Goal: Task Accomplishment & Management: Complete application form

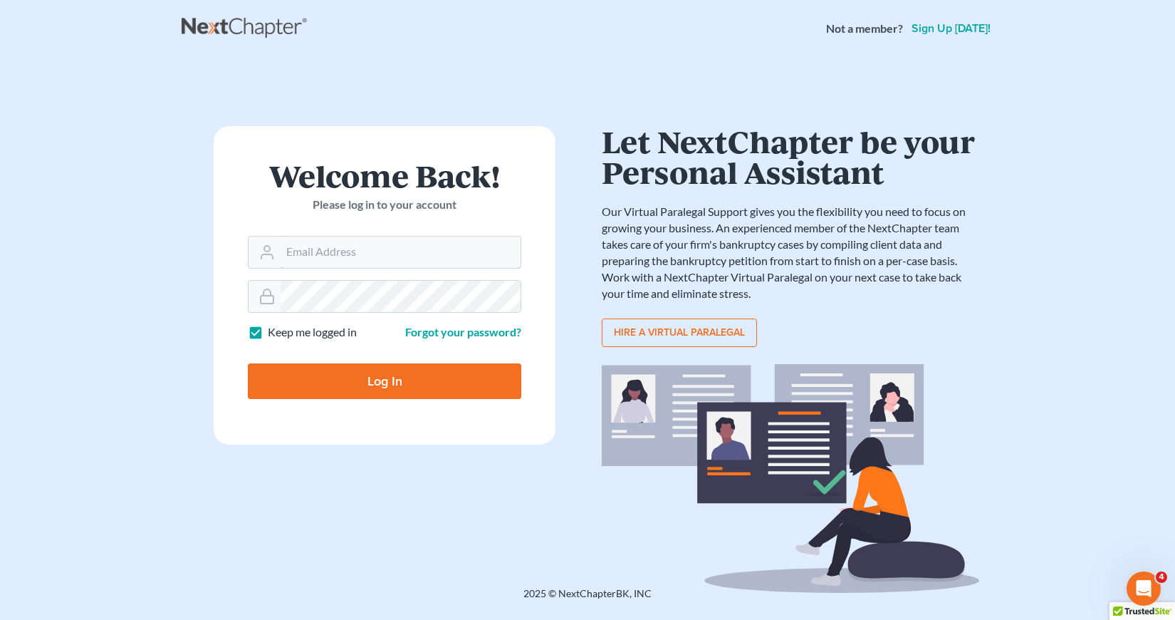
type input "[EMAIL_ADDRESS][DOMAIN_NAME]"
click at [380, 380] on input "Log In" at bounding box center [384, 381] width 273 height 36
type input "Thinking..."
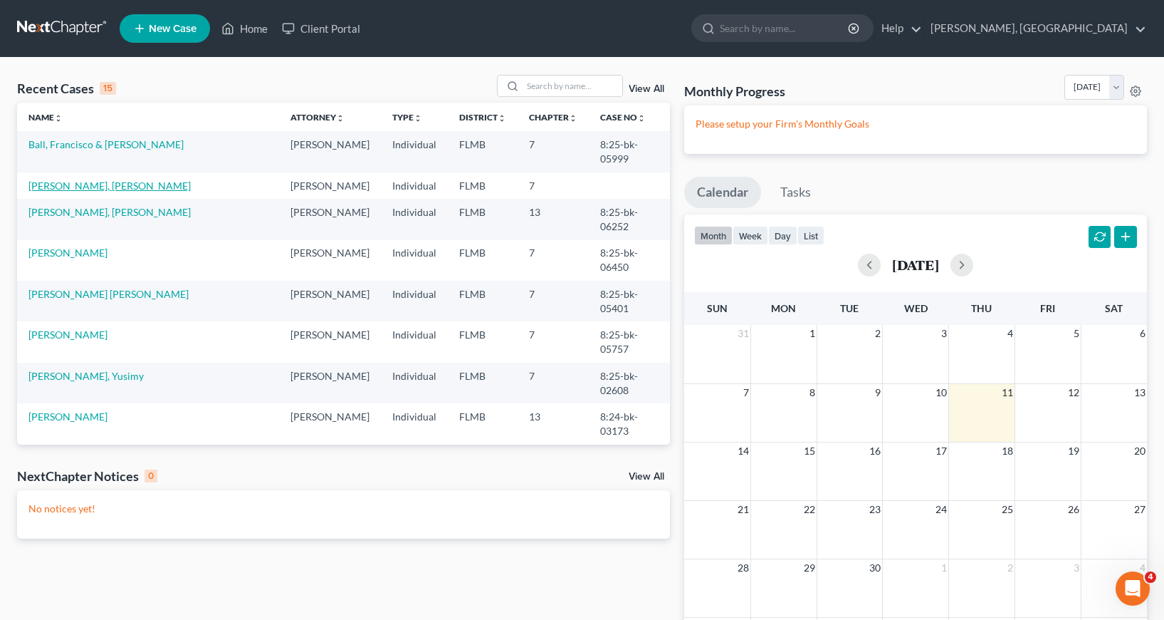
click at [83, 189] on link "[PERSON_NAME], [PERSON_NAME]" at bounding box center [109, 185] width 162 height 12
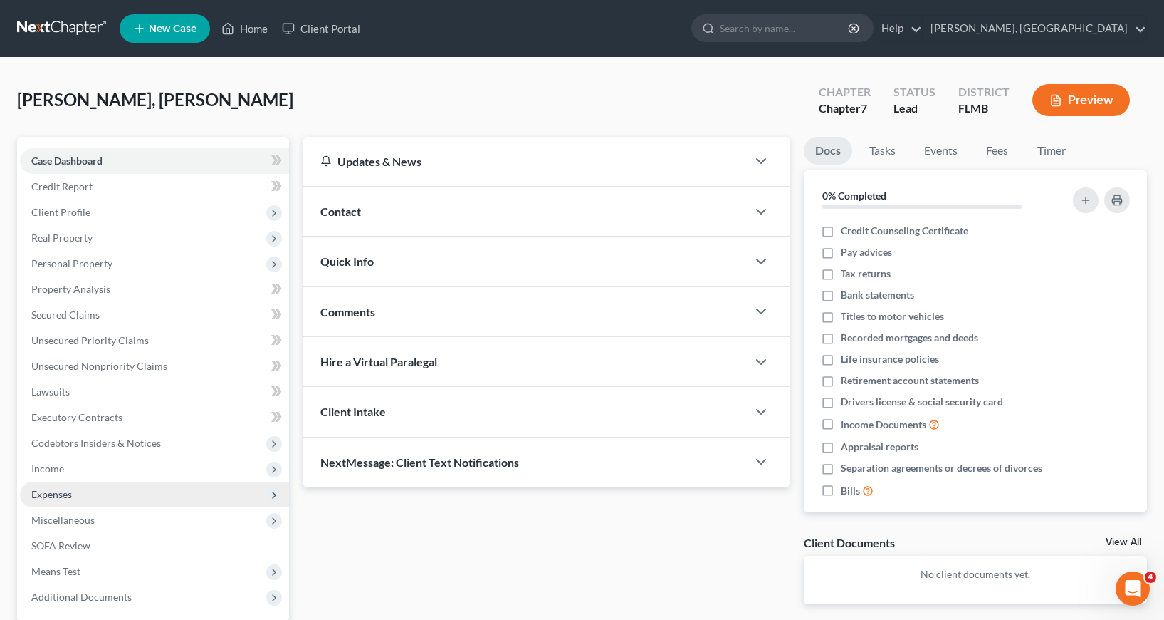
click at [51, 496] on span "Expenses" at bounding box center [51, 494] width 41 height 12
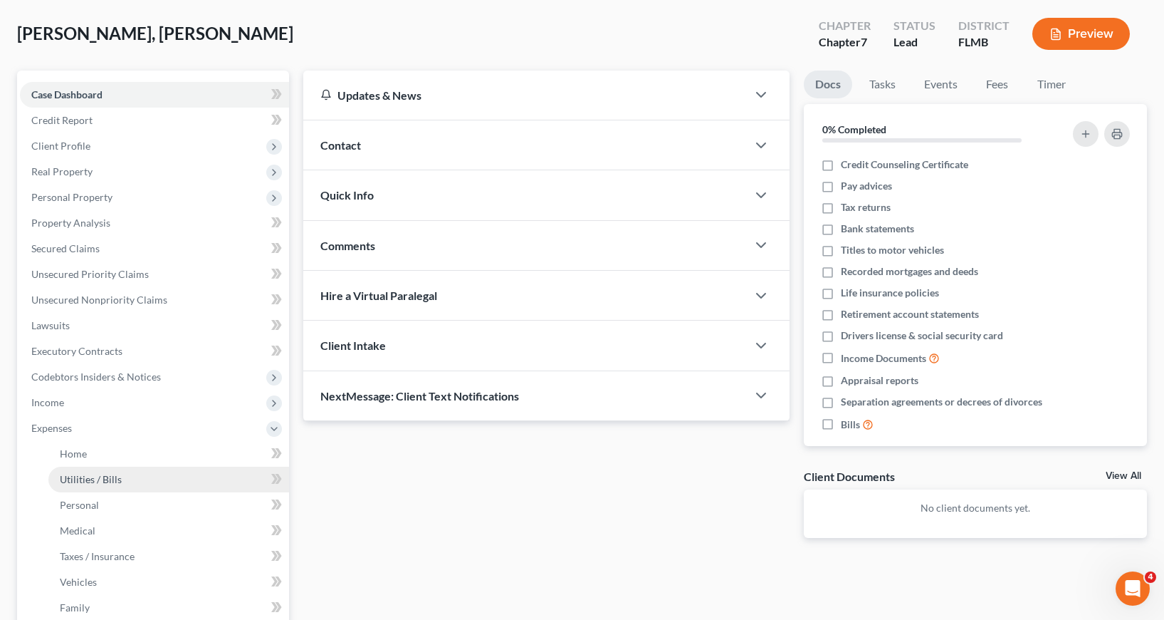
scroll to position [142, 0]
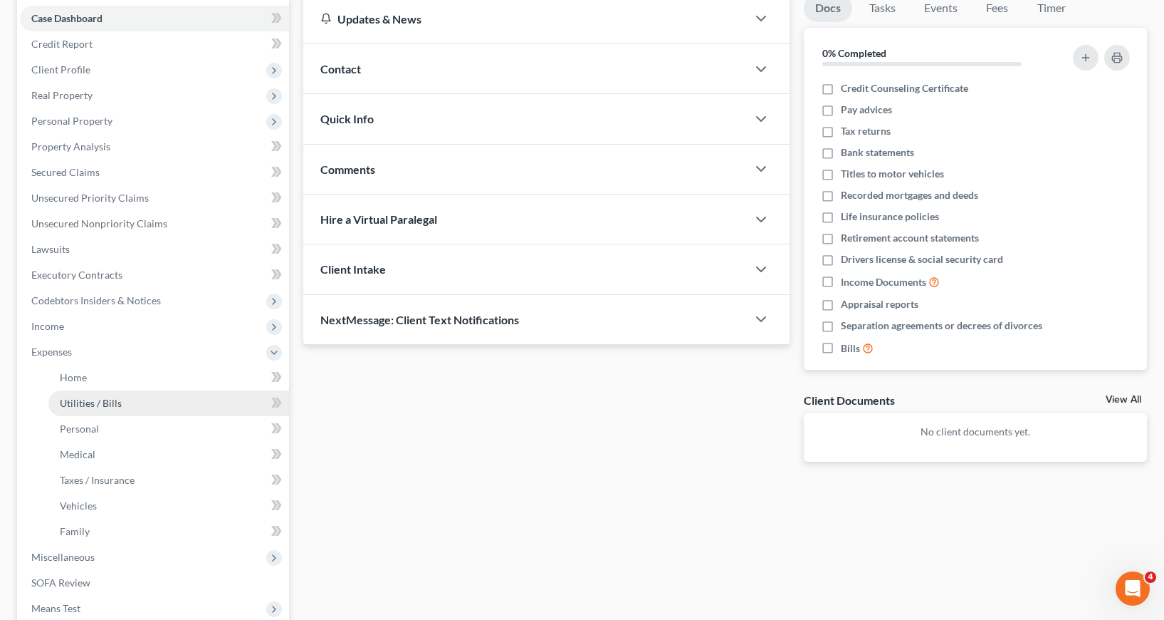
click at [110, 404] on span "Utilities / Bills" at bounding box center [91, 403] width 62 height 12
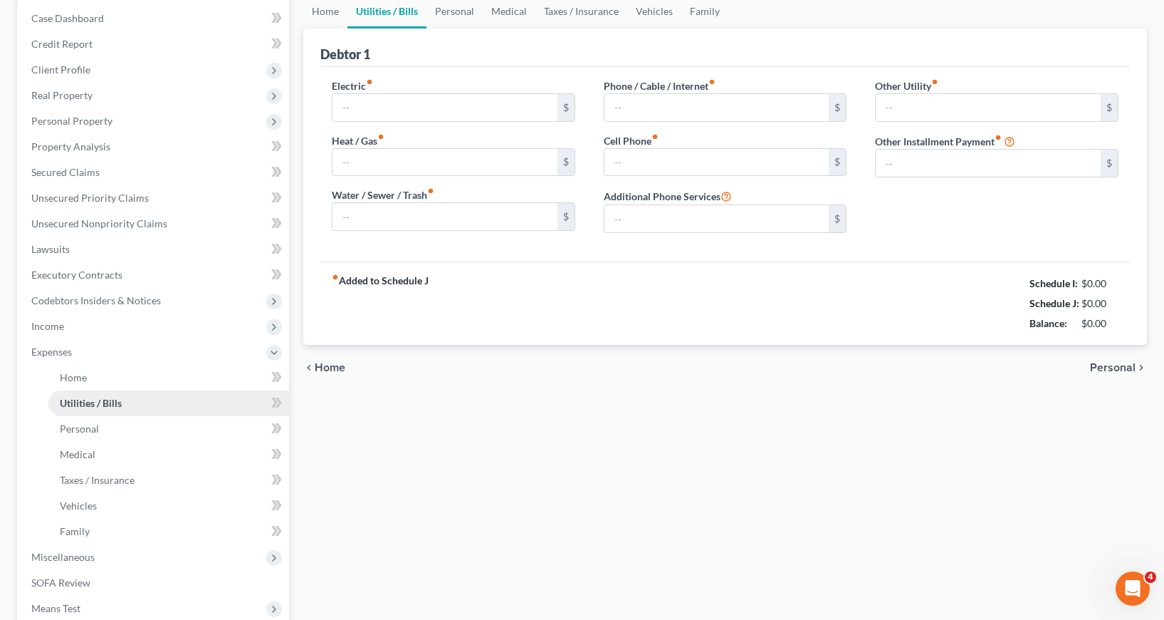
scroll to position [20, 0]
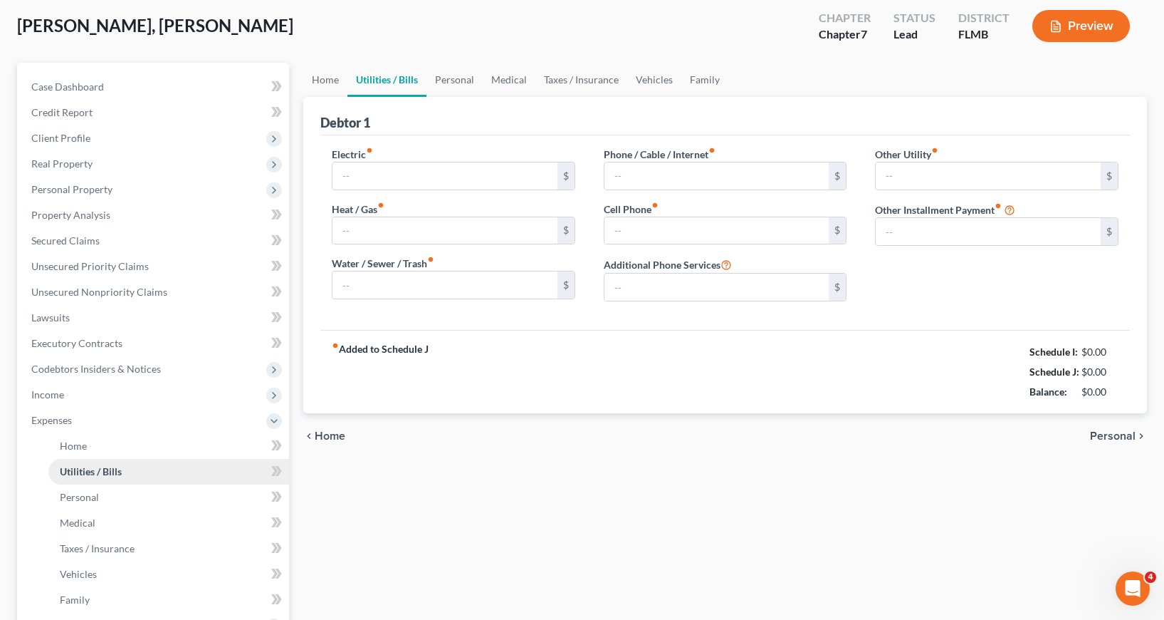
type input "0.00"
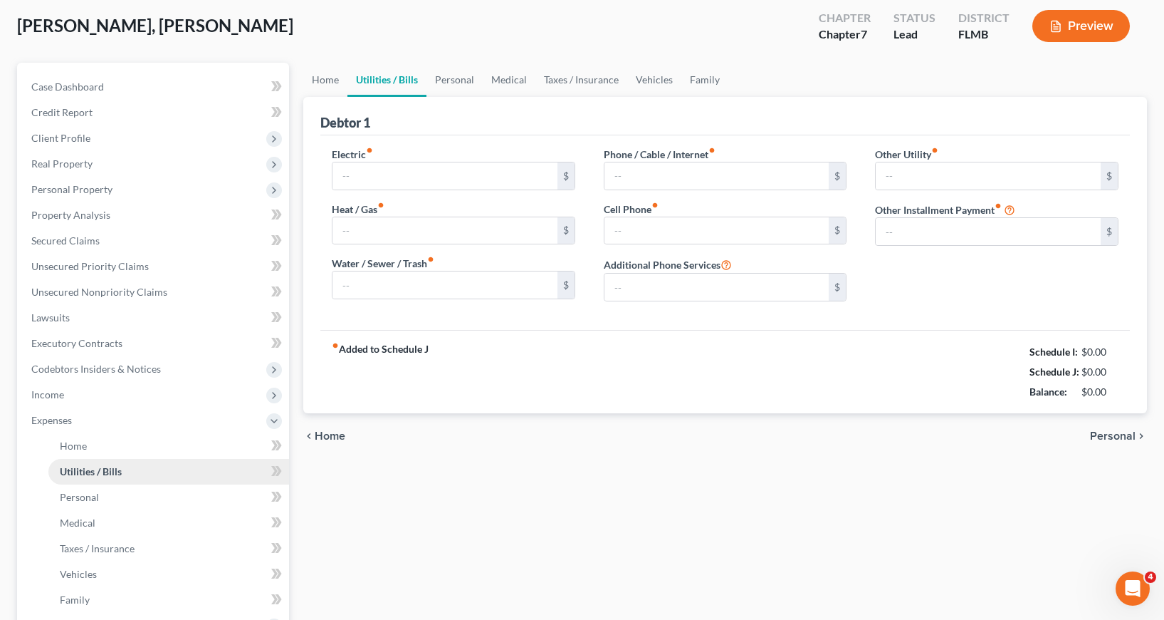
type input "0.00"
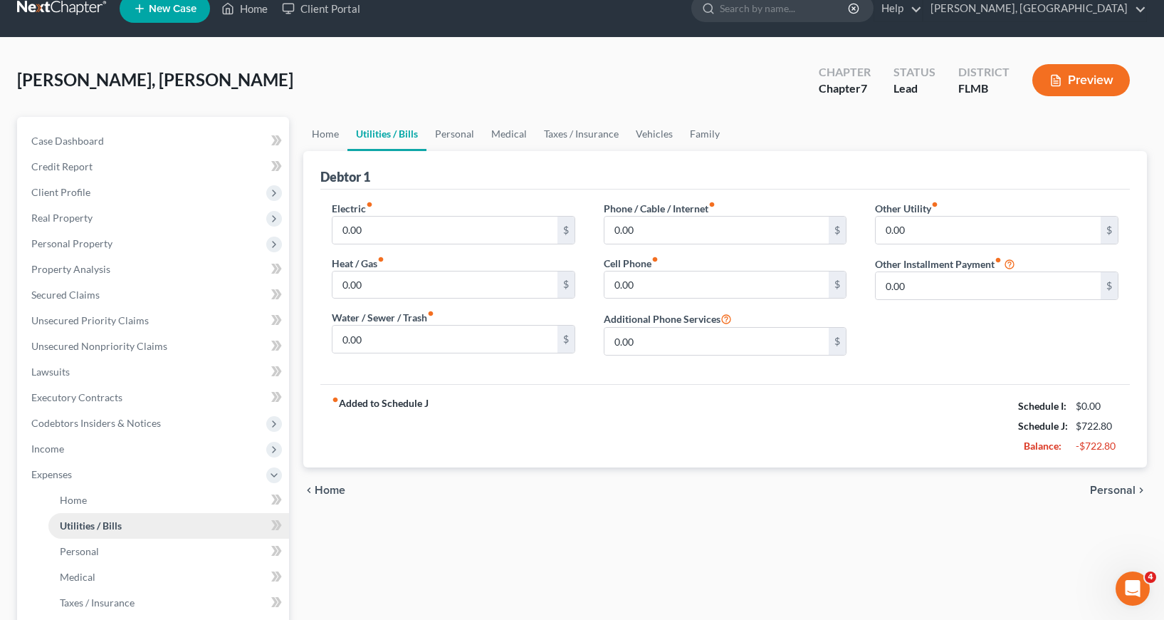
scroll to position [0, 0]
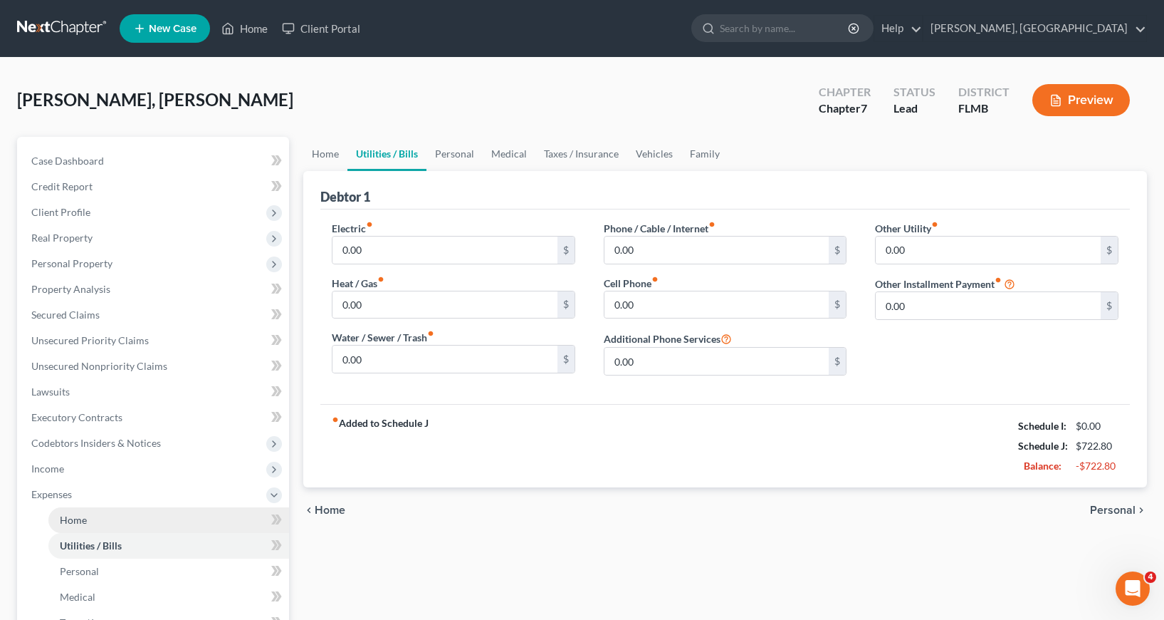
click at [81, 523] on span "Home" at bounding box center [73, 519] width 27 height 12
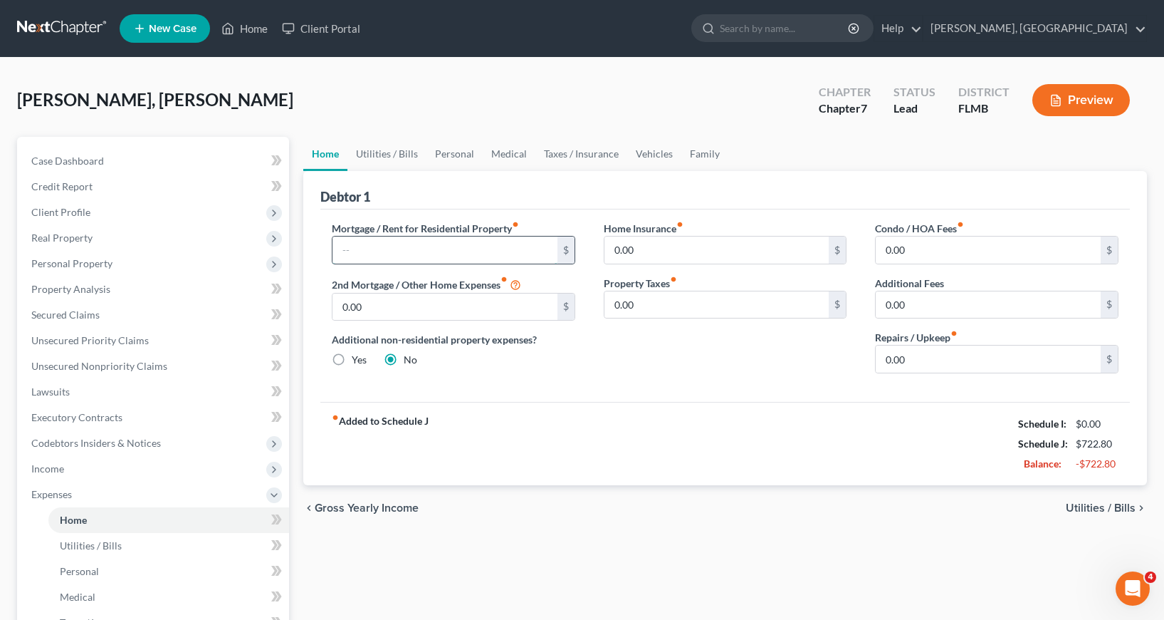
click at [351, 253] on input "text" at bounding box center [445, 249] width 225 height 27
type input "1,807.05"
click at [887, 360] on input "0.00" at bounding box center [988, 358] width 225 height 27
type input "100"
click at [837, 439] on div "fiber_manual_record Added to Schedule J Schedule I: $0.00 Schedule J: $2,629.85…" at bounding box center [725, 443] width 810 height 83
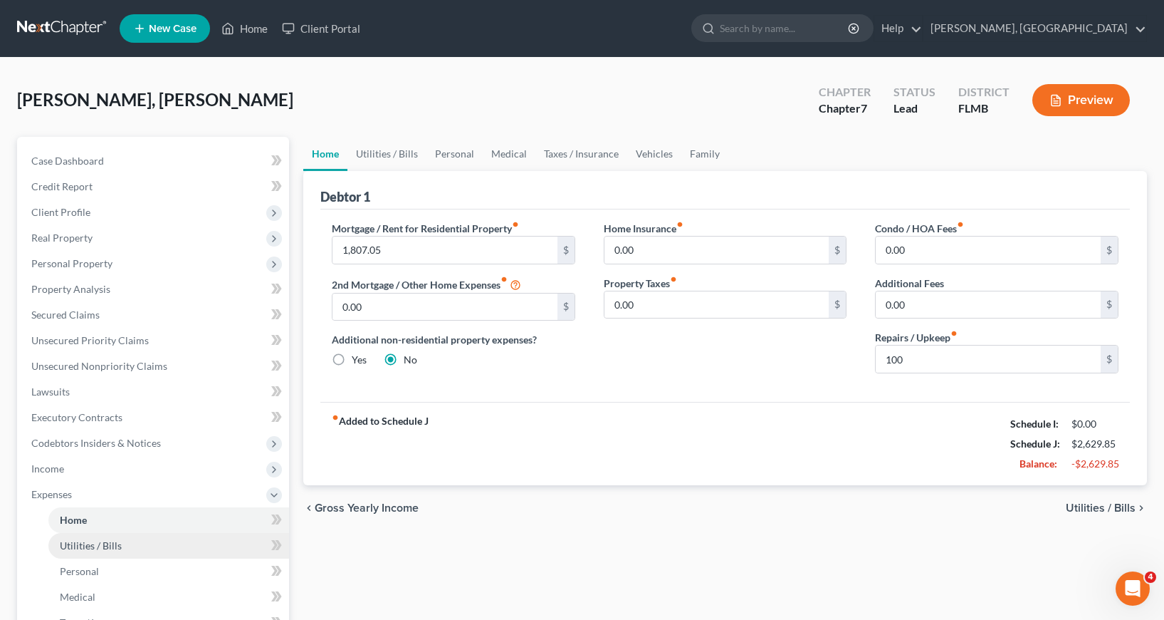
click at [100, 541] on span "Utilities / Bills" at bounding box center [91, 545] width 62 height 12
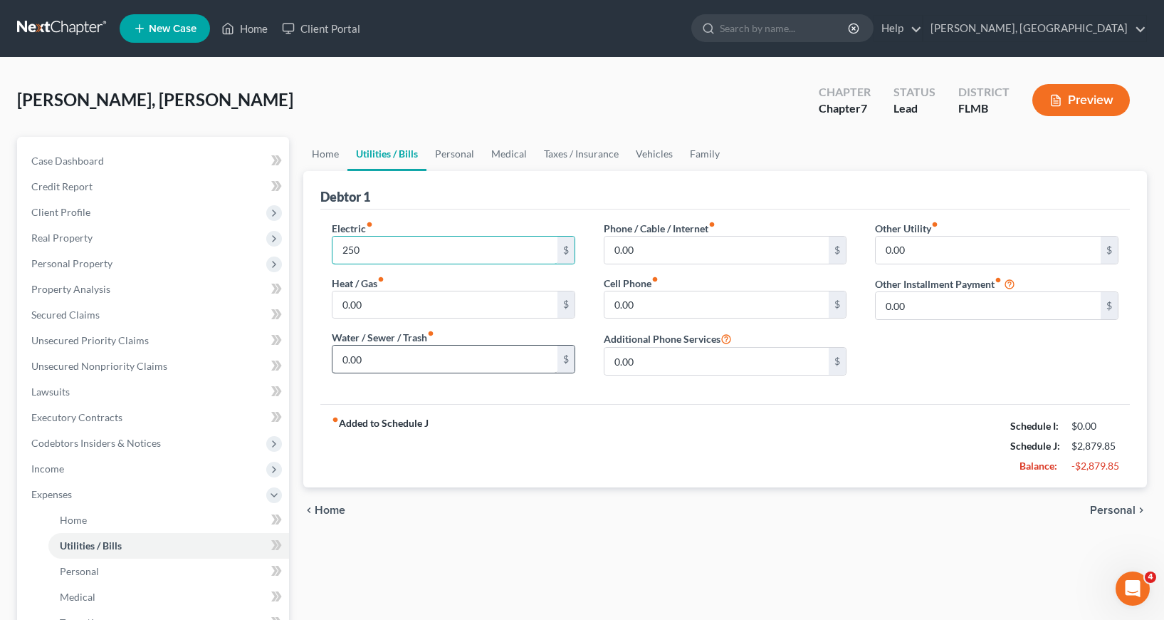
type input "250"
click at [336, 353] on input "0.00" at bounding box center [445, 358] width 225 height 27
type input "150"
click at [610, 251] on input "0.00" at bounding box center [717, 249] width 225 height 27
type input "70"
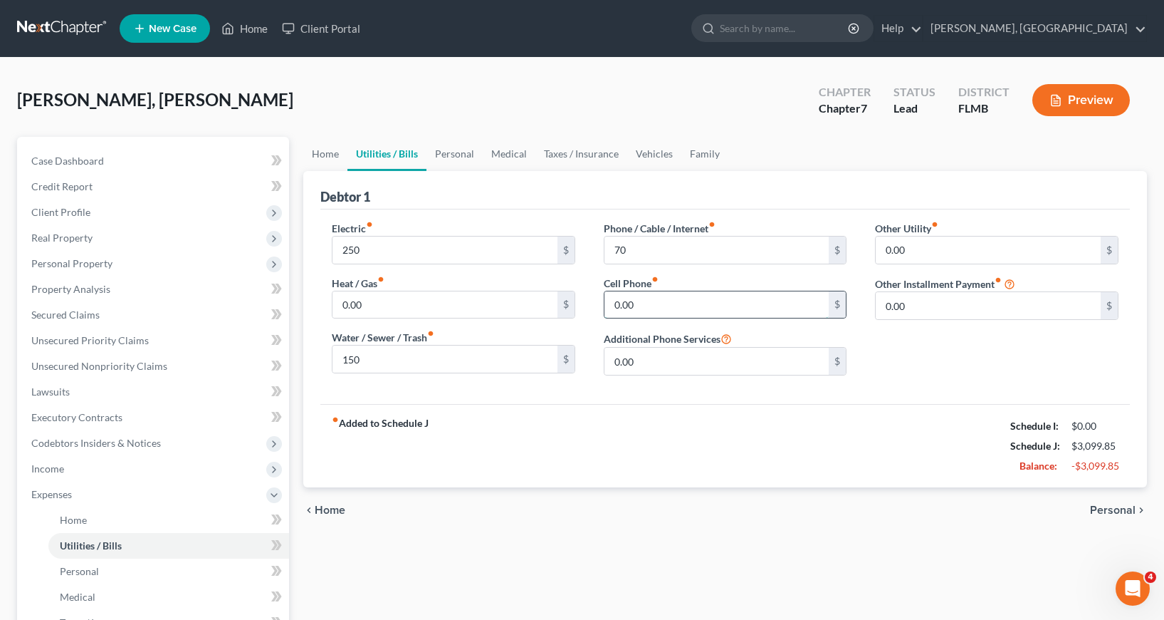
click at [613, 303] on input "0.00" at bounding box center [717, 304] width 225 height 27
type input "120"
type input "50"
click at [591, 434] on div "fiber_manual_record Added to Schedule J Schedule I: $0.00 Schedule J: $3,199.85…" at bounding box center [725, 445] width 810 height 83
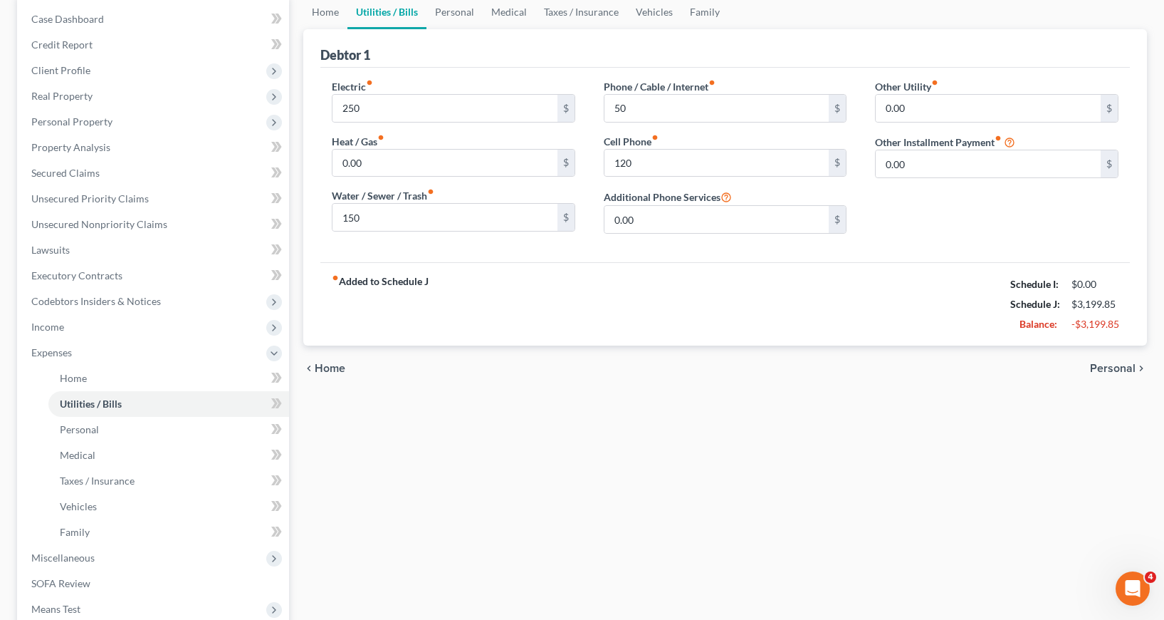
scroll to position [142, 0]
click at [85, 431] on span "Personal" at bounding box center [79, 428] width 39 height 12
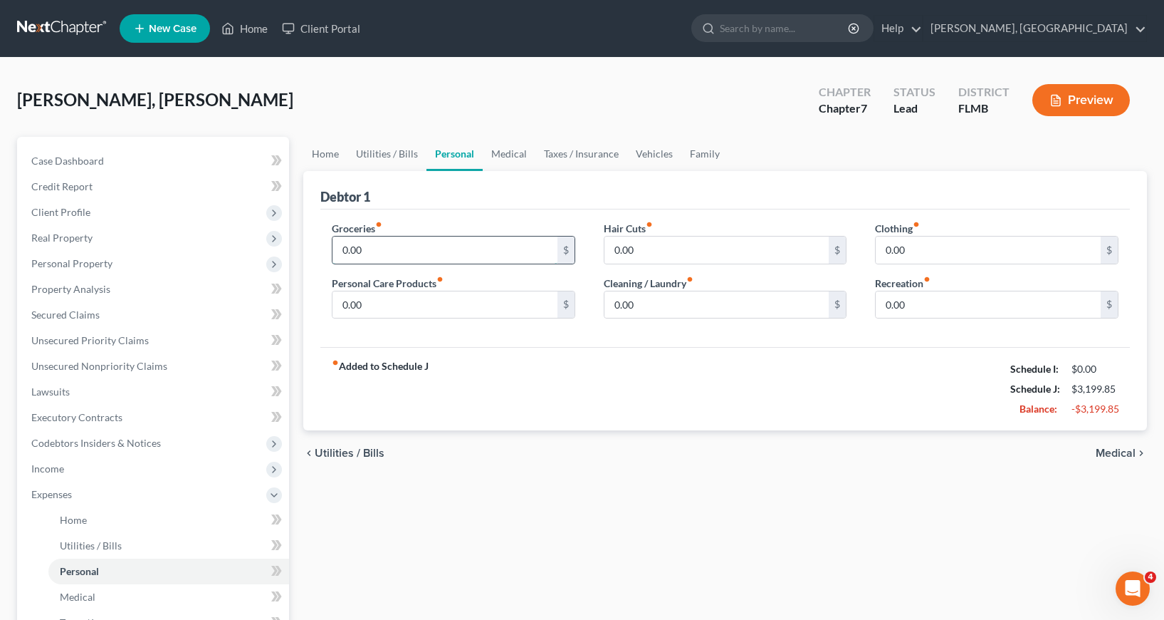
click at [341, 252] on input "0.00" at bounding box center [445, 249] width 225 height 27
type input "800"
click at [342, 307] on input "0.00" at bounding box center [445, 304] width 225 height 27
type input "120"
click at [610, 303] on input "0.00" at bounding box center [717, 304] width 225 height 27
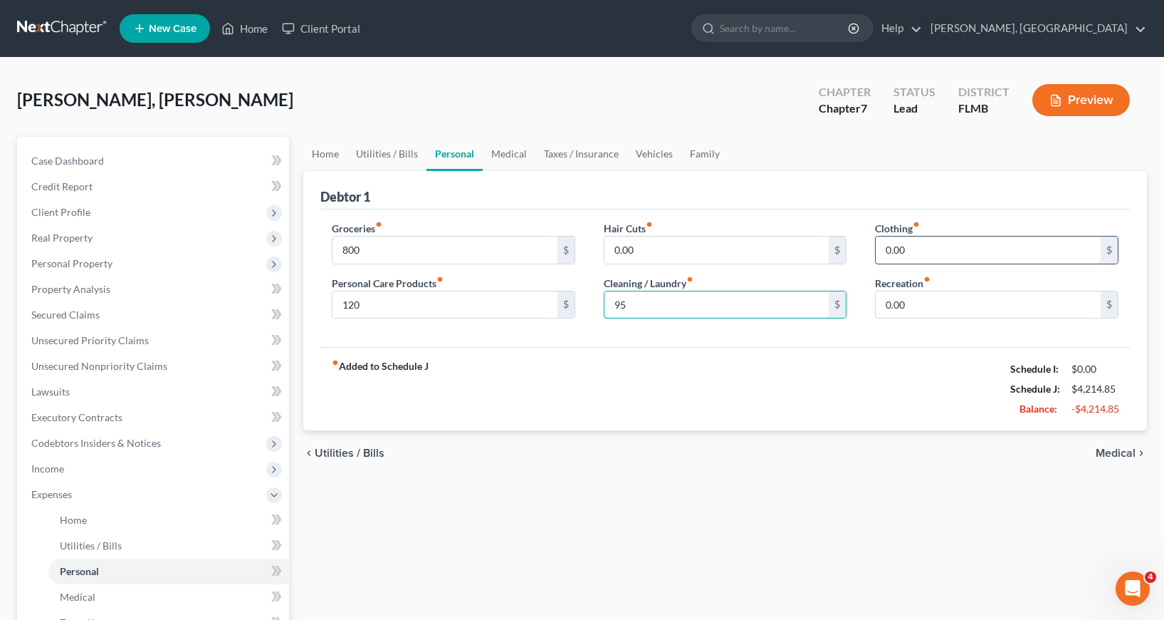
type input "95"
click at [885, 248] on input "0.00" at bounding box center [988, 249] width 225 height 27
type input "100"
click at [758, 375] on div "fiber_manual_record Added to Schedule J Schedule I: $0.00 Schedule J: $4,314.85…" at bounding box center [725, 388] width 810 height 83
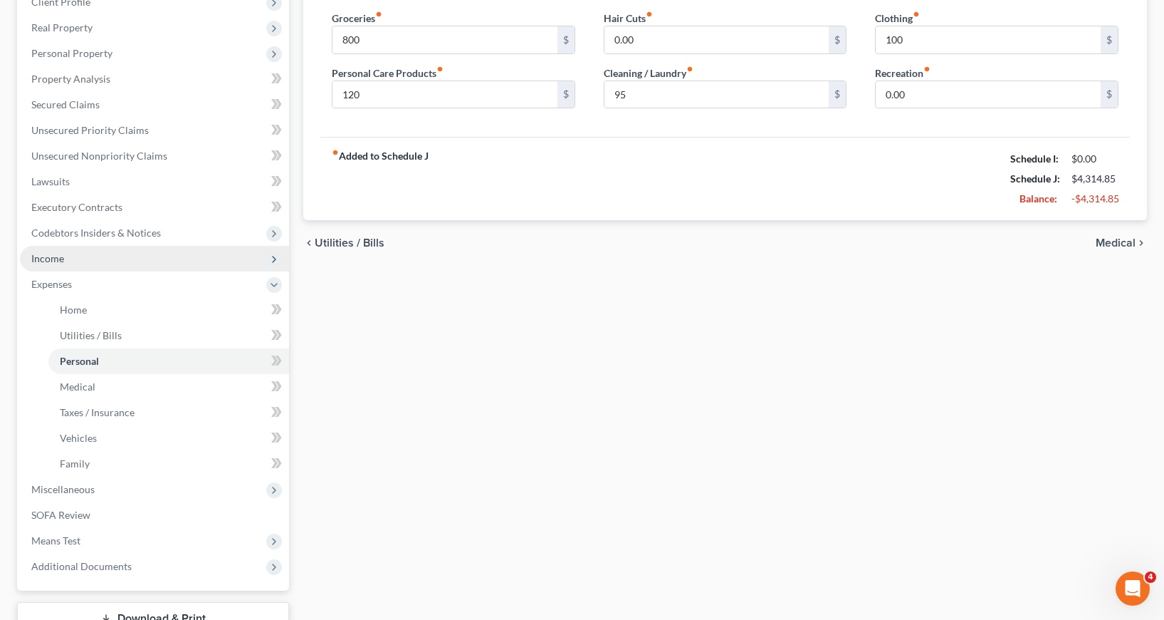
scroll to position [214, 0]
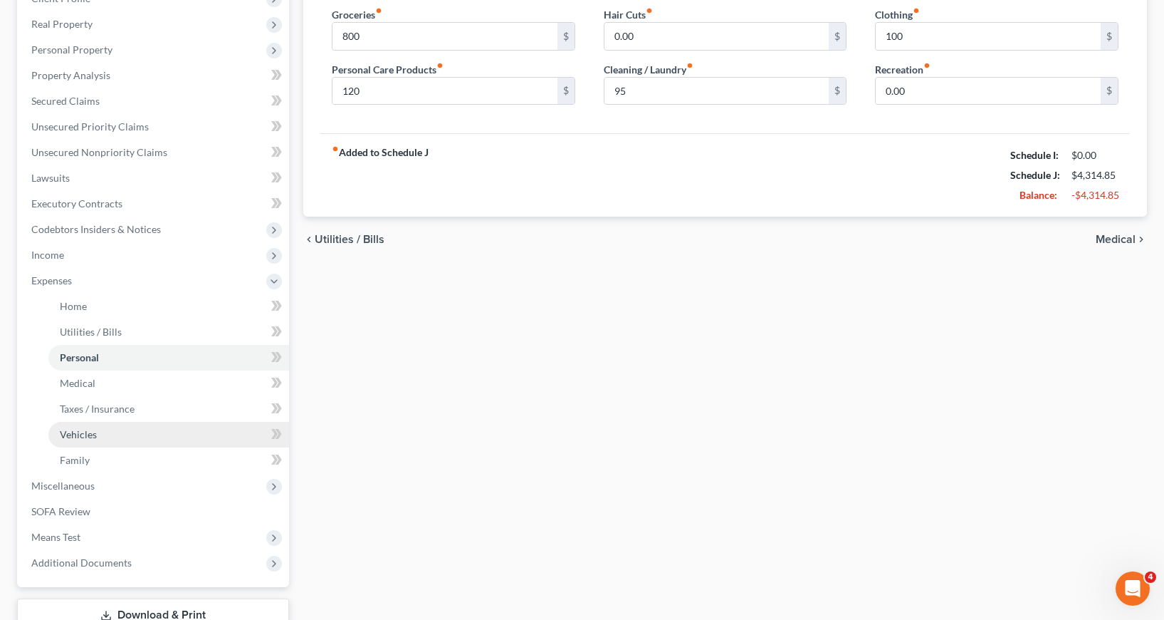
click at [85, 433] on span "Vehicles" at bounding box center [78, 434] width 37 height 12
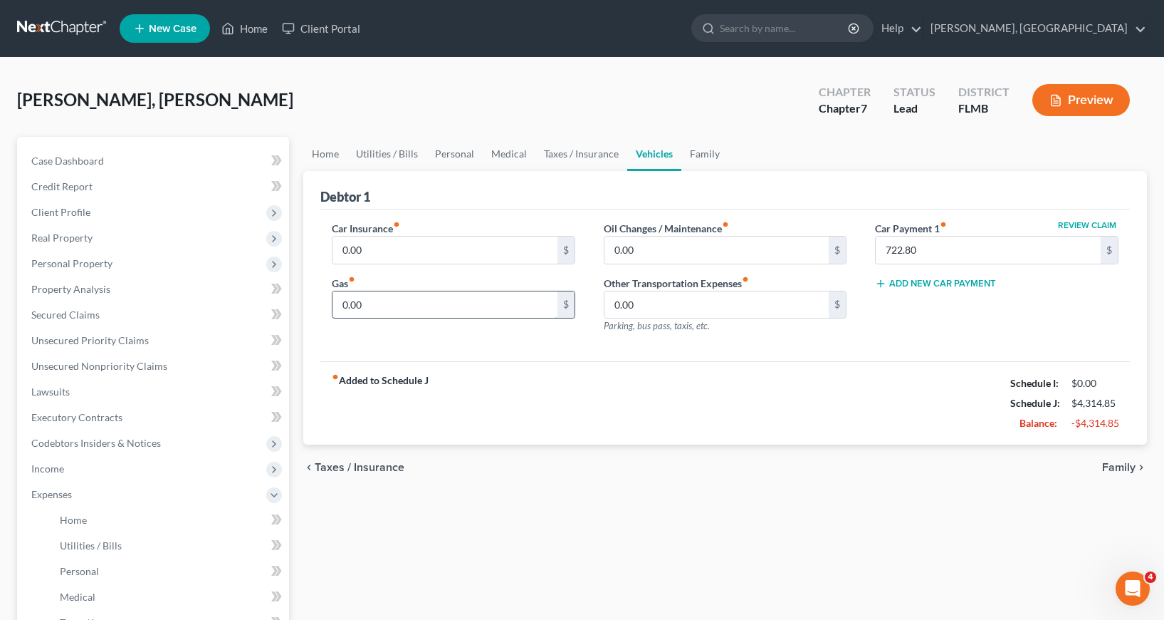
click at [338, 302] on input "0.00" at bounding box center [445, 304] width 225 height 27
type input "220"
click at [344, 247] on input "0.00" at bounding box center [445, 249] width 225 height 27
type input "150"
click at [485, 390] on div "fiber_manual_record Added to Schedule J Schedule I: $0.00 Schedule J: $4,684.85…" at bounding box center [725, 402] width 810 height 83
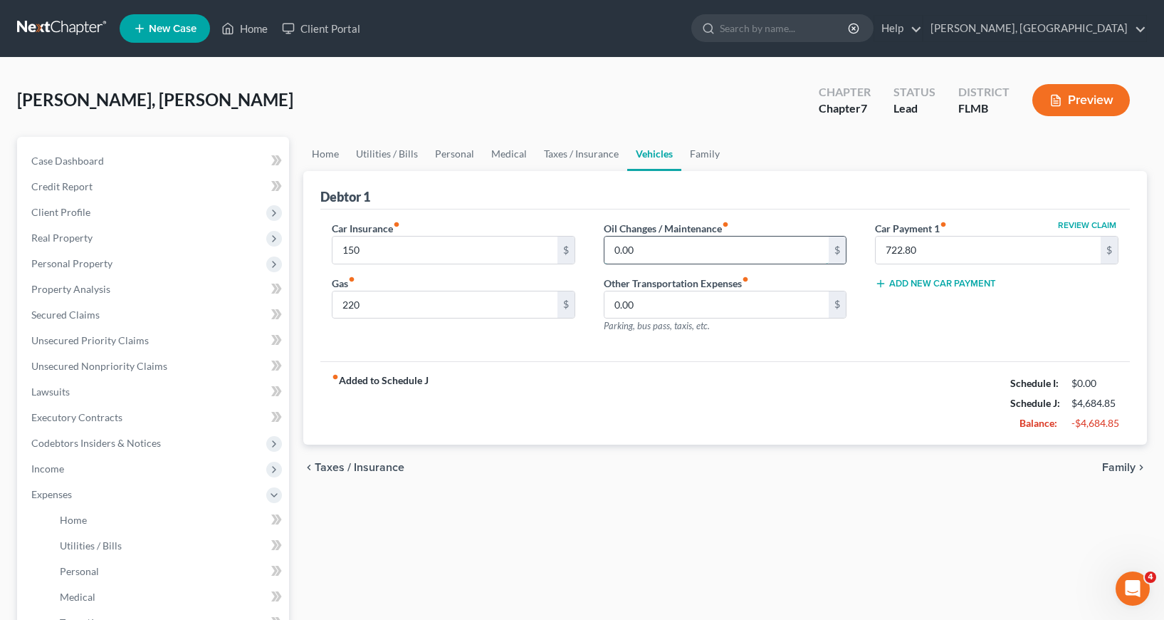
click at [614, 248] on input "0.00" at bounding box center [717, 249] width 225 height 27
type input "25"
click at [617, 362] on div "fiber_manual_record Added to Schedule J Schedule I: $0.00 Schedule J: $4,709.85…" at bounding box center [725, 402] width 810 height 83
click at [77, 315] on span "Secured Claims" at bounding box center [65, 314] width 68 height 12
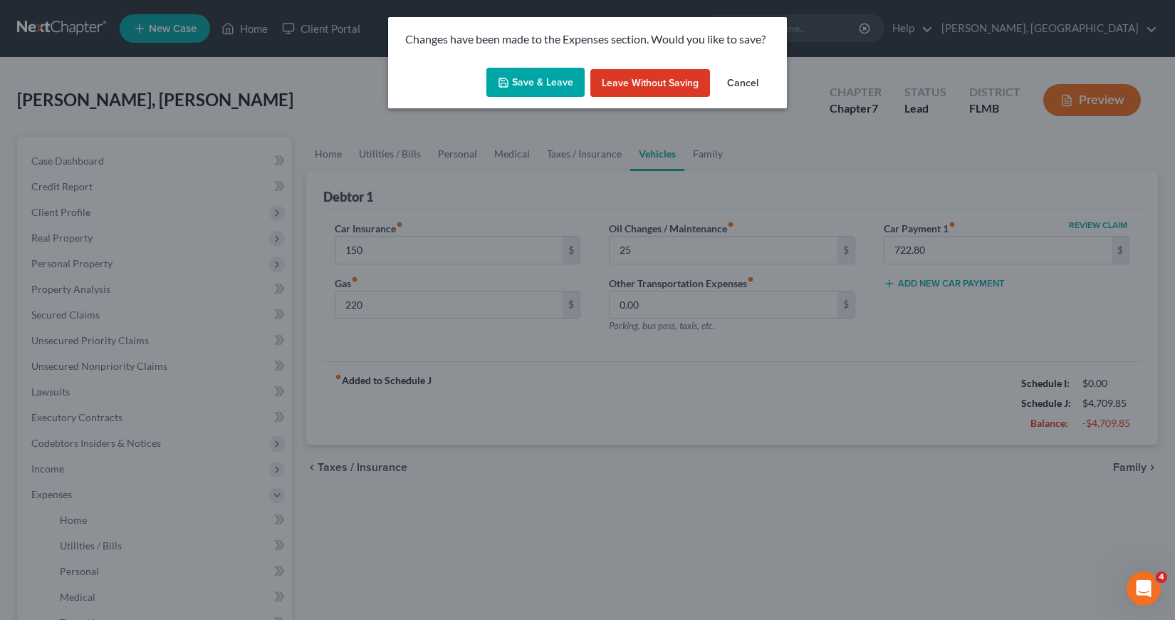
click at [545, 74] on button "Save & Leave" at bounding box center [535, 83] width 98 height 30
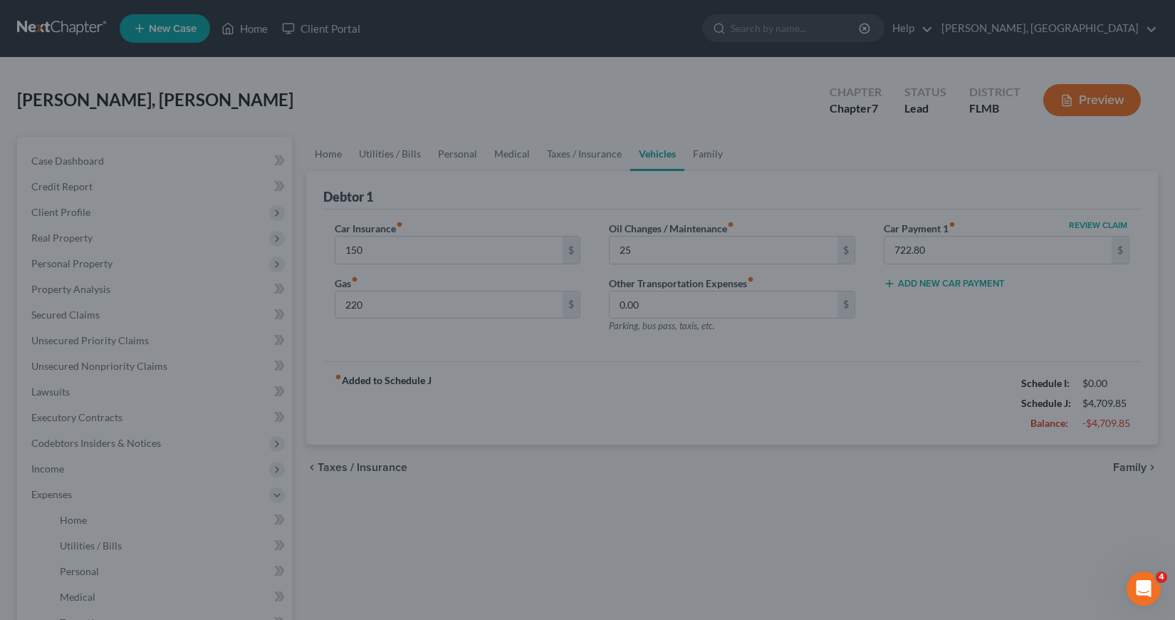
type input "150.00"
type input "220.00"
type input "25.00"
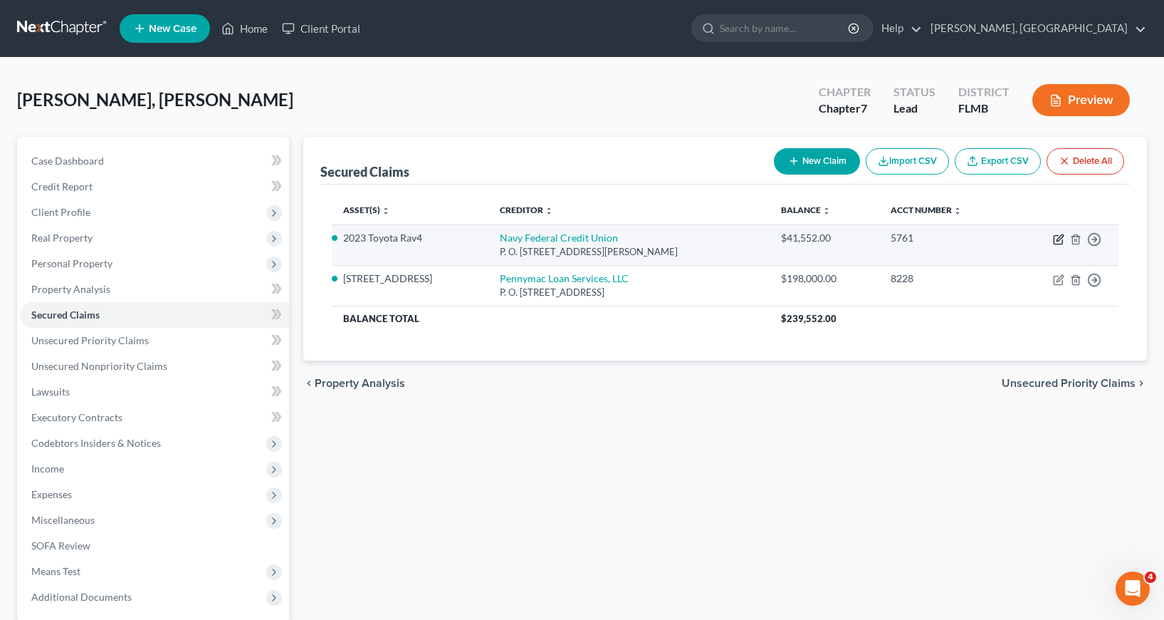
click at [1057, 241] on icon "button" at bounding box center [1060, 237] width 6 height 6
select select "48"
select select "0"
select select "2"
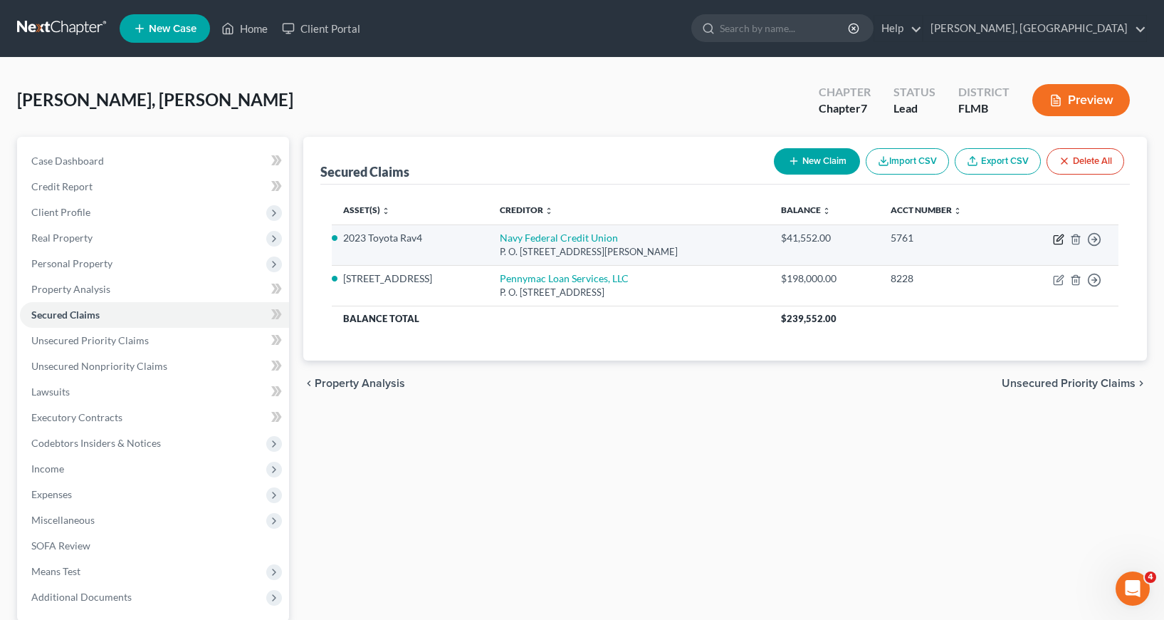
select select "0"
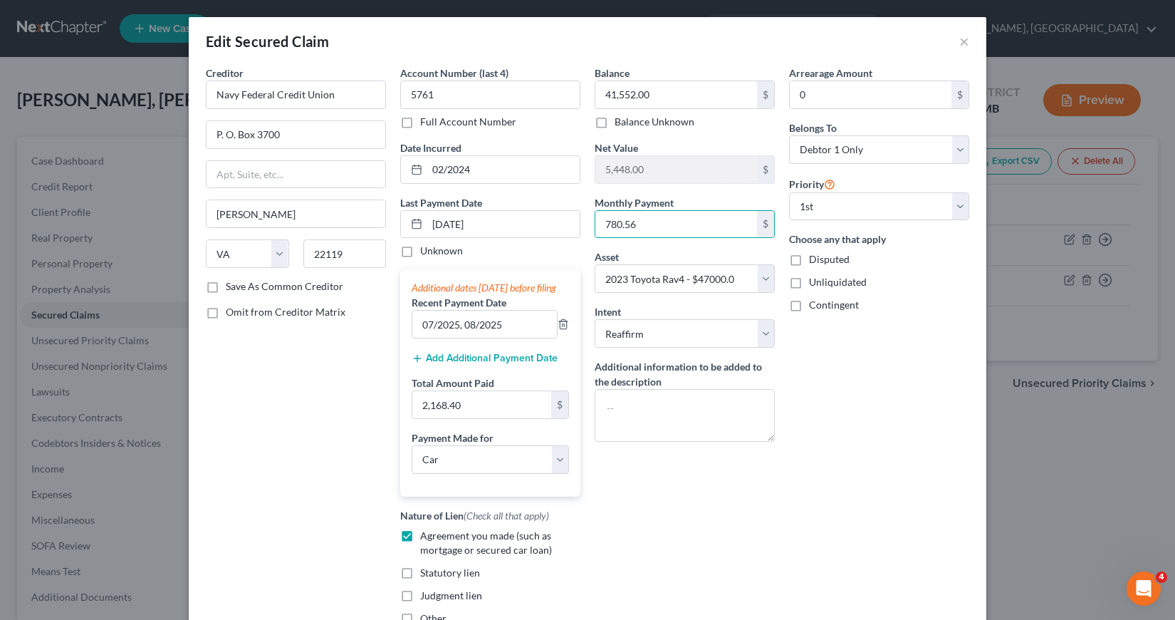
type input "780.56"
click at [688, 541] on div "Balance 41,552.00 $ Balance Unknown Balance Undetermined 41,552.00 $ Balance Un…" at bounding box center [685, 351] width 194 height 571
click at [416, 418] on input "2,168.40" at bounding box center [481, 404] width 139 height 27
type input "2,341.68"
click at [733, 555] on div "Balance 41,552.00 $ Balance Unknown Balance Undetermined 41,552.00 $ Balance Un…" at bounding box center [685, 351] width 194 height 571
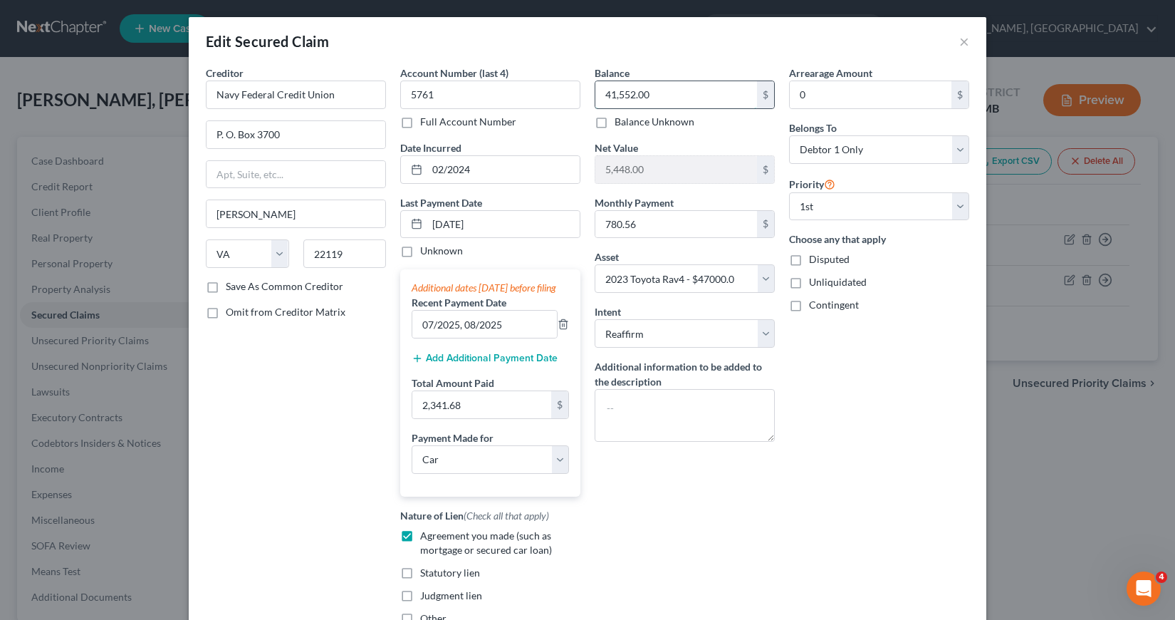
click at [598, 93] on input "41,552.00" at bounding box center [676, 94] width 162 height 27
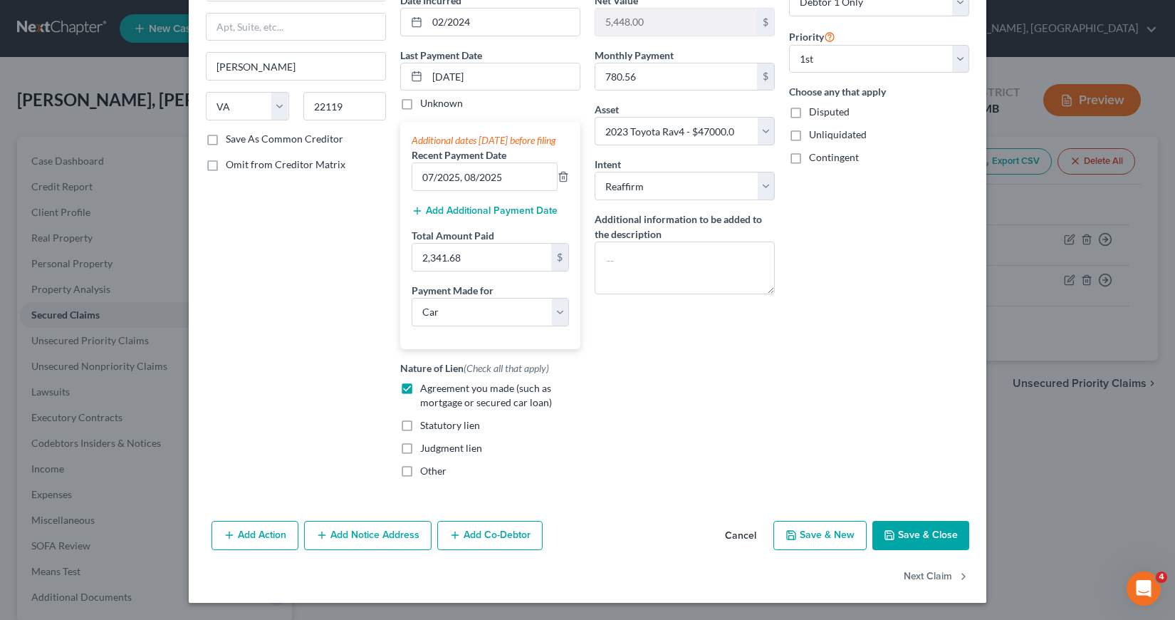
scroll to position [162, 0]
type input "40,951.25"
click at [914, 541] on button "Save & Close" at bounding box center [920, 536] width 97 height 30
select select
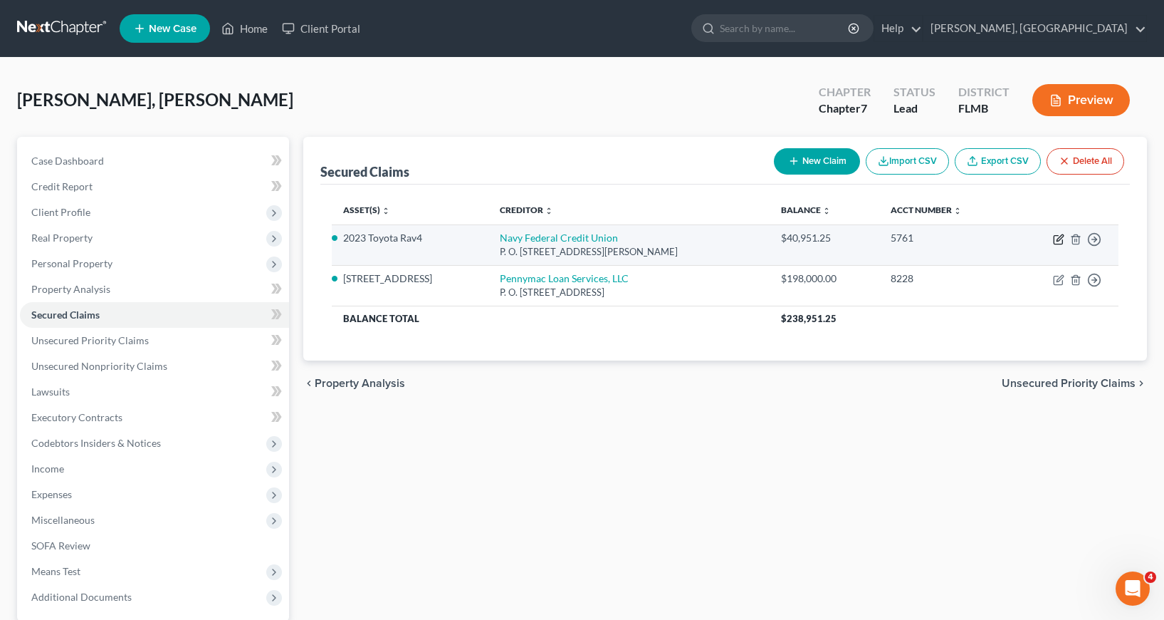
click at [1059, 236] on icon "button" at bounding box center [1058, 239] width 11 height 11
select select "48"
select select "0"
select select "2"
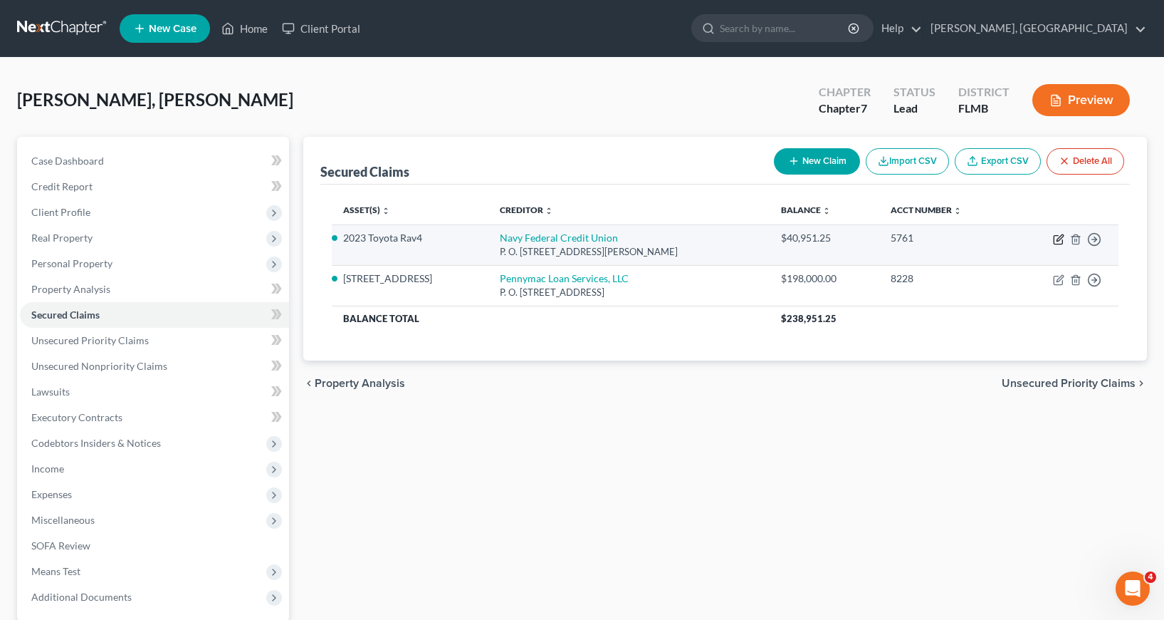
select select "0"
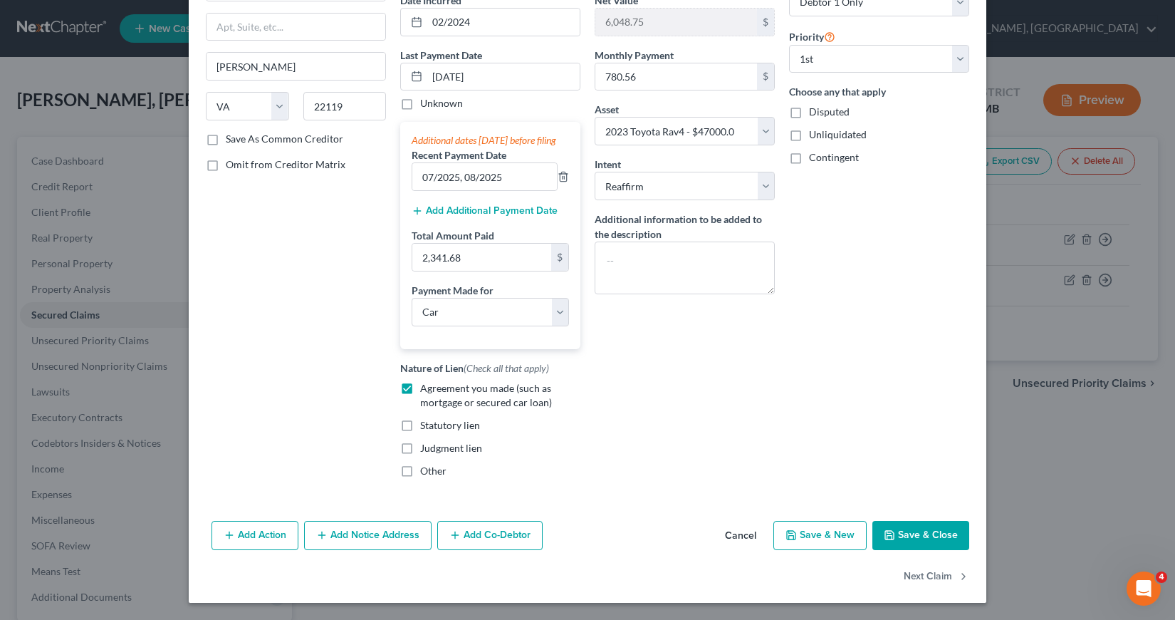
click at [917, 531] on button "Save & Close" at bounding box center [920, 536] width 97 height 30
select select
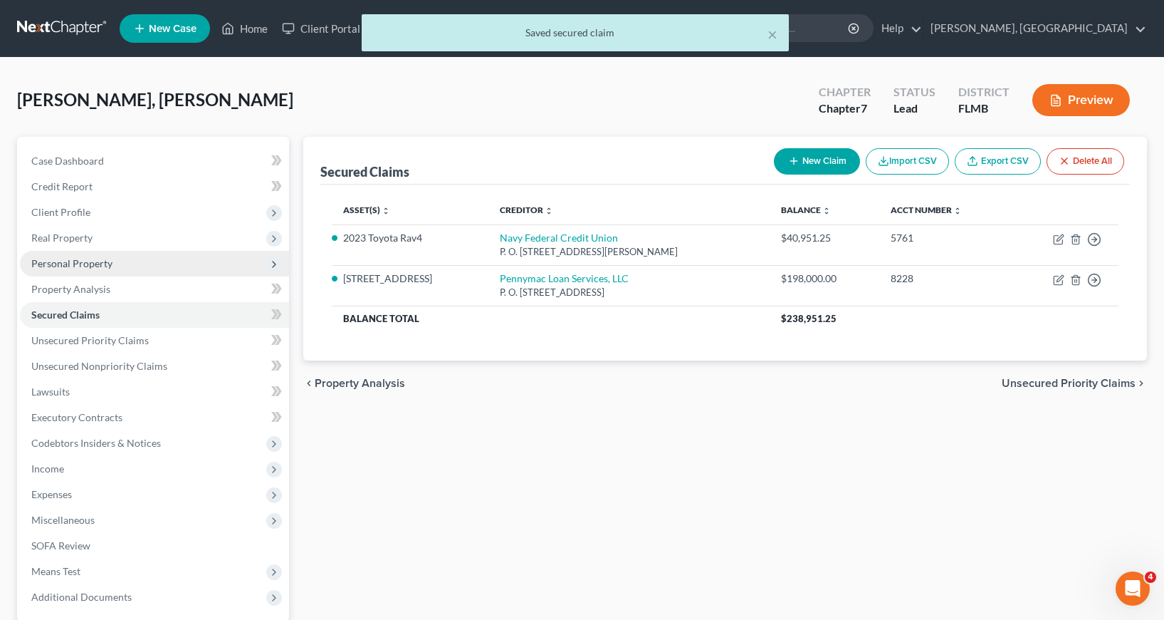
click at [80, 263] on span "Personal Property" at bounding box center [71, 263] width 81 height 12
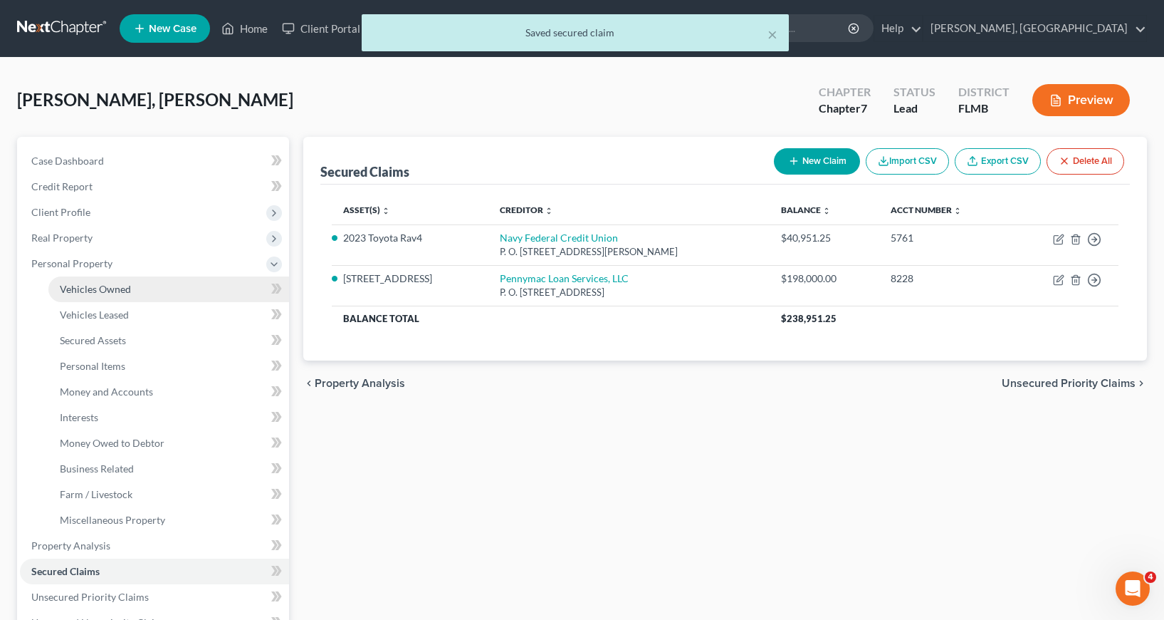
click at [95, 287] on span "Vehicles Owned" at bounding box center [95, 289] width 71 height 12
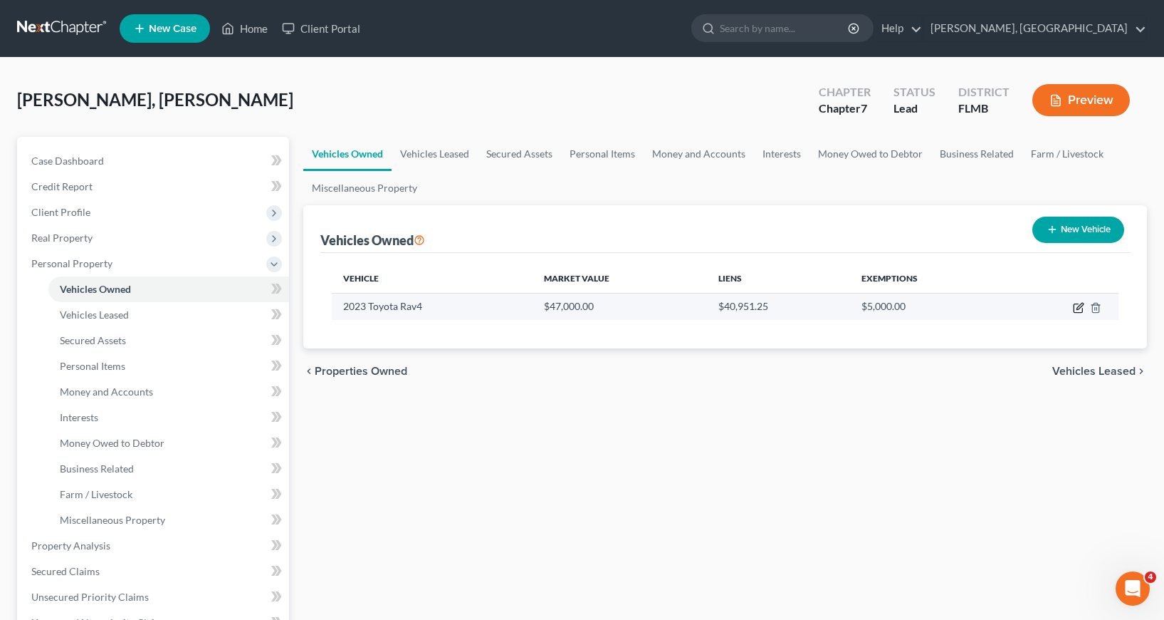
click at [1080, 308] on icon "button" at bounding box center [1080, 306] width 6 height 6
select select "0"
select select "3"
select select "2"
select select "0"
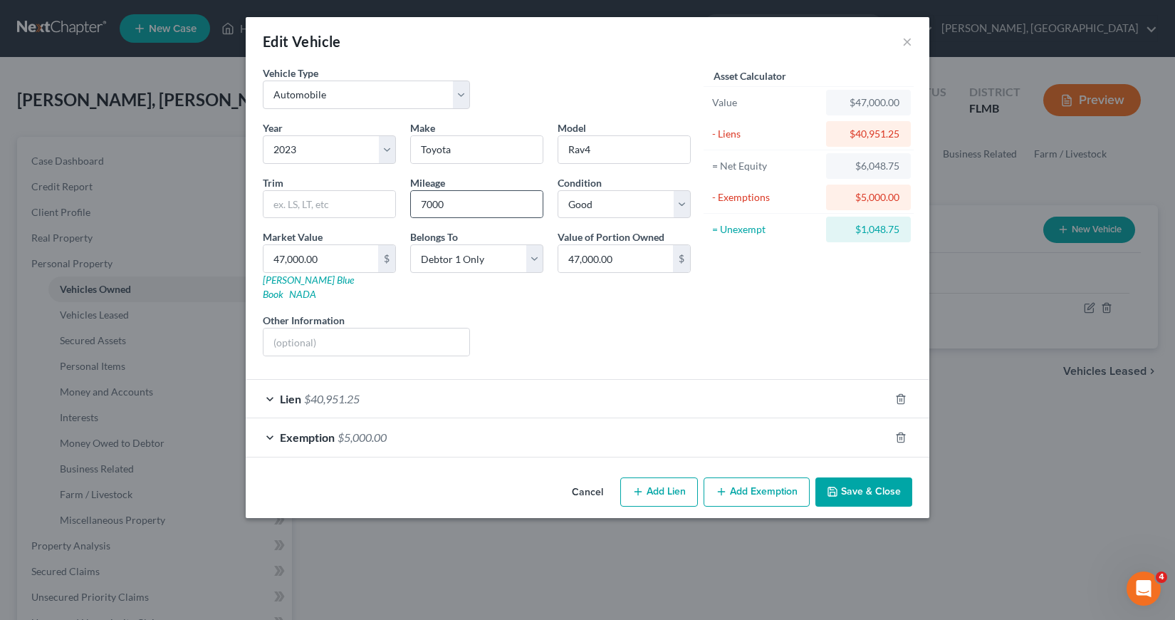
click at [410, 202] on div "7000" at bounding box center [476, 204] width 133 height 28
drag, startPoint x: 421, startPoint y: 203, endPoint x: 474, endPoint y: 205, distance: 52.7
click at [470, 204] on input "7000" at bounding box center [477, 204] width 132 height 27
type input "10000"
click at [521, 332] on div "Liens Select" at bounding box center [587, 334] width 221 height 43
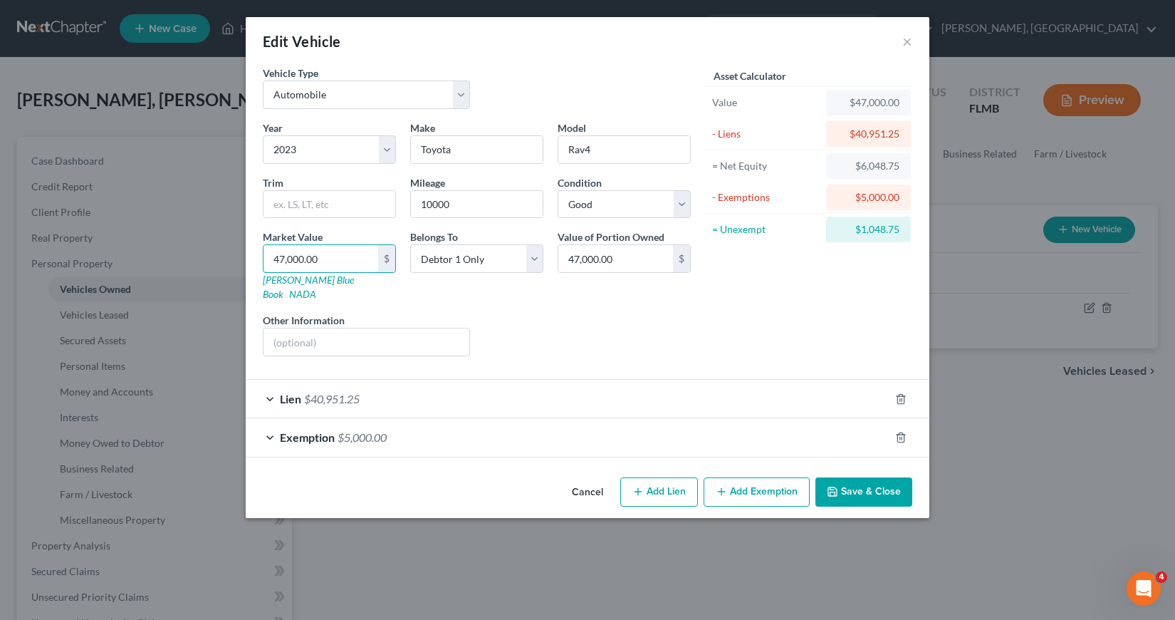
type input "4"
type input "4.00"
type input "46"
type input "46.00"
type input "465"
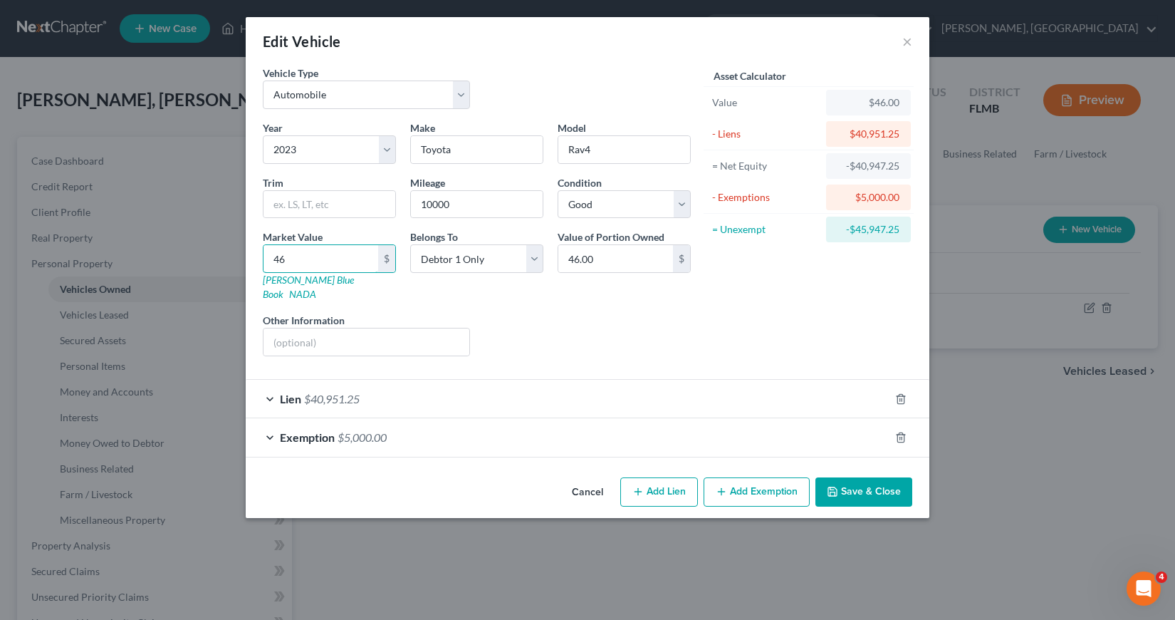
type input "465.00"
type input "4650"
type input "4,650.00"
type input "4,6500"
type input "46,500.00"
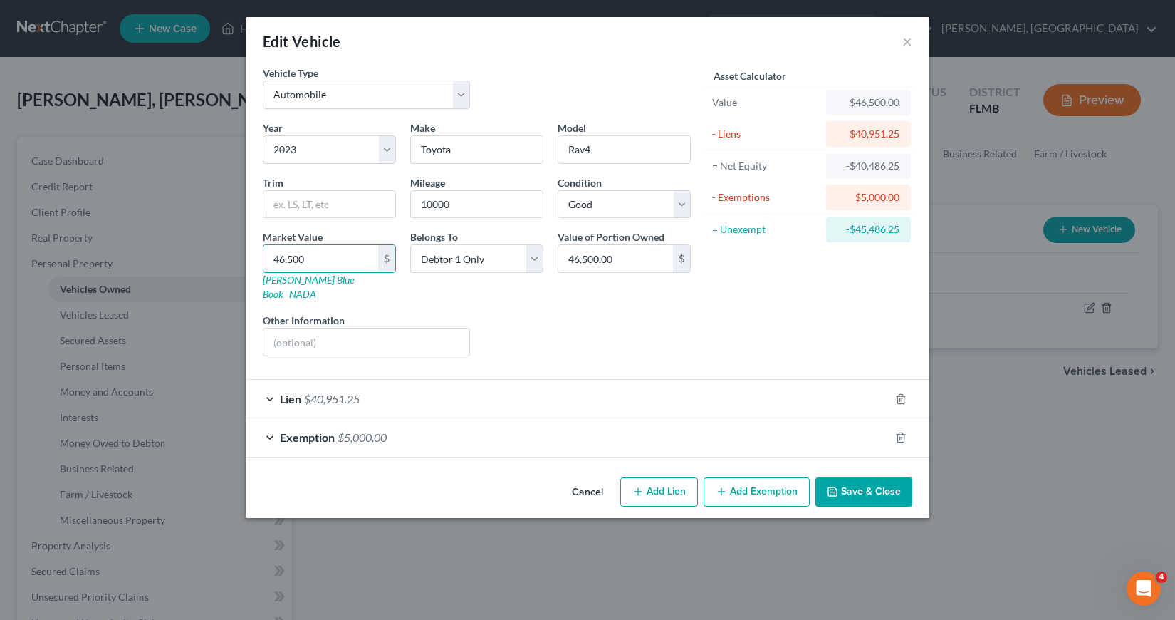
type input "46,500"
click at [580, 338] on div "Liens Select" at bounding box center [587, 334] width 221 height 43
click at [852, 477] on button "Save & Close" at bounding box center [863, 492] width 97 height 30
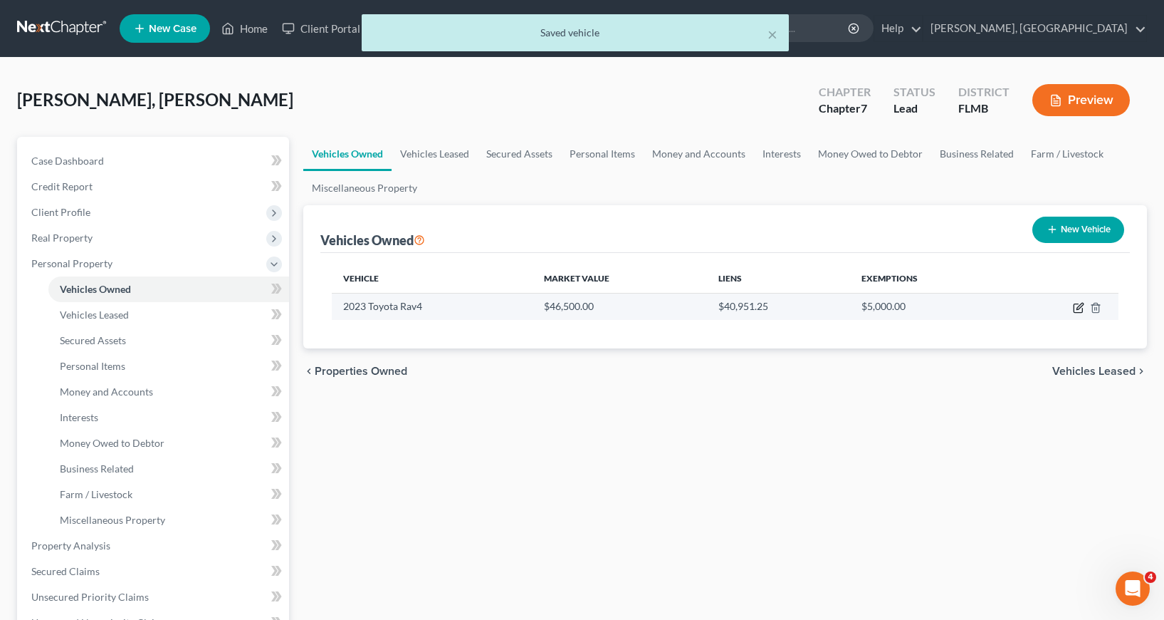
click at [1079, 308] on icon "button" at bounding box center [1078, 307] width 11 height 11
select select "0"
select select "3"
select select "2"
select select "0"
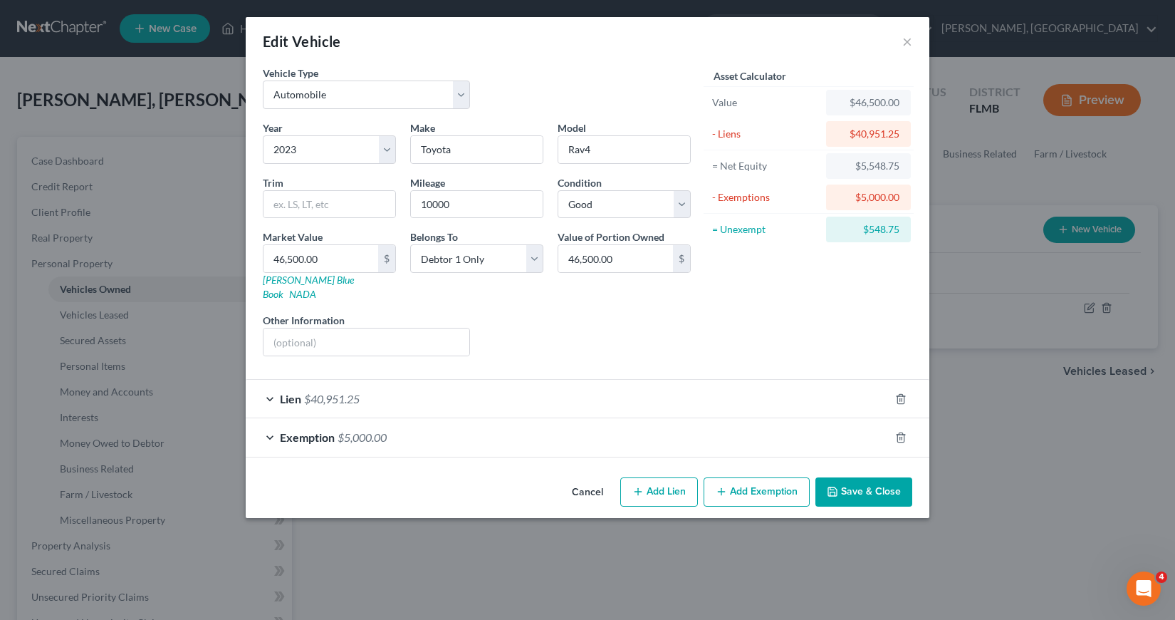
click at [855, 479] on button "Save & Close" at bounding box center [863, 492] width 97 height 30
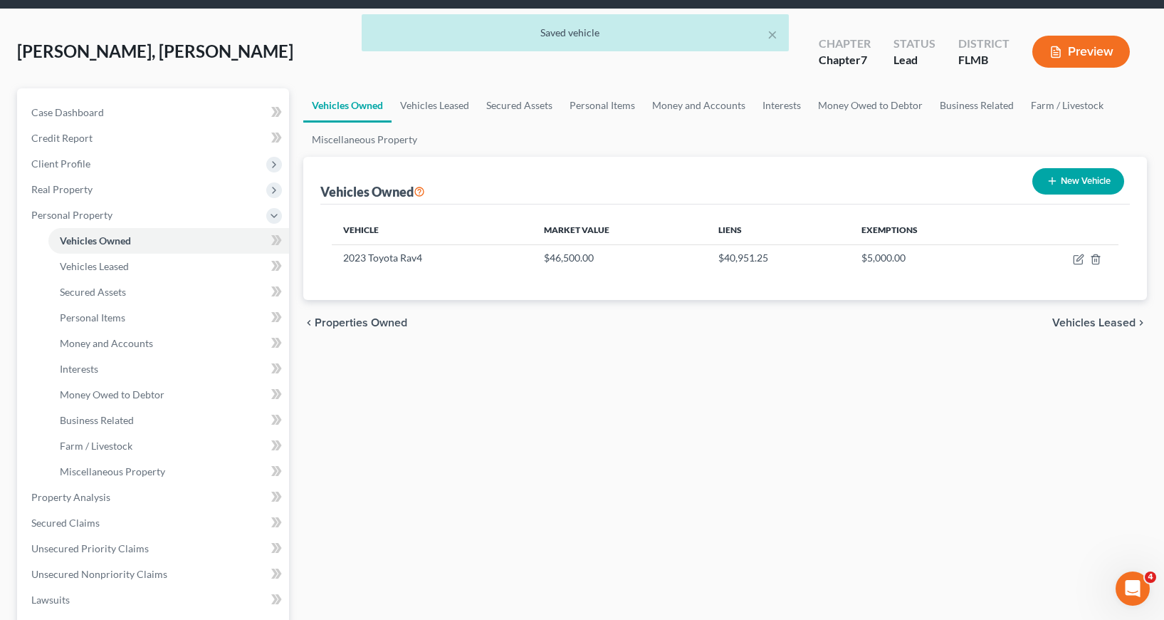
scroll to position [356, 0]
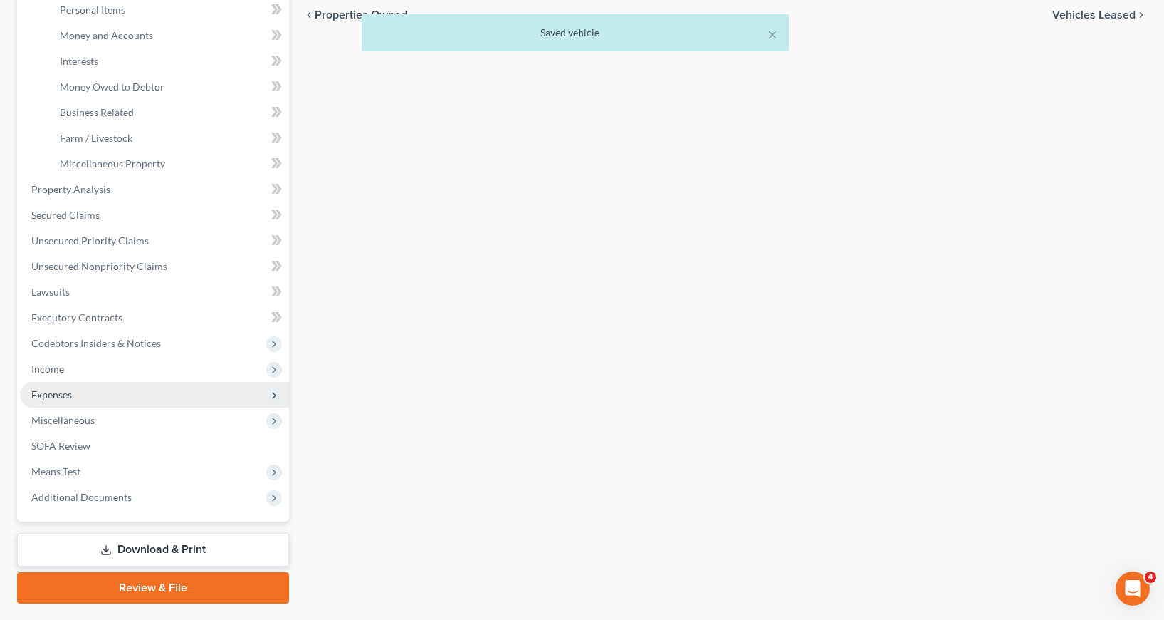
click at [50, 395] on span "Expenses" at bounding box center [51, 394] width 41 height 12
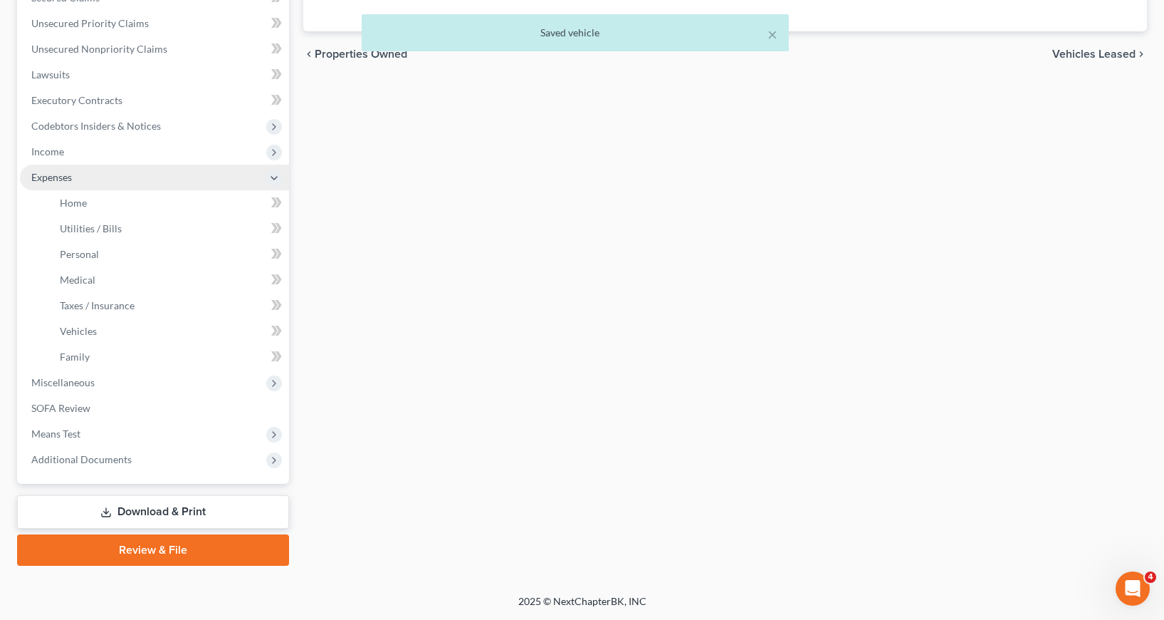
scroll to position [317, 0]
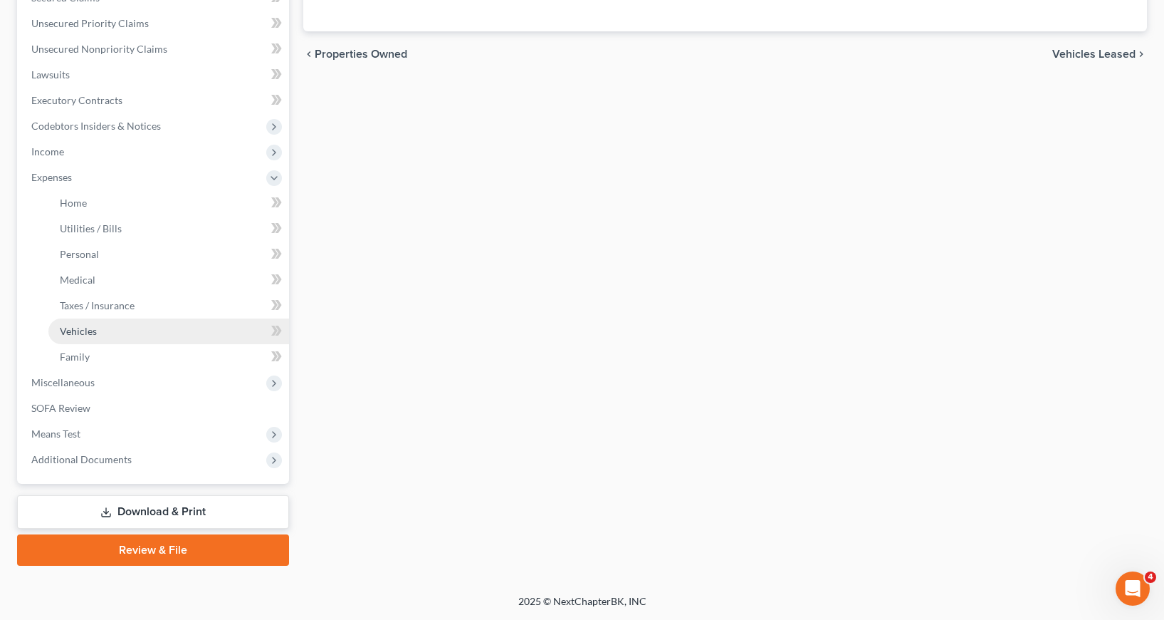
click at [92, 330] on span "Vehicles" at bounding box center [78, 331] width 37 height 12
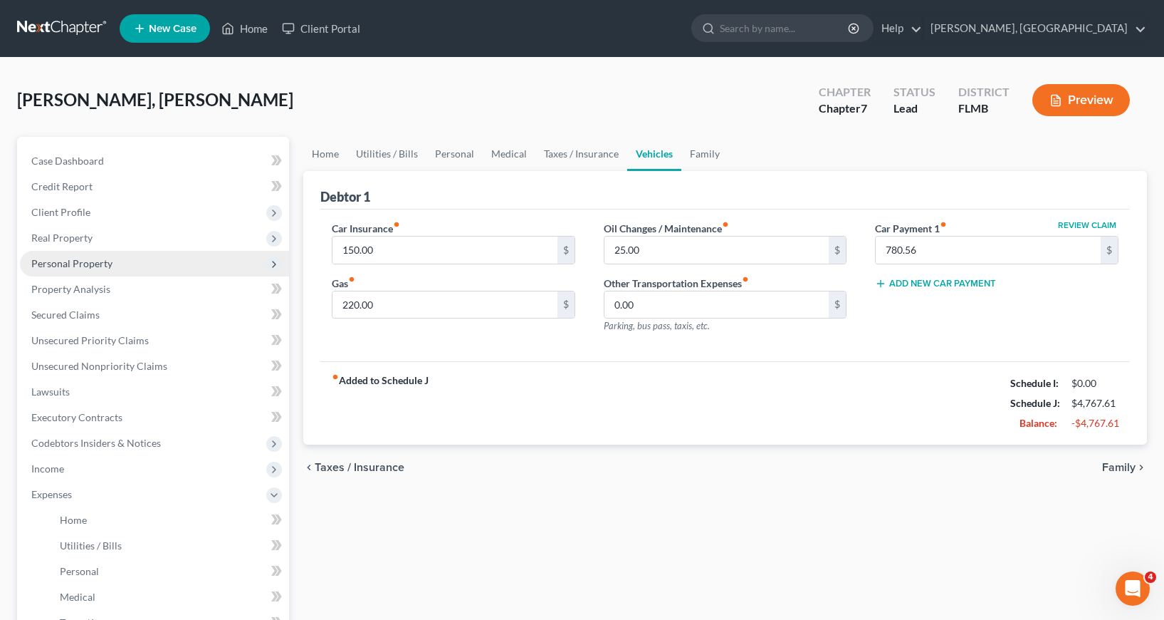
click at [71, 260] on span "Personal Property" at bounding box center [71, 263] width 81 height 12
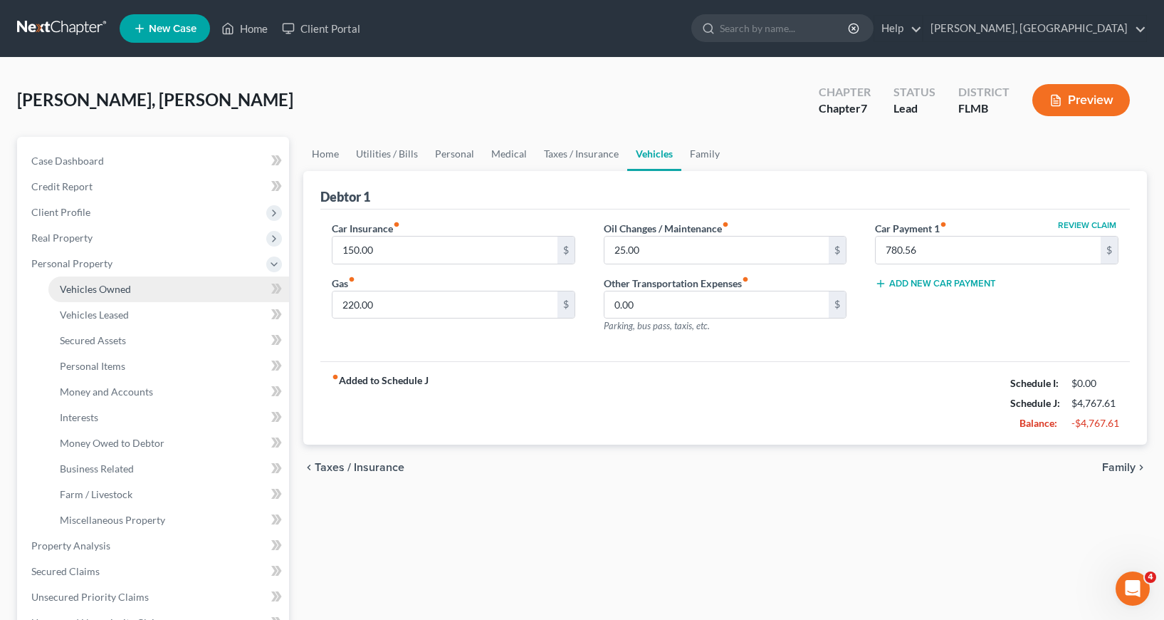
click at [110, 291] on span "Vehicles Owned" at bounding box center [95, 289] width 71 height 12
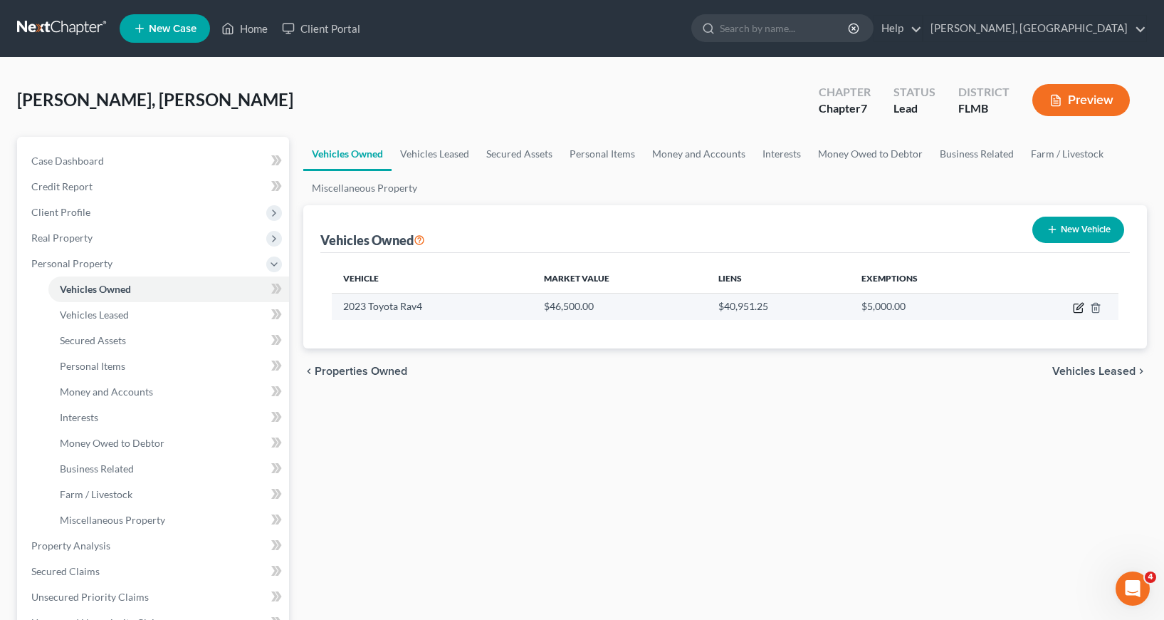
click at [1077, 306] on icon "button" at bounding box center [1078, 307] width 11 height 11
select select "0"
select select "3"
select select "2"
select select "0"
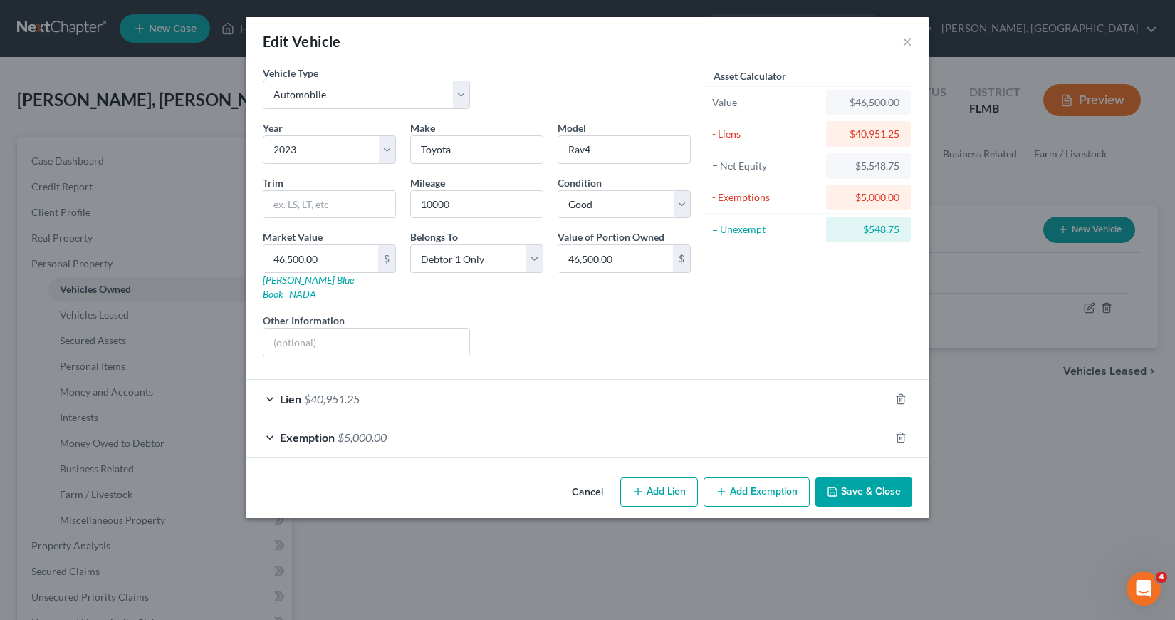
click at [860, 479] on button "Save & Close" at bounding box center [863, 492] width 97 height 30
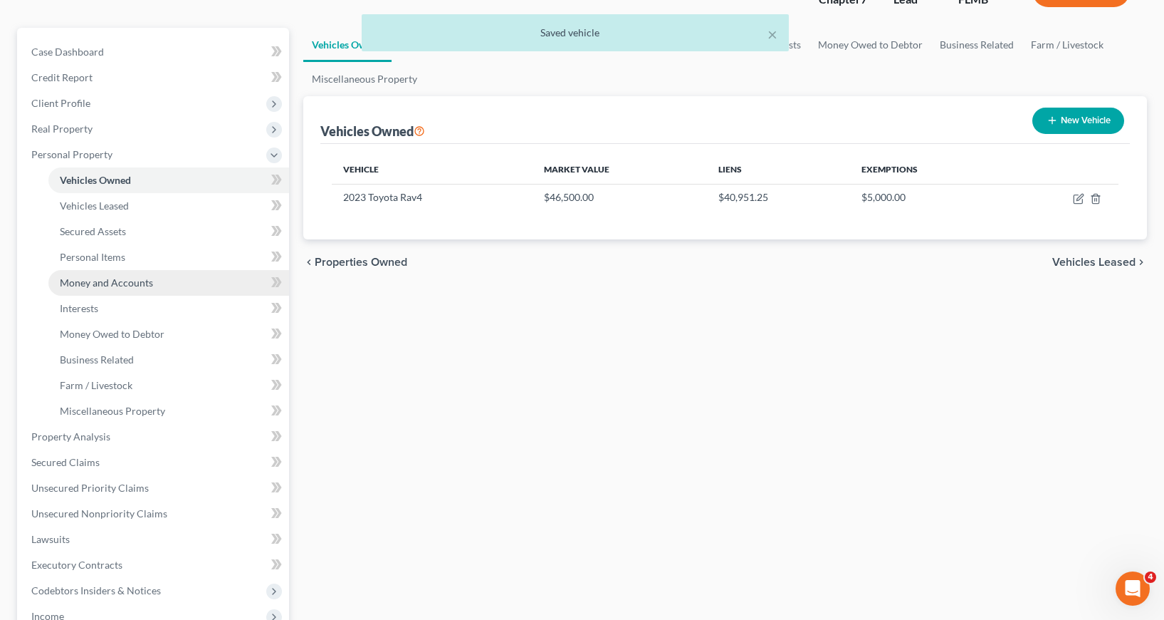
scroll to position [142, 0]
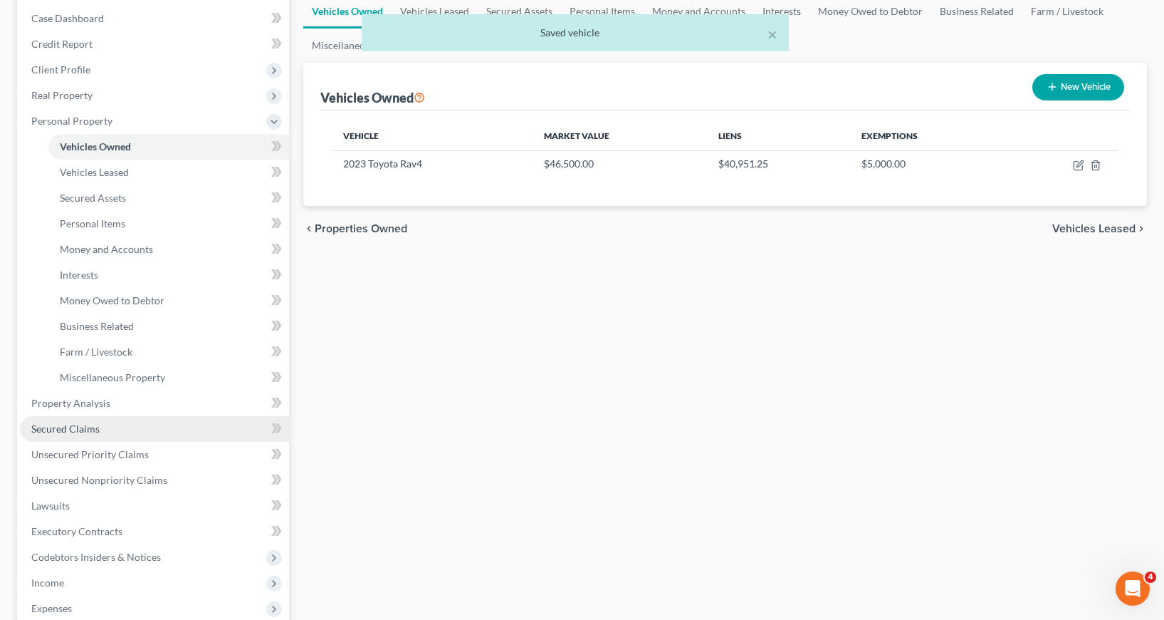
click at [81, 430] on span "Secured Claims" at bounding box center [65, 428] width 68 height 12
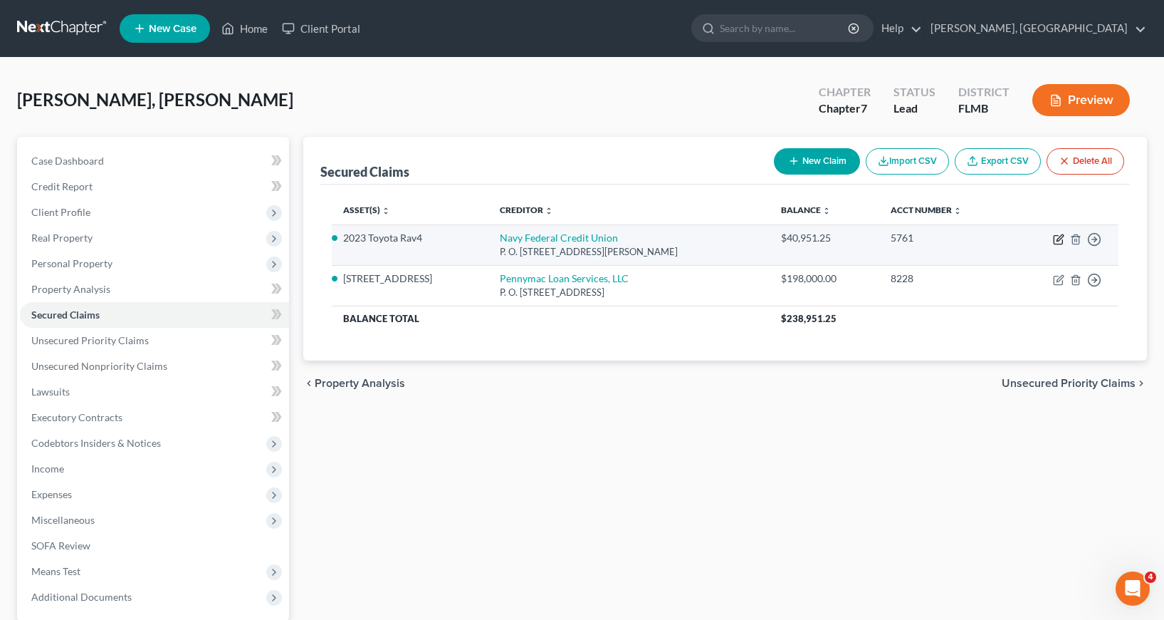
click at [1058, 240] on icon "button" at bounding box center [1060, 237] width 6 height 6
select select "48"
select select "0"
select select "2"
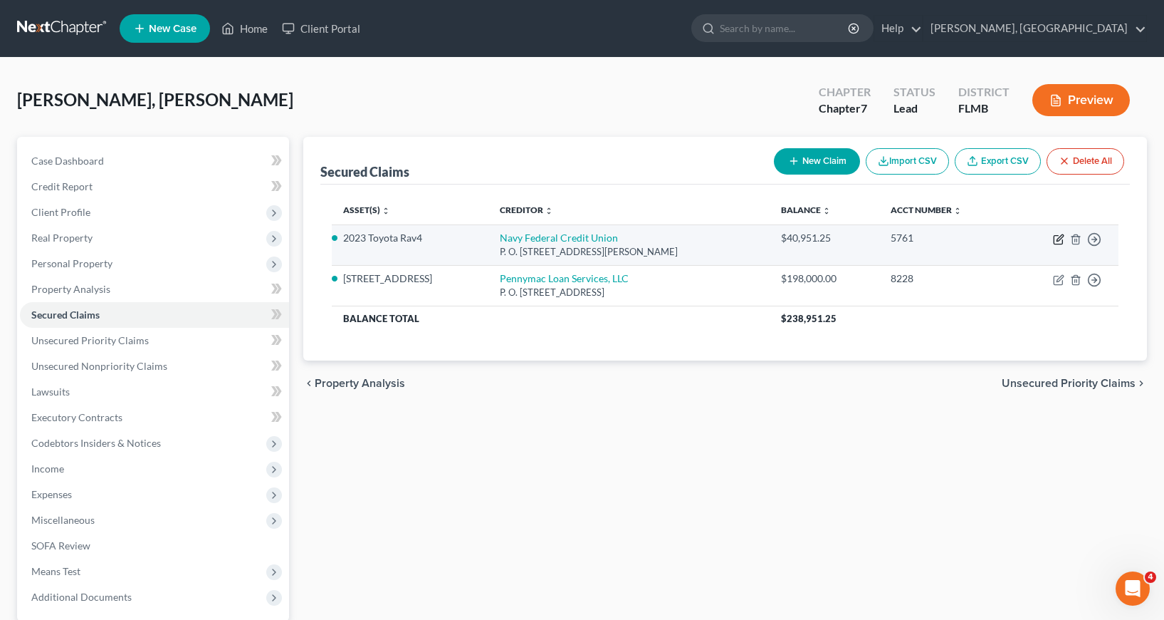
select select "0"
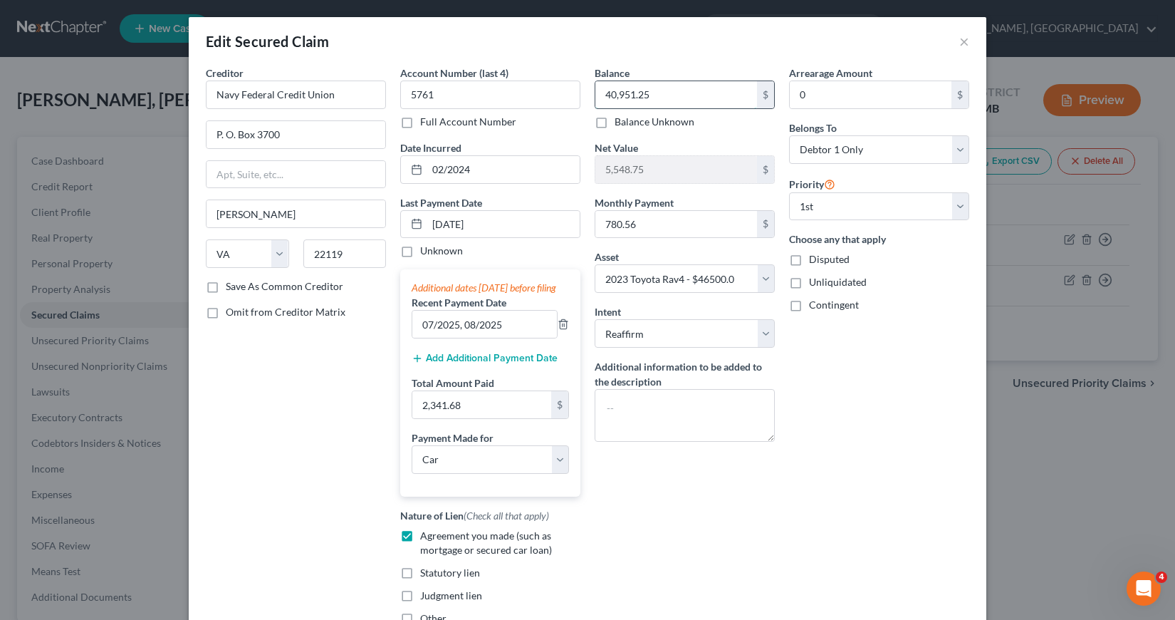
click at [600, 93] on input "40,951.25" at bounding box center [676, 94] width 162 height 27
type input "41,270.27"
click at [733, 489] on div "Balance 41,270.27 $ Balance Unknown Balance Undetermined 41,270.27 $ Balance Un…" at bounding box center [685, 351] width 194 height 571
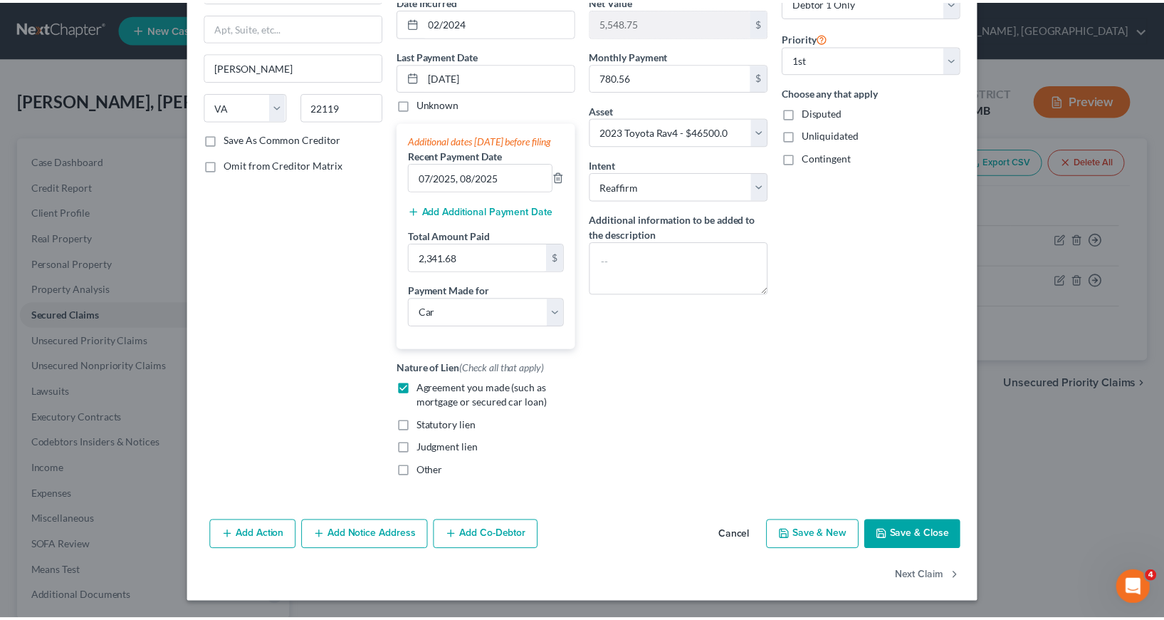
scroll to position [162, 0]
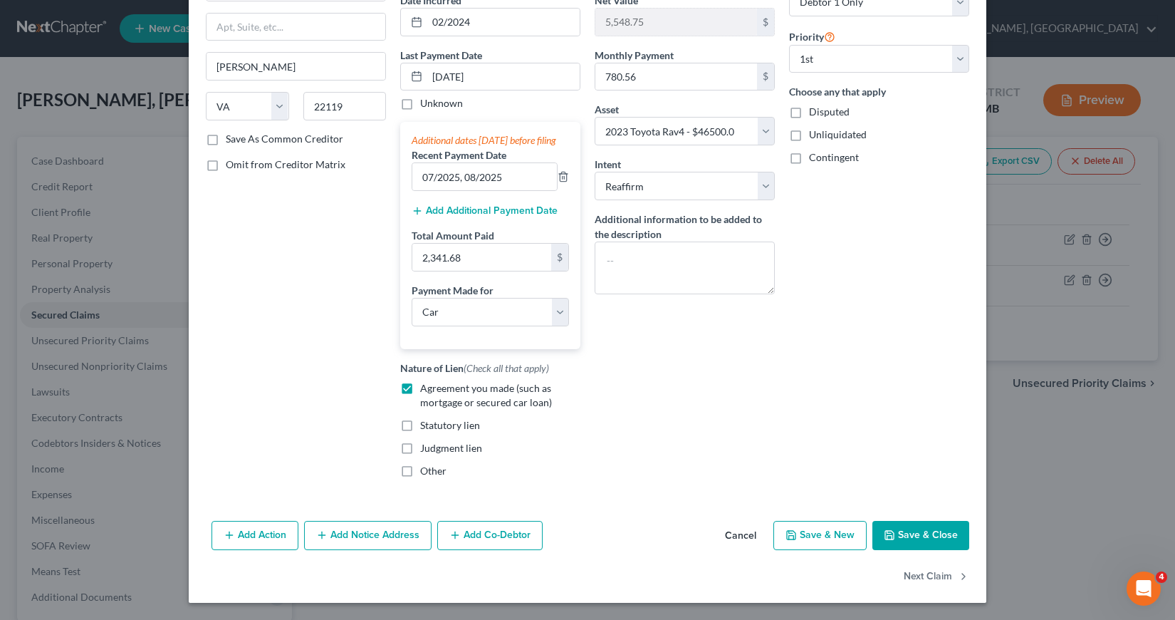
click at [922, 530] on button "Save & Close" at bounding box center [920, 536] width 97 height 30
select select
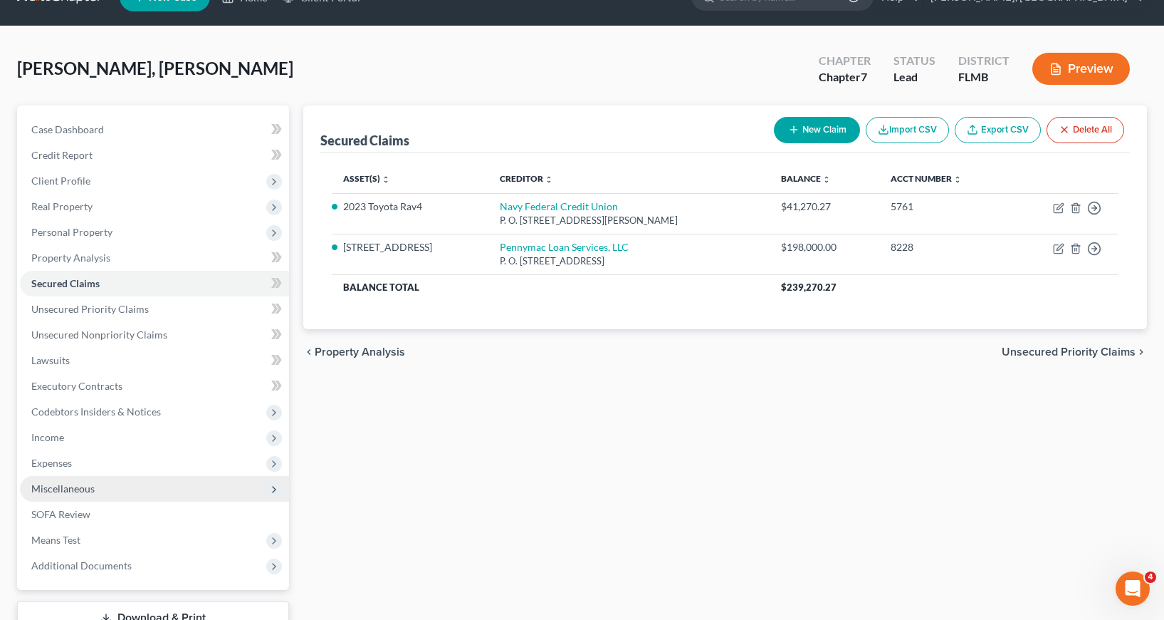
scroll to position [0, 0]
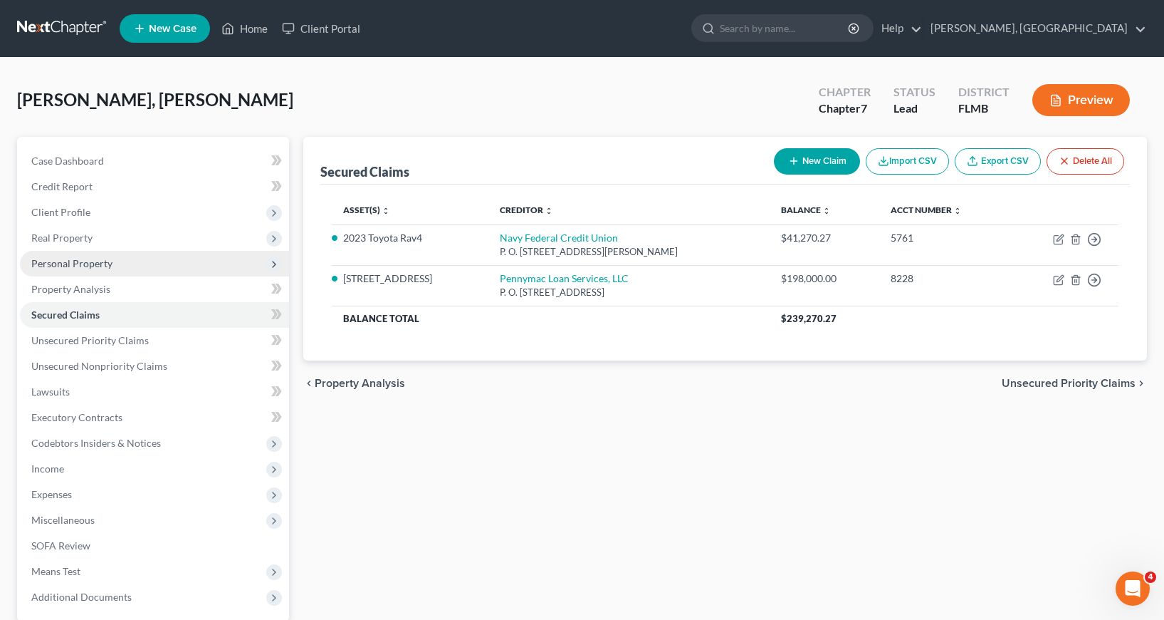
click at [71, 260] on span "Personal Property" at bounding box center [71, 263] width 81 height 12
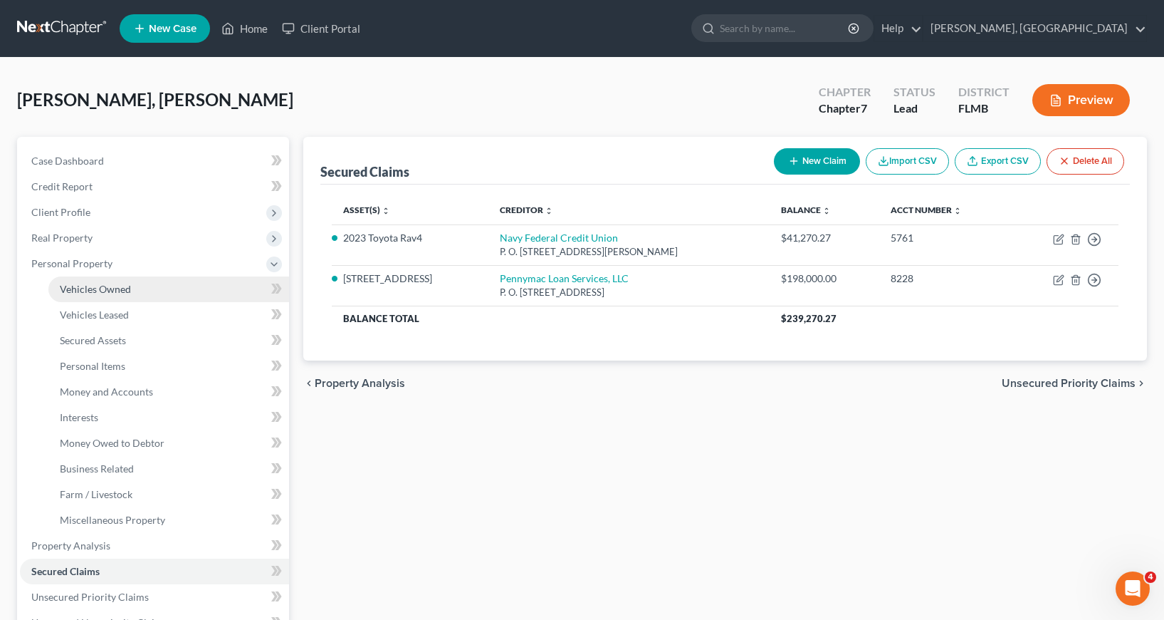
click at [93, 284] on span "Vehicles Owned" at bounding box center [95, 289] width 71 height 12
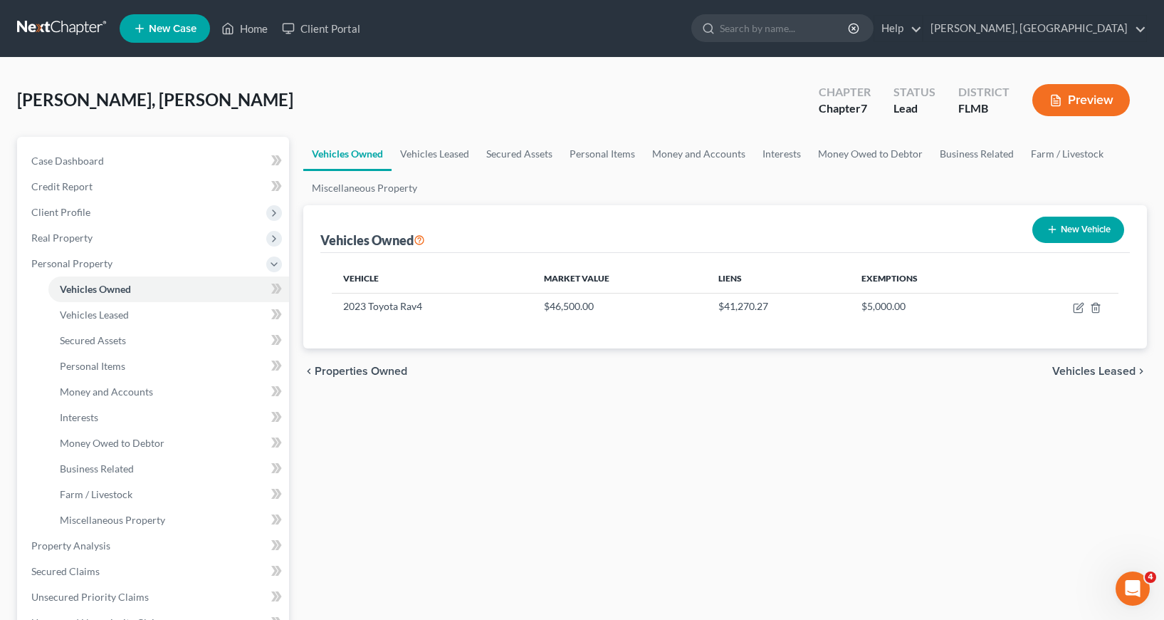
click at [1065, 229] on button "New Vehicle" at bounding box center [1079, 229] width 92 height 26
select select "0"
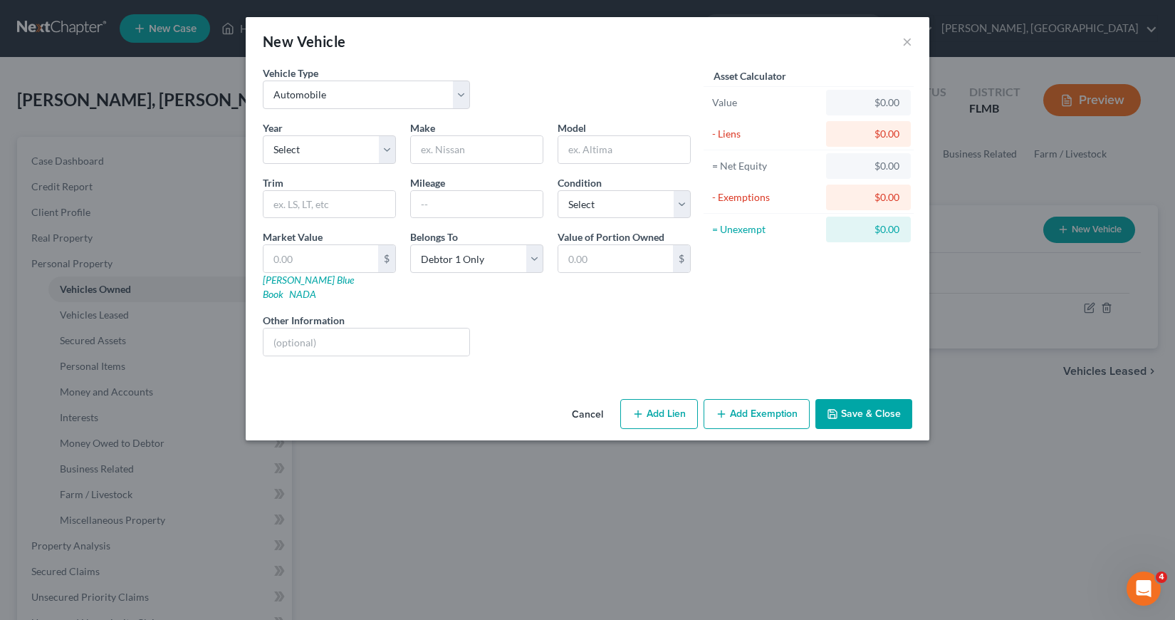
click at [588, 400] on button "Cancel" at bounding box center [587, 414] width 54 height 28
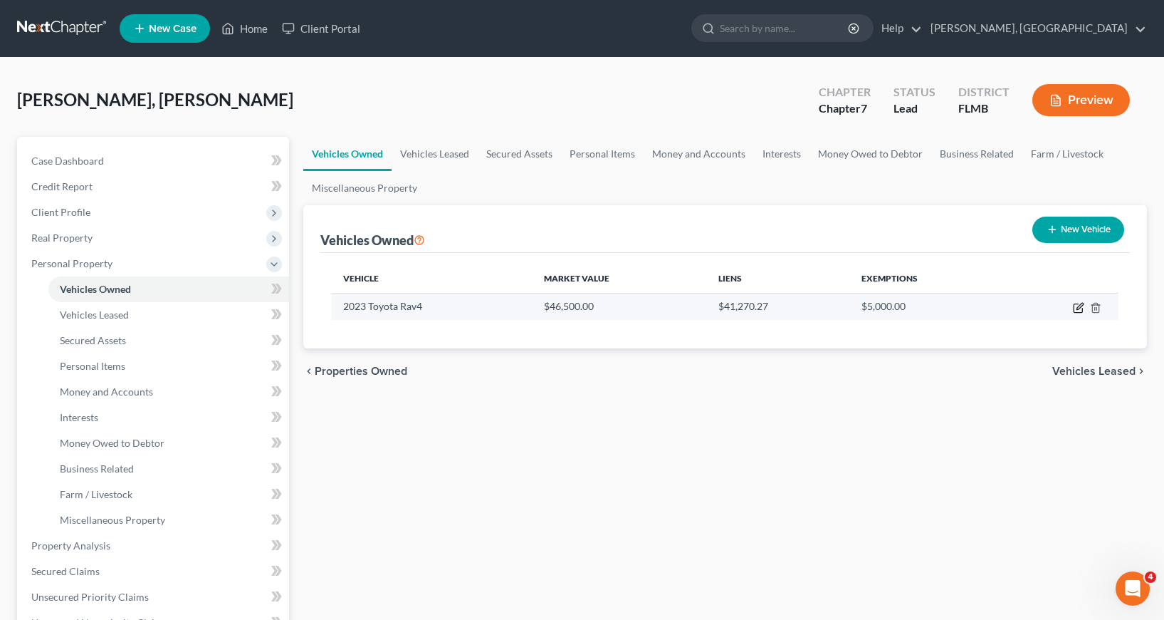
click at [1077, 309] on icon "button" at bounding box center [1080, 306] width 6 height 6
select select "0"
select select "3"
select select "2"
select select "0"
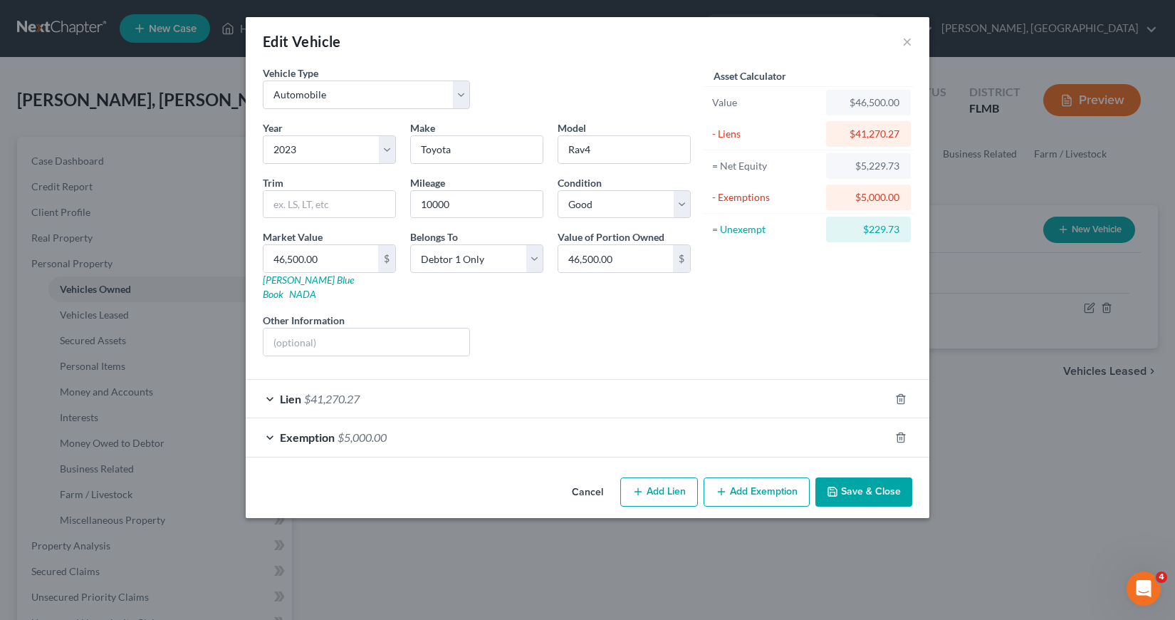
click at [860, 479] on button "Save & Close" at bounding box center [863, 492] width 97 height 30
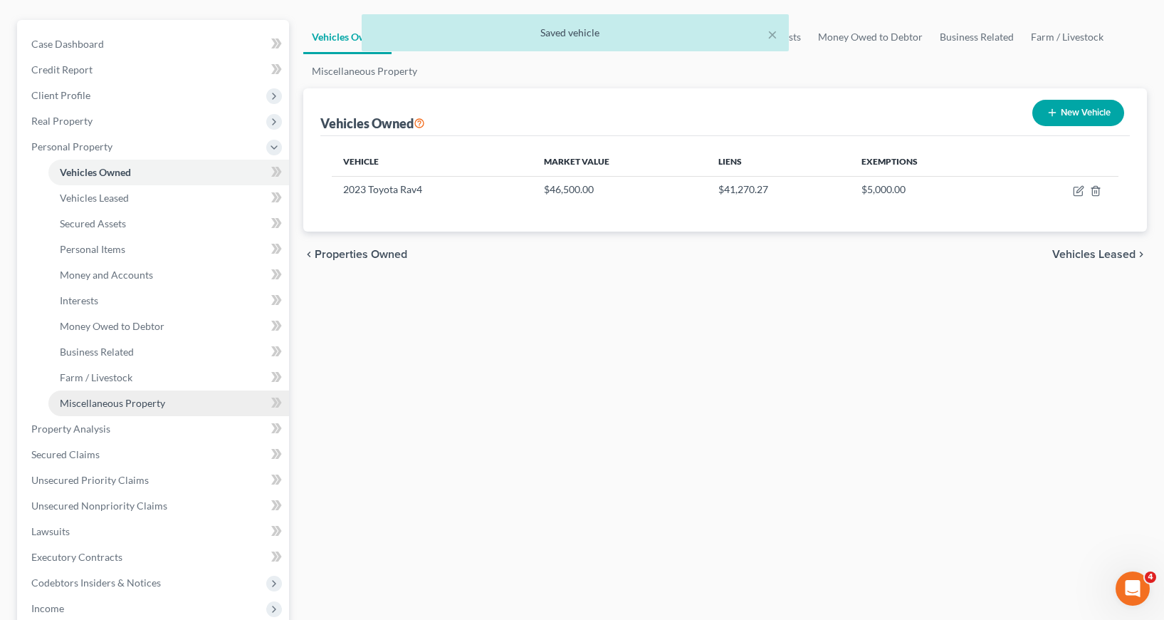
scroll to position [142, 0]
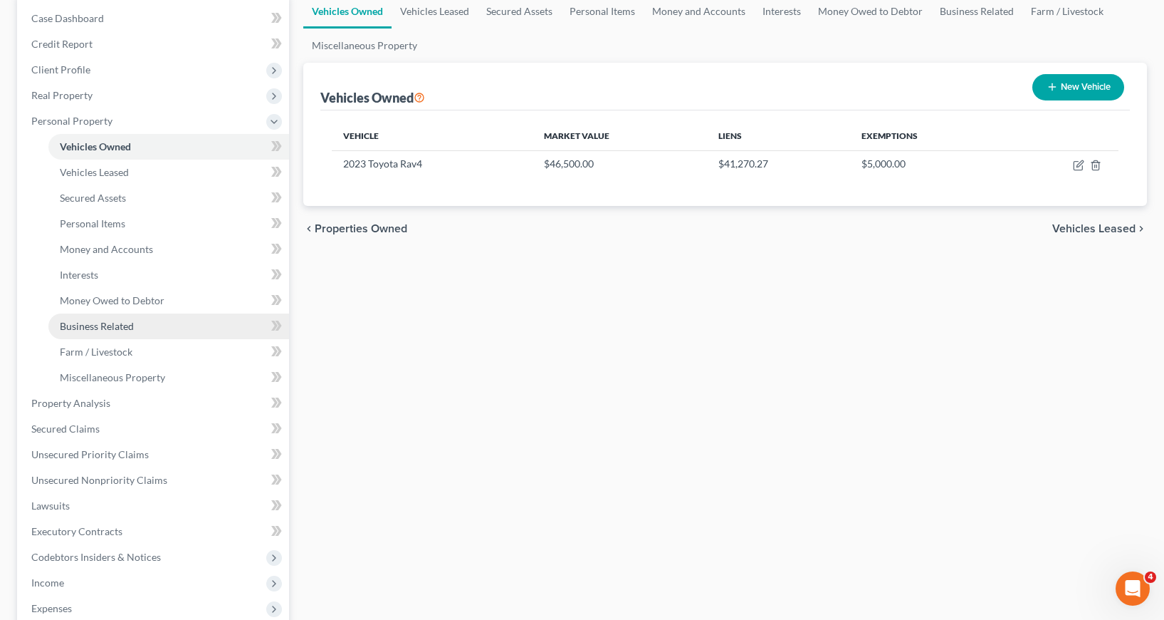
click at [102, 328] on span "Business Related" at bounding box center [97, 326] width 74 height 12
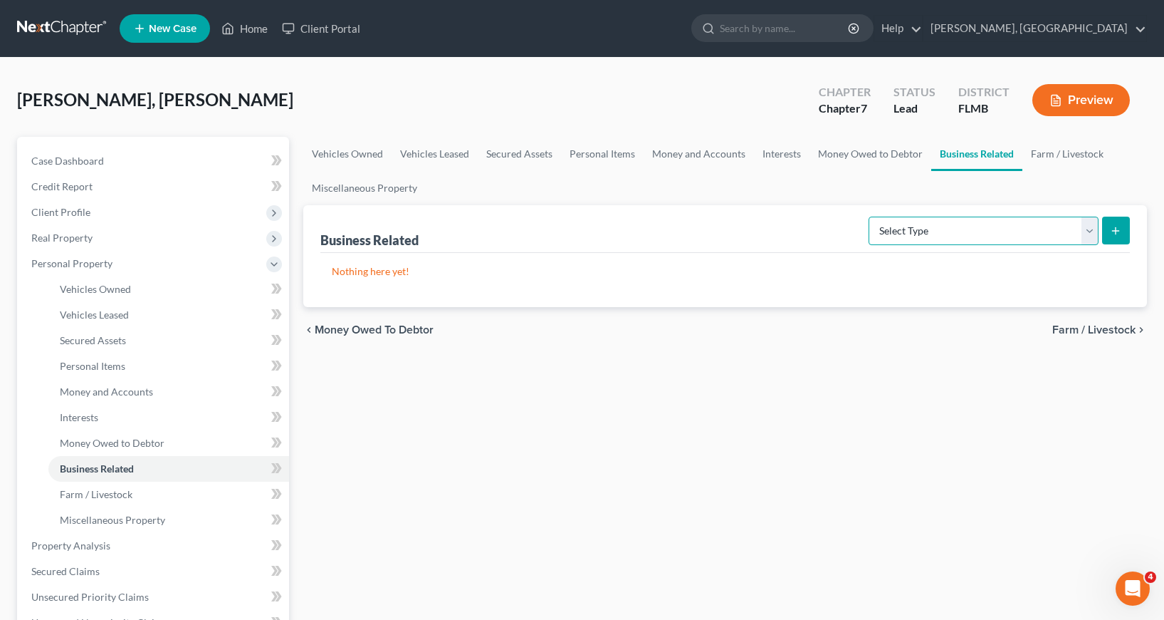
click at [1089, 231] on select "Select Type Customer Lists Franchises Inventory Licenses Machinery Office Equip…" at bounding box center [984, 230] width 230 height 28
click at [821, 412] on div "Vehicles Owned Vehicles Leased Secured Assets Personal Items Money and Accounts…" at bounding box center [725, 548] width 858 height 823
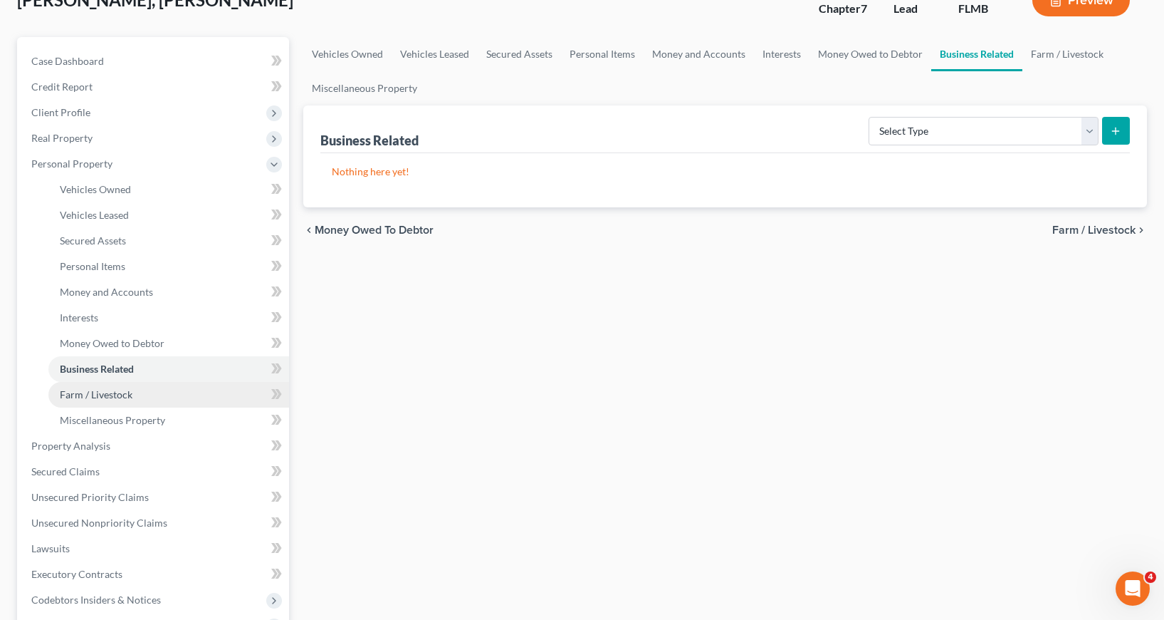
scroll to position [142, 0]
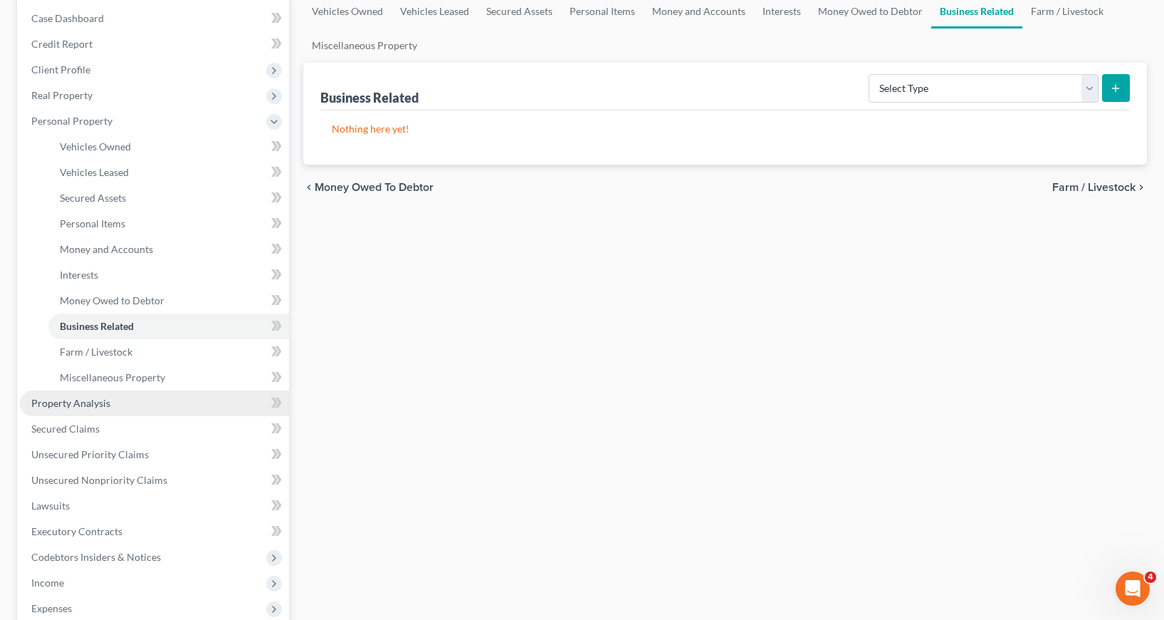
click at [81, 403] on span "Property Analysis" at bounding box center [70, 403] width 79 height 12
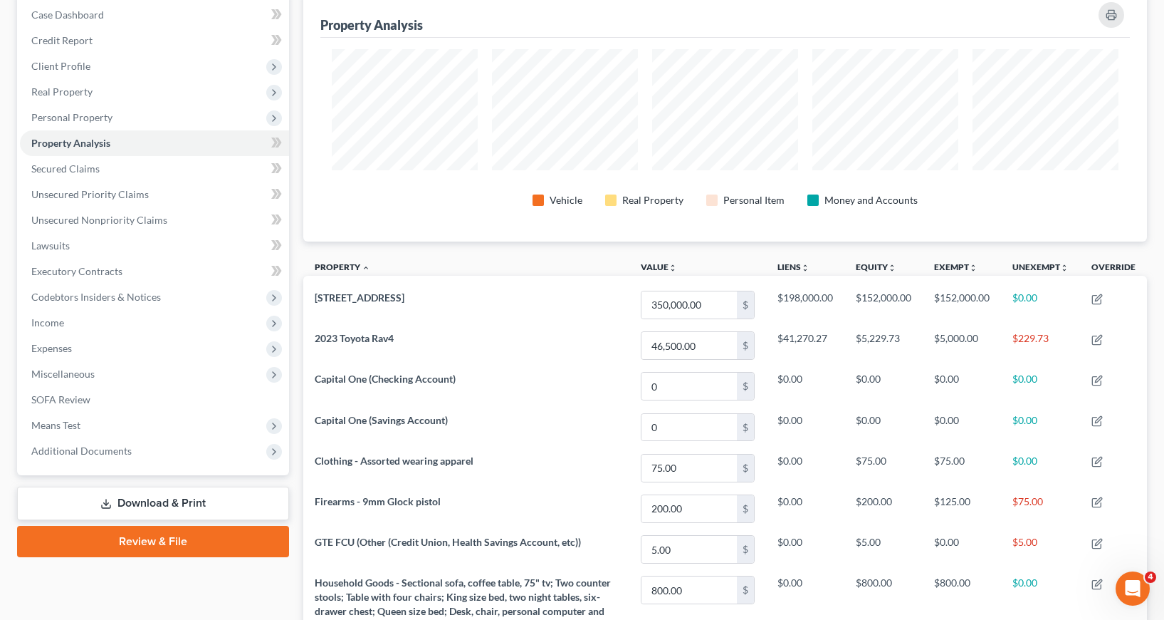
scroll to position [112, 0]
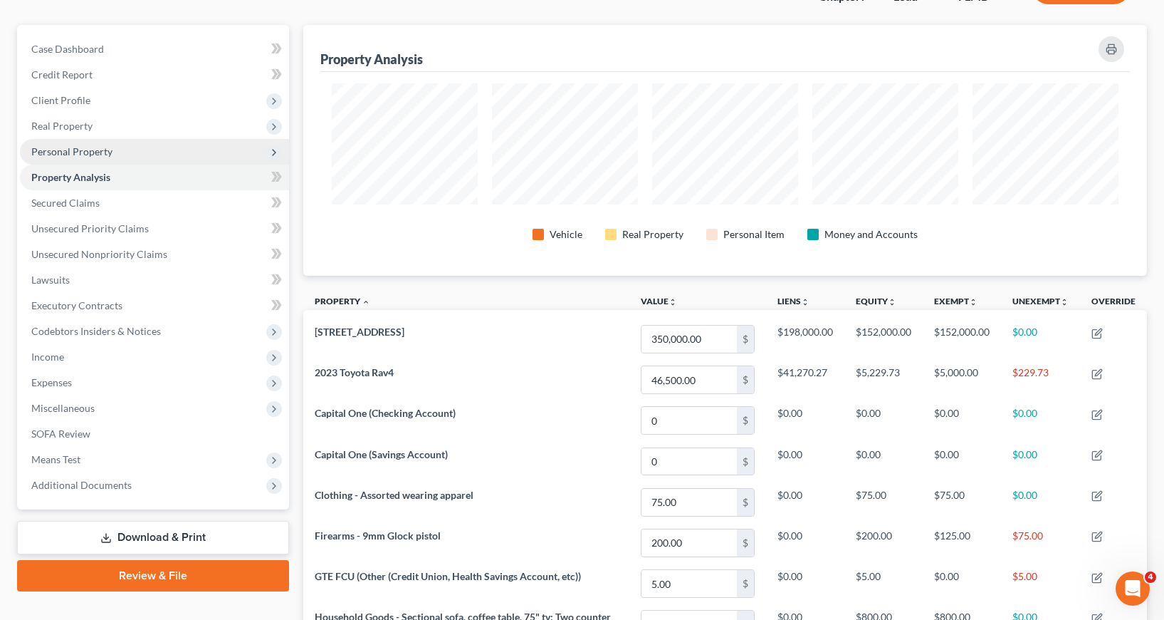
click at [63, 151] on span "Personal Property" at bounding box center [71, 151] width 81 height 12
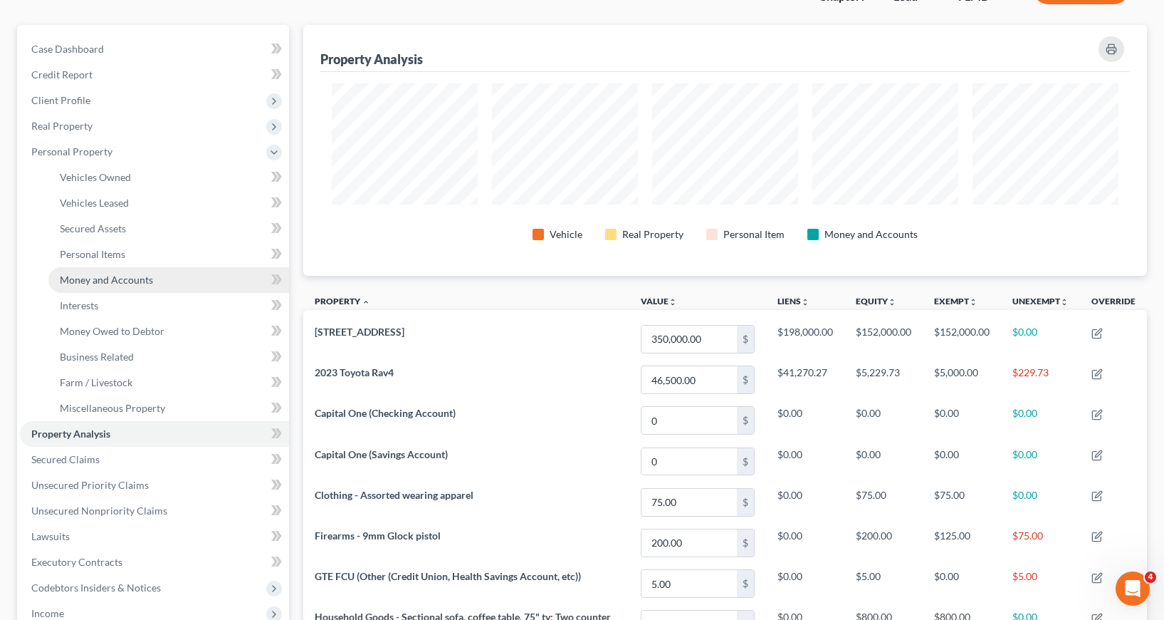
click at [129, 277] on span "Money and Accounts" at bounding box center [106, 279] width 93 height 12
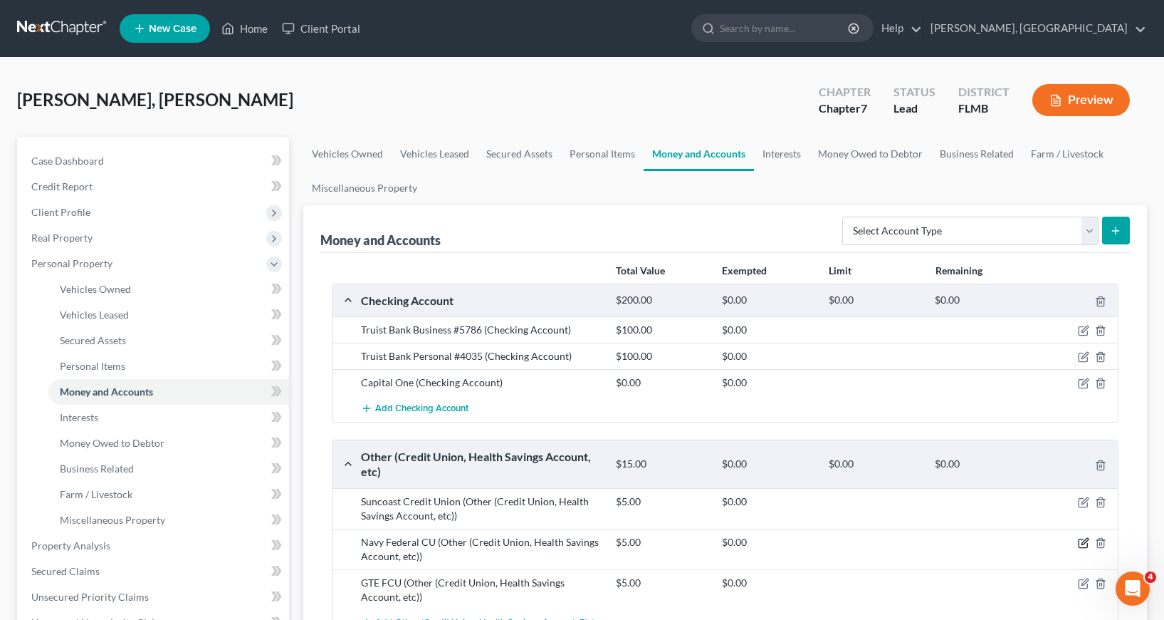
click at [1082, 543] on icon "button" at bounding box center [1085, 541] width 6 height 6
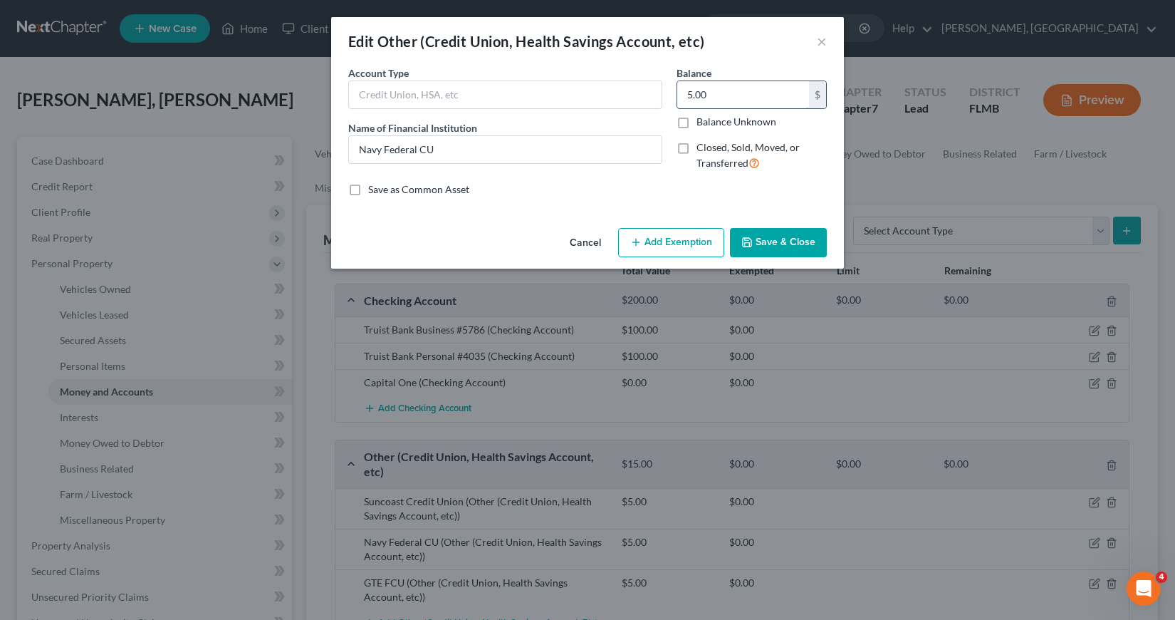
click at [689, 94] on input "5.00" at bounding box center [743, 94] width 132 height 27
type input "0.08"
click at [779, 240] on button "Save & Close" at bounding box center [778, 243] width 97 height 30
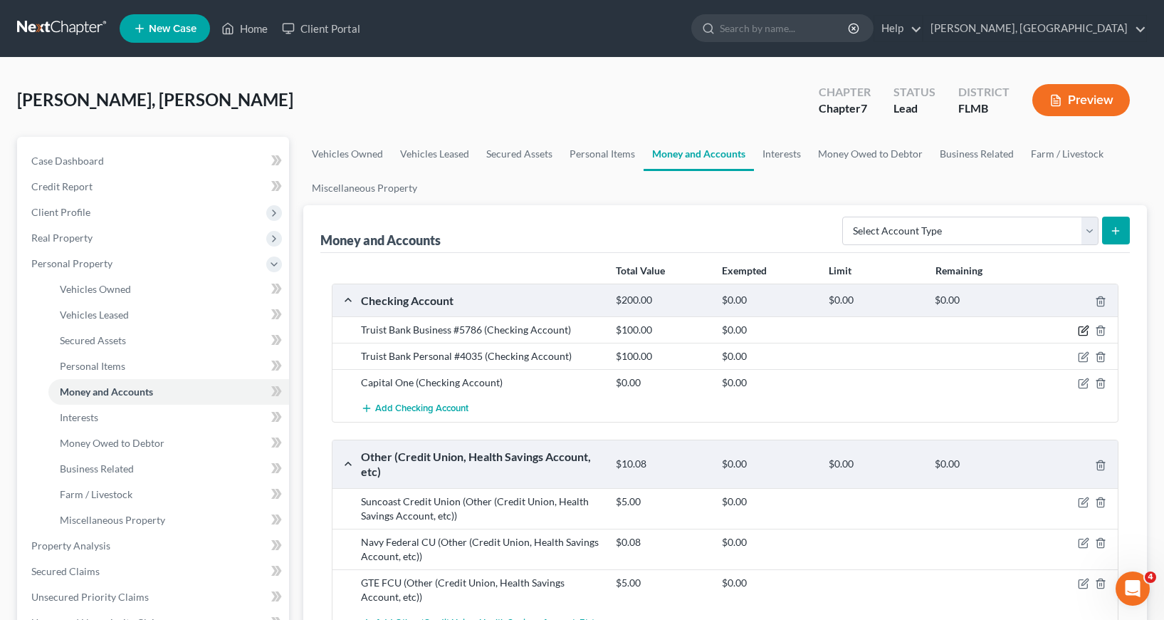
click at [1081, 332] on icon "button" at bounding box center [1083, 330] width 11 height 11
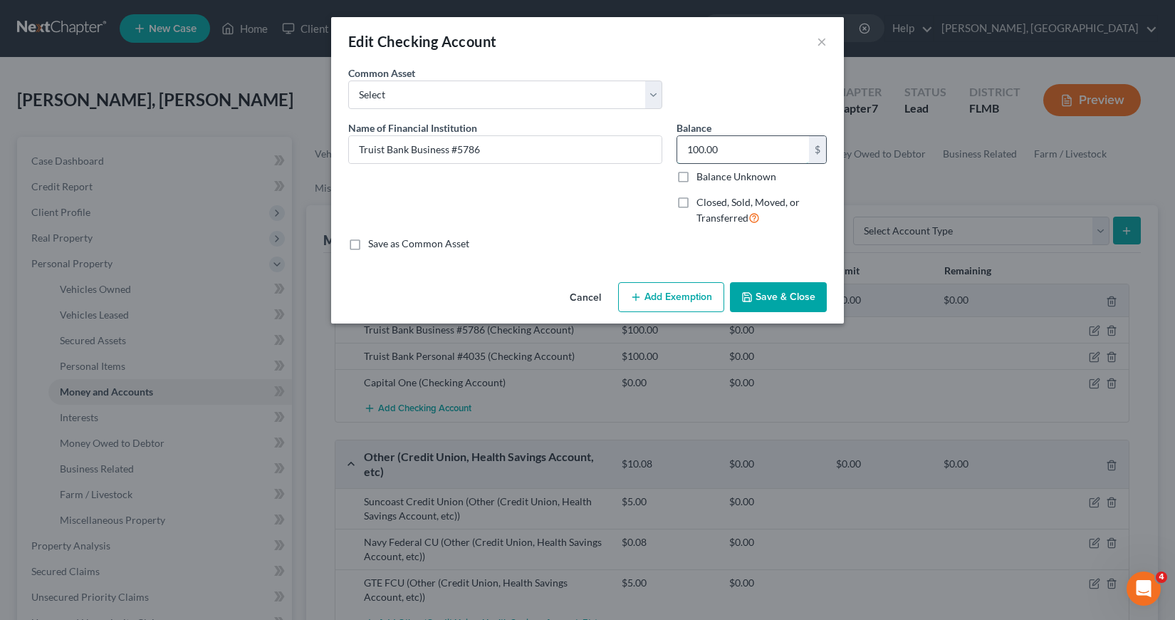
click at [687, 149] on input "100.00" at bounding box center [743, 149] width 132 height 27
type input "28.08"
click at [771, 296] on button "Save & Close" at bounding box center [778, 297] width 97 height 30
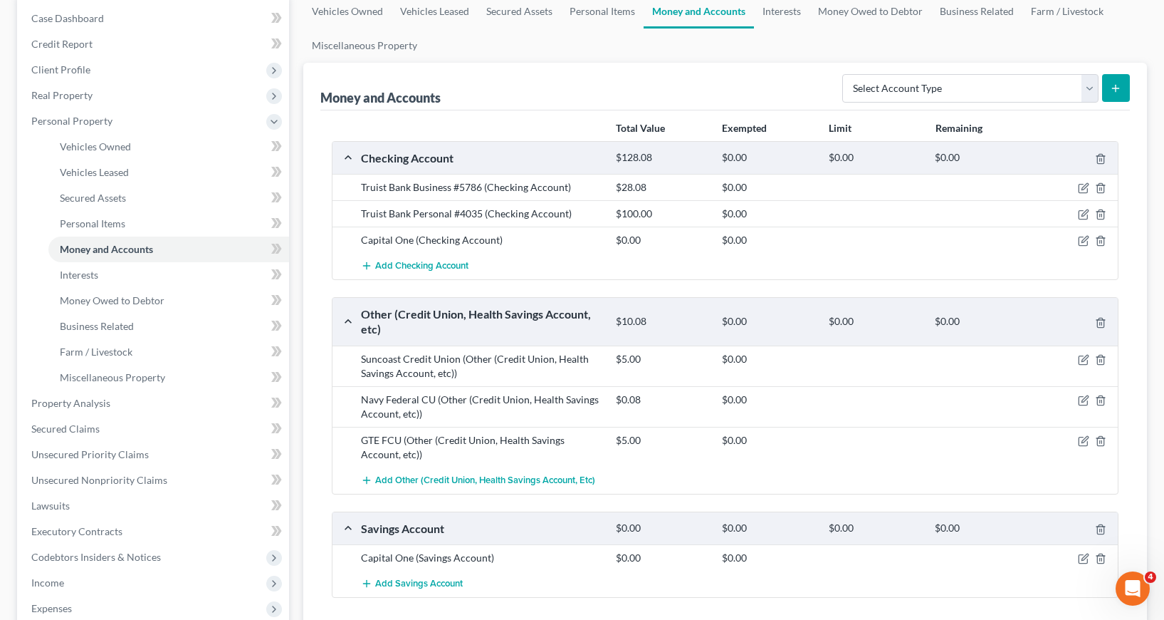
scroll to position [71, 0]
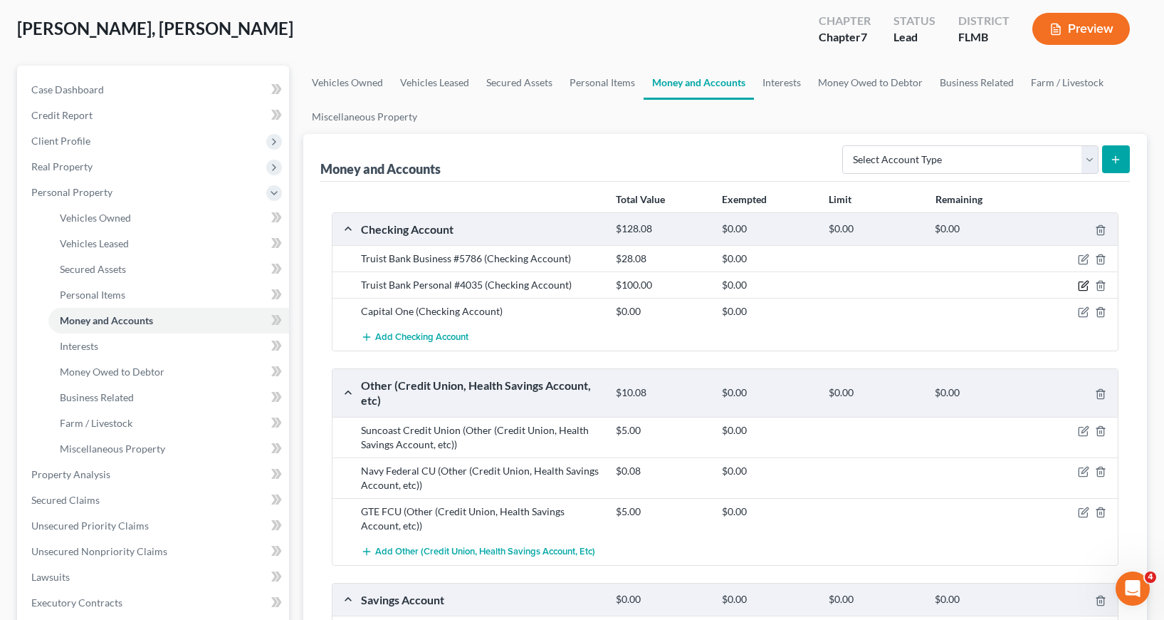
click at [1085, 287] on icon "button" at bounding box center [1083, 285] width 11 height 11
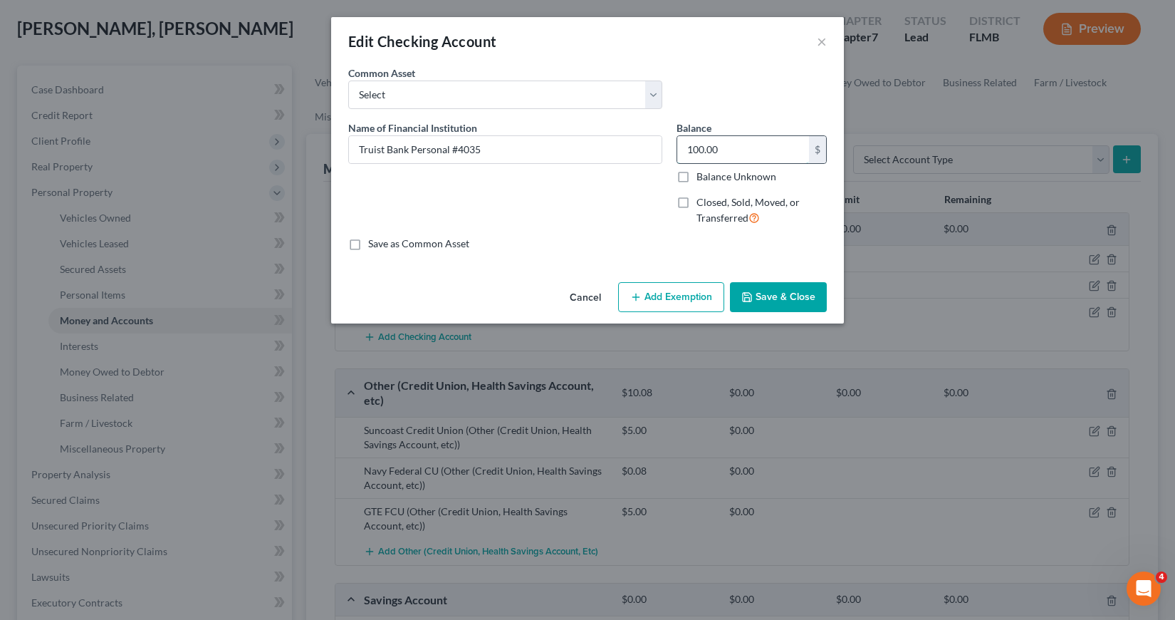
click at [685, 148] on input "100.00" at bounding box center [743, 149] width 132 height 27
type input "57"
click at [778, 300] on button "Save & Close" at bounding box center [778, 297] width 97 height 30
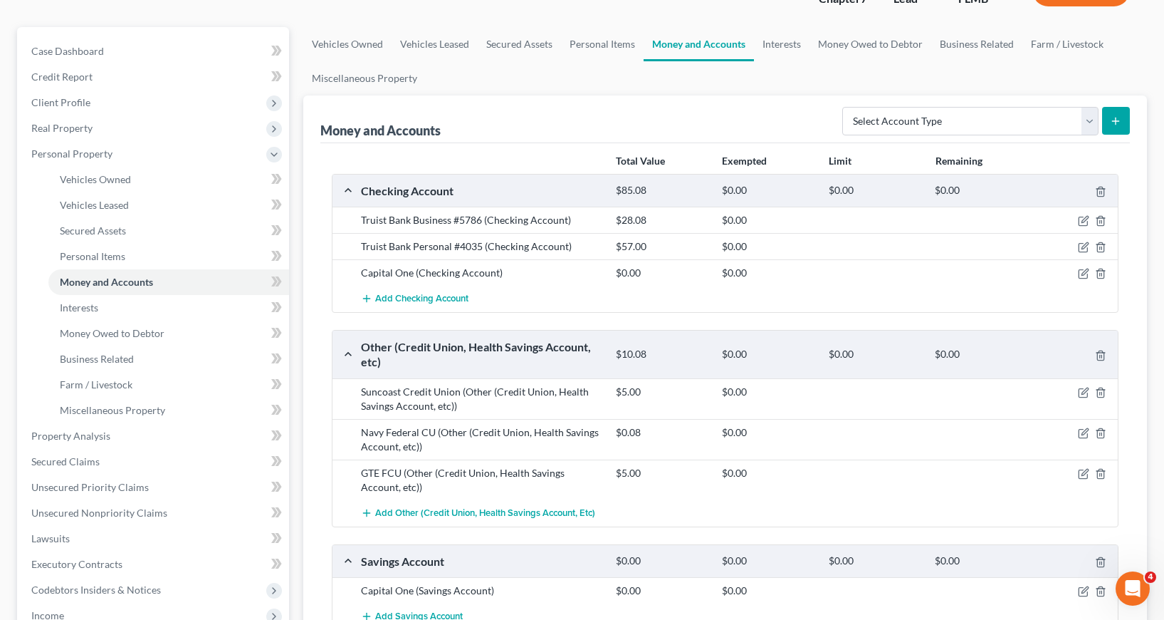
scroll to position [109, 0]
click at [123, 415] on span "Miscellaneous Property" at bounding box center [112, 410] width 105 height 12
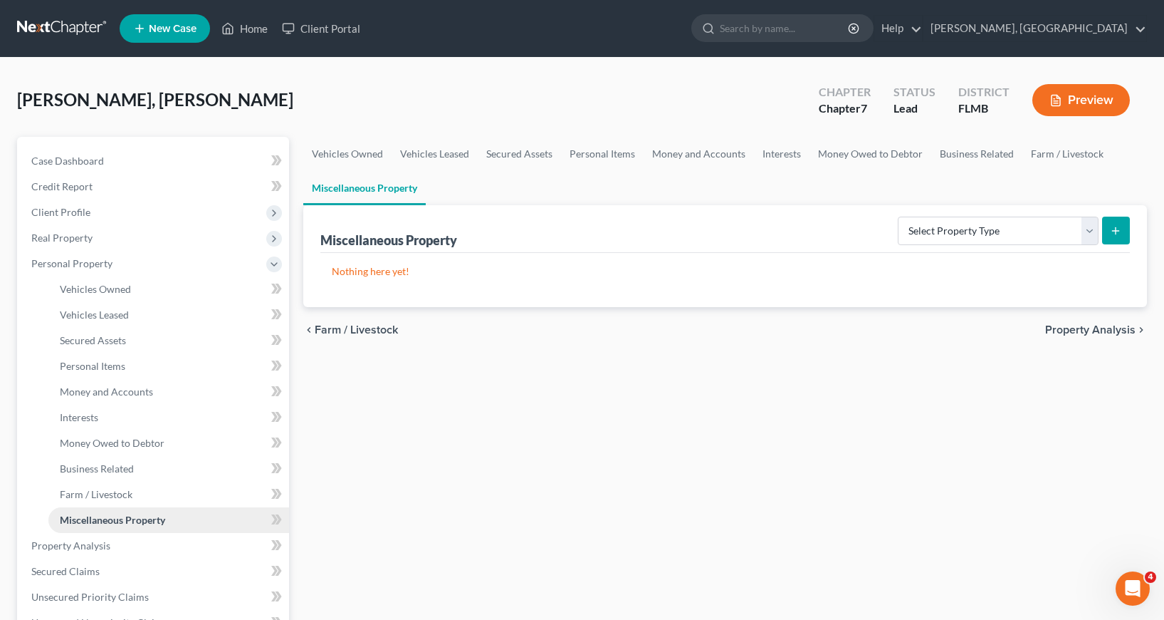
click at [158, 524] on span "Miscellaneous Property" at bounding box center [112, 519] width 105 height 12
click at [1088, 226] on select "Select Property Type Assigned for Creditor Benefit [DATE] Holding for Another N…" at bounding box center [998, 230] width 201 height 28
click at [797, 404] on div "Vehicles Owned Vehicles Leased Secured Assets Personal Items Money and Accounts…" at bounding box center [725, 548] width 858 height 823
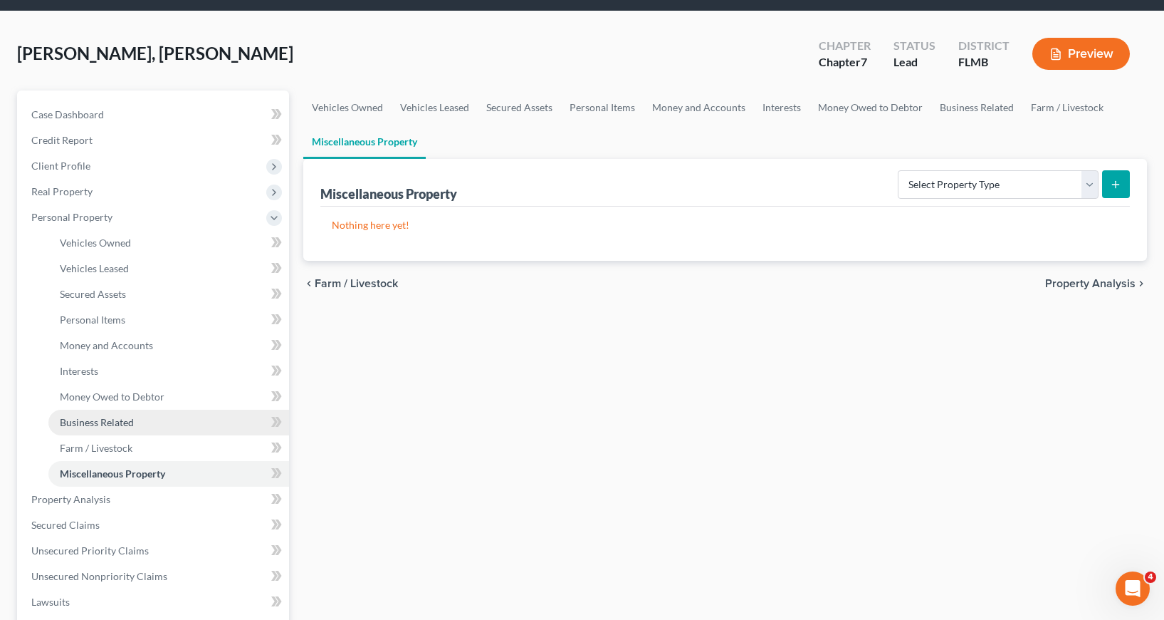
scroll to position [71, 0]
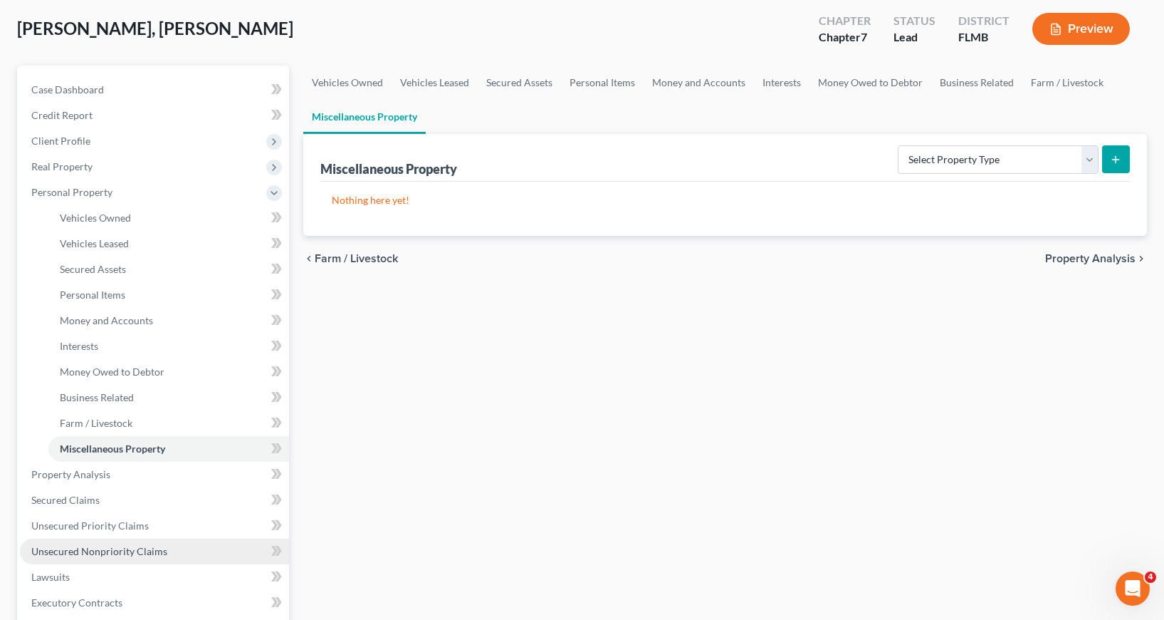
click at [135, 552] on span "Unsecured Nonpriority Claims" at bounding box center [99, 551] width 136 height 12
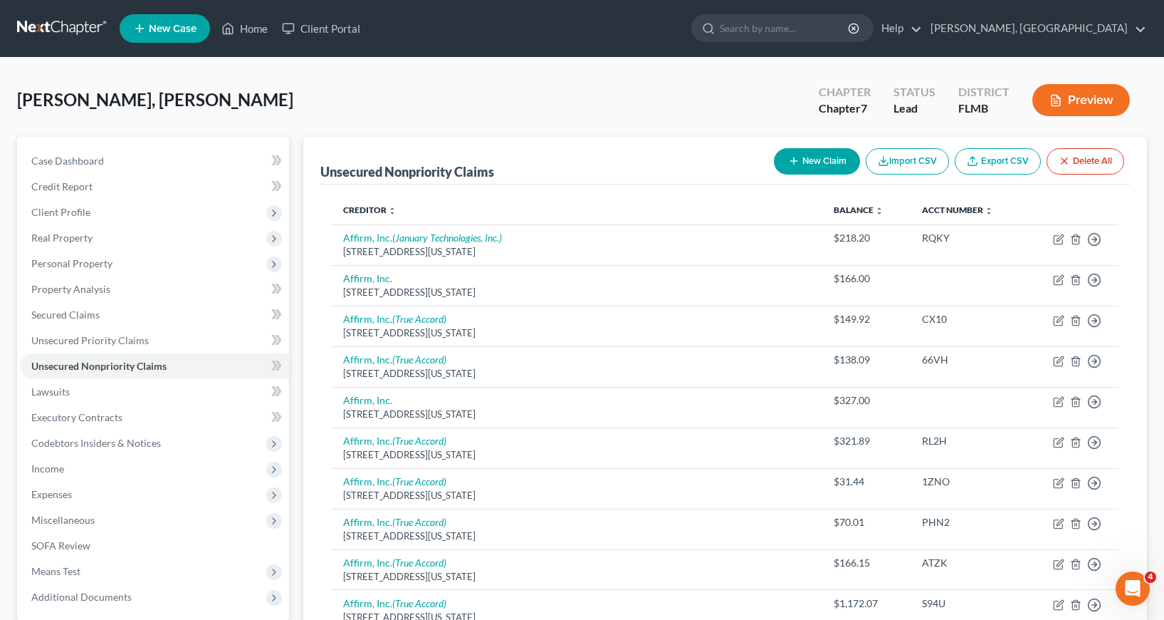
click at [805, 160] on button "New Claim" at bounding box center [817, 161] width 86 height 26
select select "0"
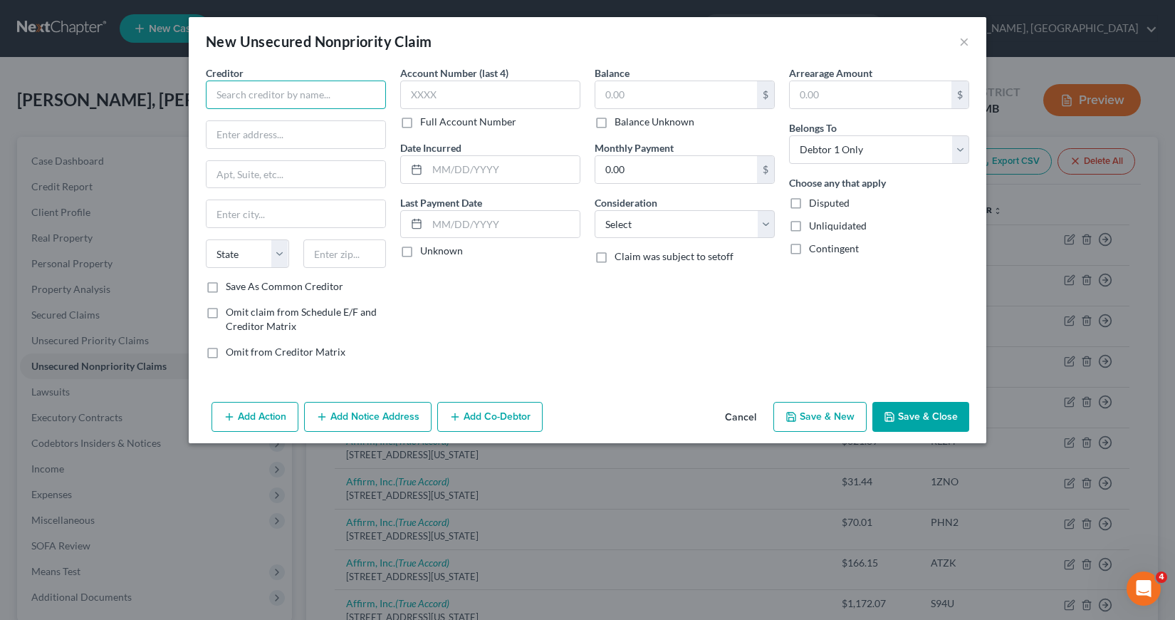
click at [221, 93] on input "text" at bounding box center [296, 94] width 180 height 28
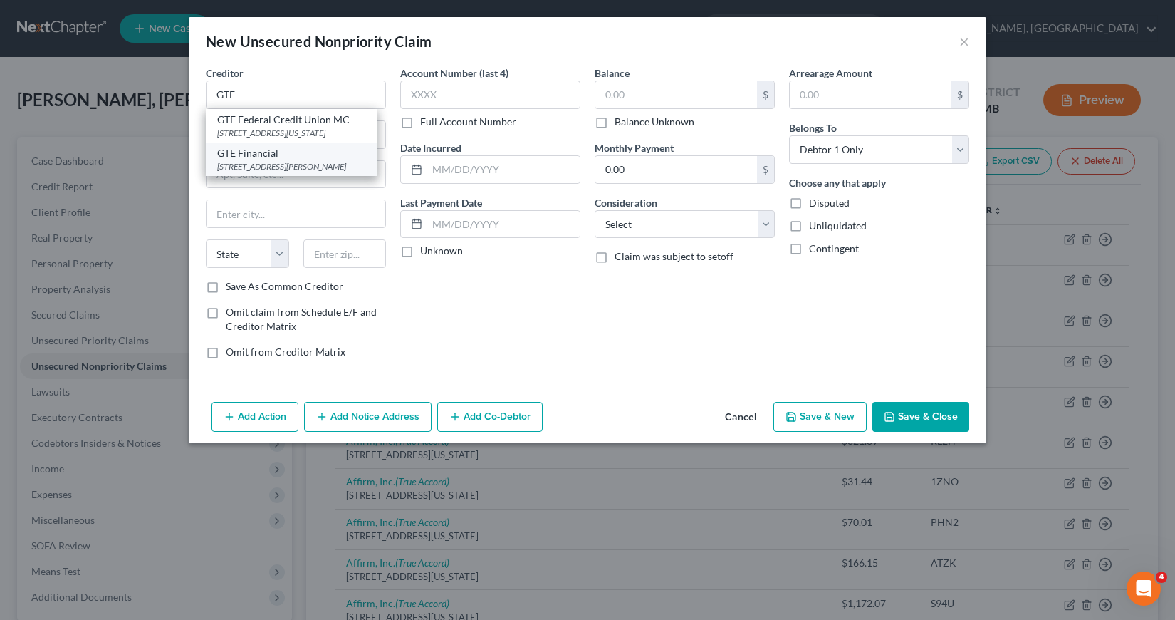
click at [279, 160] on div "GTE Financial" at bounding box center [291, 153] width 148 height 14
type input "GTE Financial"
type input "711 E [PERSON_NAME]"
type input "[GEOGRAPHIC_DATA]"
select select "9"
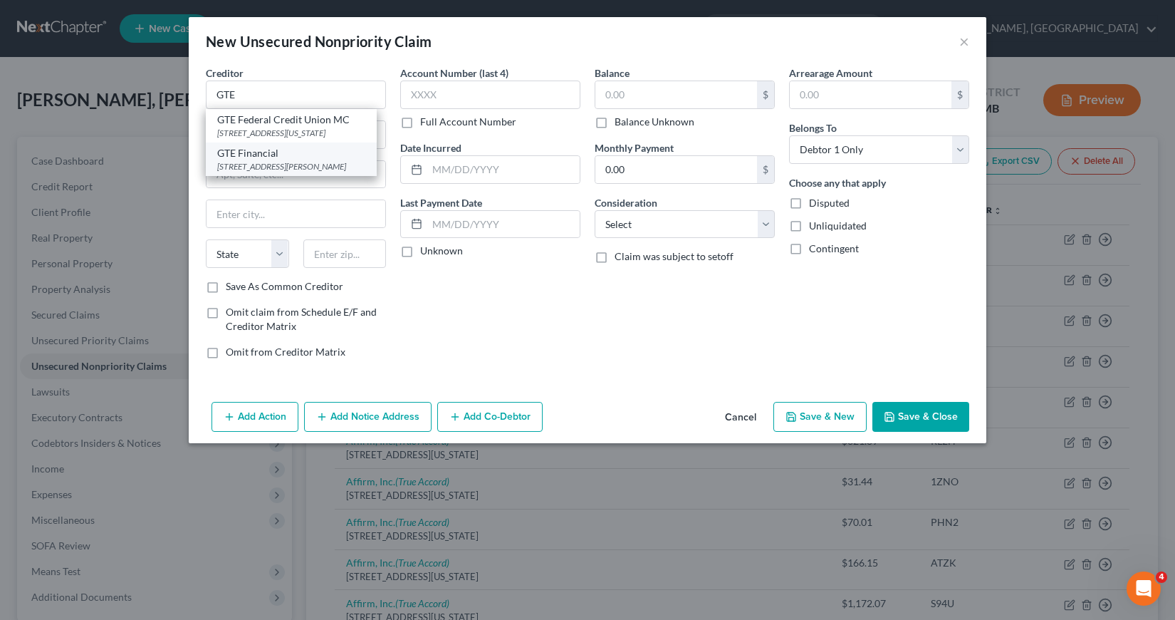
type input "33602"
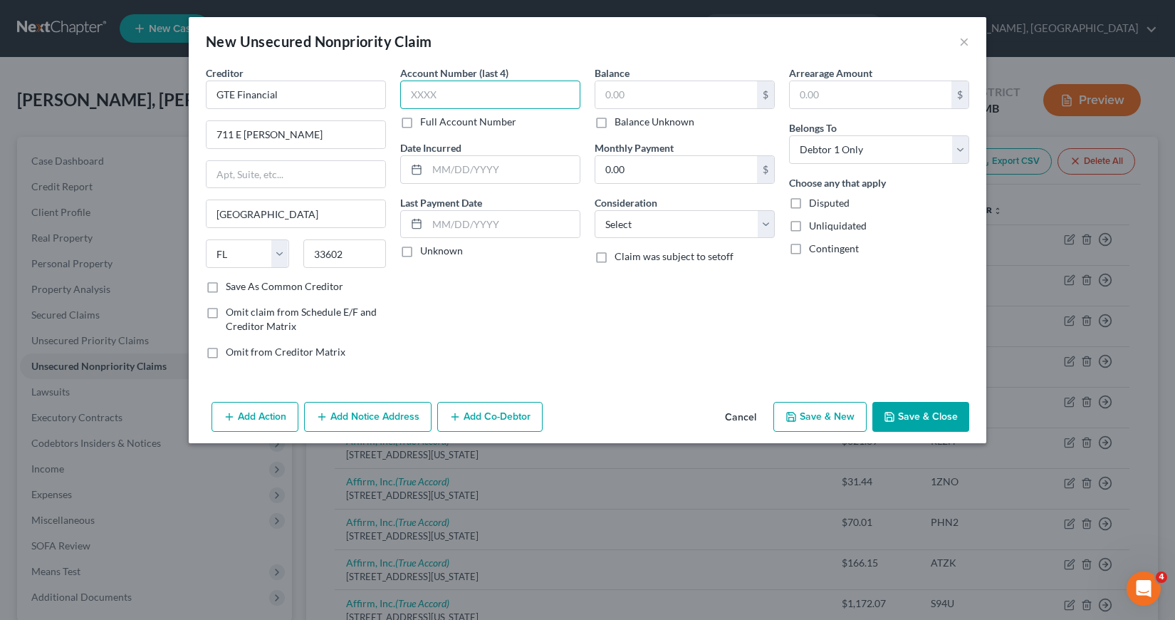
click at [417, 93] on input "text" at bounding box center [490, 94] width 180 height 28
type input "1807"
click at [600, 95] on input "text" at bounding box center [676, 94] width 162 height 27
type input "40"
click at [432, 168] on input "text" at bounding box center [503, 169] width 152 height 27
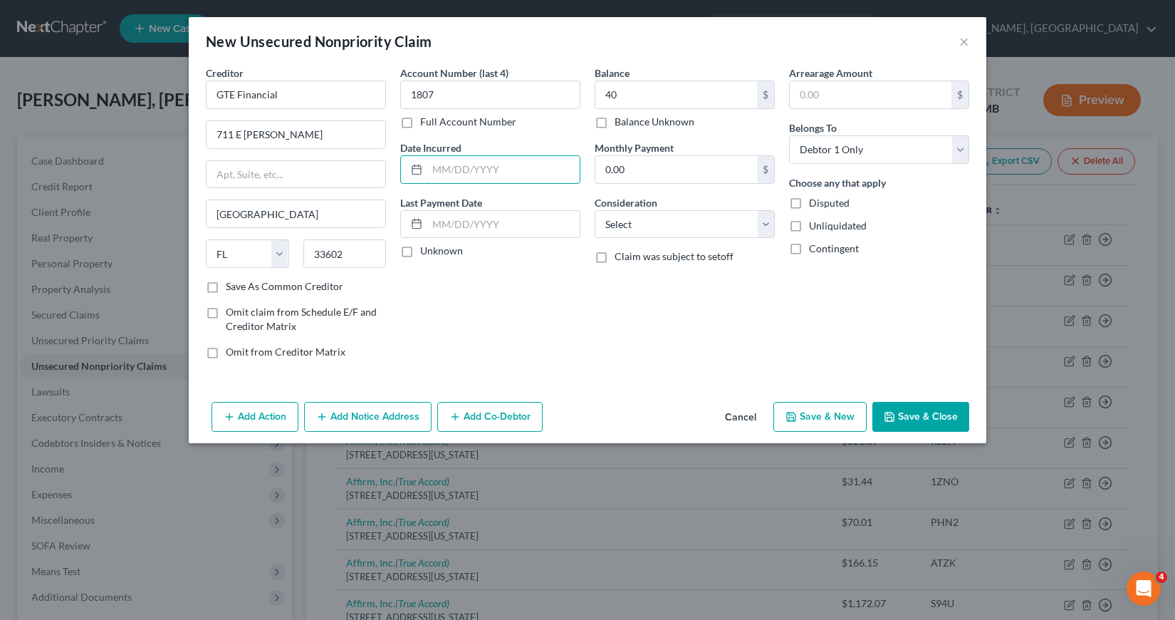
type input "0"
click at [765, 220] on select "Select Cable / Satellite Services Collection Agency Credit Card Debt Debt Couns…" at bounding box center [685, 224] width 180 height 28
select select "15"
click at [595, 210] on select "Select Cable / Satellite Services Collection Agency Credit Card Debt Debt Couns…" at bounding box center [685, 224] width 180 height 28
click at [903, 412] on button "Save & Close" at bounding box center [920, 417] width 97 height 30
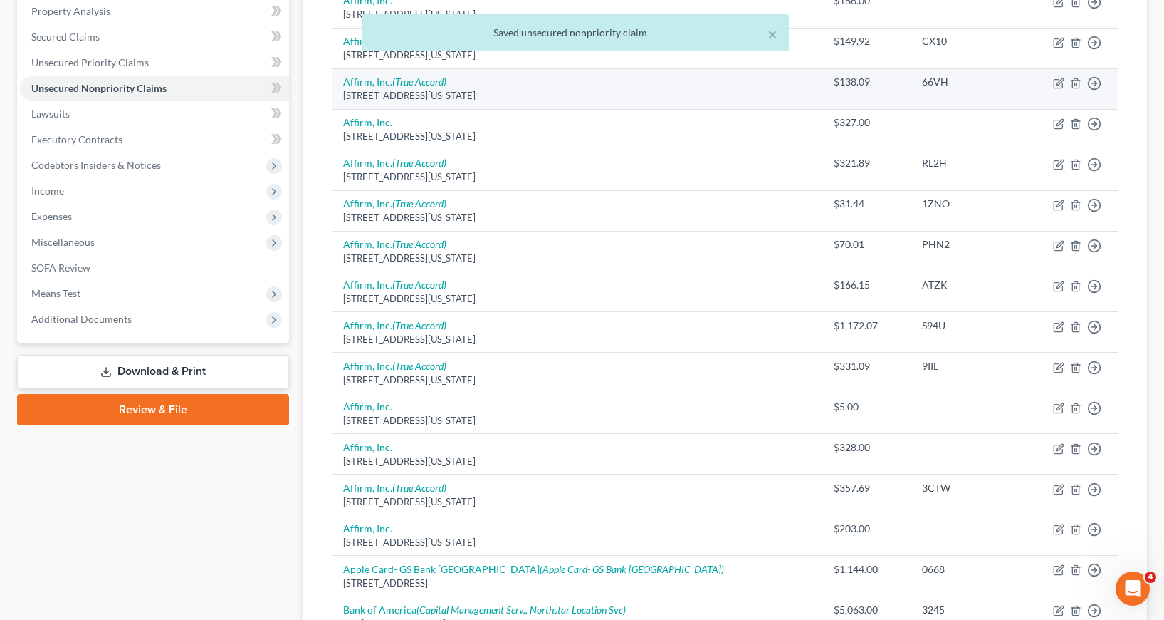
scroll to position [71, 0]
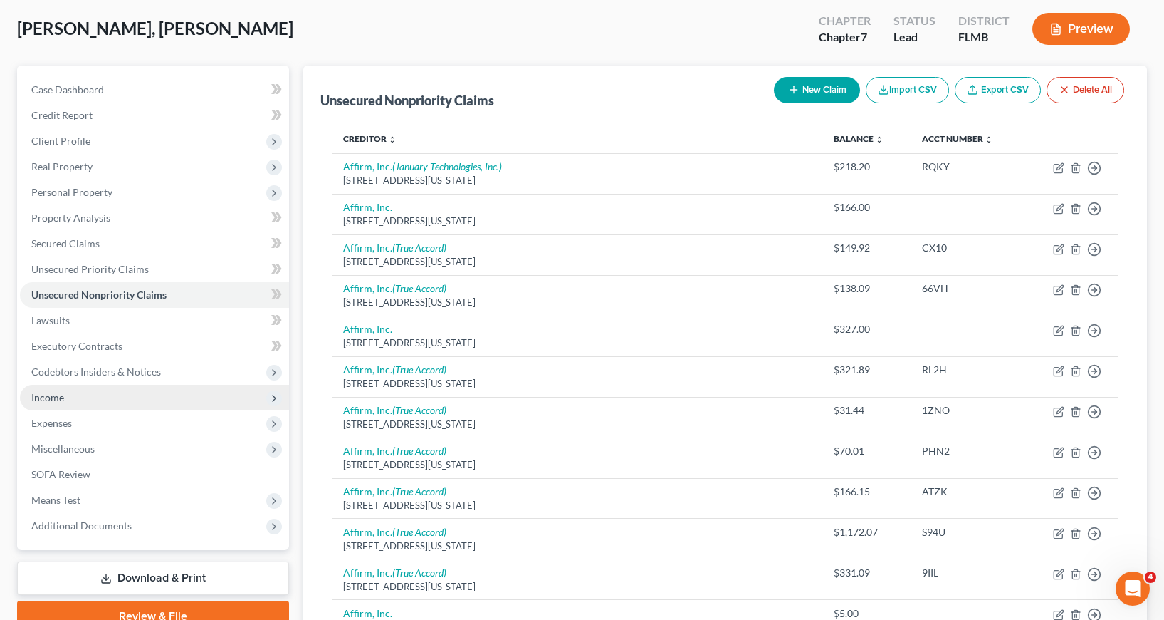
click at [43, 402] on span "Income" at bounding box center [47, 397] width 33 height 12
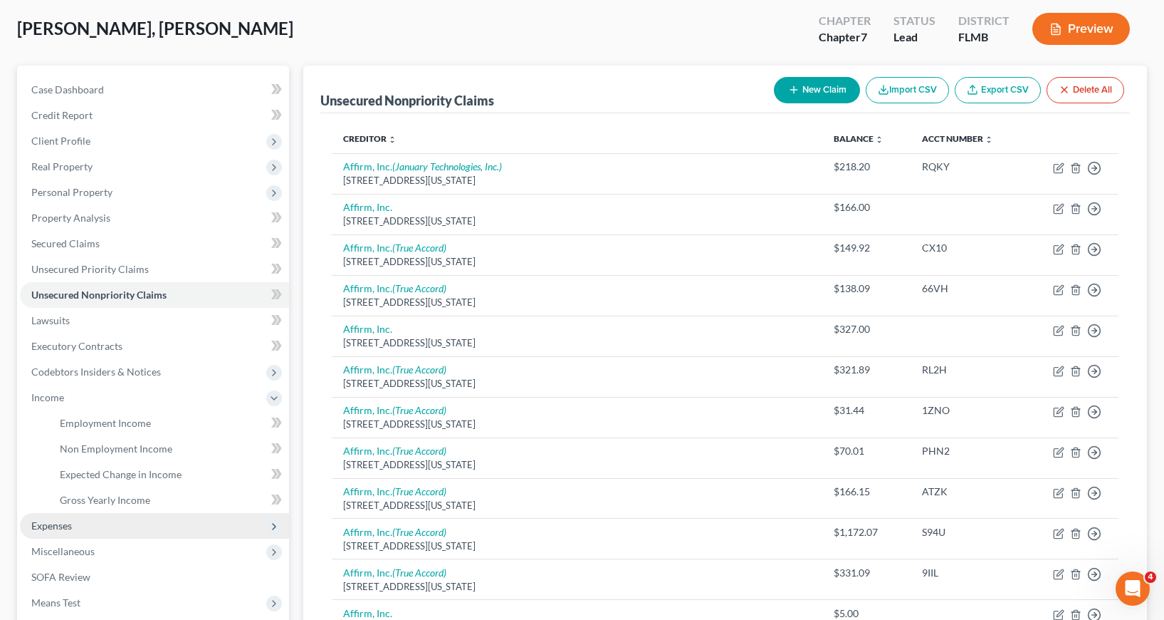
click at [43, 523] on span "Expenses" at bounding box center [51, 525] width 41 height 12
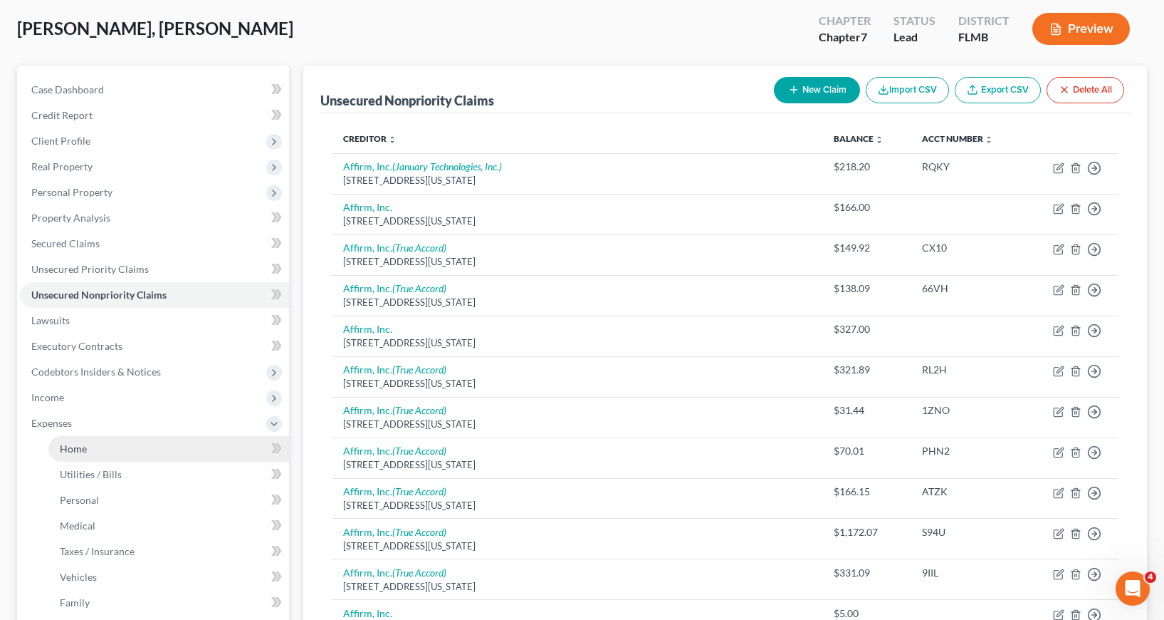
click at [78, 449] on span "Home" at bounding box center [73, 448] width 27 height 12
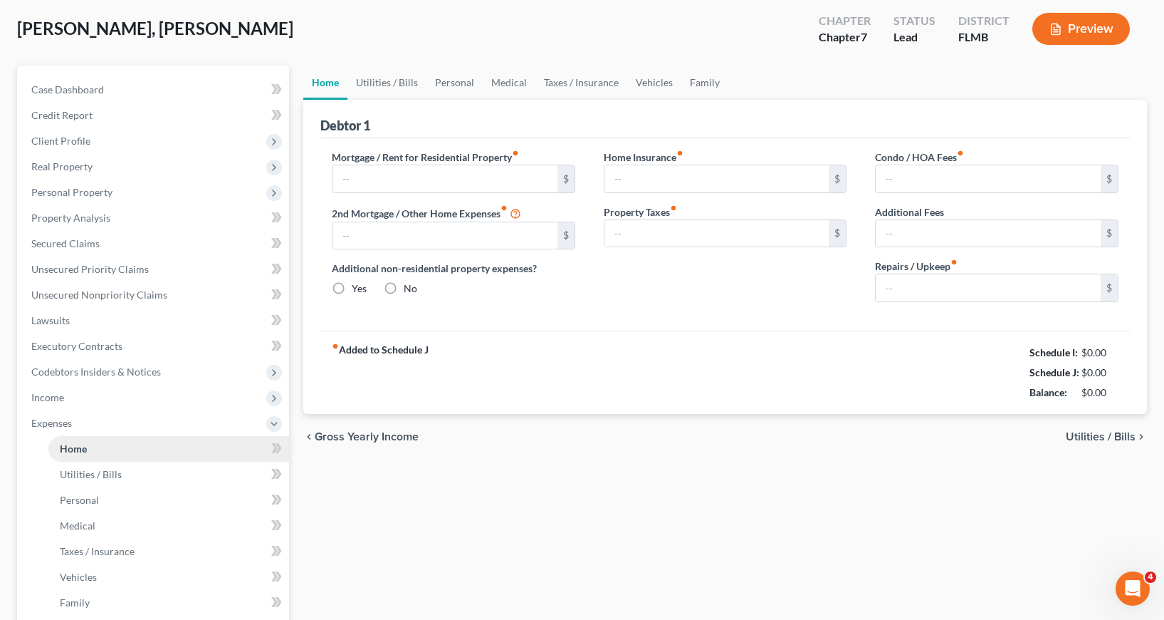
scroll to position [10, 0]
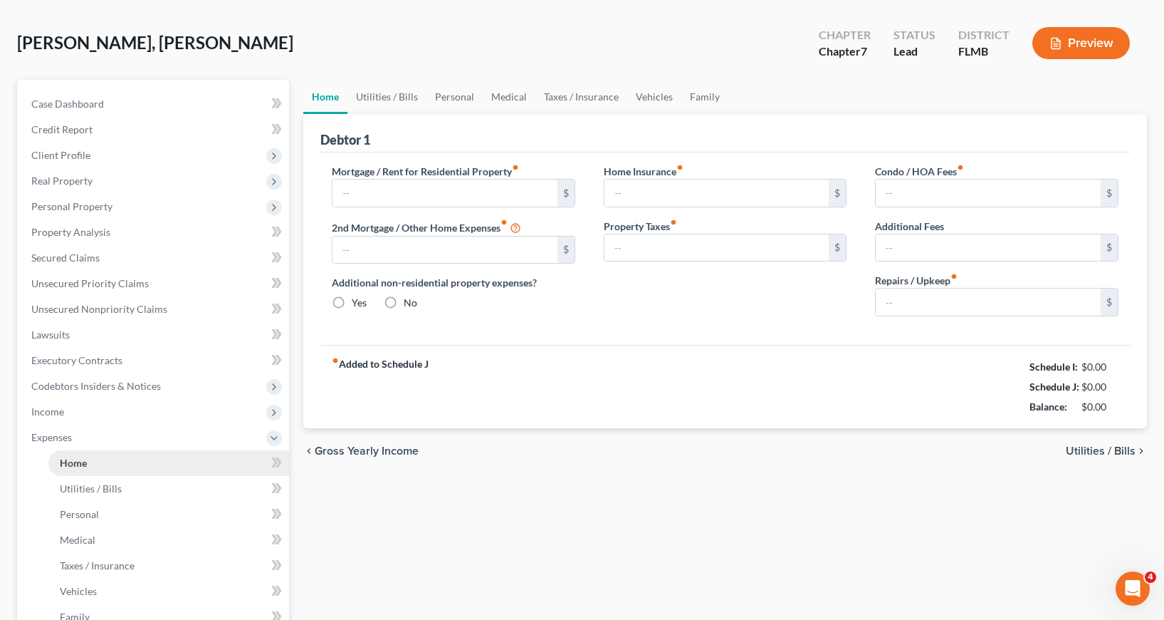
type input "1,807.05"
type input "0.00"
radio input "true"
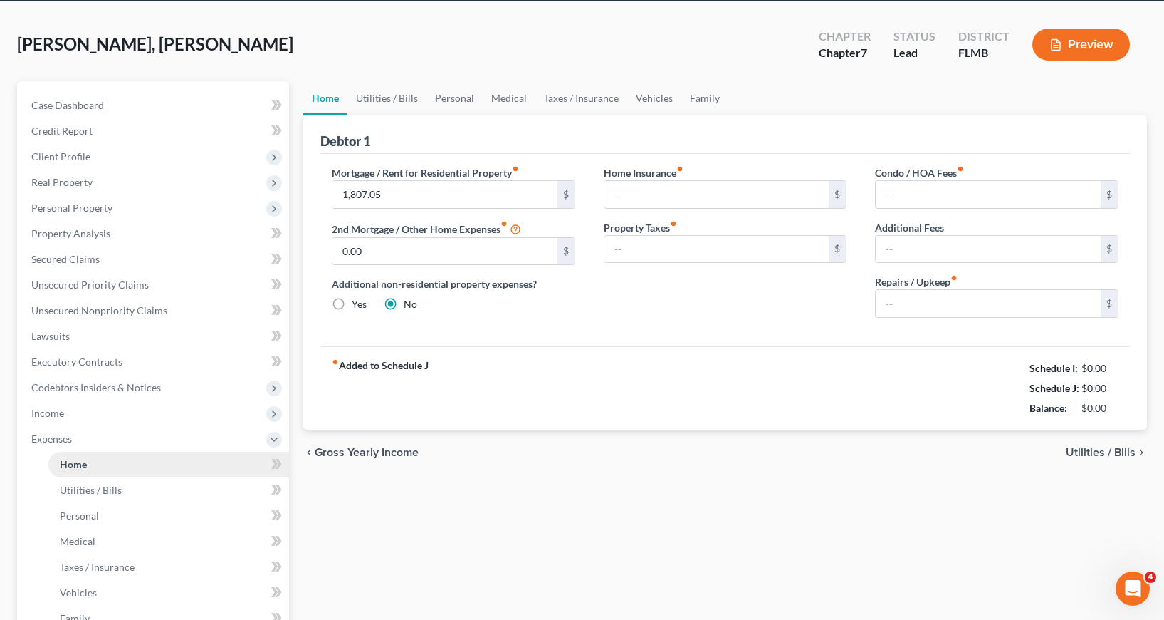
type input "0.00"
type input "100.00"
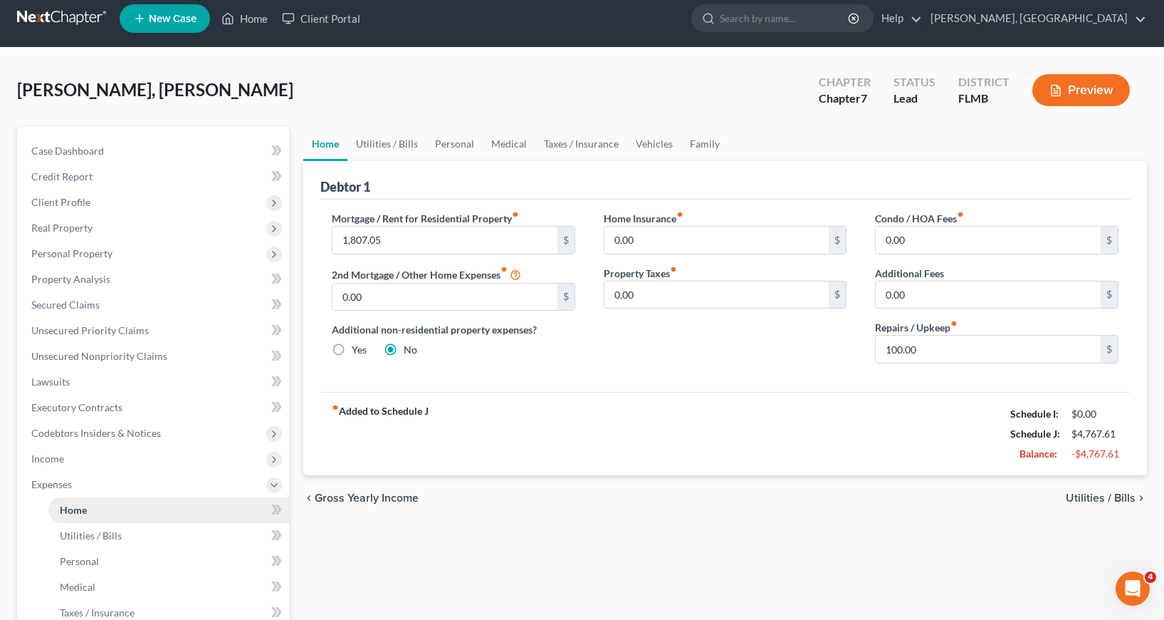
scroll to position [0, 0]
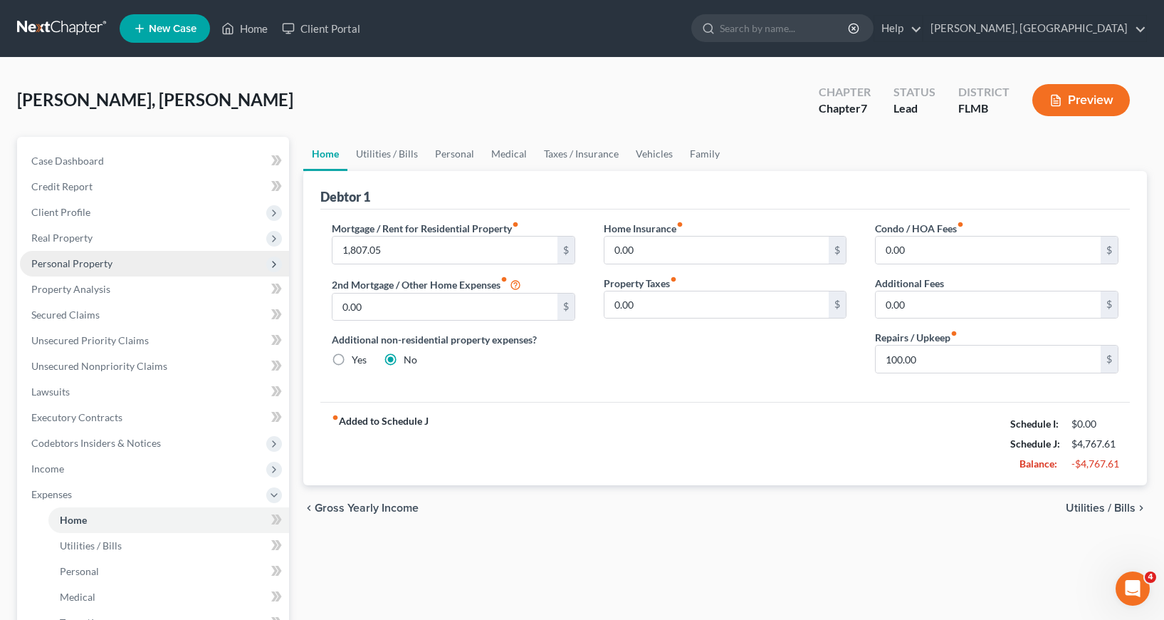
click at [90, 261] on span "Personal Property" at bounding box center [71, 263] width 81 height 12
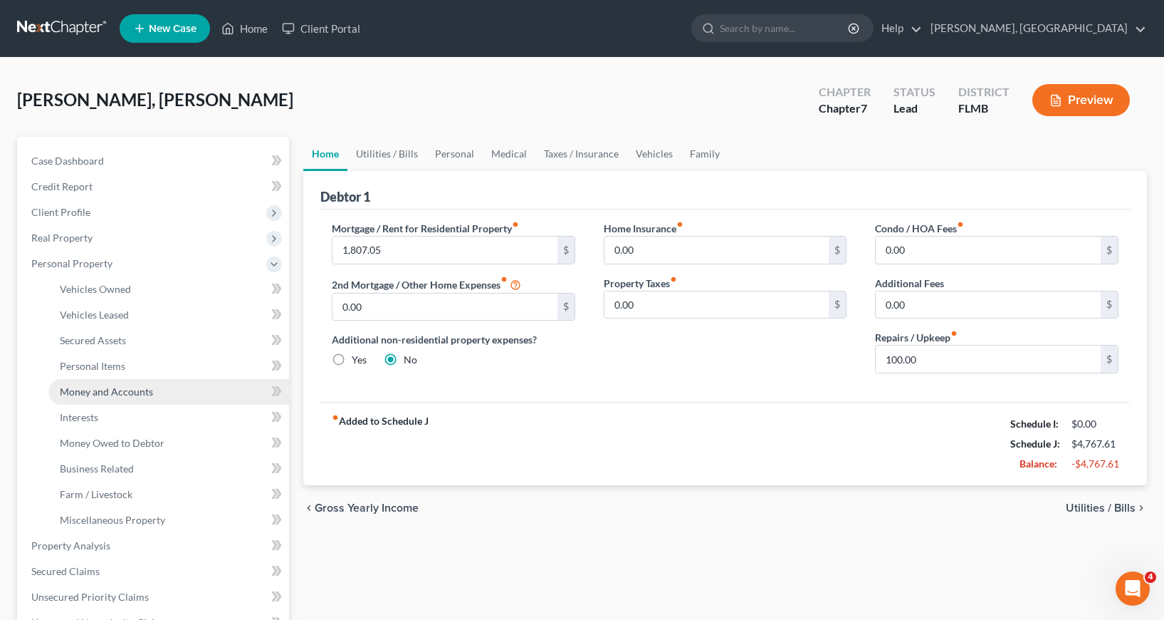
click at [120, 391] on span "Money and Accounts" at bounding box center [106, 391] width 93 height 12
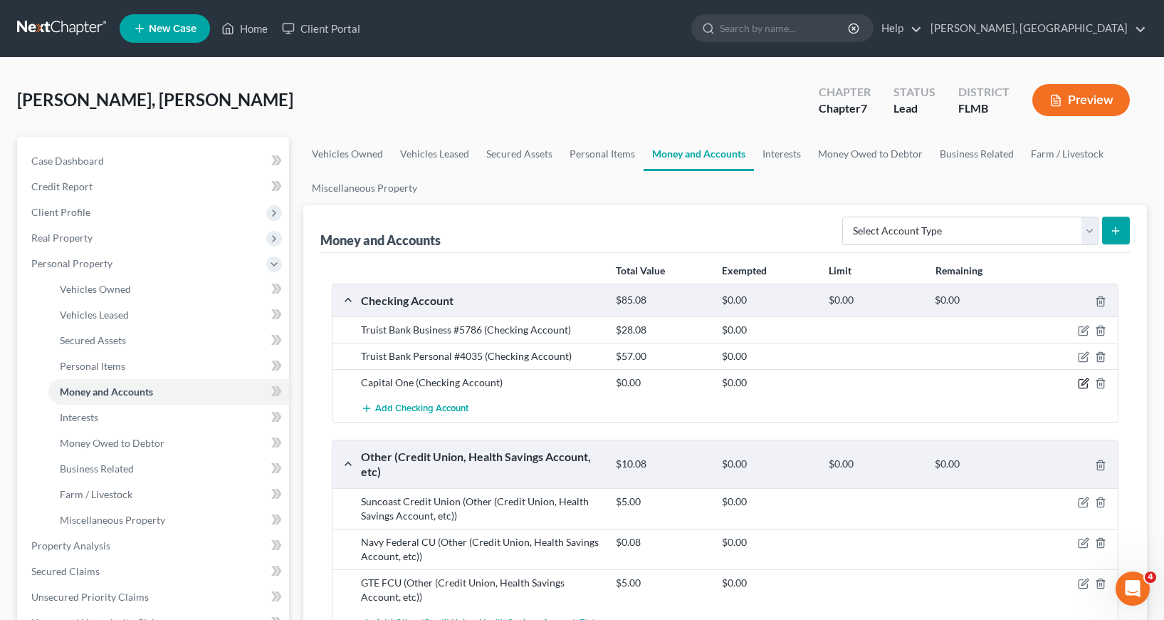
click at [1082, 385] on icon "button" at bounding box center [1085, 382] width 6 height 6
select select "48"
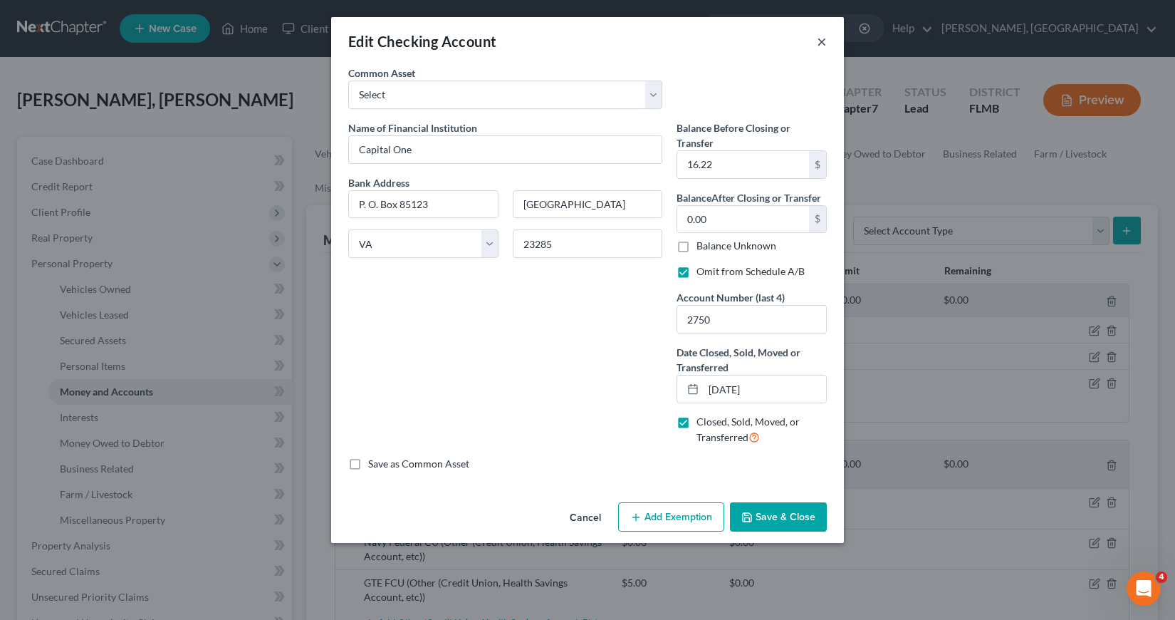
click at [825, 43] on button "×" at bounding box center [822, 41] width 10 height 17
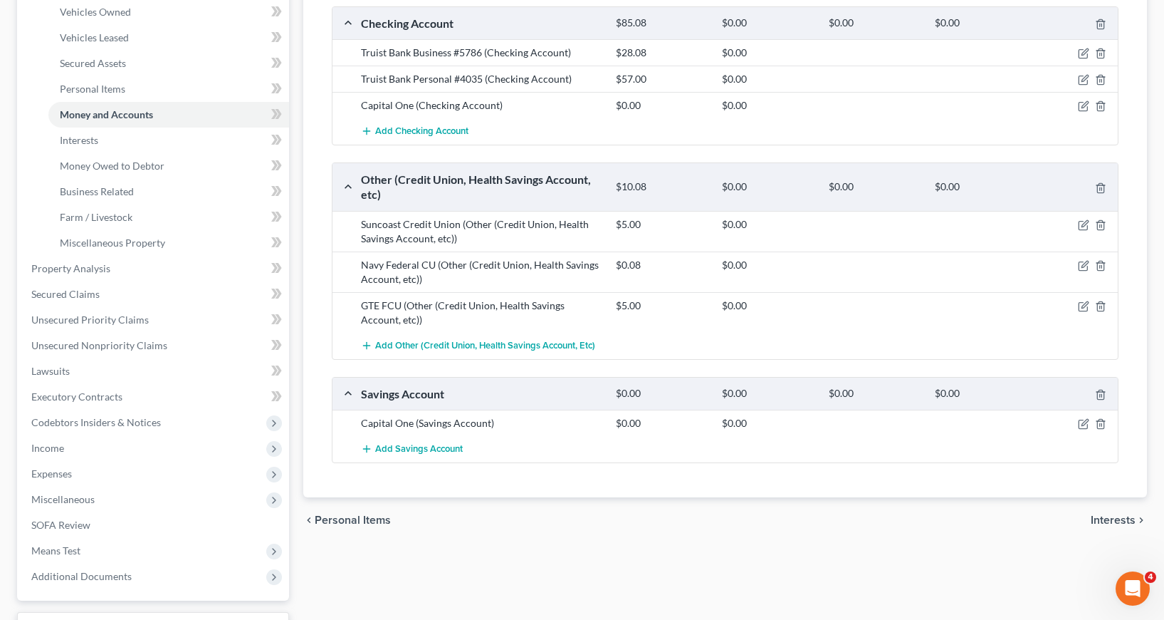
scroll to position [285, 0]
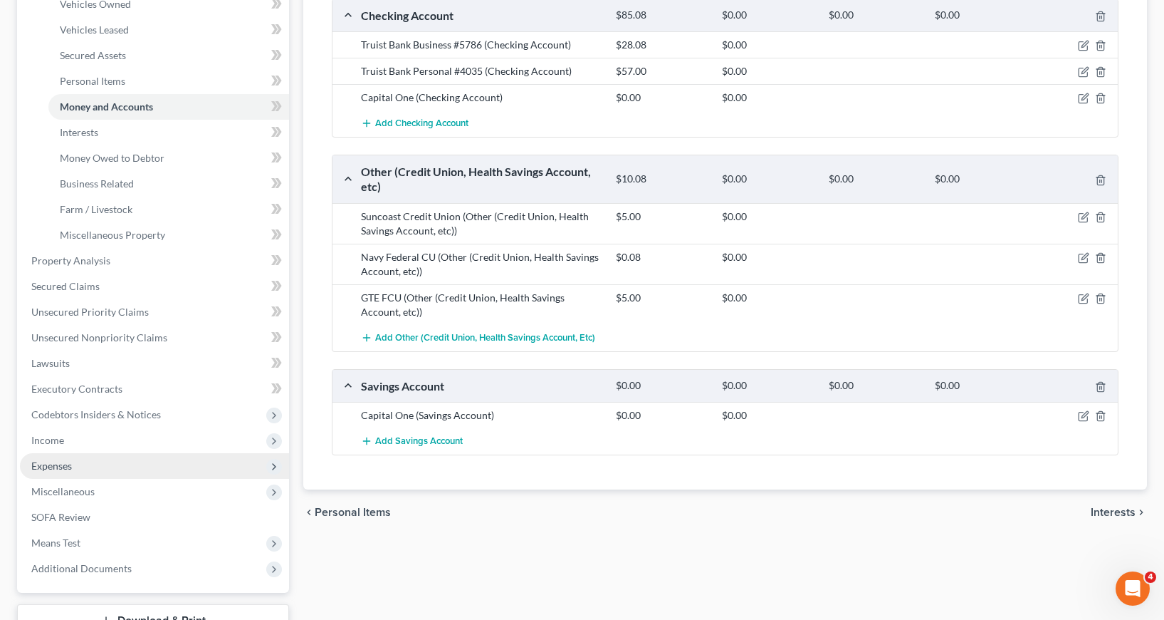
click at [53, 464] on span "Expenses" at bounding box center [51, 465] width 41 height 12
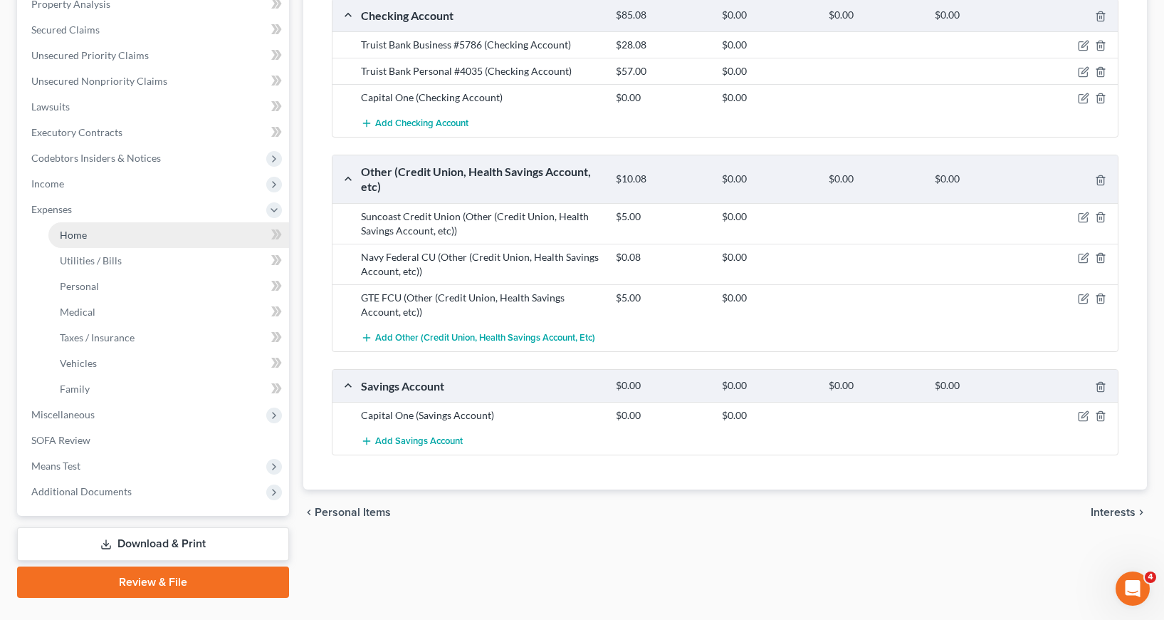
click at [73, 238] on span "Home" at bounding box center [73, 235] width 27 height 12
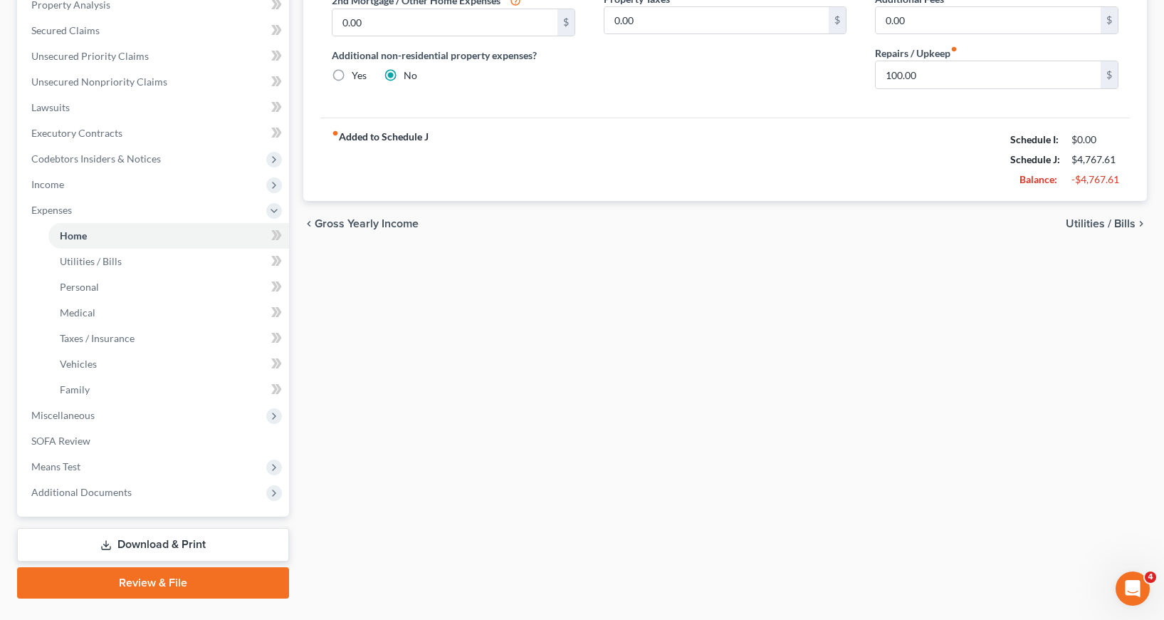
scroll to position [285, 0]
click at [53, 182] on span "Income" at bounding box center [47, 183] width 33 height 12
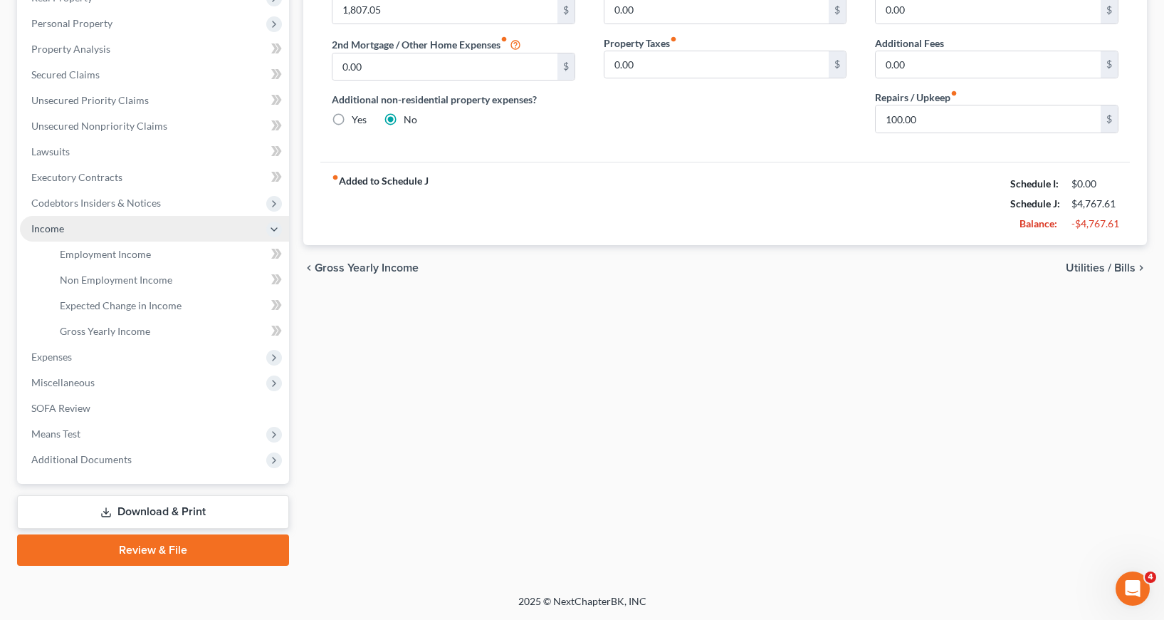
scroll to position [240, 0]
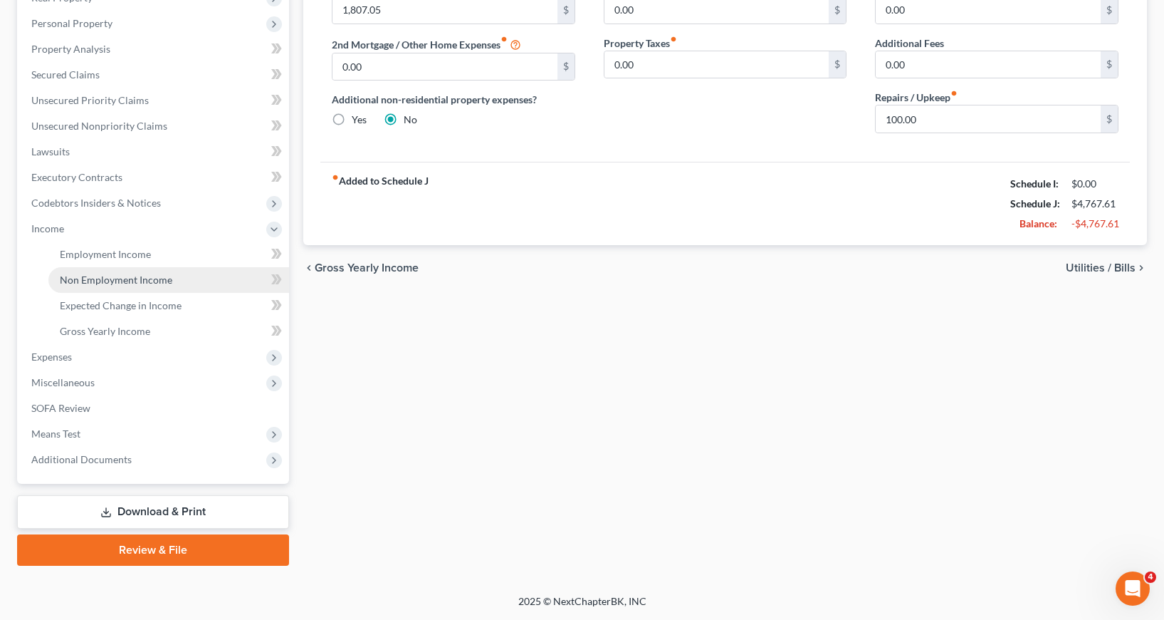
click at [137, 278] on span "Non Employment Income" at bounding box center [116, 279] width 113 height 12
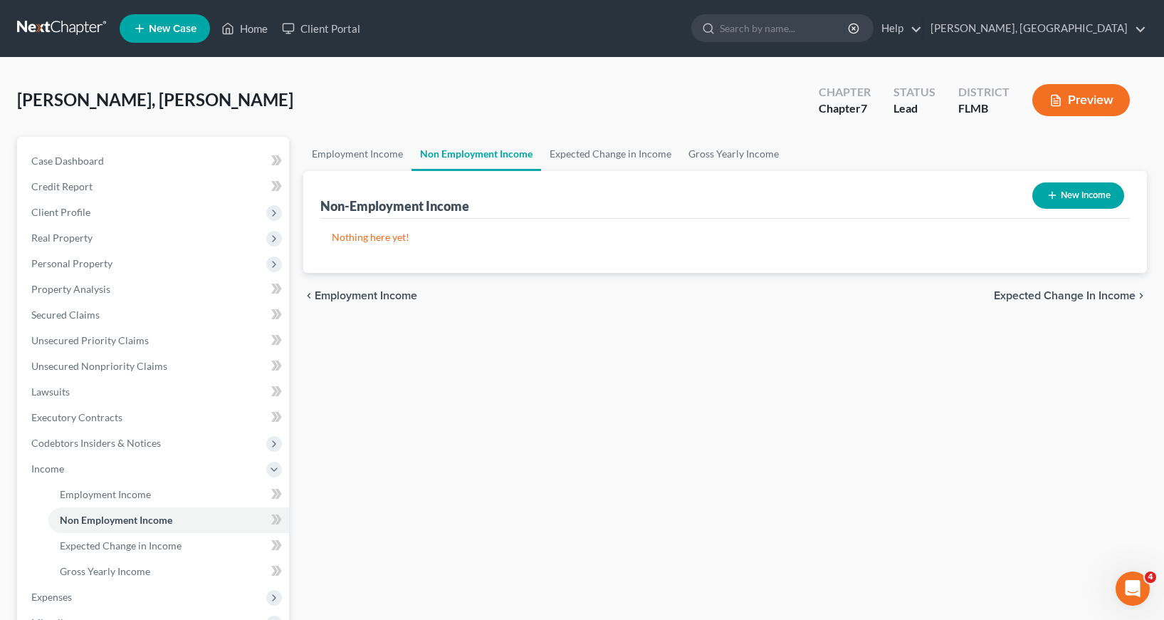
click at [1048, 194] on icon "button" at bounding box center [1052, 194] width 11 height 11
select select "0"
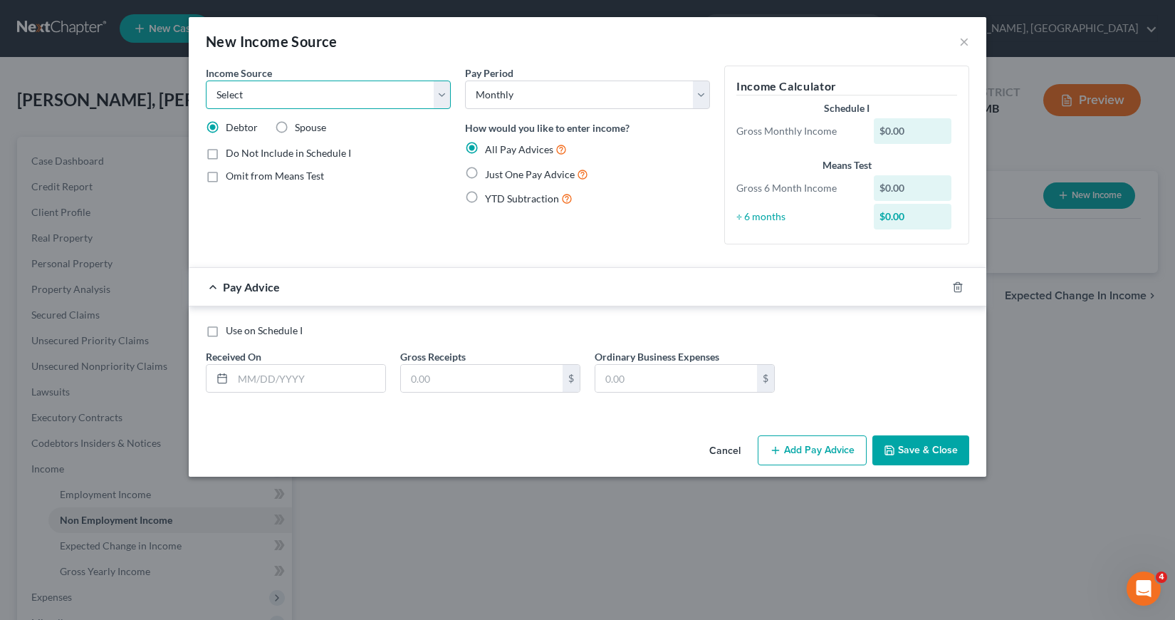
click at [442, 95] on select "Select Unemployment Disability (from employer) Pension Retirement Social Securi…" at bounding box center [328, 94] width 245 height 28
select select "8"
click at [206, 80] on select "Select Unemployment Disability (from employer) Pension Retirement Social Securi…" at bounding box center [328, 94] width 245 height 28
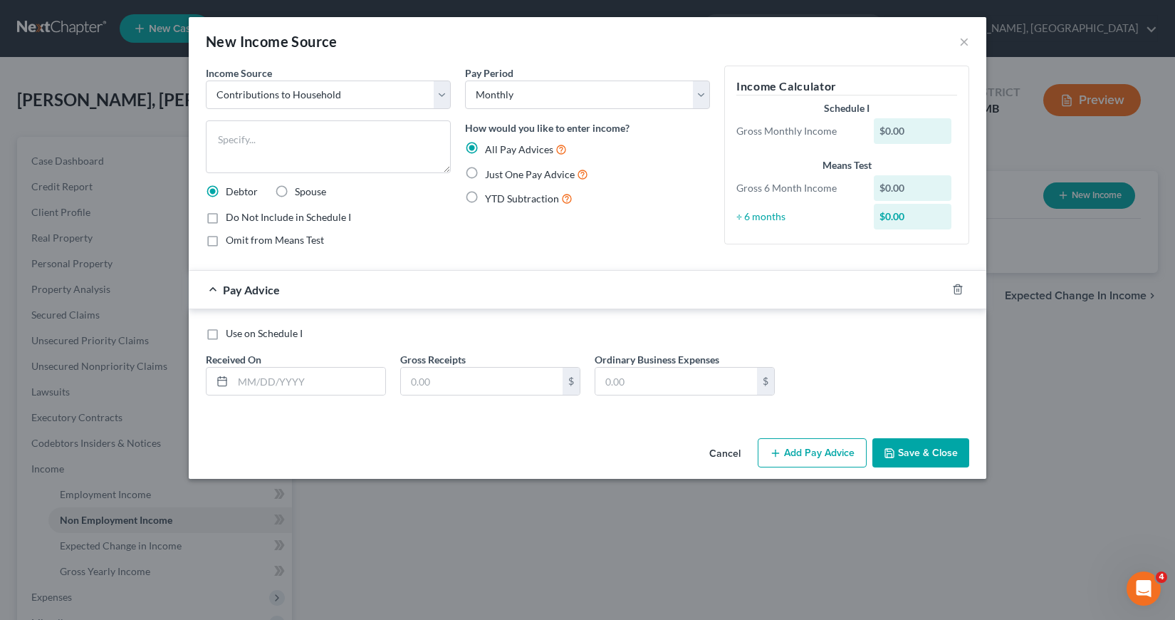
click at [485, 173] on label "Just One Pay Advice" at bounding box center [536, 174] width 103 height 16
click at [491, 173] on input "Just One Pay Advice" at bounding box center [495, 170] width 9 height 9
radio input "true"
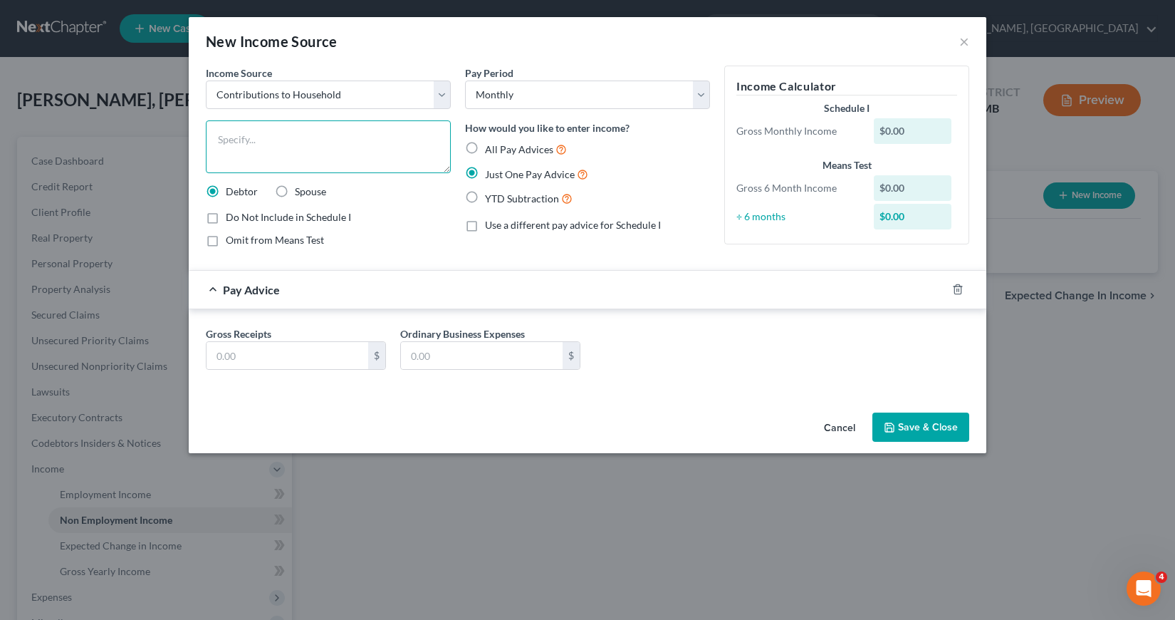
click at [216, 137] on textarea at bounding box center [328, 146] width 245 height 53
type textarea "Roommate"
click at [217, 359] on input "text" at bounding box center [288, 355] width 162 height 27
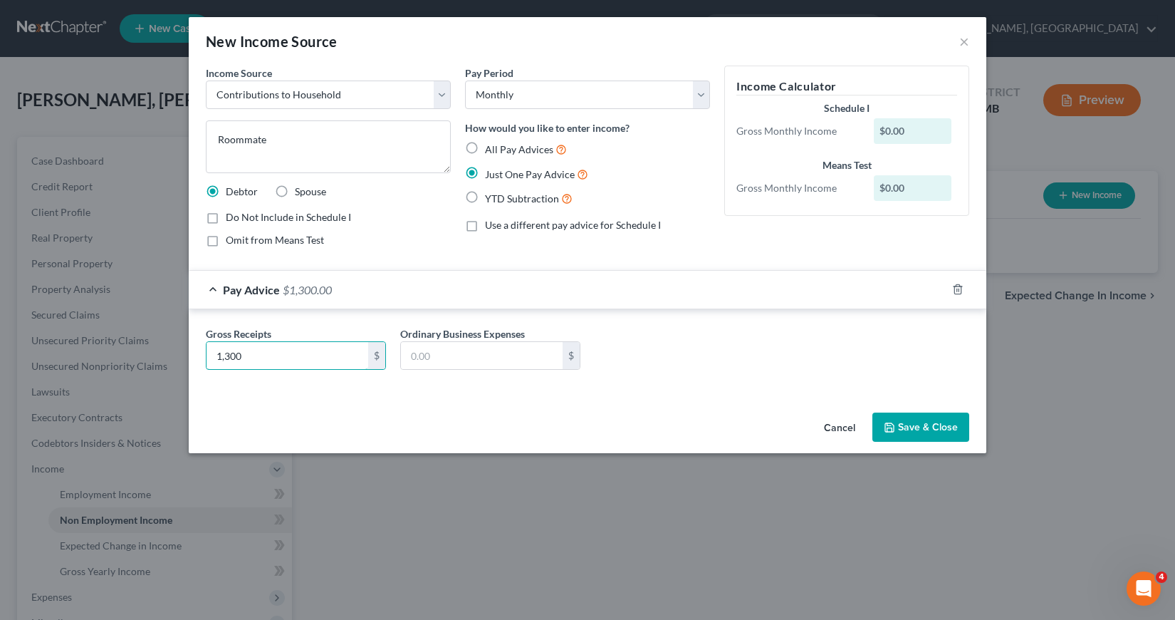
type input "1,300"
click at [916, 427] on button "Save & Close" at bounding box center [920, 427] width 97 height 30
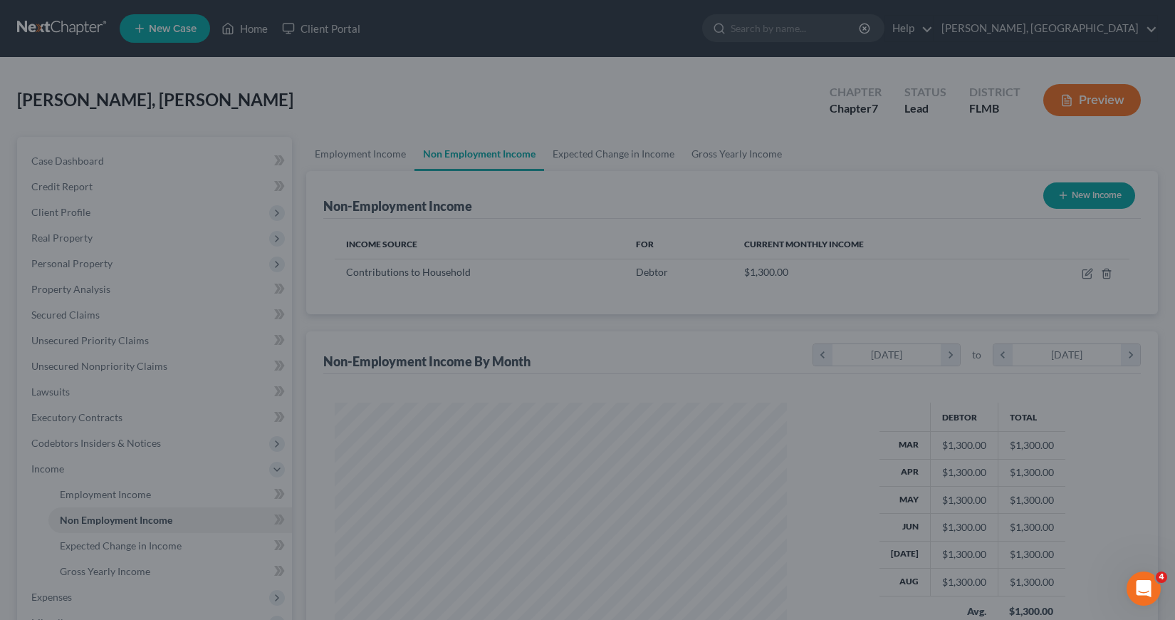
scroll to position [256, 476]
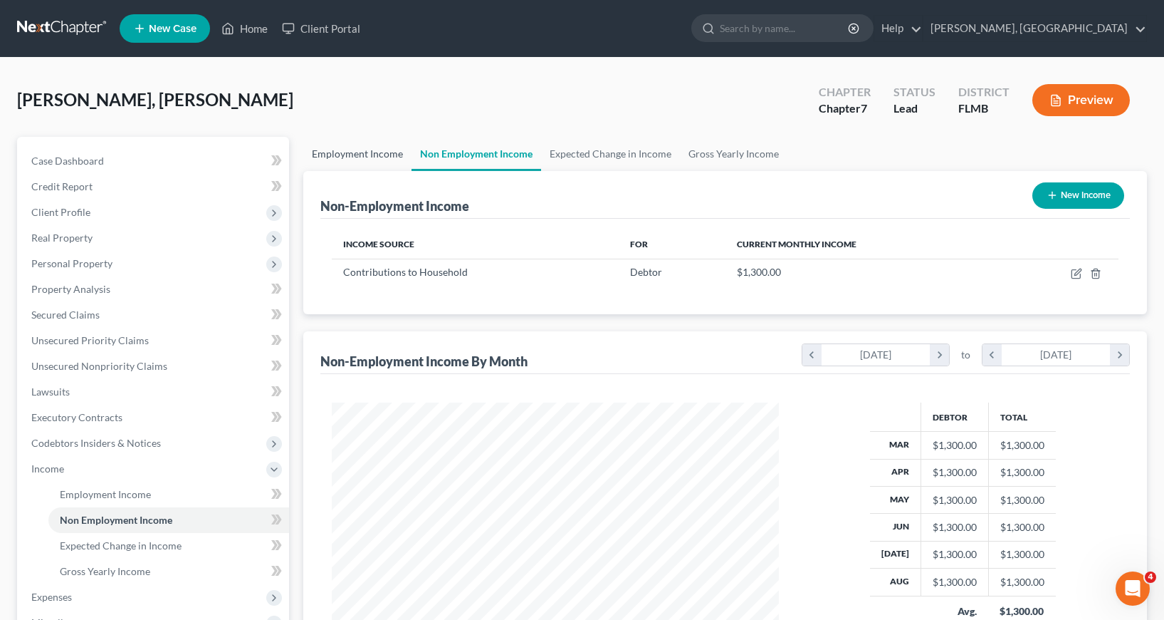
click at [358, 152] on link "Employment Income" at bounding box center [357, 154] width 108 height 34
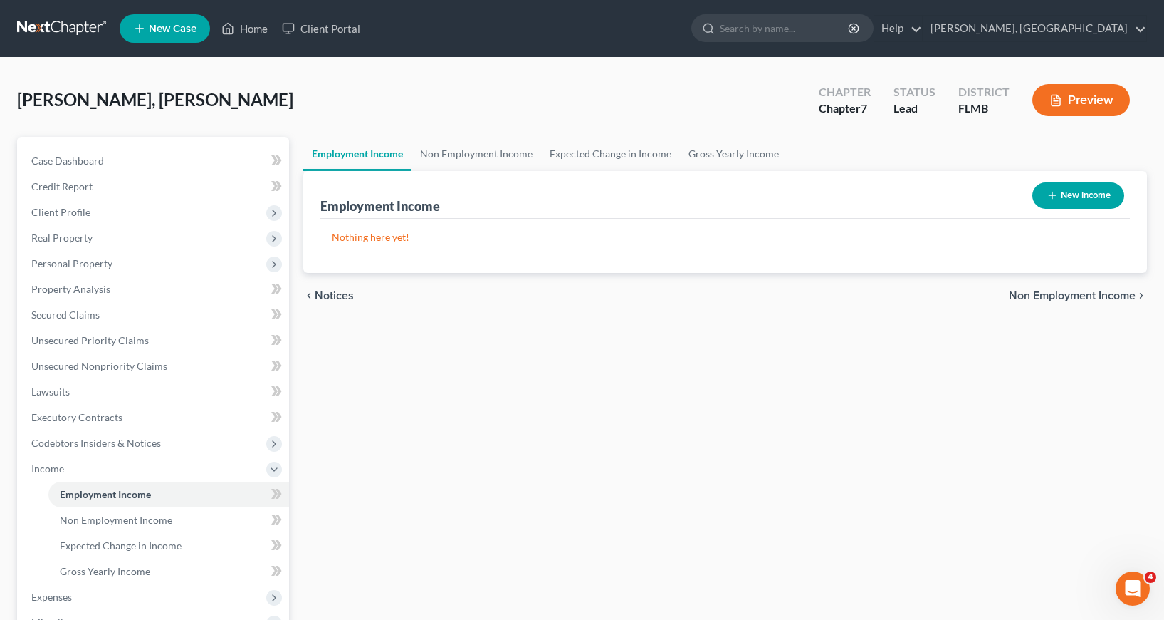
click at [1050, 191] on icon "button" at bounding box center [1052, 194] width 11 height 11
select select "0"
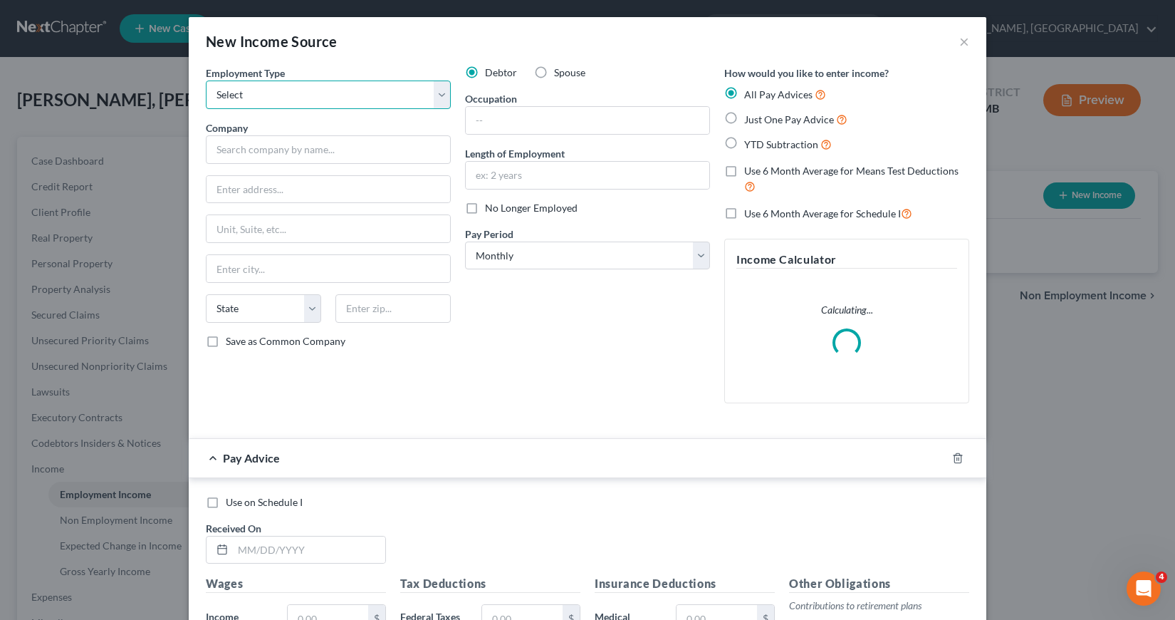
click at [435, 93] on select "Select Full or [DEMOGRAPHIC_DATA] Employment Self Employment" at bounding box center [328, 94] width 245 height 28
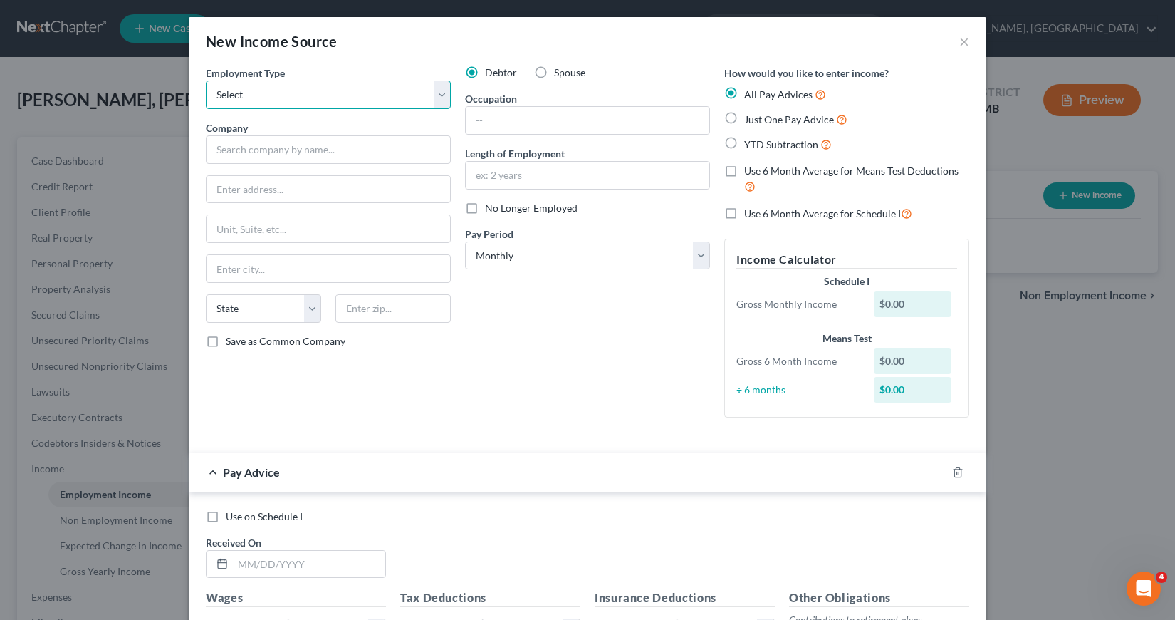
select select "1"
click at [206, 80] on select "Select Full or [DEMOGRAPHIC_DATA] Employment Self Employment" at bounding box center [328, 94] width 245 height 28
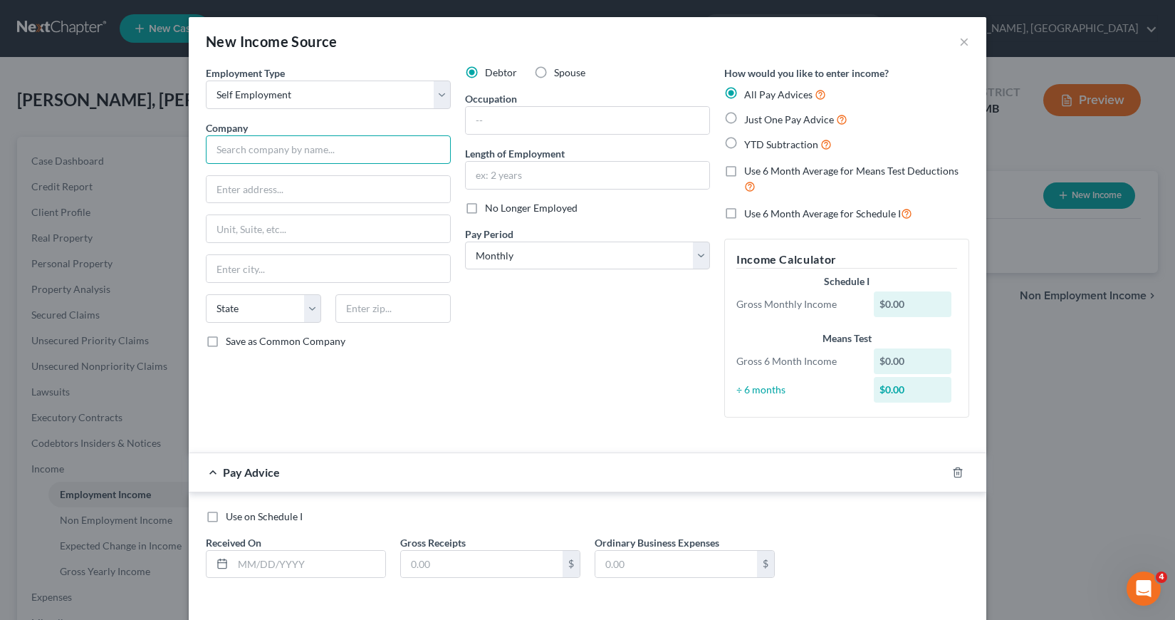
click at [221, 150] on input "text" at bounding box center [328, 149] width 245 height 28
type input "Pro-Services LLC"
type input "[STREET_ADDRESS]"
type input "Riverview"
select select "9"
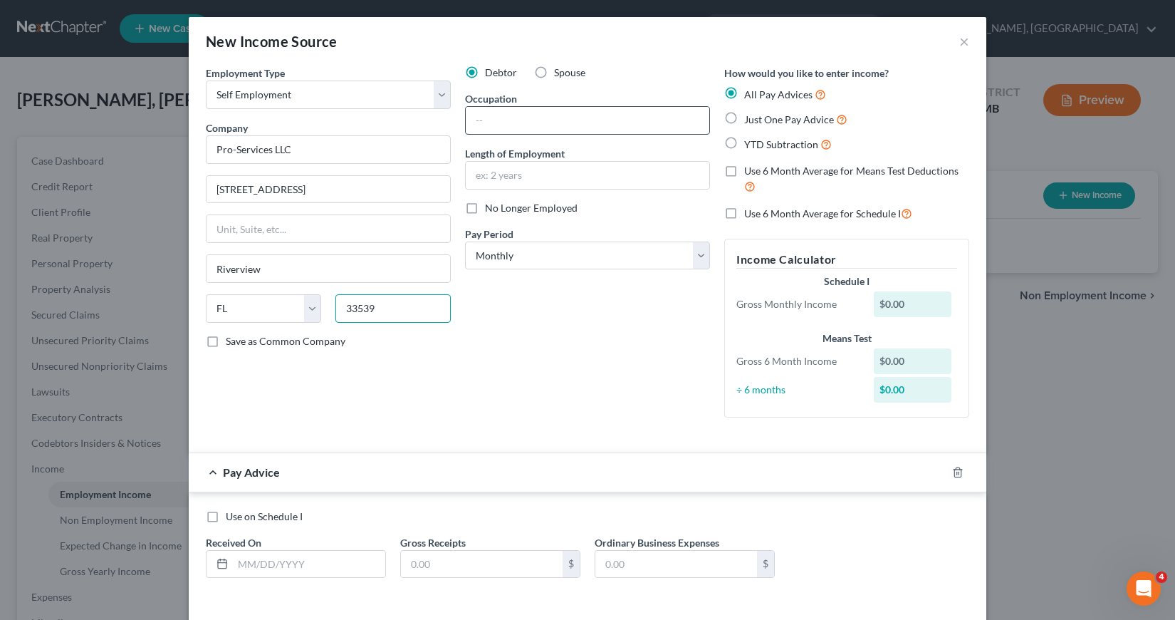
type input "33539"
type input "Zephyrhills"
click at [469, 123] on input "text" at bounding box center [588, 120] width 244 height 27
type input "Tax preparation and other services"
click at [469, 180] on input "text" at bounding box center [588, 175] width 244 height 27
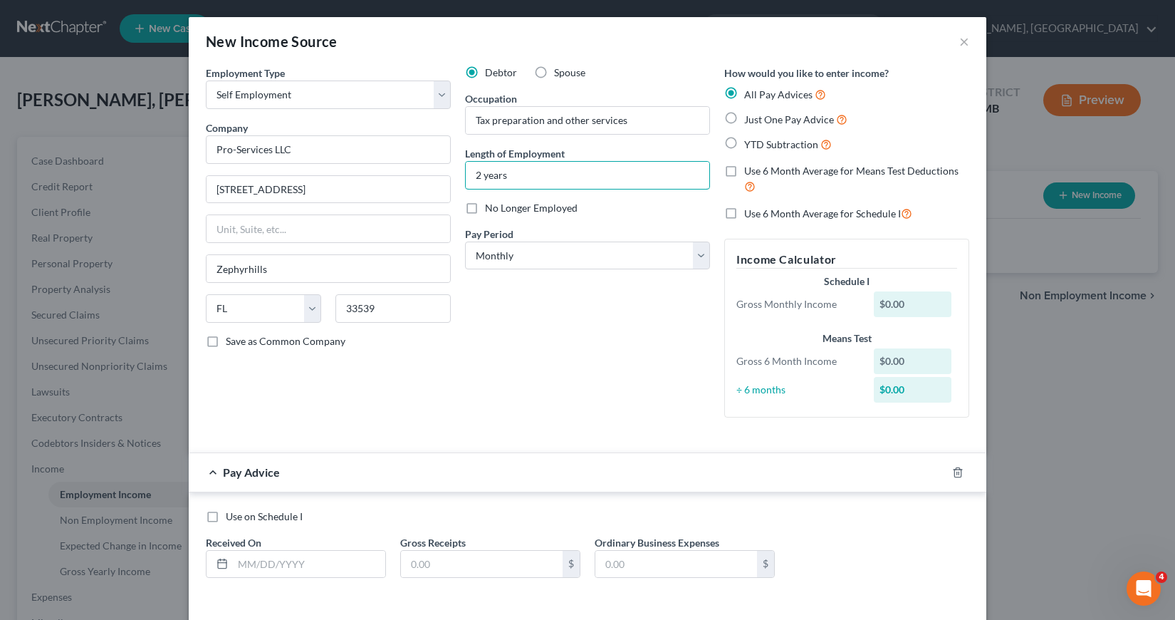
type input "2 years"
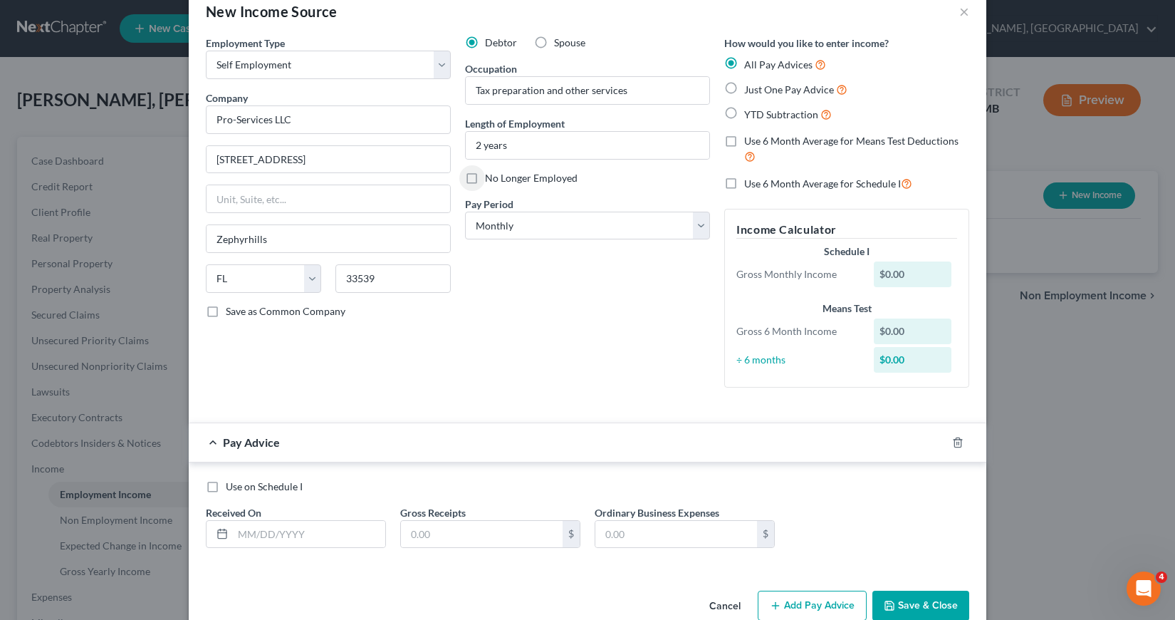
scroll to position [59, 0]
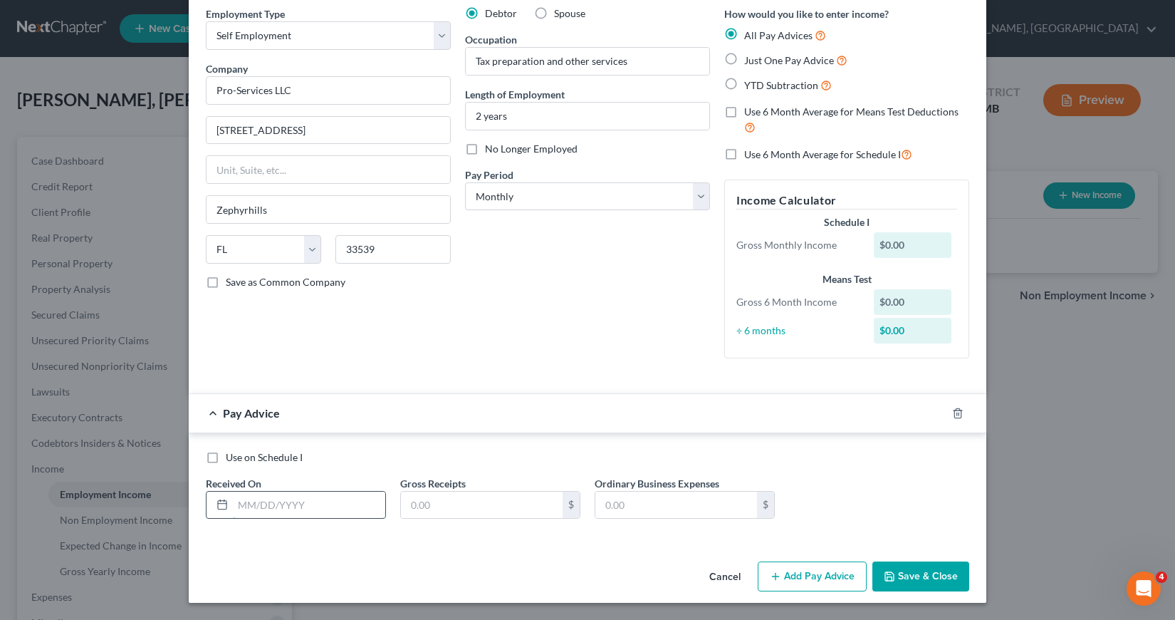
click at [244, 508] on input "text" at bounding box center [309, 504] width 152 height 27
type input "[DATE]"
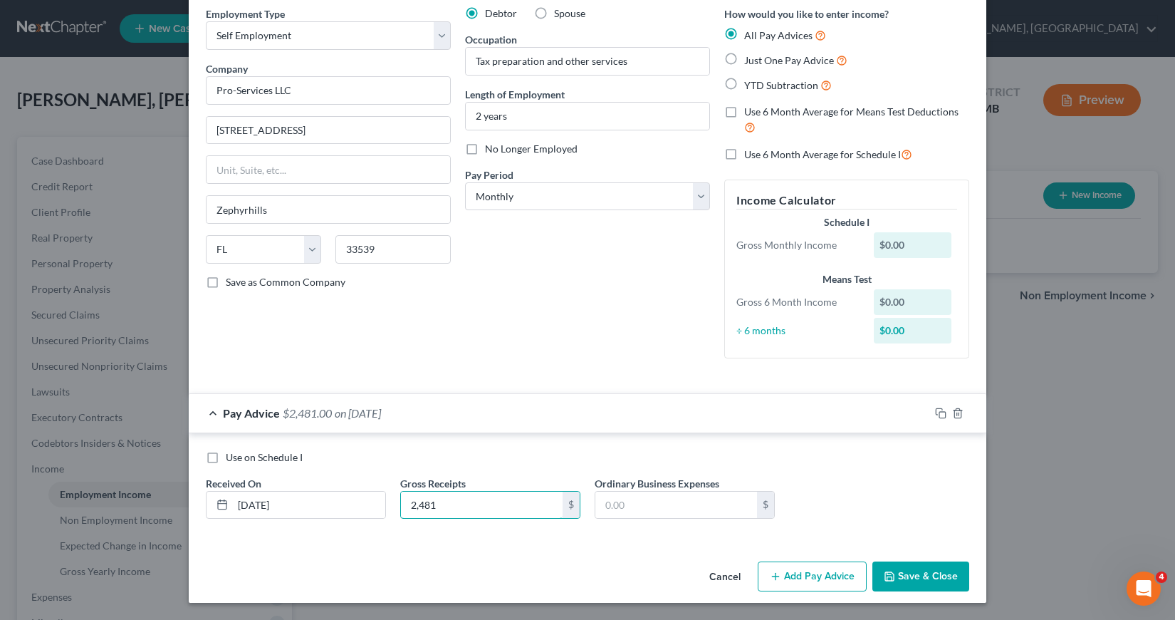
type input "2,481"
type input "0"
click at [803, 569] on button "Add Pay Advice" at bounding box center [812, 576] width 109 height 30
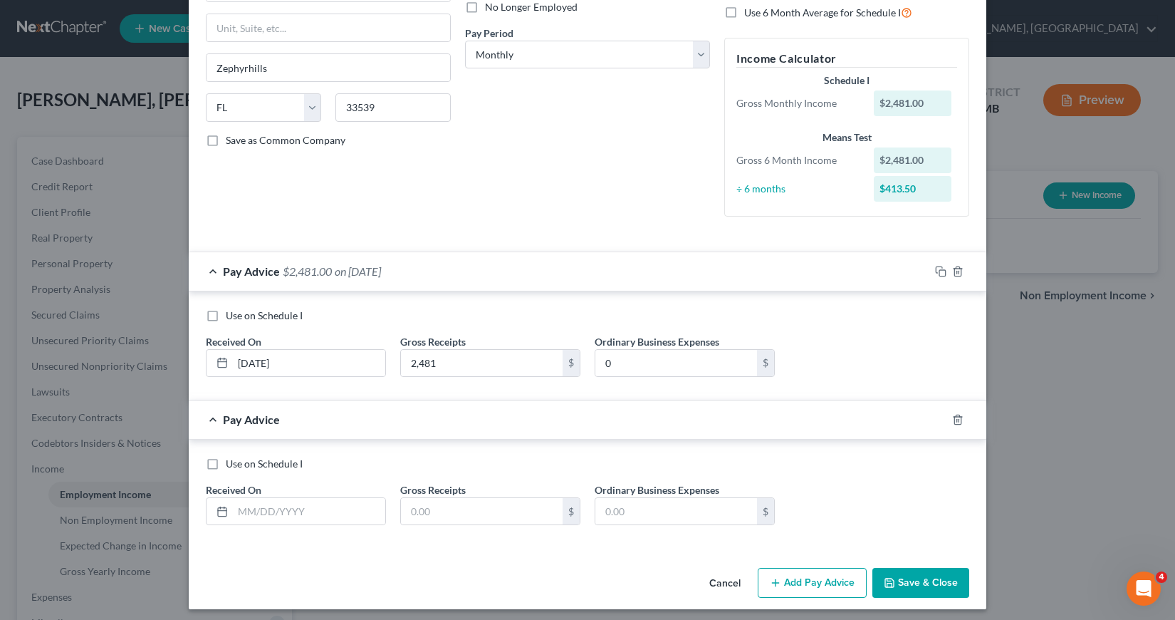
scroll to position [202, 0]
click at [234, 511] on input "text" at bounding box center [309, 510] width 152 height 27
type input "[DATE]"
type input "2,260"
type input "0"
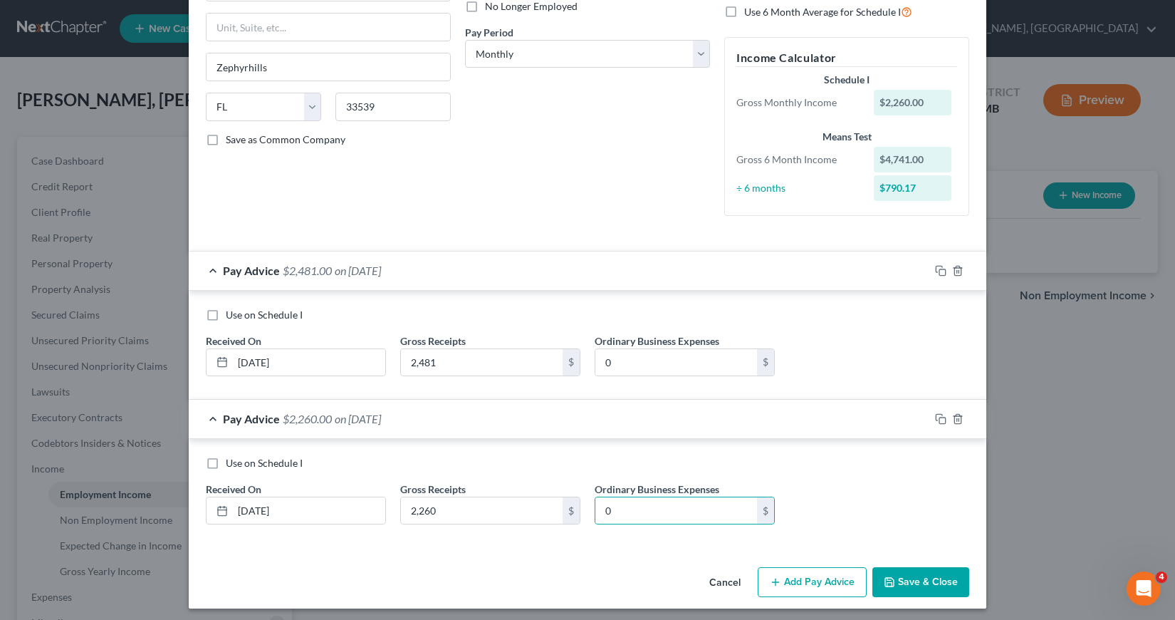
click at [818, 582] on button "Add Pay Advice" at bounding box center [812, 582] width 109 height 30
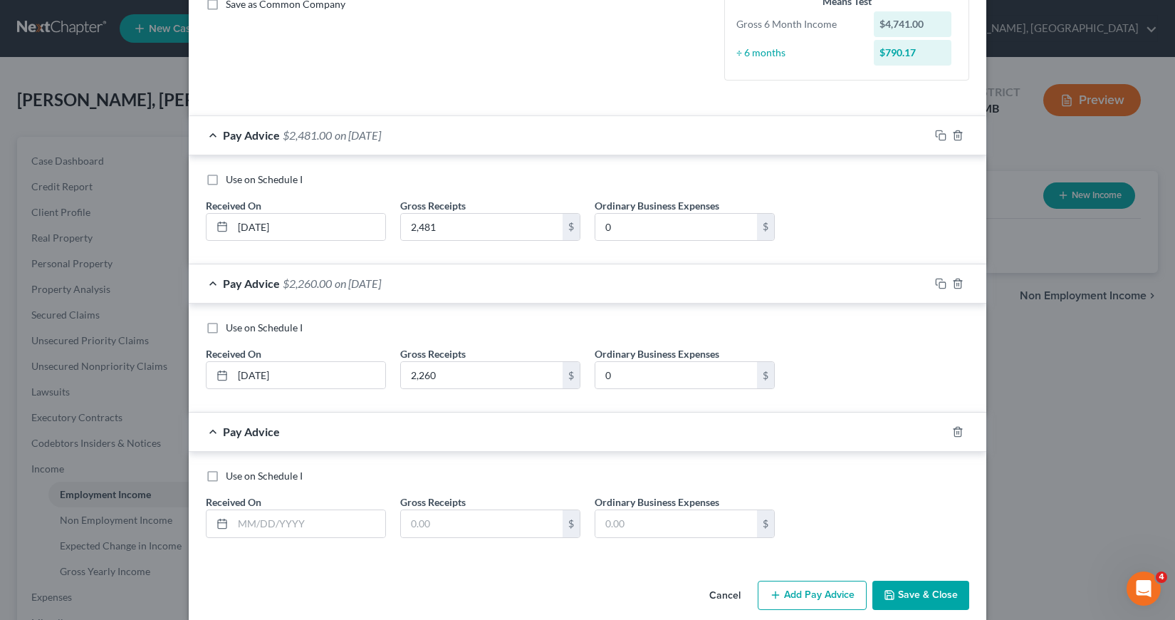
scroll to position [355, 0]
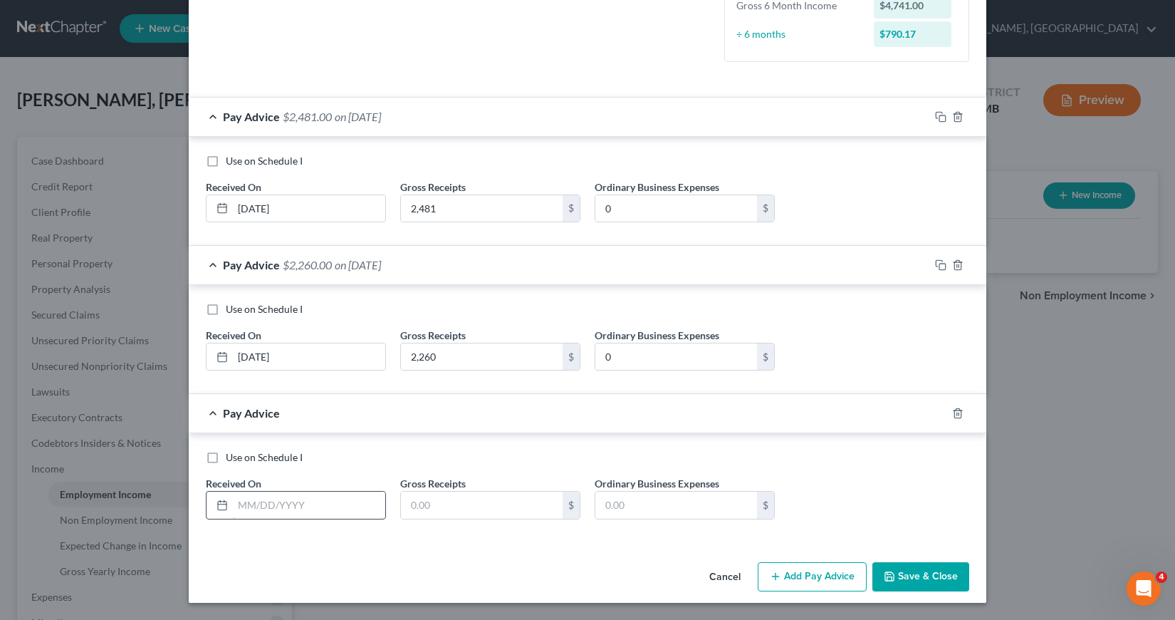
click at [236, 501] on input "text" at bounding box center [309, 504] width 152 height 27
type input "[DATE]"
type input "715"
type input "0"
click at [787, 580] on button "Add Pay Advice" at bounding box center [812, 577] width 109 height 30
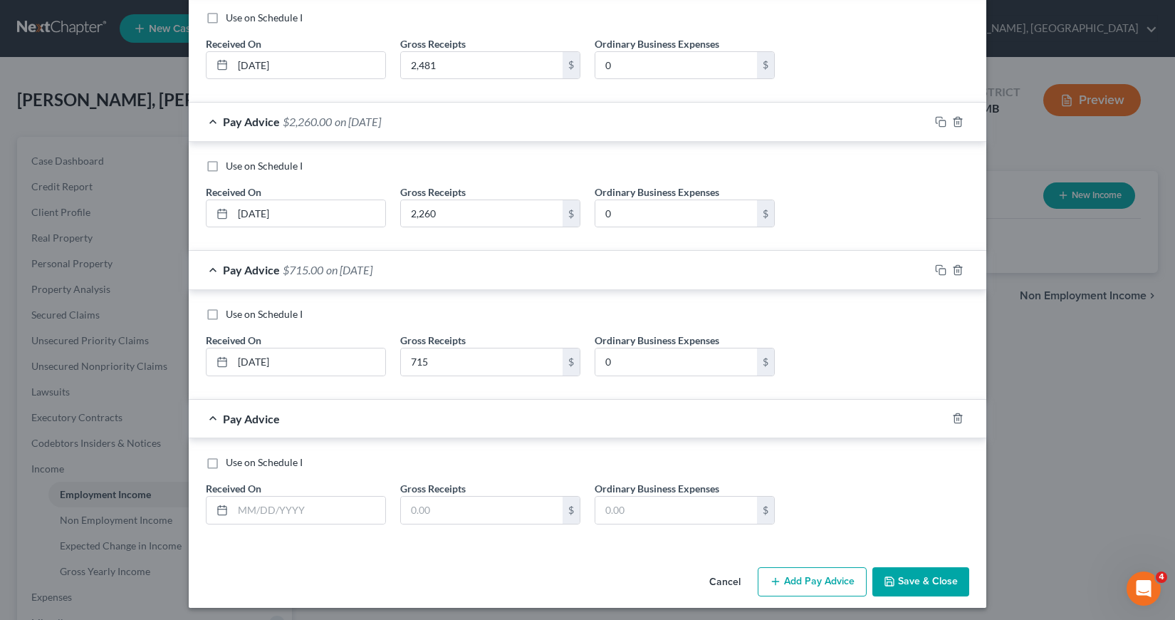
scroll to position [503, 0]
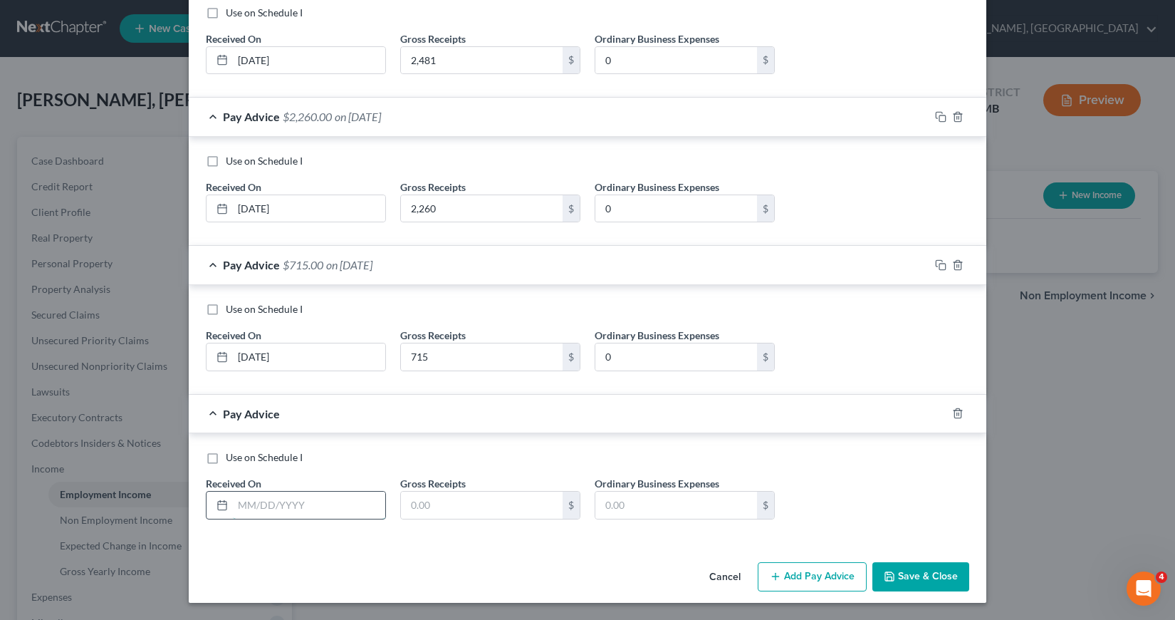
click at [233, 502] on input "text" at bounding box center [309, 504] width 152 height 27
type input "[DATE]"
type input "0"
click at [803, 579] on button "Add Pay Advice" at bounding box center [812, 577] width 109 height 30
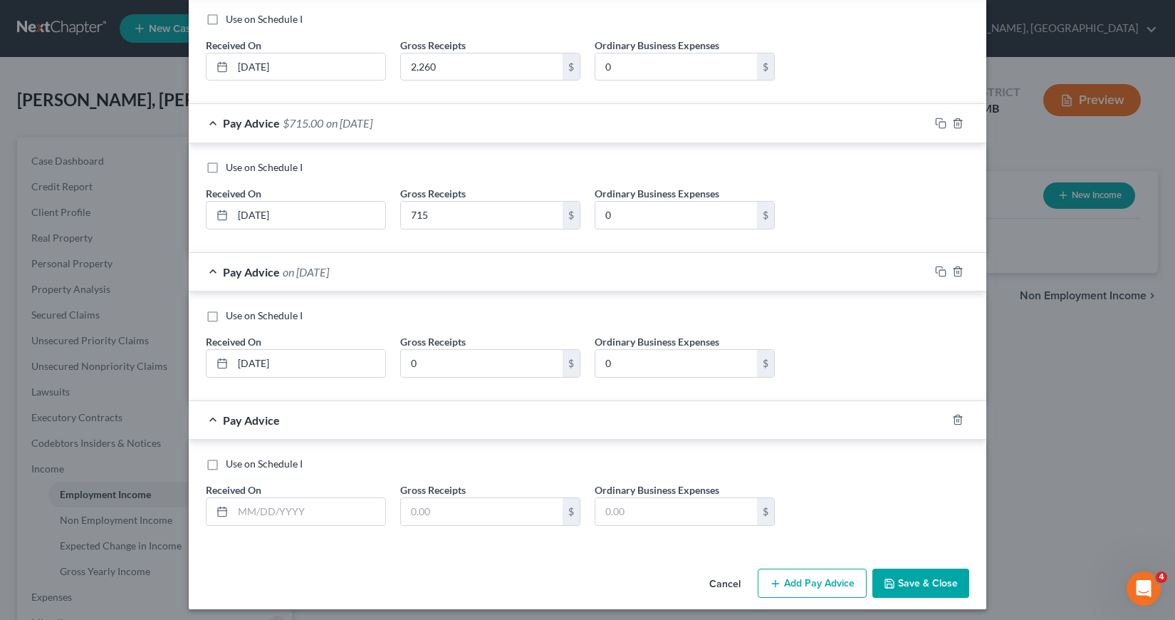
scroll to position [652, 0]
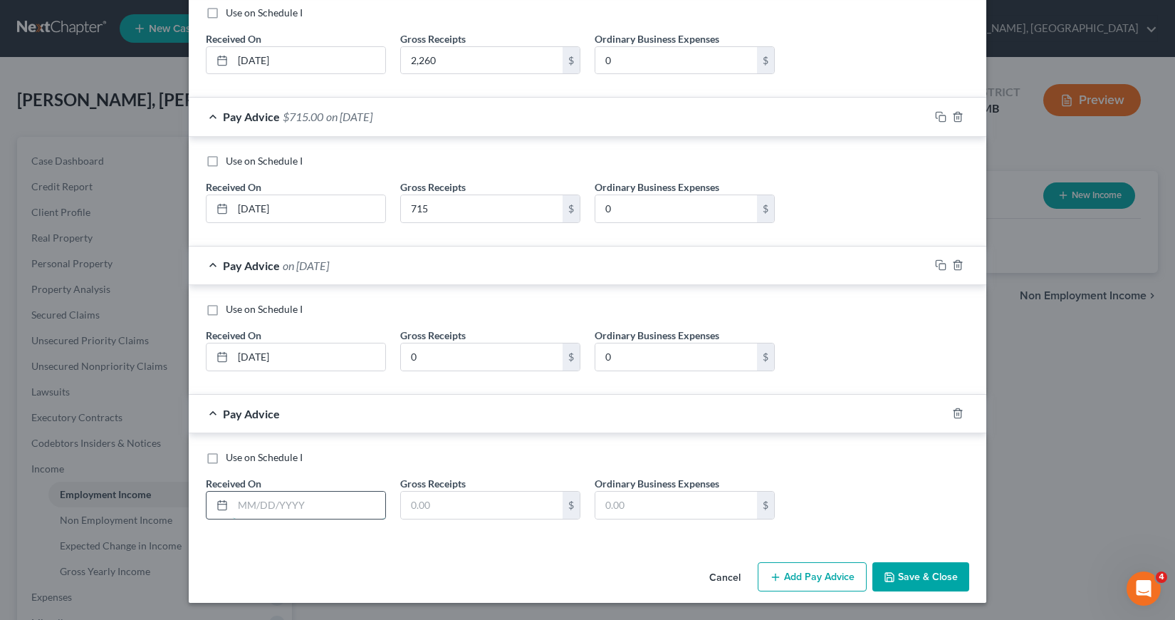
click at [238, 502] on input "text" at bounding box center [309, 504] width 152 height 27
type input "[DATE]"
type input "255"
type input "0"
click at [794, 570] on button "Add Pay Advice" at bounding box center [812, 577] width 109 height 30
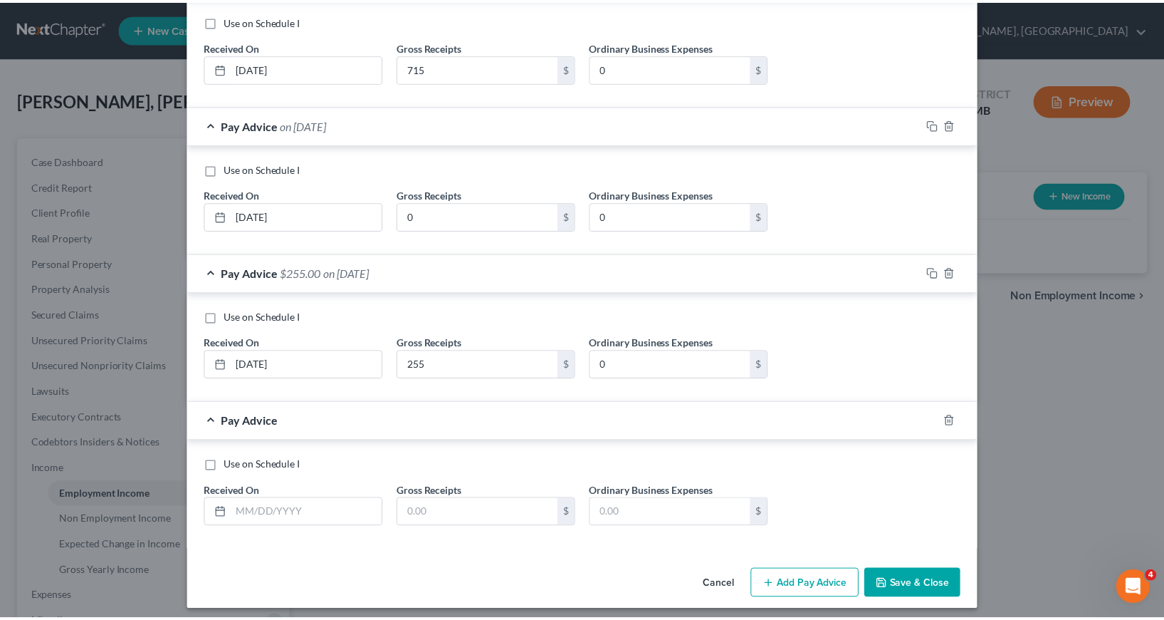
scroll to position [800, 0]
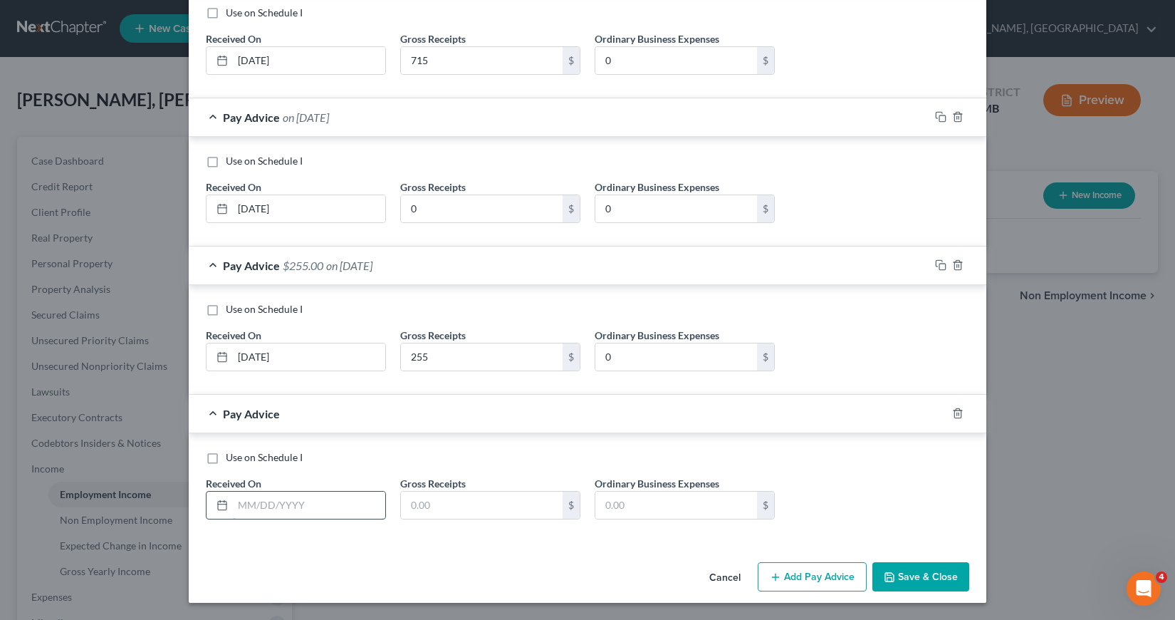
click at [243, 503] on input "text" at bounding box center [309, 504] width 152 height 27
type input "[DATE]"
type input "250"
type input "0"
click at [914, 578] on button "Save & Close" at bounding box center [920, 577] width 97 height 30
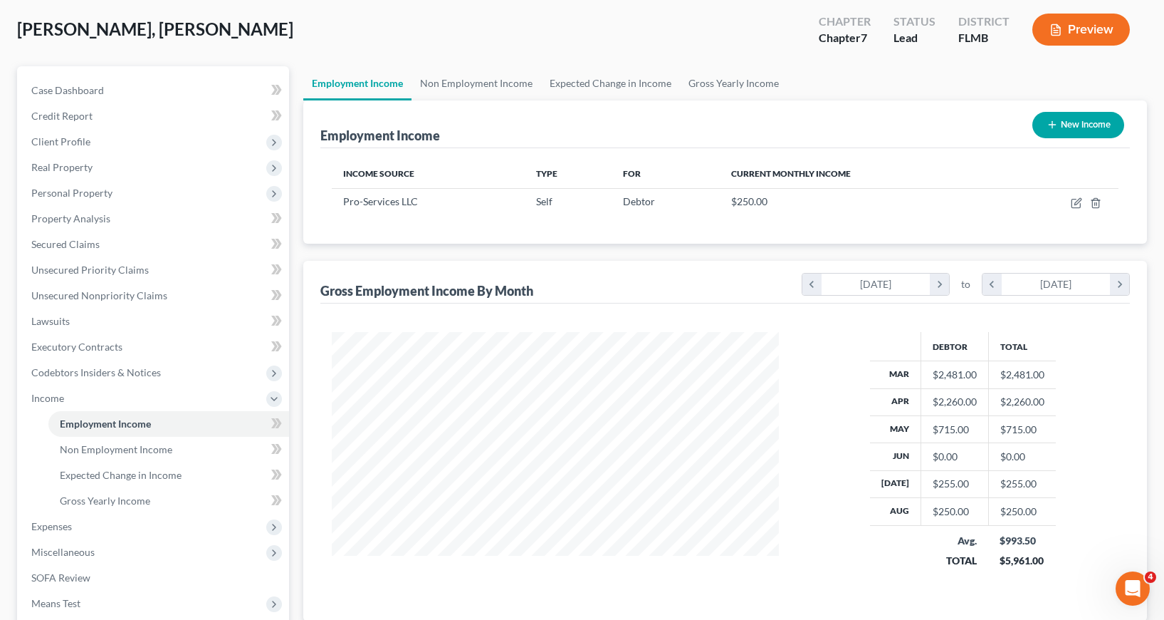
scroll to position [71, 0]
click at [70, 523] on span "Expenses" at bounding box center [51, 525] width 41 height 12
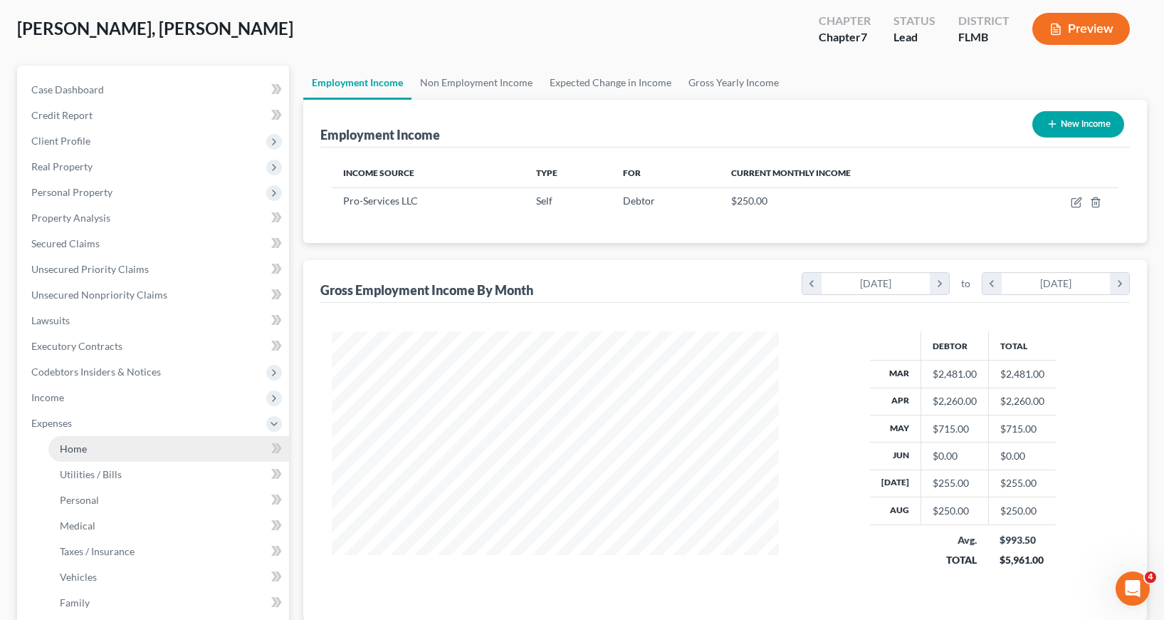
click at [75, 444] on span "Home" at bounding box center [73, 448] width 27 height 12
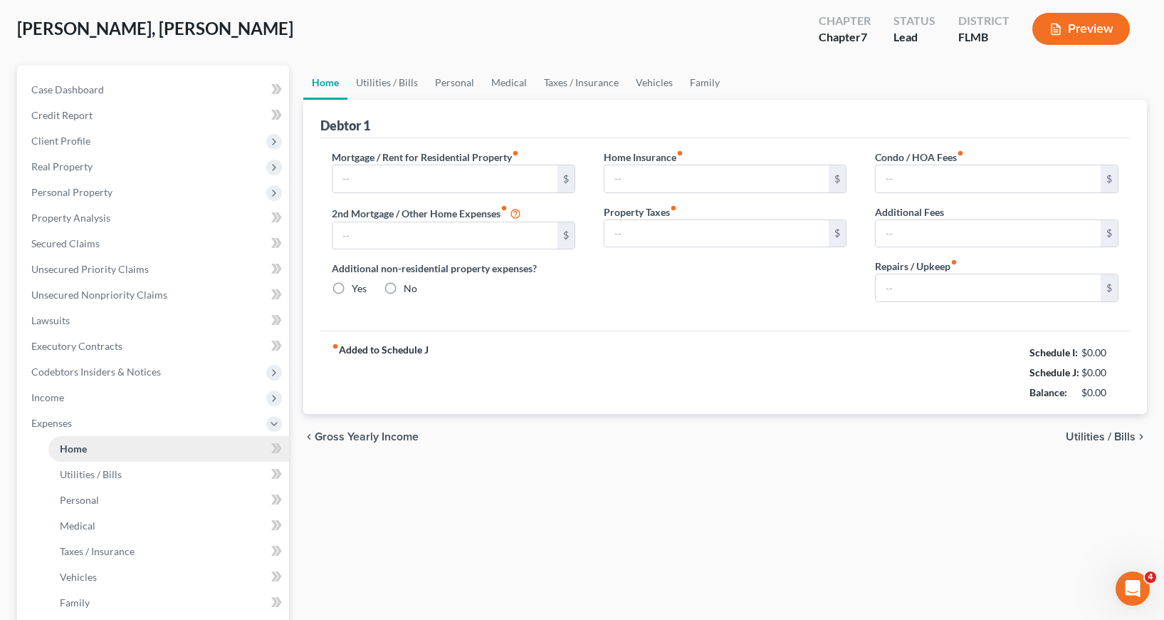
scroll to position [3, 0]
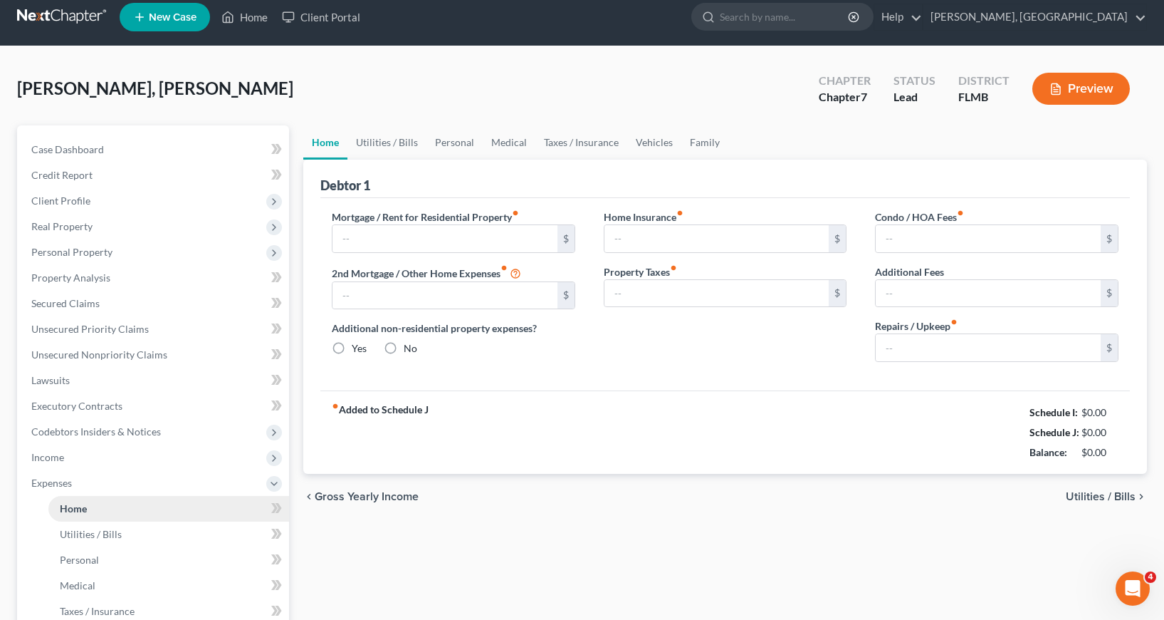
type input "1,807.05"
type input "0.00"
radio input "true"
type input "0.00"
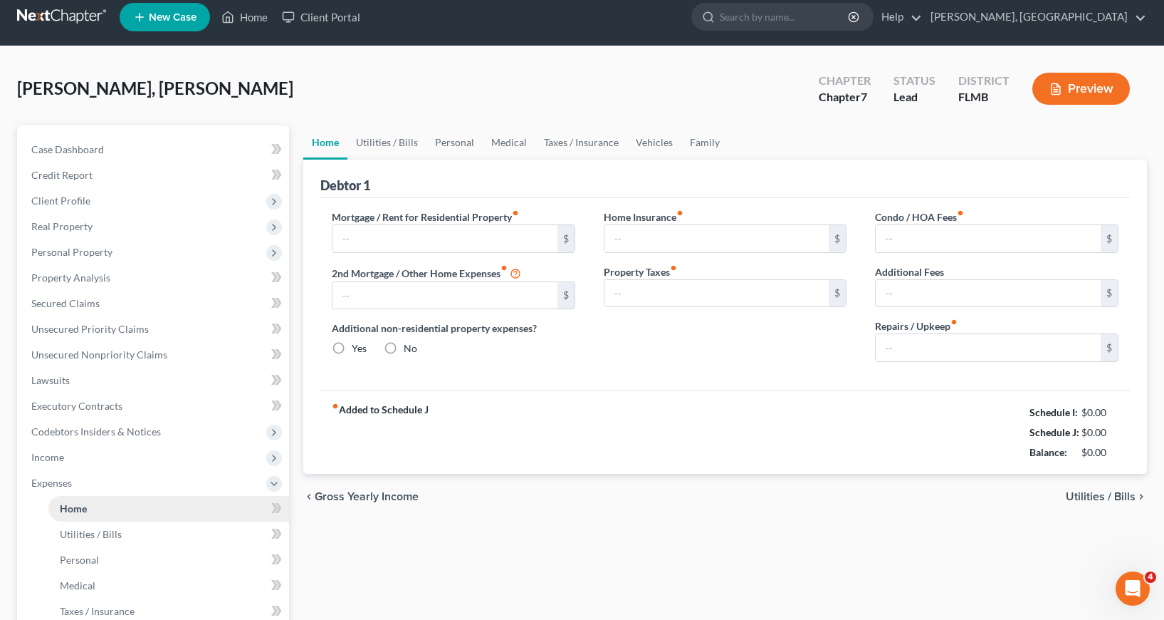
type input "0.00"
type input "100.00"
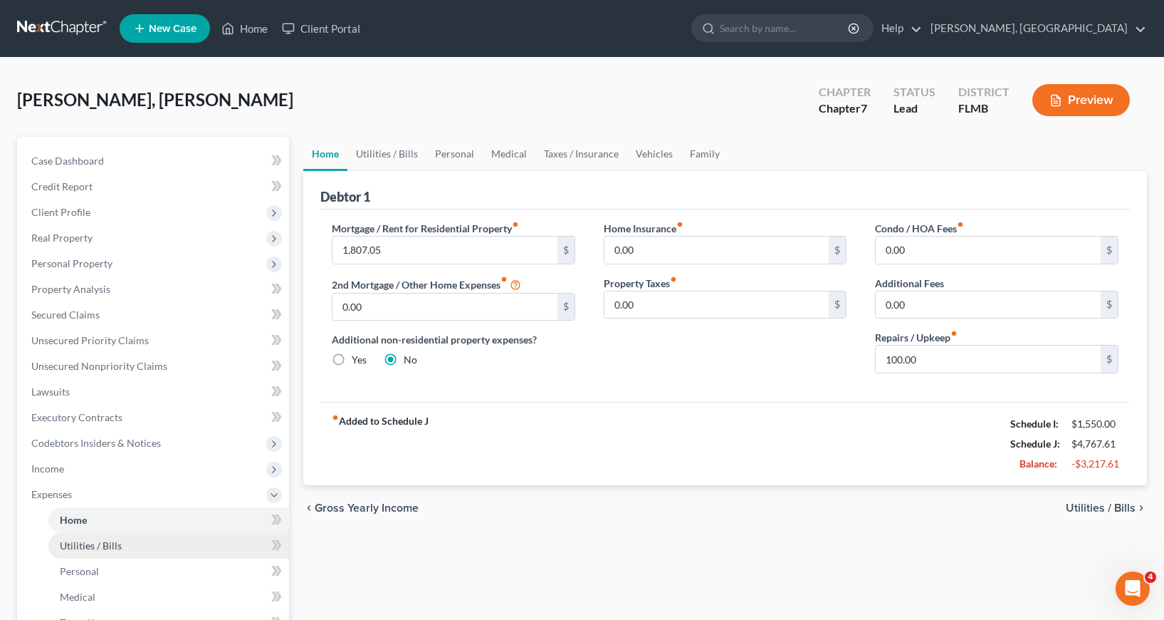
scroll to position [71, 0]
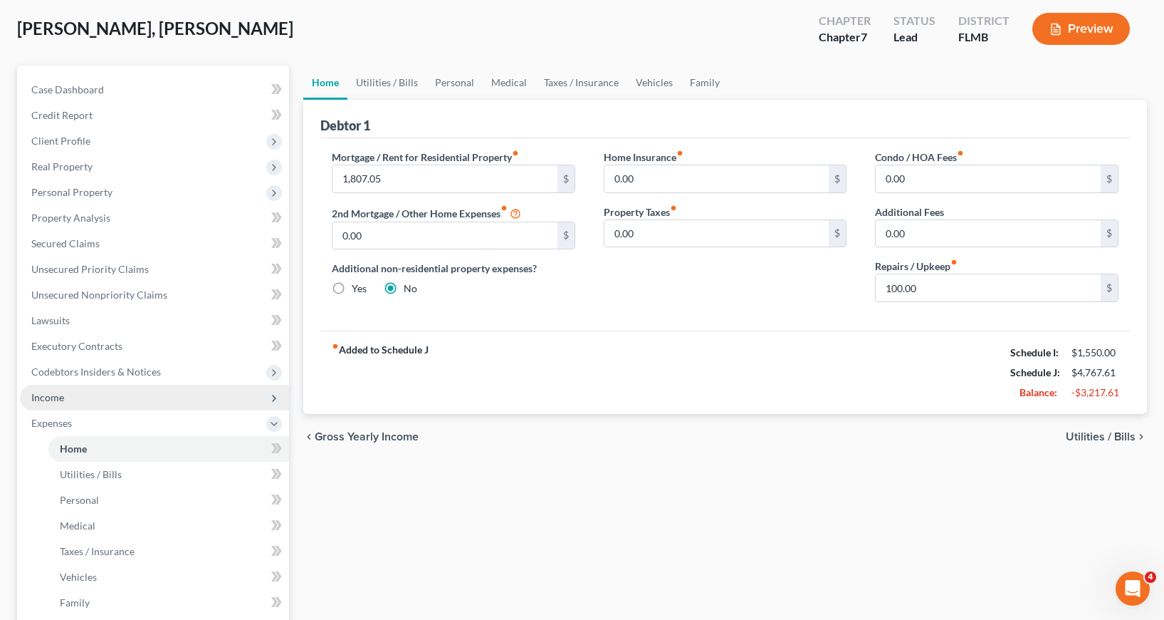
click at [38, 398] on span "Income" at bounding box center [47, 397] width 33 height 12
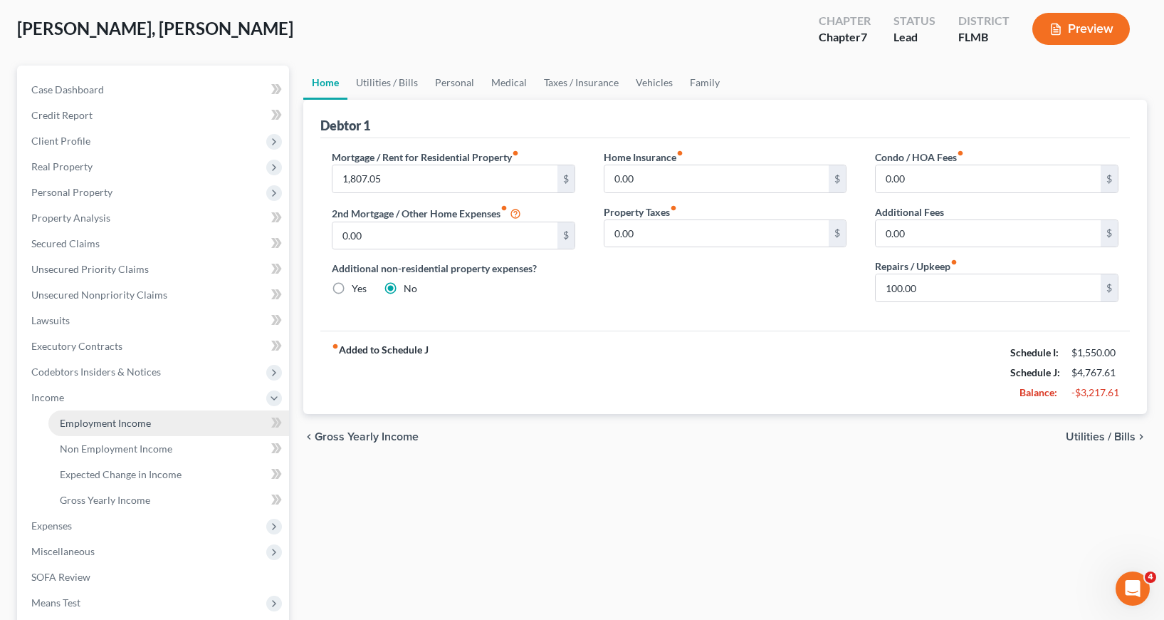
click at [122, 424] on span "Employment Income" at bounding box center [105, 423] width 91 height 12
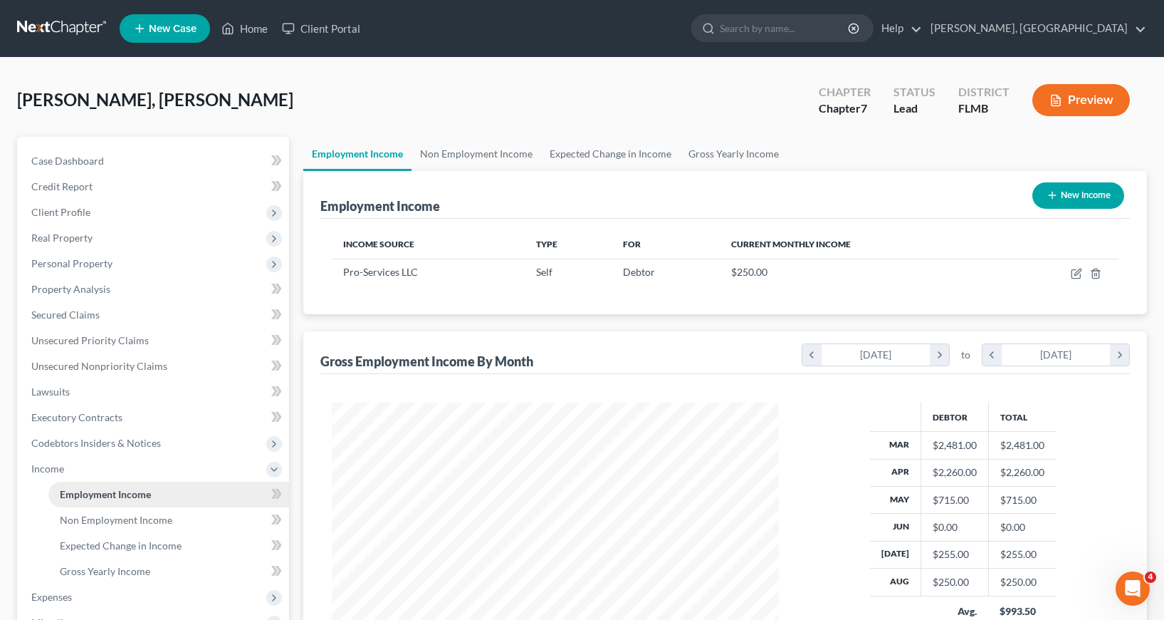
scroll to position [256, 476]
click at [502, 151] on link "Non Employment Income" at bounding box center [477, 154] width 130 height 34
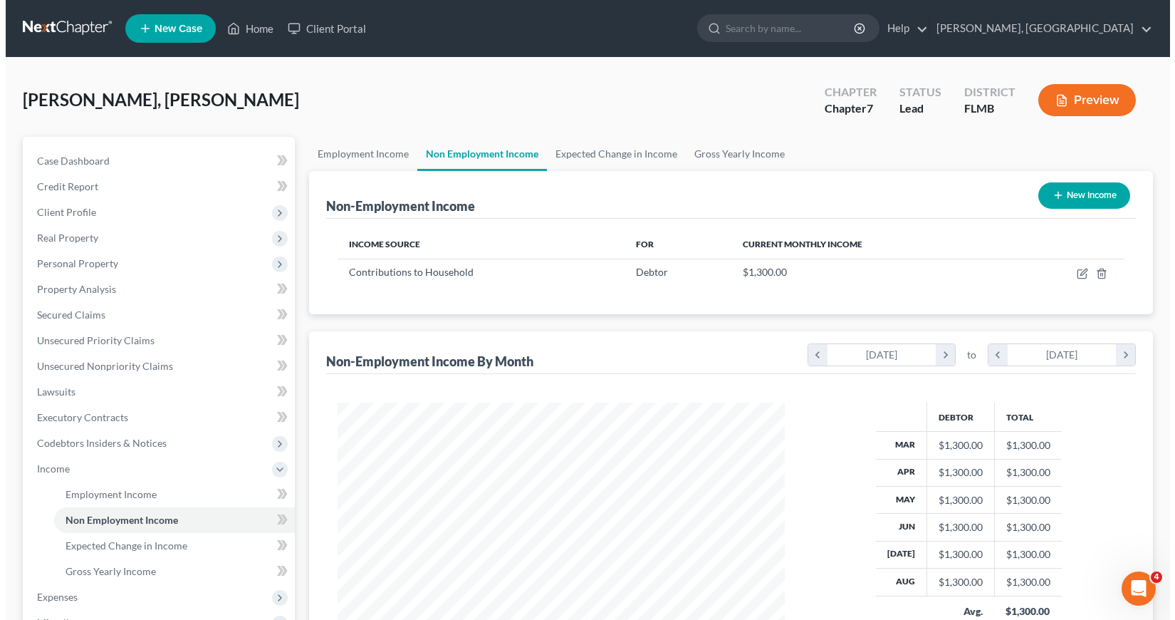
scroll to position [256, 476]
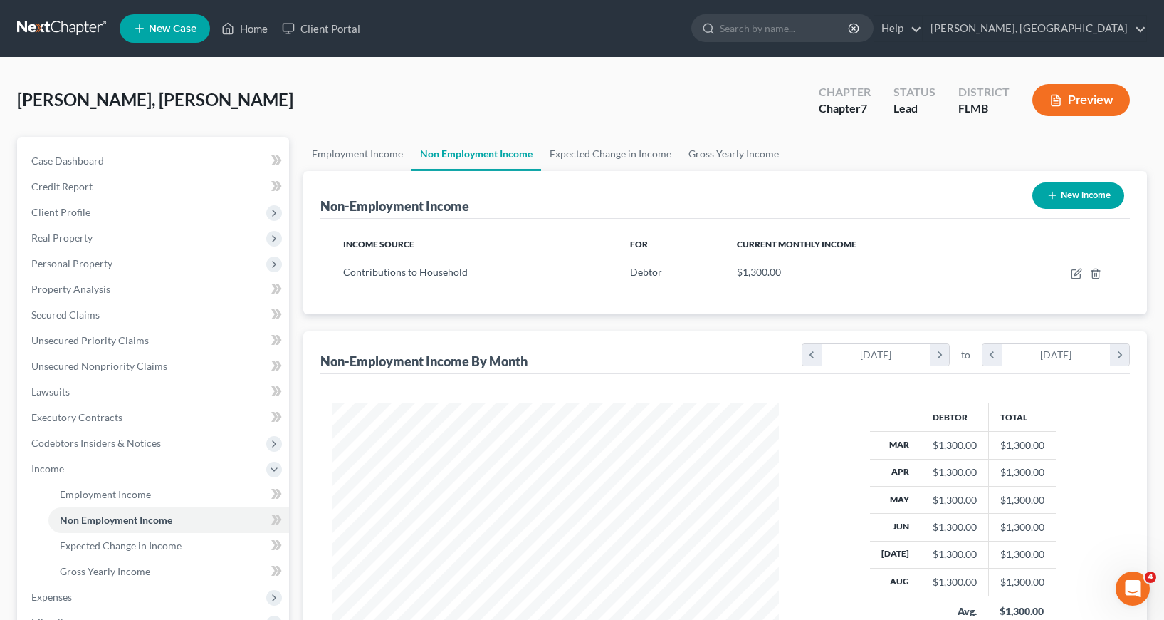
click at [1052, 191] on icon "button" at bounding box center [1052, 194] width 11 height 11
select select "0"
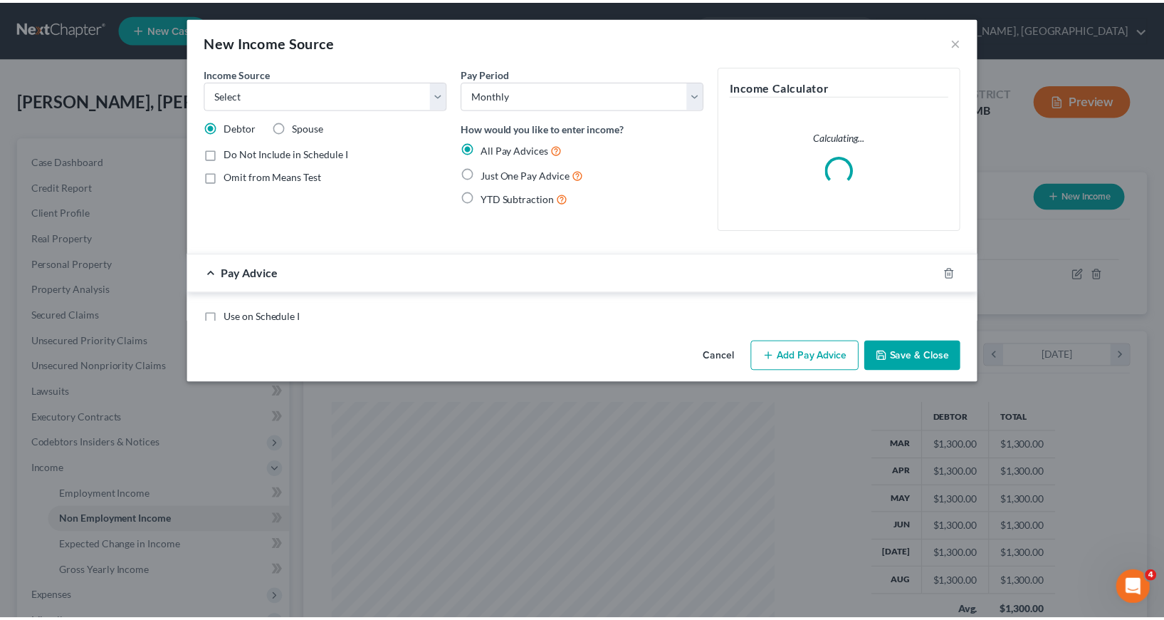
scroll to position [256, 480]
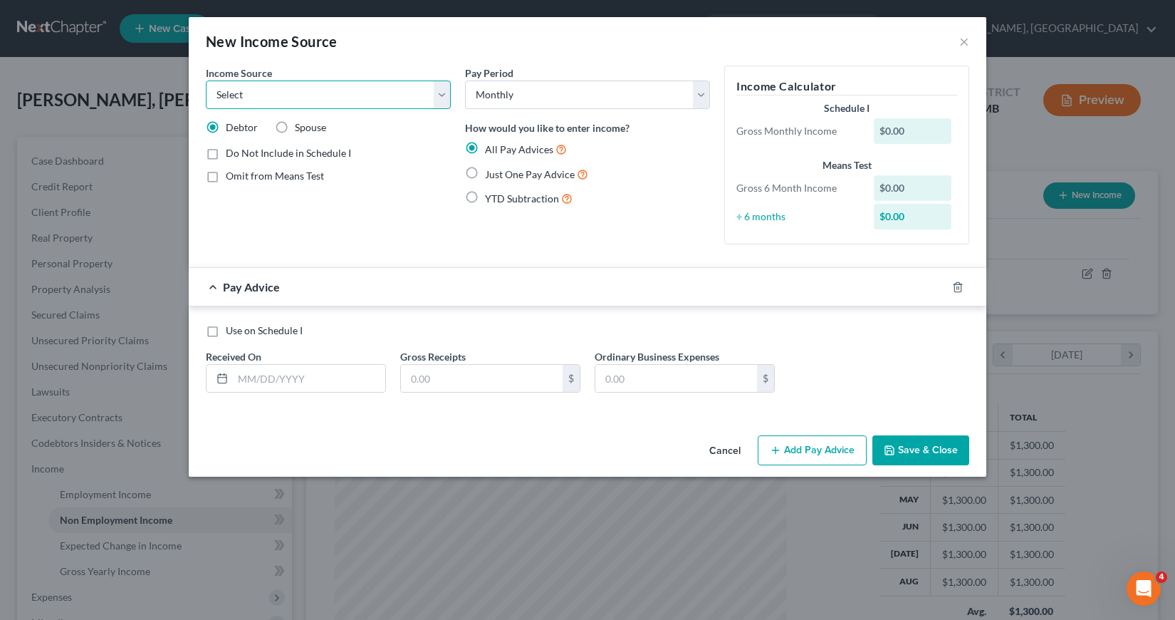
click at [439, 95] on select "Select Unemployment Disability (from employer) Pension Retirement Social Securi…" at bounding box center [328, 94] width 245 height 28
select select "8"
click at [206, 80] on select "Select Unemployment Disability (from employer) Pension Retirement Social Securi…" at bounding box center [328, 94] width 245 height 28
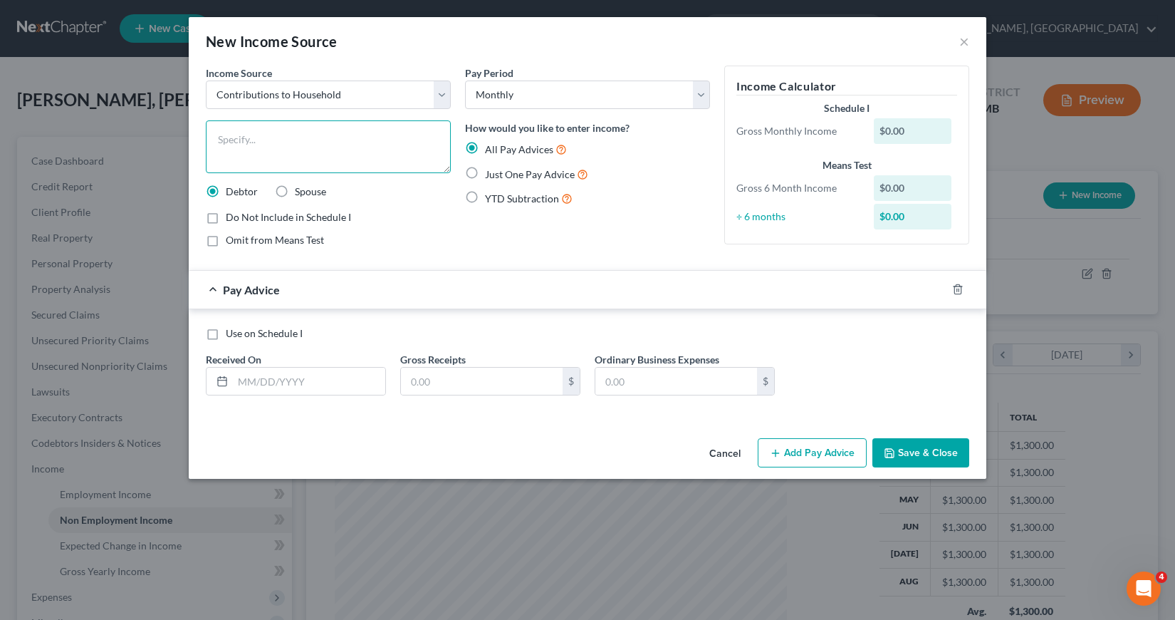
drag, startPoint x: 224, startPoint y: 139, endPoint x: 266, endPoint y: 137, distance: 42.0
click at [224, 139] on textarea at bounding box center [328, 146] width 245 height 53
type textarea "Contribution from unmarried partner"
click at [485, 169] on label "Just One Pay Advice" at bounding box center [536, 174] width 103 height 16
click at [491, 169] on input "Just One Pay Advice" at bounding box center [495, 170] width 9 height 9
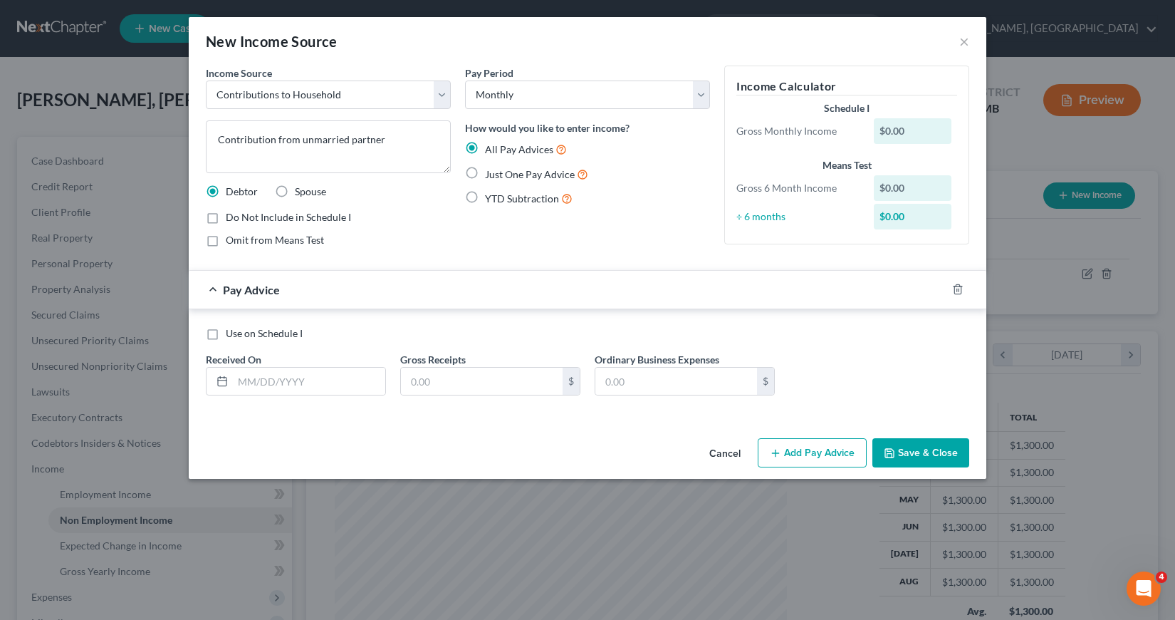
radio input "true"
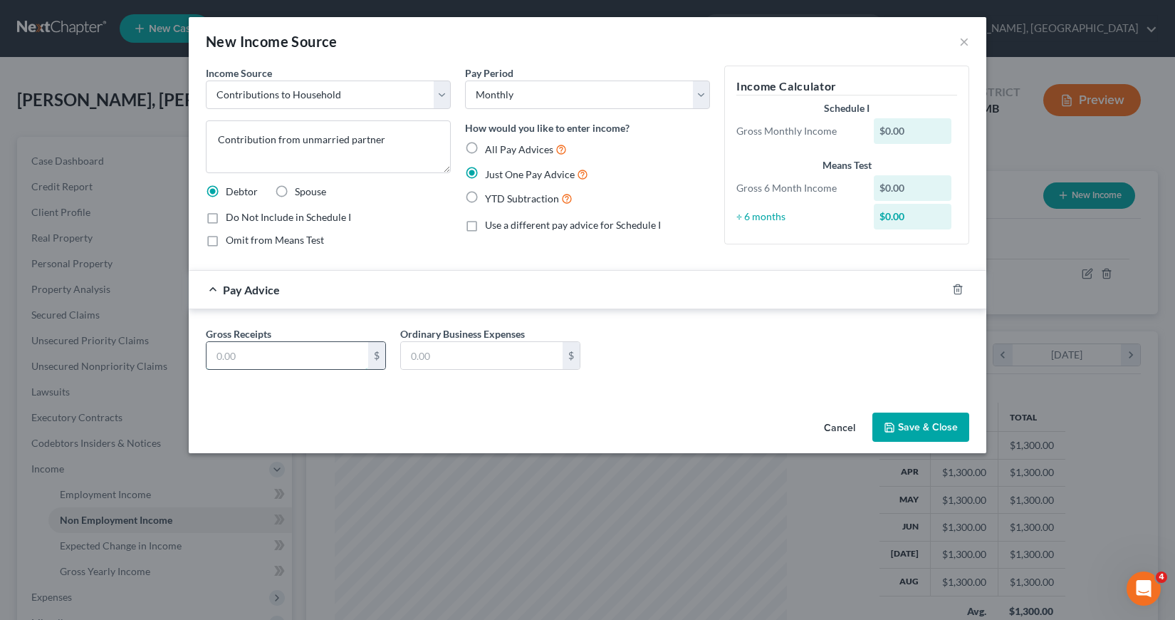
click at [219, 358] on input "text" at bounding box center [288, 355] width 162 height 27
type input "3,300"
type input "0"
click at [929, 428] on button "Save & Close" at bounding box center [920, 427] width 97 height 30
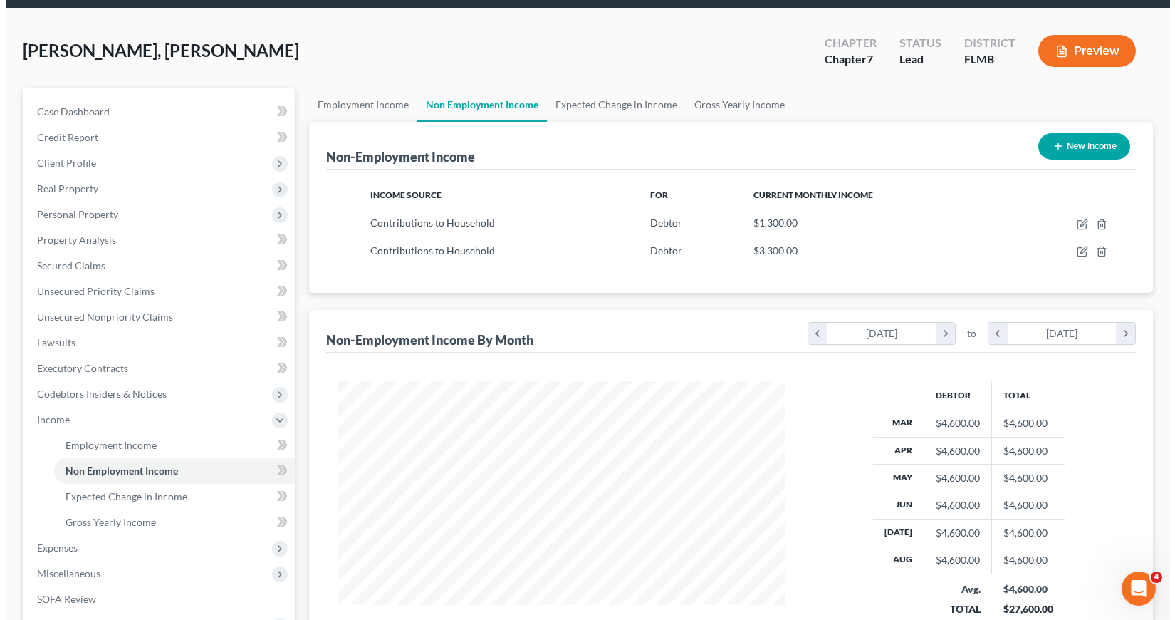
scroll to position [0, 0]
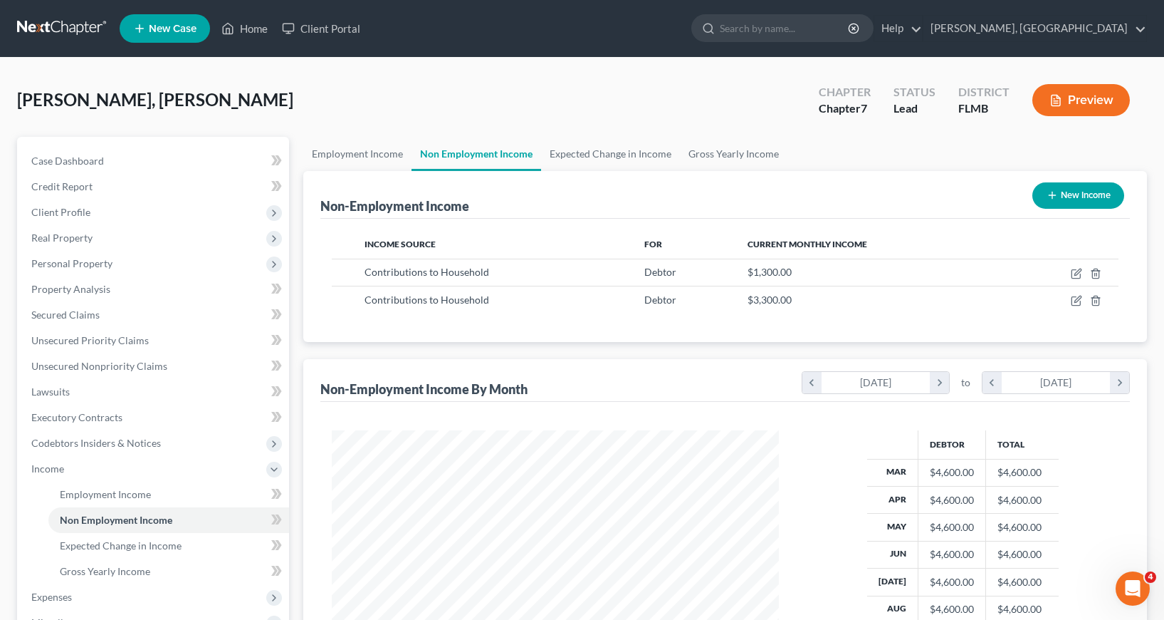
click at [1057, 96] on polyline "button" at bounding box center [1059, 97] width 4 height 4
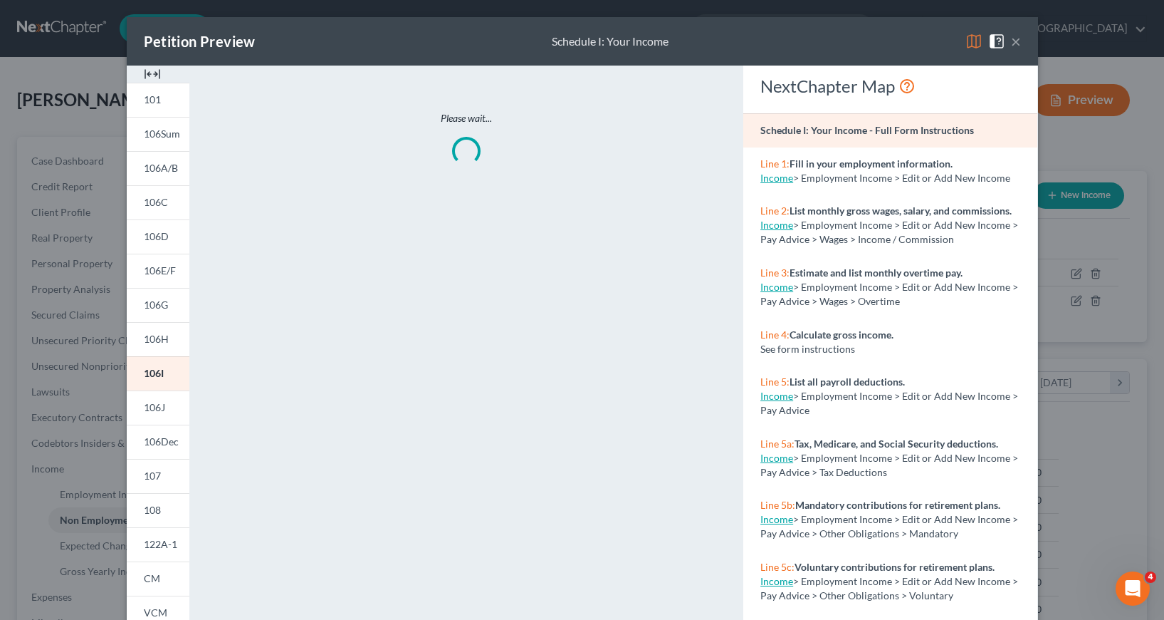
scroll to position [256, 480]
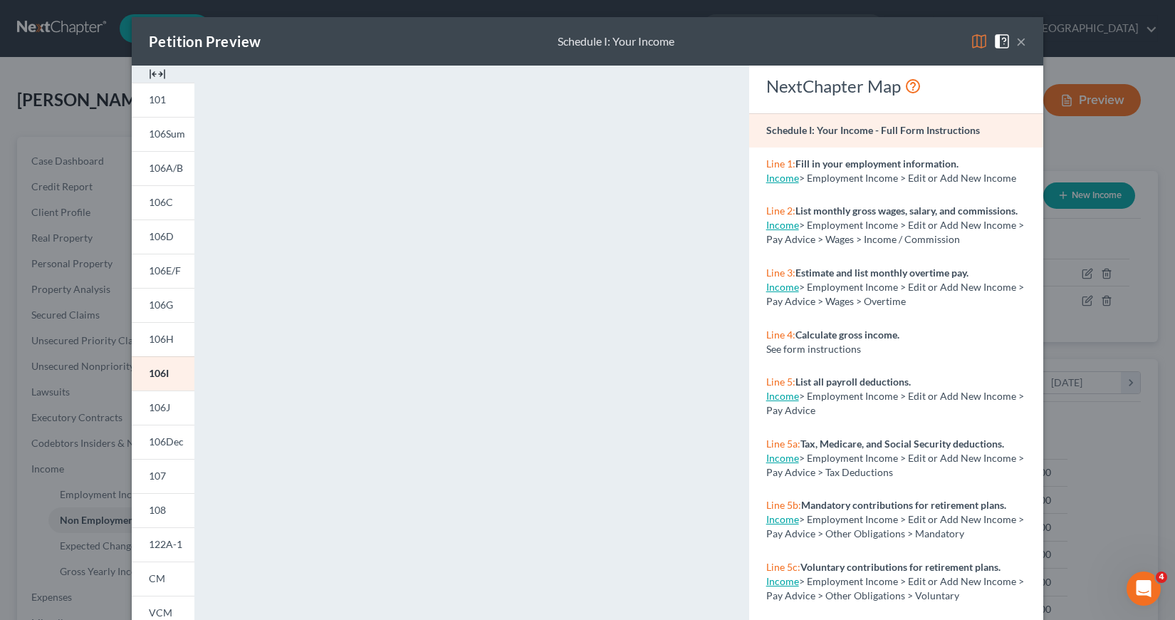
click at [1019, 41] on button "×" at bounding box center [1021, 41] width 10 height 17
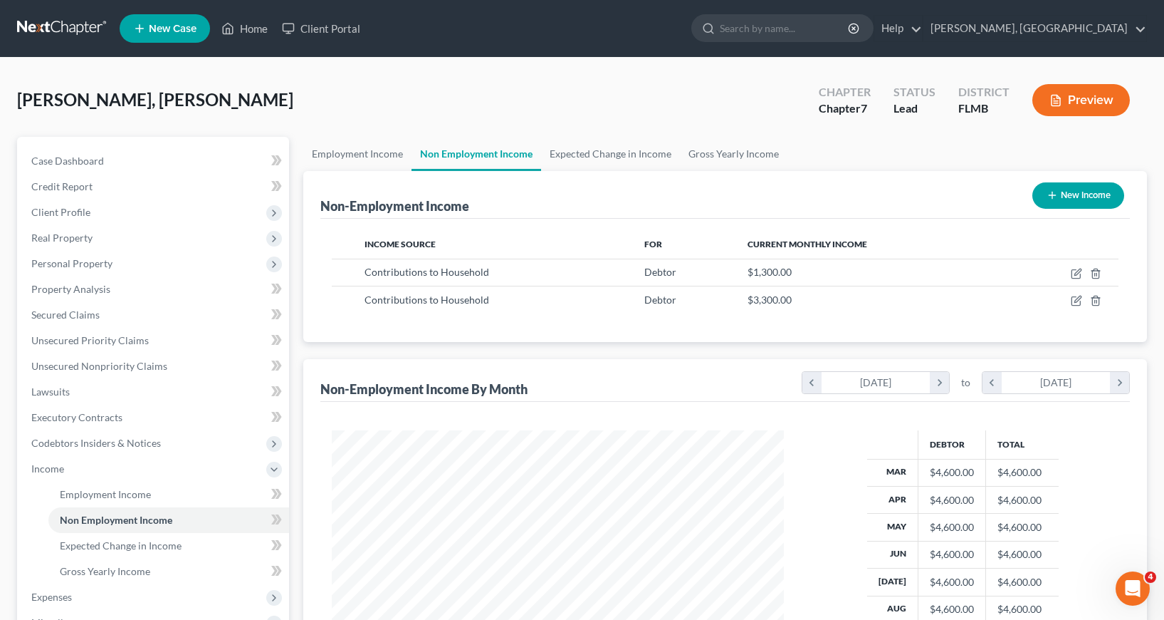
scroll to position [711874, 711653]
click at [327, 155] on link "Employment Income" at bounding box center [357, 154] width 108 height 34
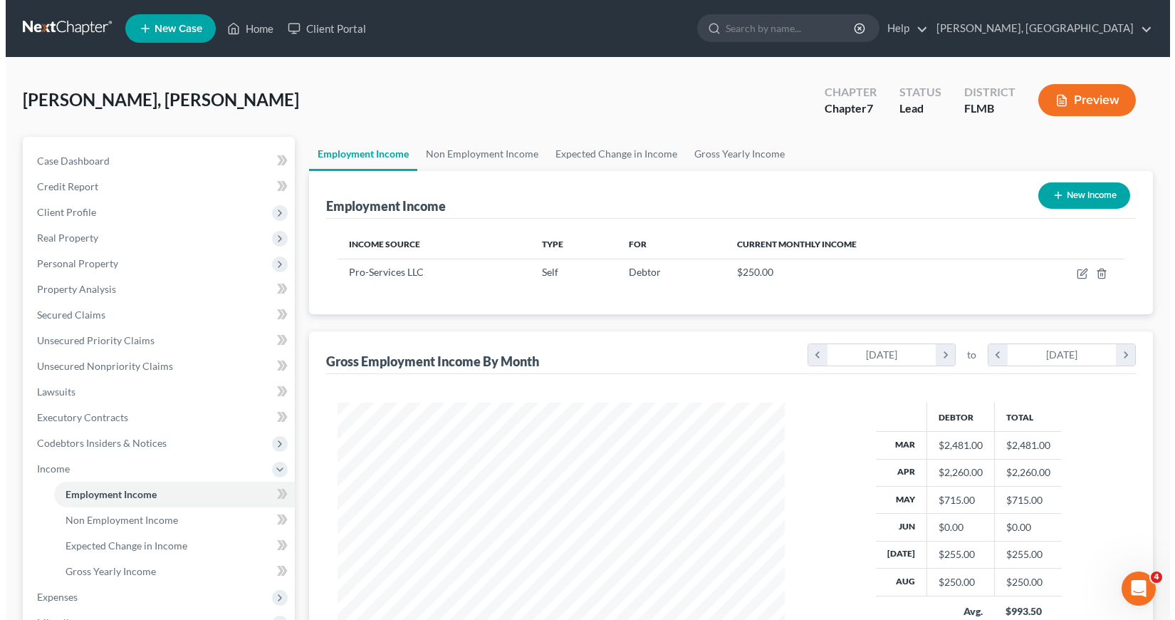
scroll to position [256, 476]
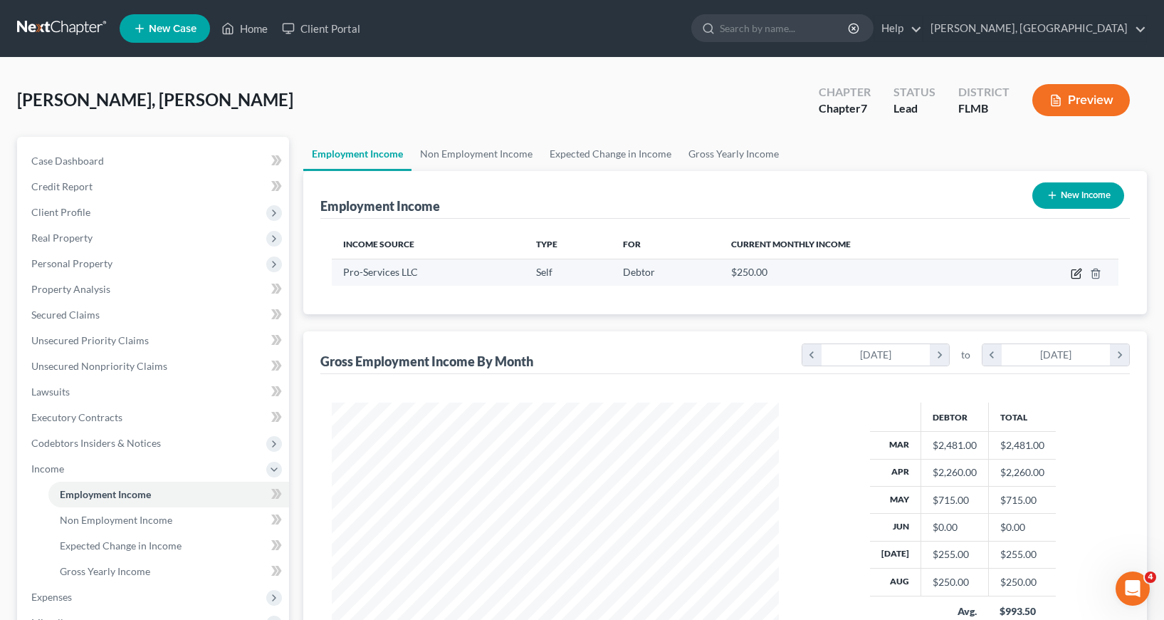
click at [1077, 272] on icon "button" at bounding box center [1078, 271] width 6 height 6
select select "1"
select select "9"
select select "0"
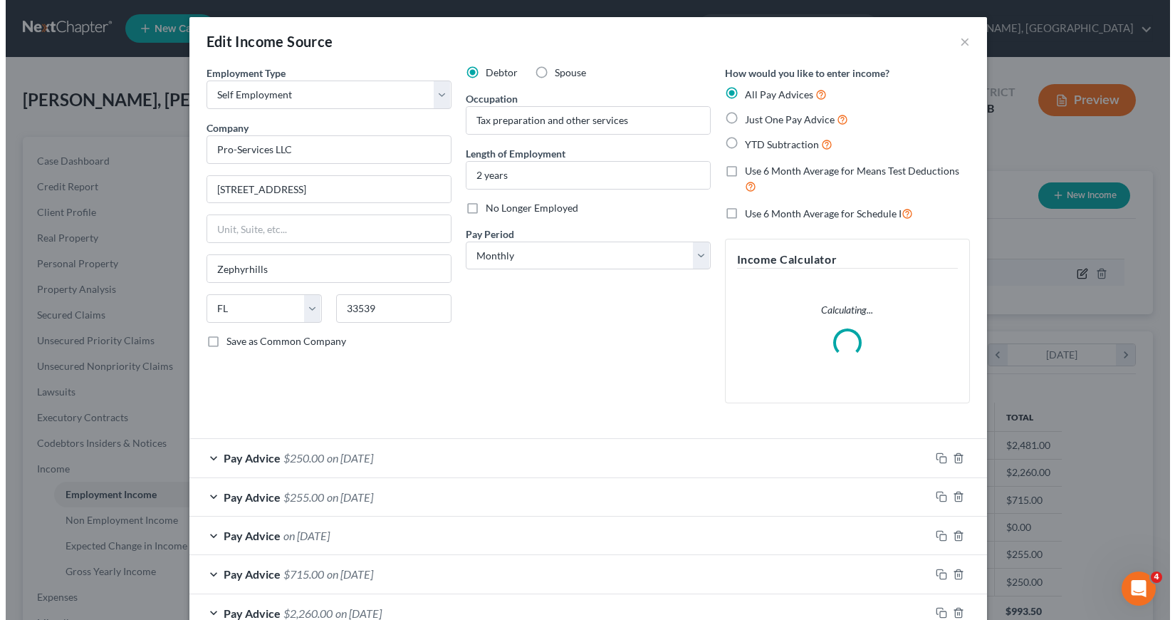
scroll to position [256, 480]
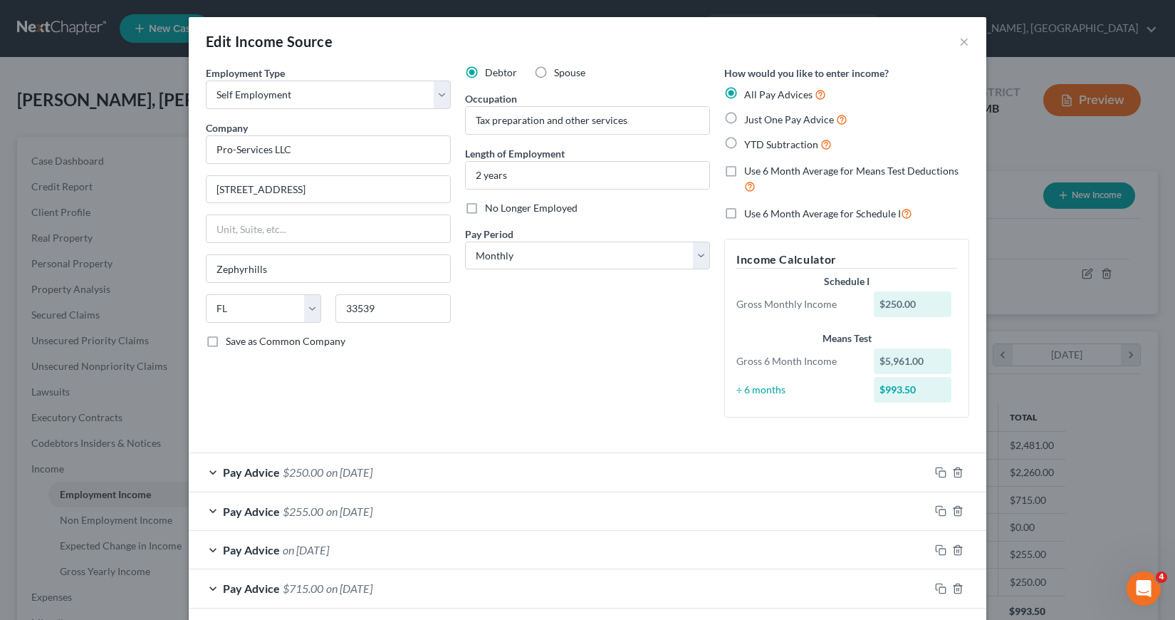
click at [744, 168] on label "Use 6 Month Average for Means Test Deductions" at bounding box center [856, 179] width 225 height 31
click at [750, 168] on input "Use 6 Month Average for Means Test Deductions" at bounding box center [754, 168] width 9 height 9
checkbox input "true"
click at [744, 209] on label "Use 6 Month Average for Schedule I" at bounding box center [828, 213] width 168 height 16
click at [750, 209] on input "Use 6 Month Average for Schedule I" at bounding box center [754, 209] width 9 height 9
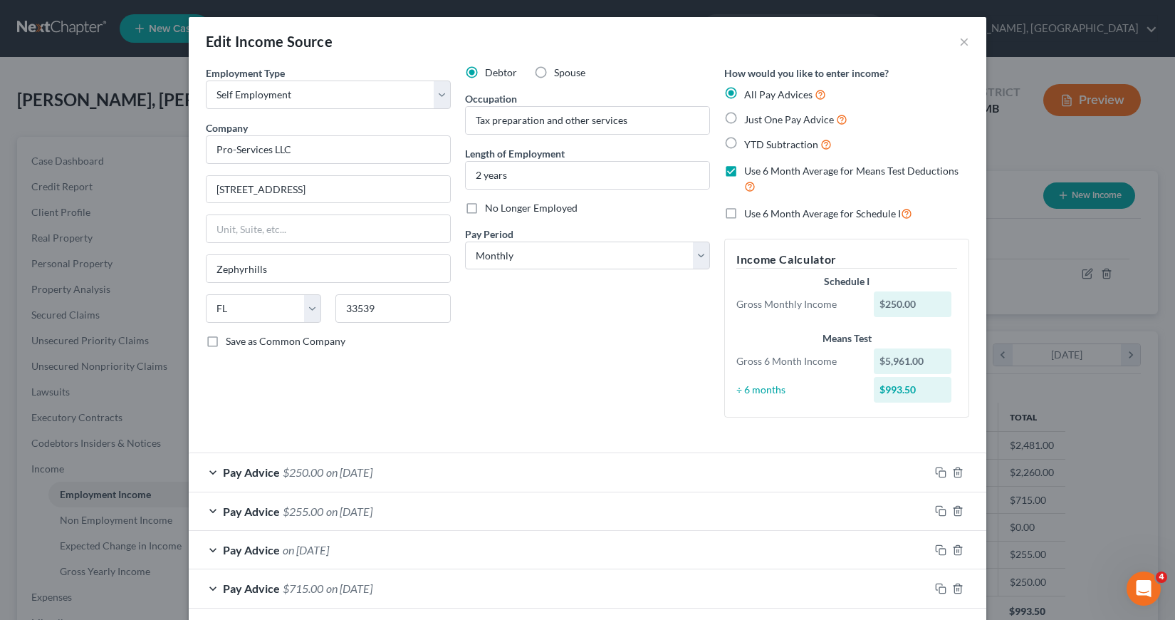
checkbox input "true"
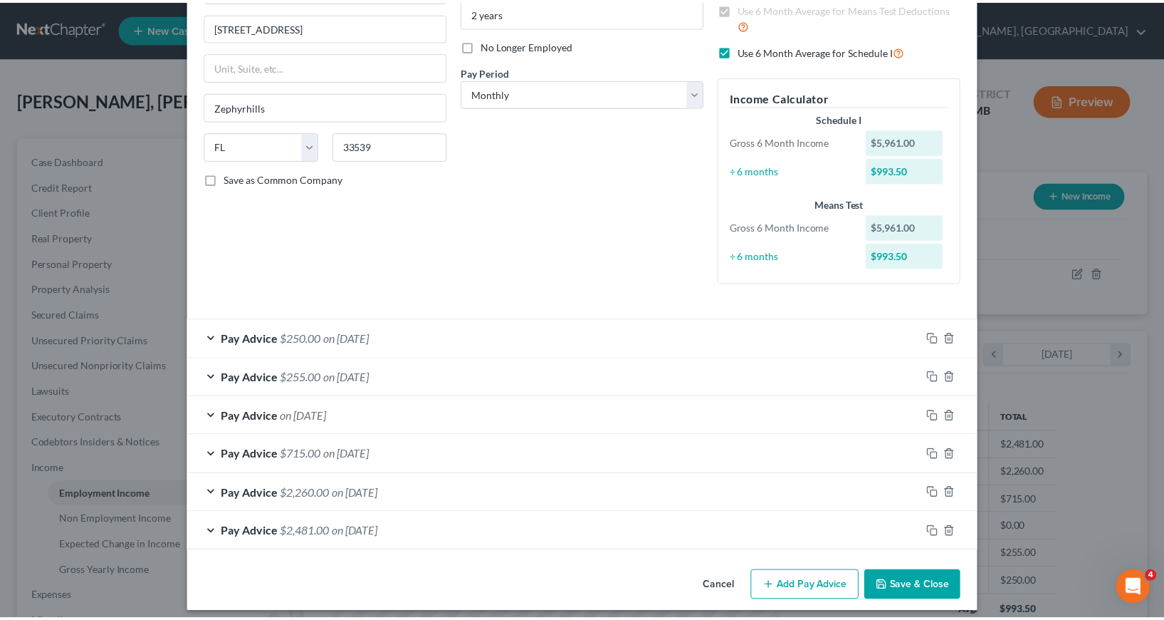
scroll to position [172, 0]
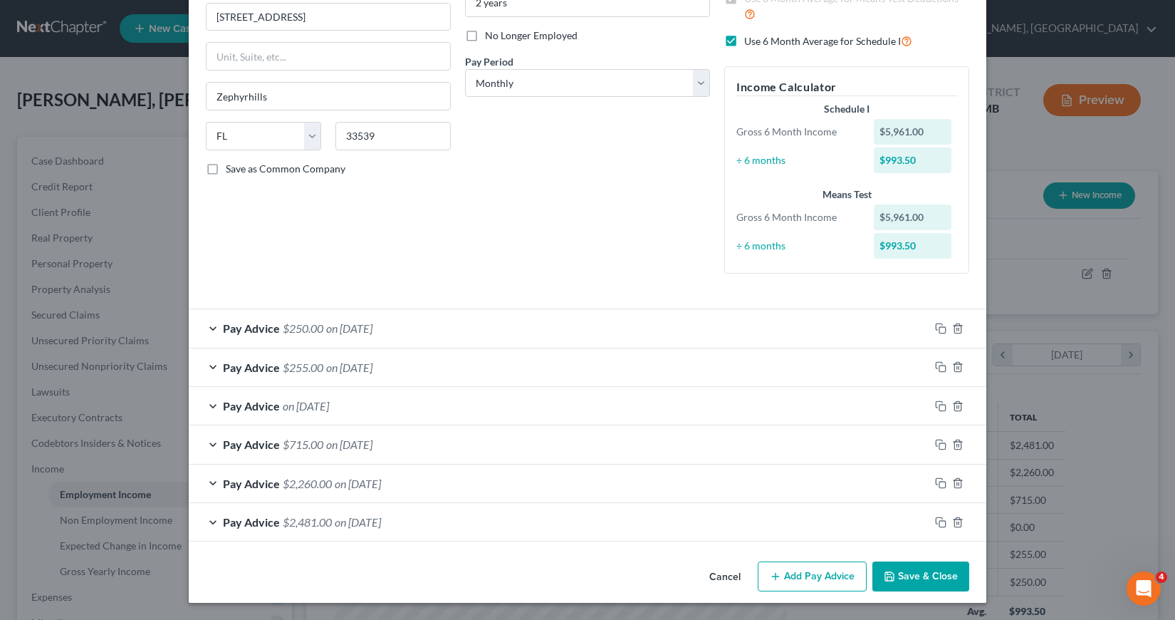
click at [909, 578] on button "Save & Close" at bounding box center [920, 576] width 97 height 30
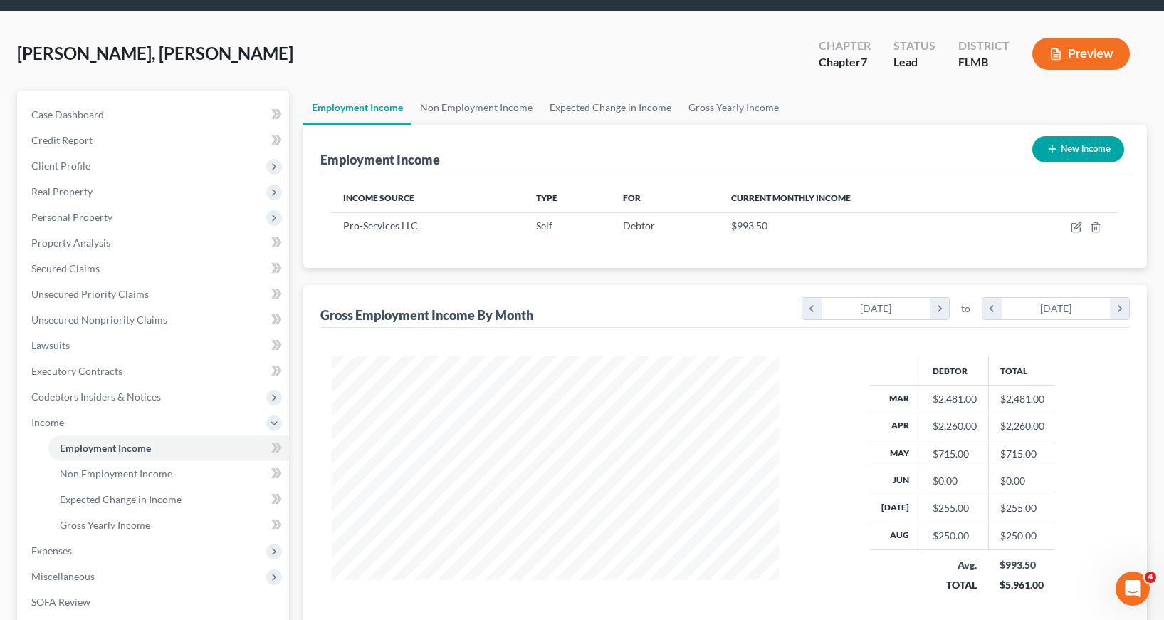
scroll to position [71, 0]
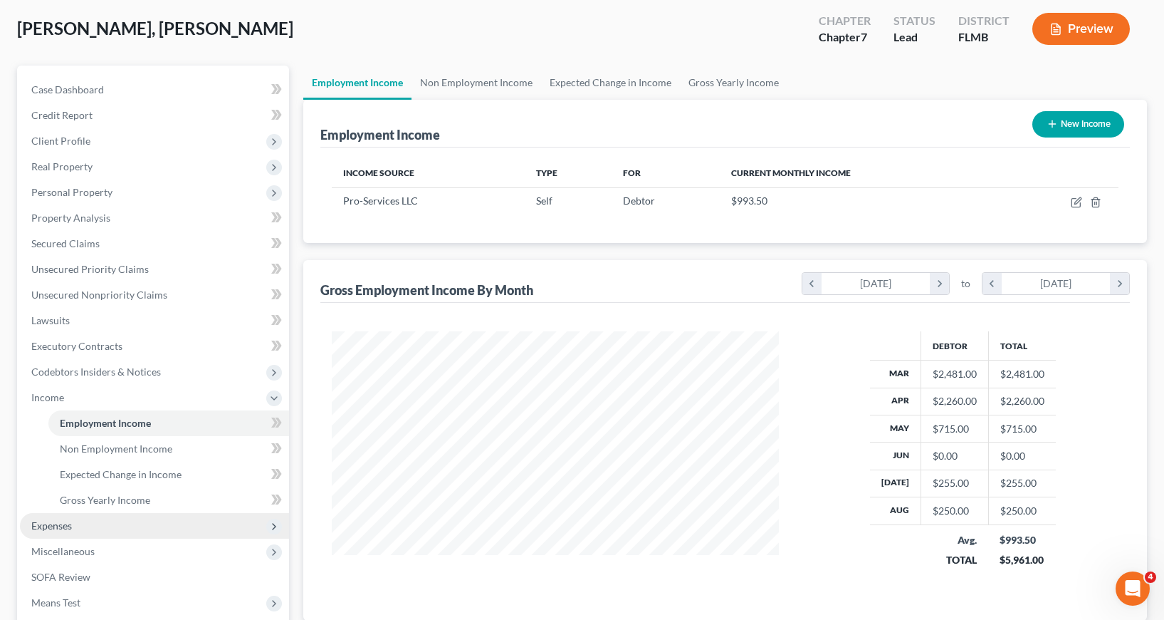
click at [37, 525] on span "Expenses" at bounding box center [51, 525] width 41 height 12
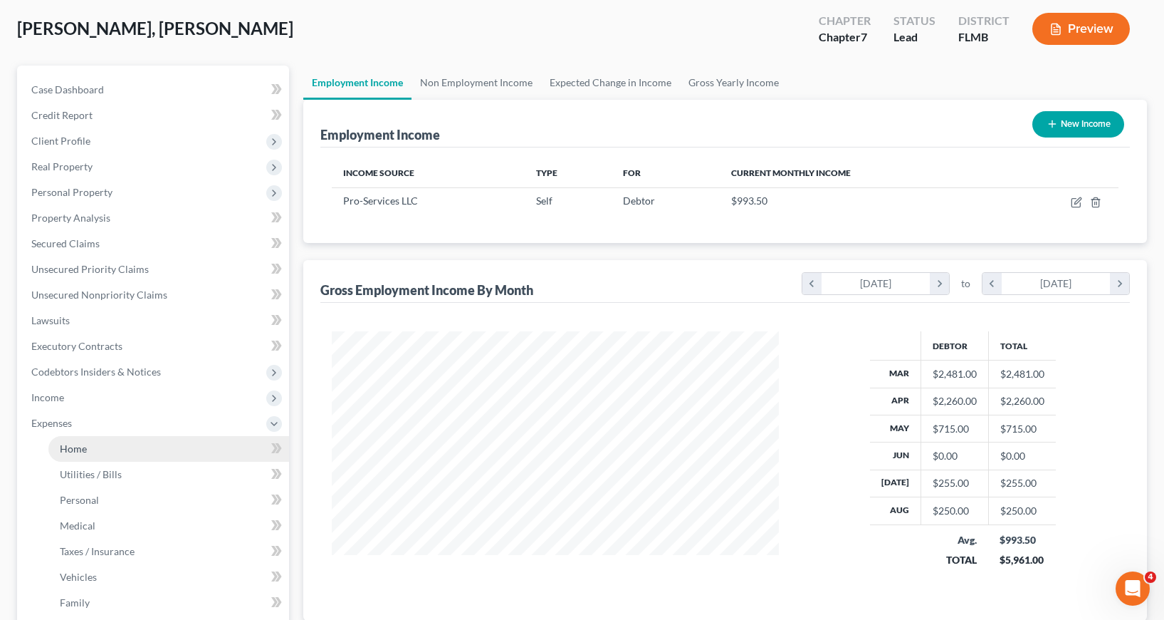
click at [80, 449] on span "Home" at bounding box center [73, 448] width 27 height 12
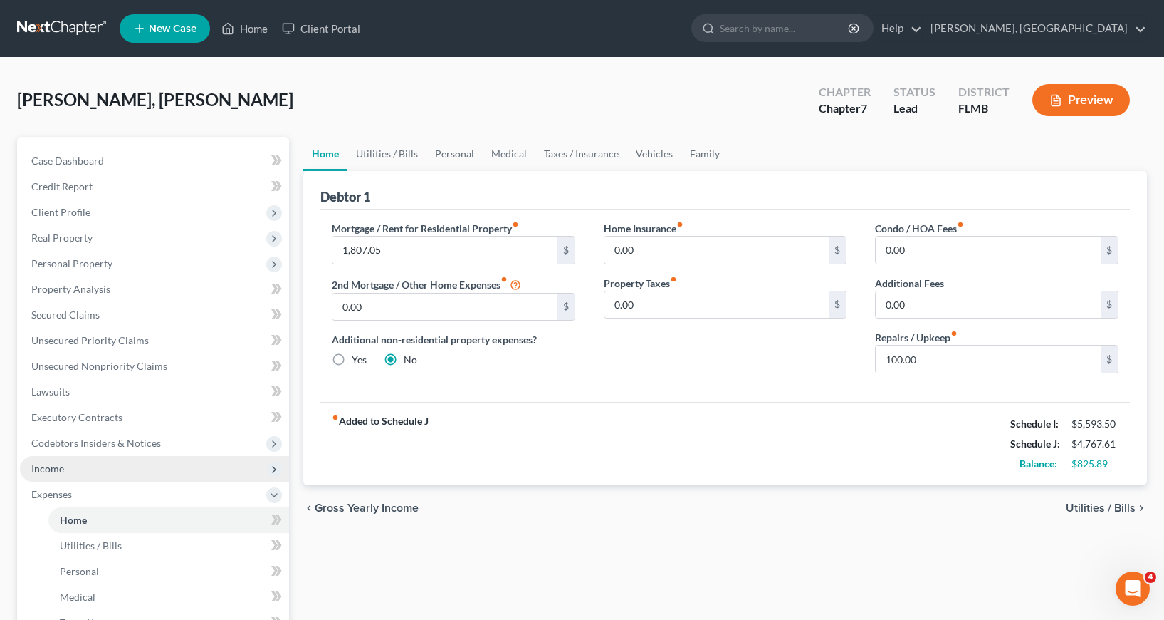
click at [60, 472] on span "Income" at bounding box center [47, 468] width 33 height 12
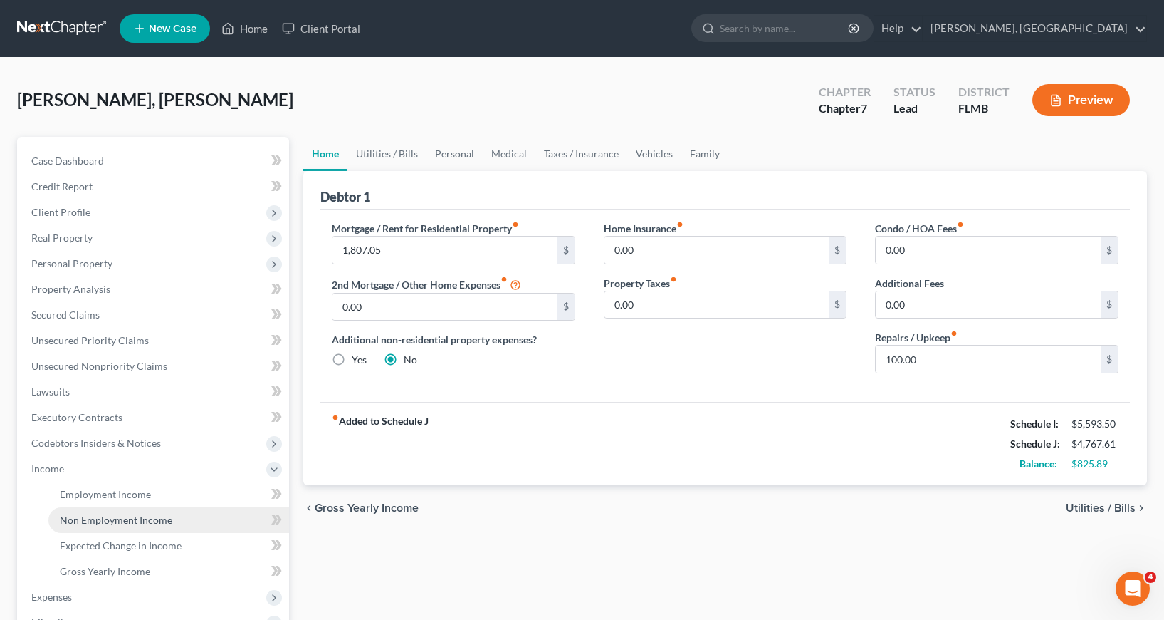
click at [111, 518] on span "Non Employment Income" at bounding box center [116, 519] width 113 height 12
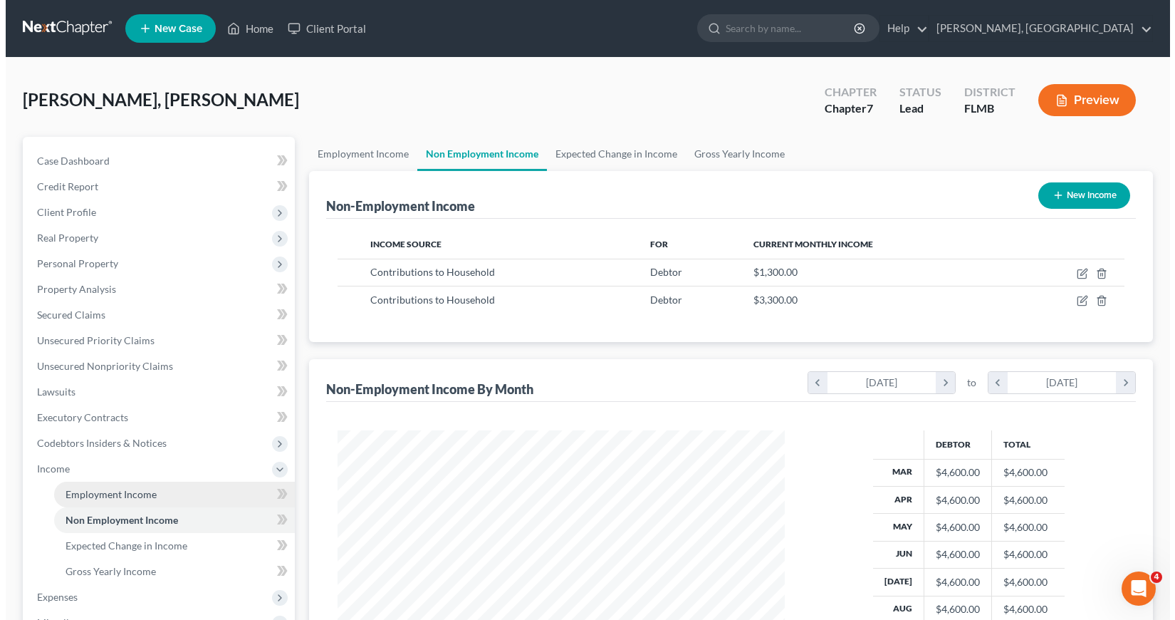
scroll to position [256, 476]
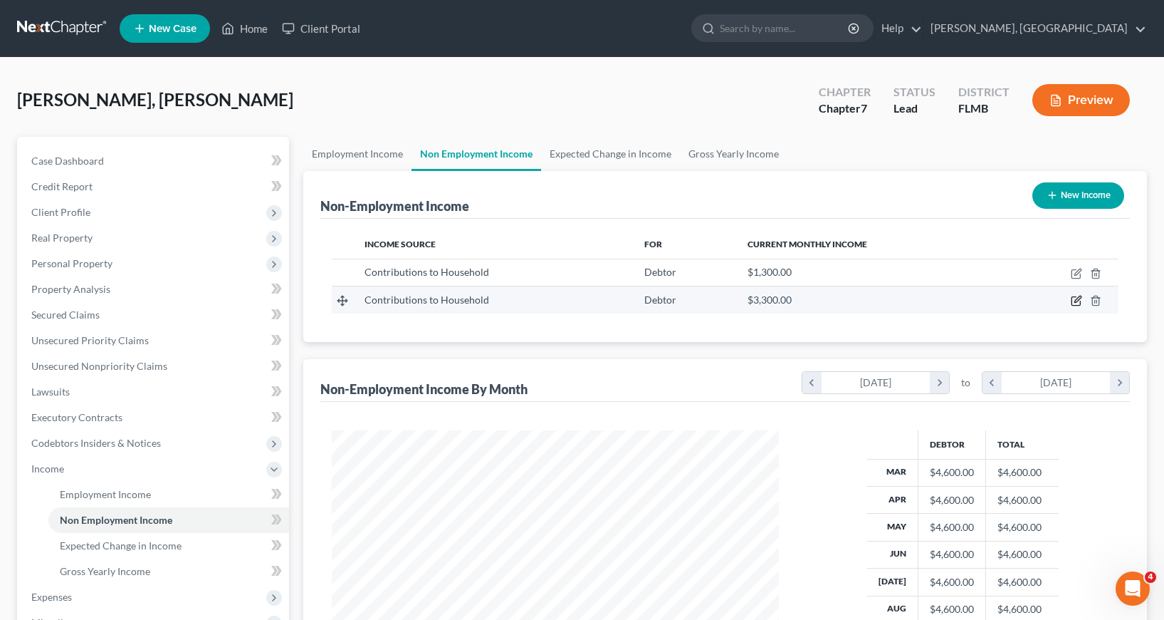
click at [1078, 300] on icon "button" at bounding box center [1076, 300] width 11 height 11
select select "8"
select select "0"
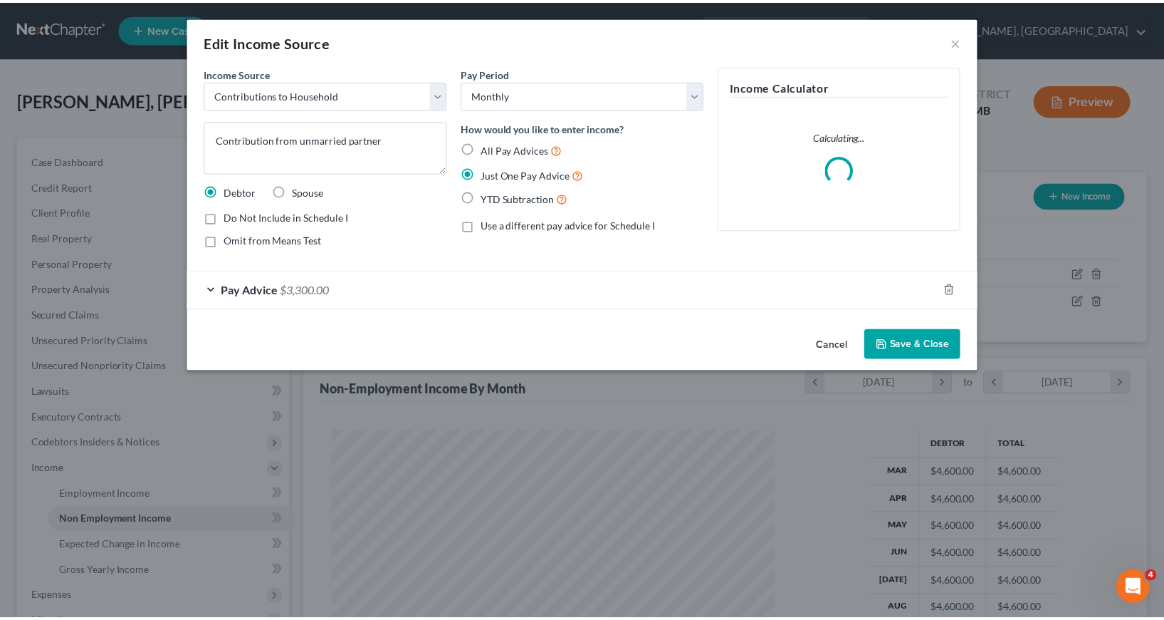
scroll to position [256, 480]
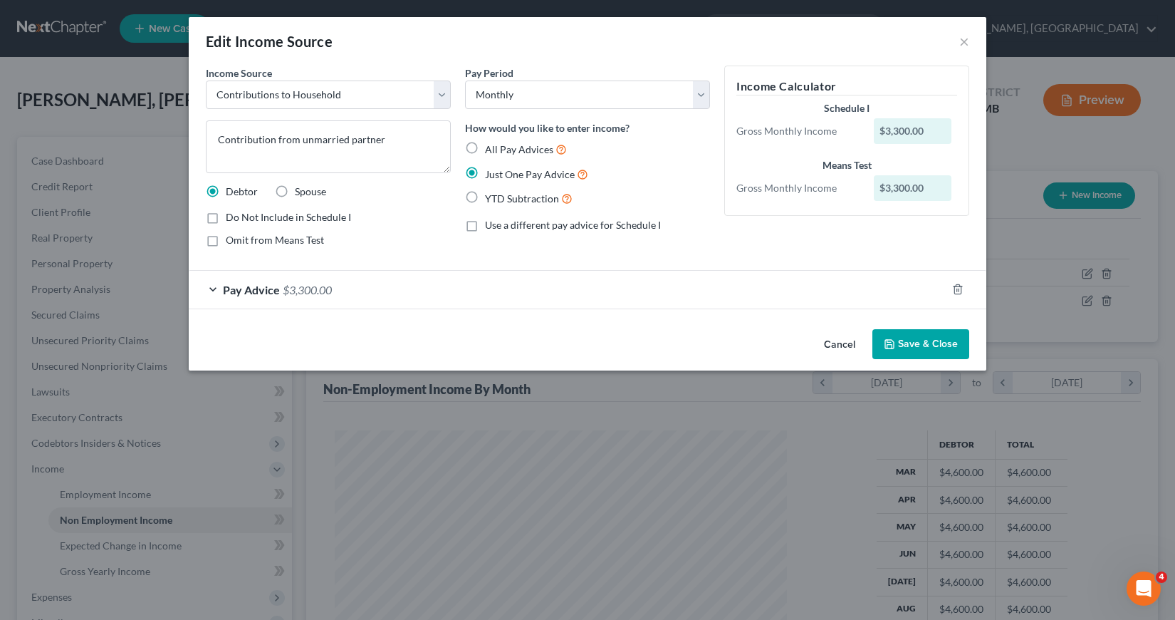
click at [214, 288] on div "Pay Advice $3,300.00" at bounding box center [568, 290] width 758 height 38
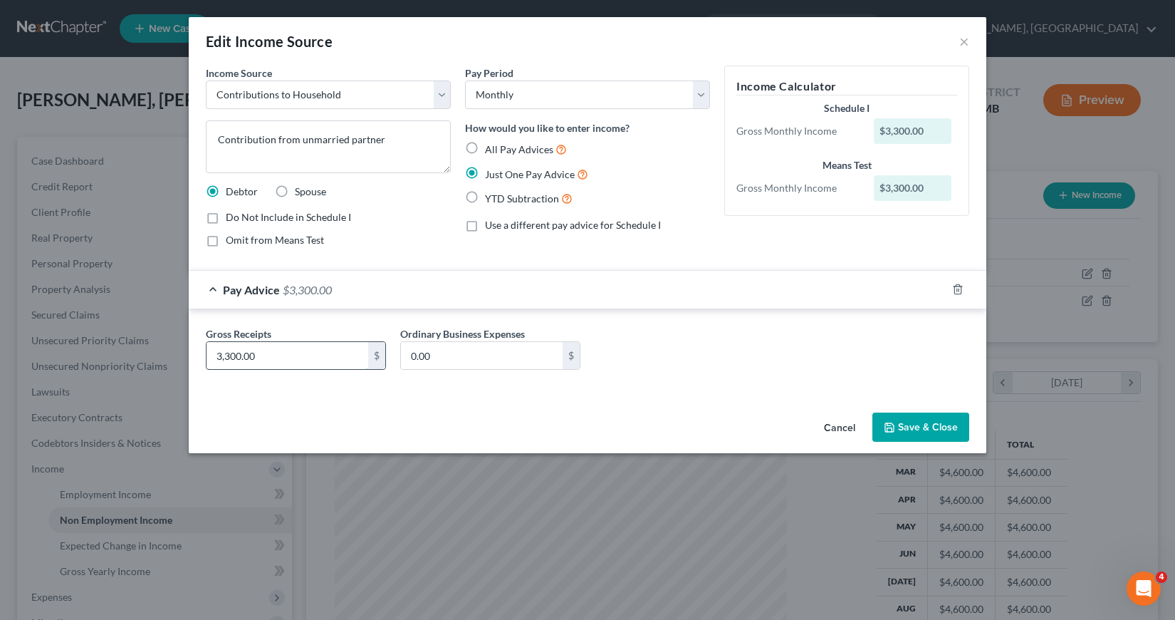
click at [216, 353] on input "3,300.00" at bounding box center [288, 355] width 162 height 27
type input "2,500"
click at [939, 426] on button "Save & Close" at bounding box center [920, 427] width 97 height 30
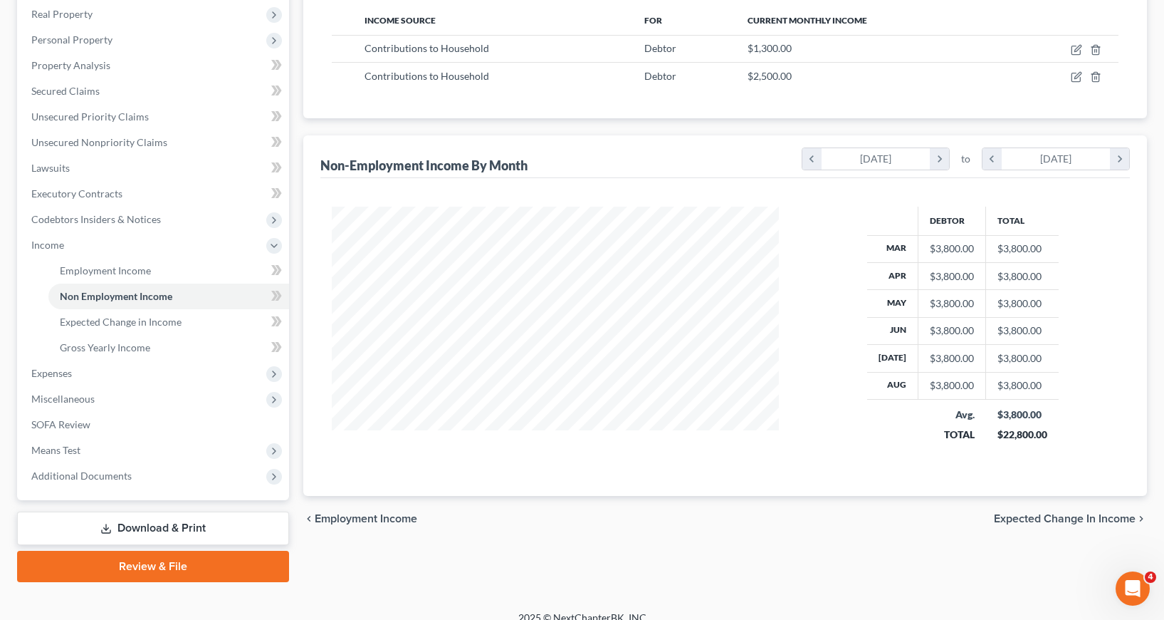
scroll to position [240, 0]
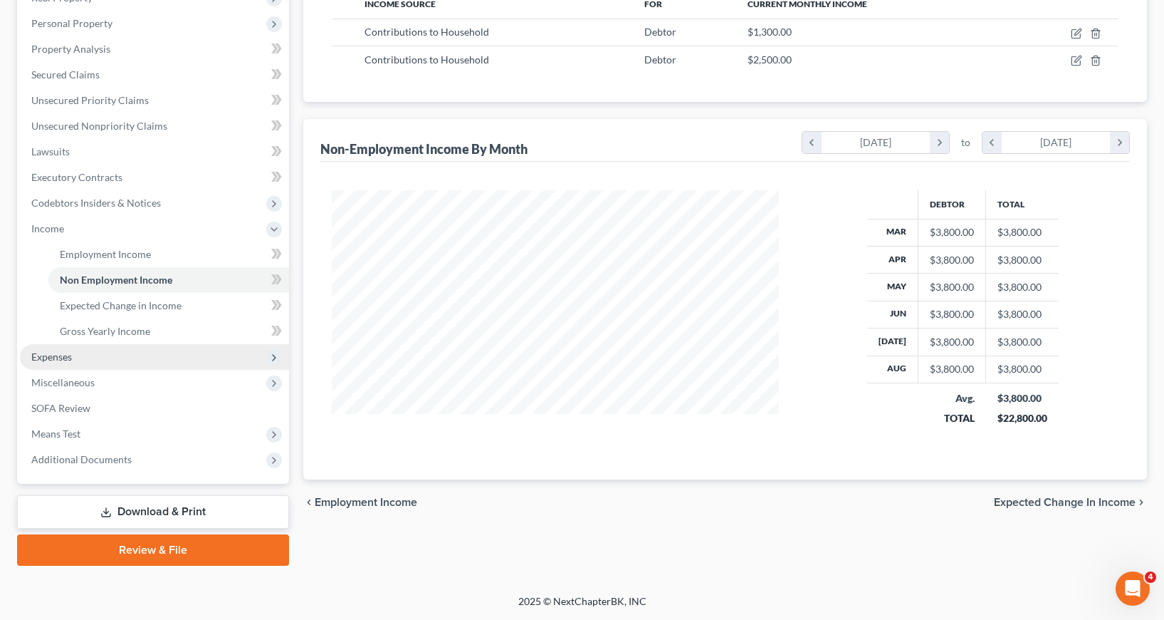
click at [43, 359] on span "Expenses" at bounding box center [51, 356] width 41 height 12
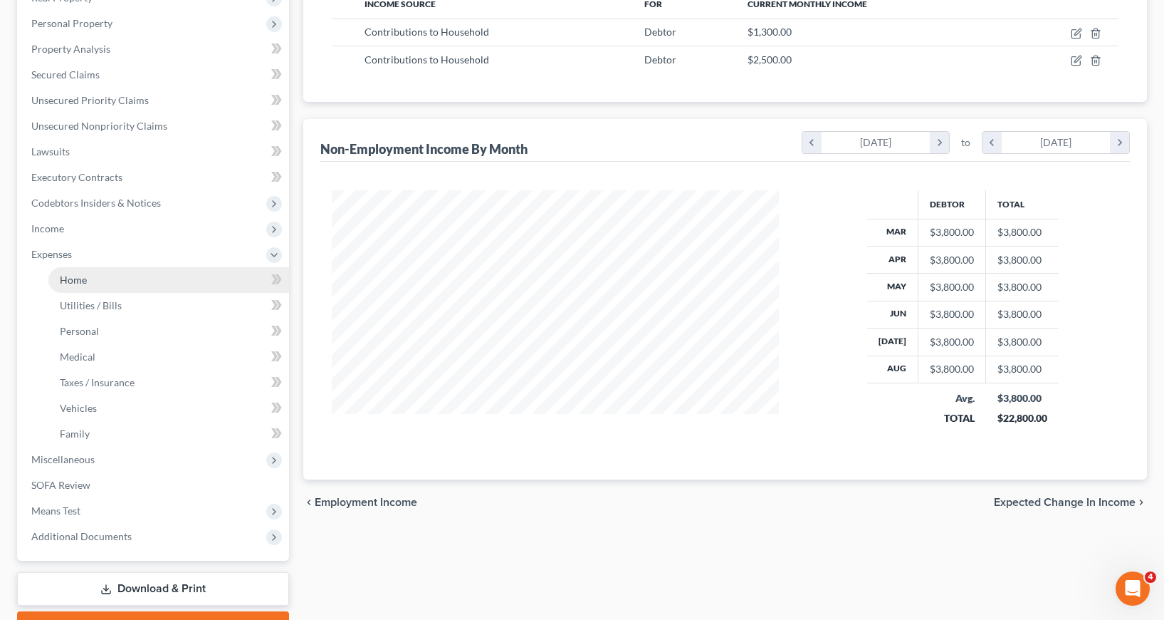
click at [74, 281] on span "Home" at bounding box center [73, 279] width 27 height 12
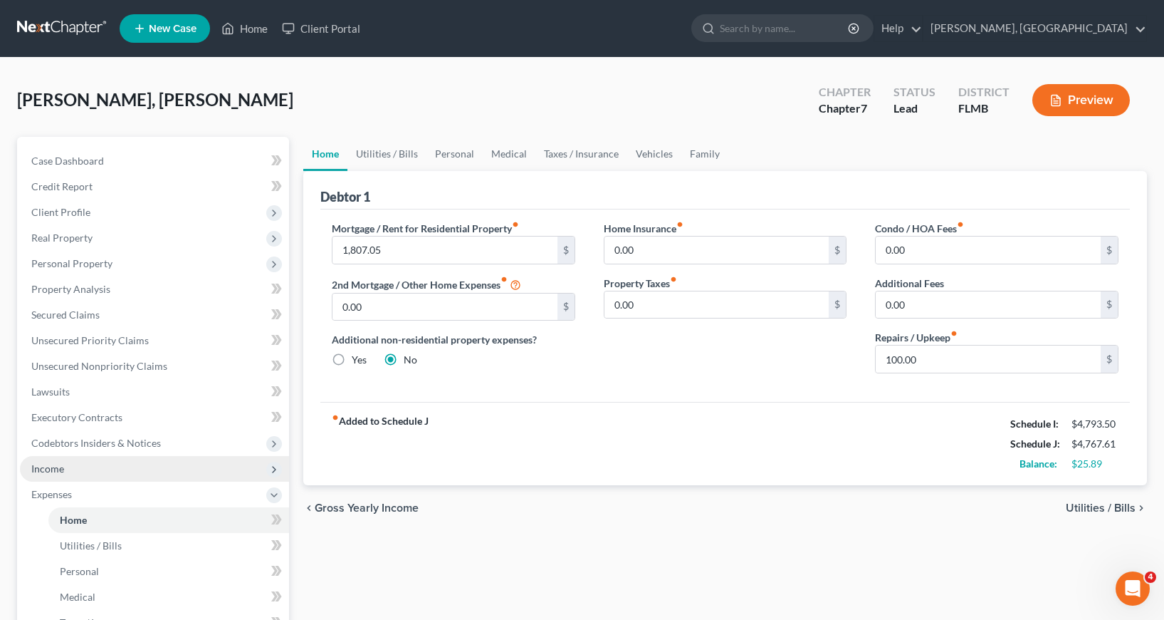
click at [46, 465] on span "Income" at bounding box center [47, 468] width 33 height 12
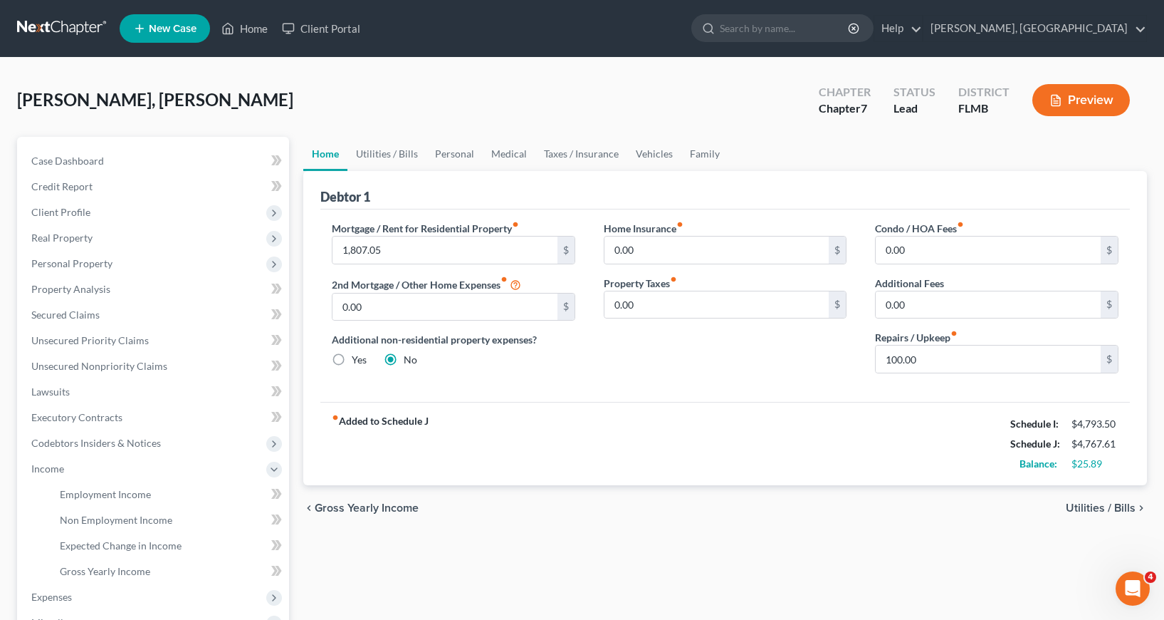
click at [1079, 100] on button "Preview" at bounding box center [1082, 100] width 98 height 32
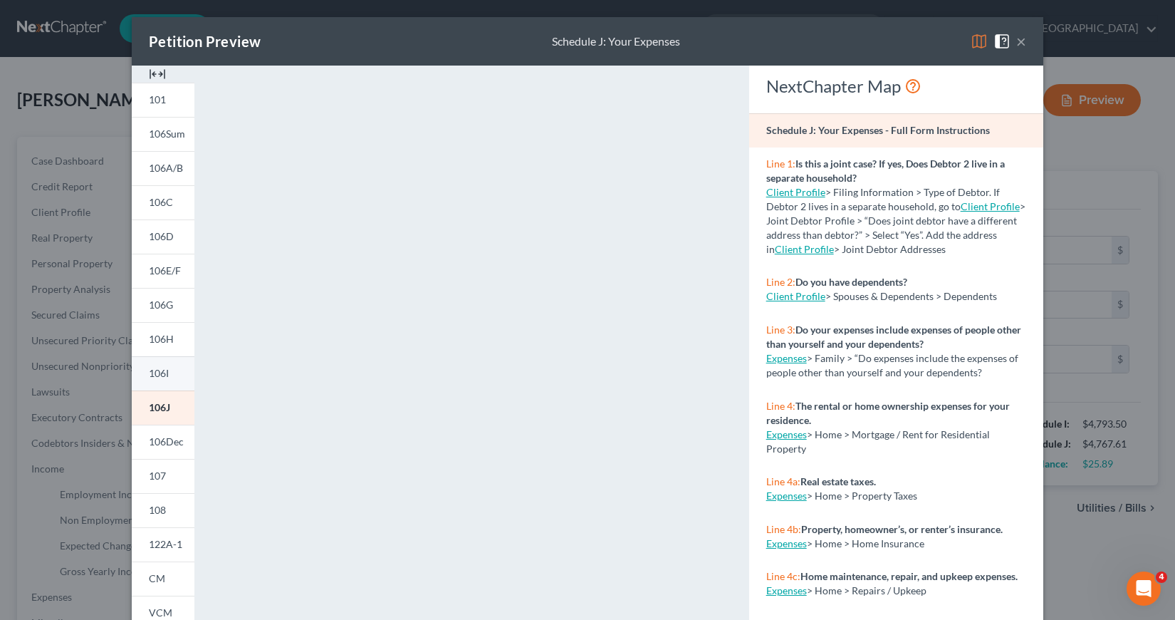
click at [158, 375] on span "106I" at bounding box center [159, 373] width 20 height 12
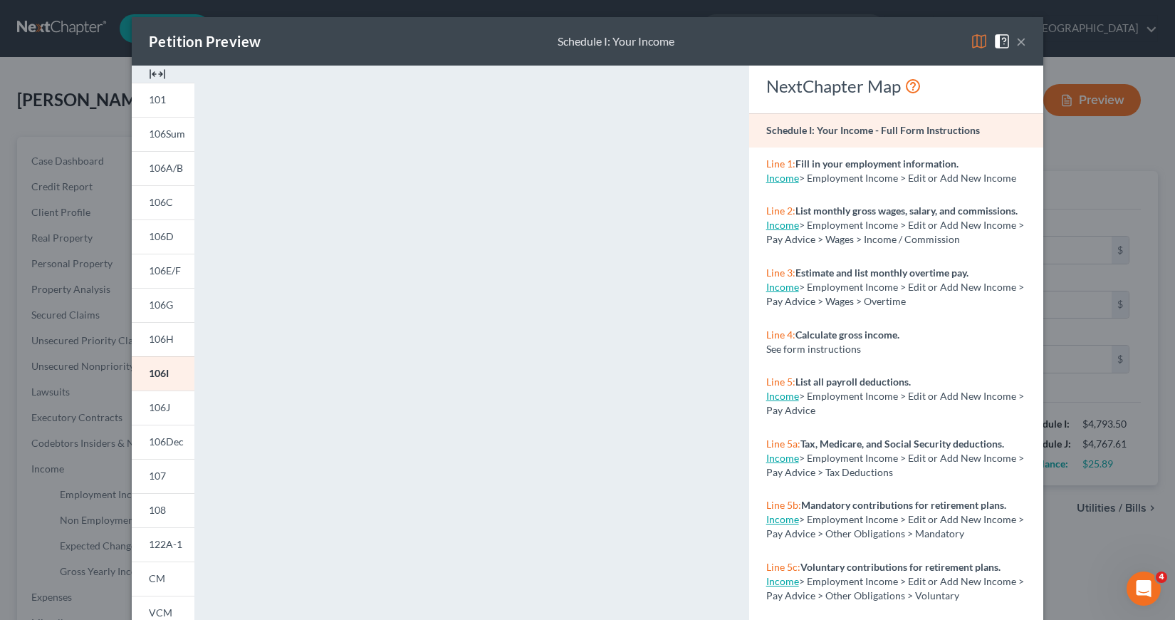
click at [1017, 41] on button "×" at bounding box center [1021, 41] width 10 height 17
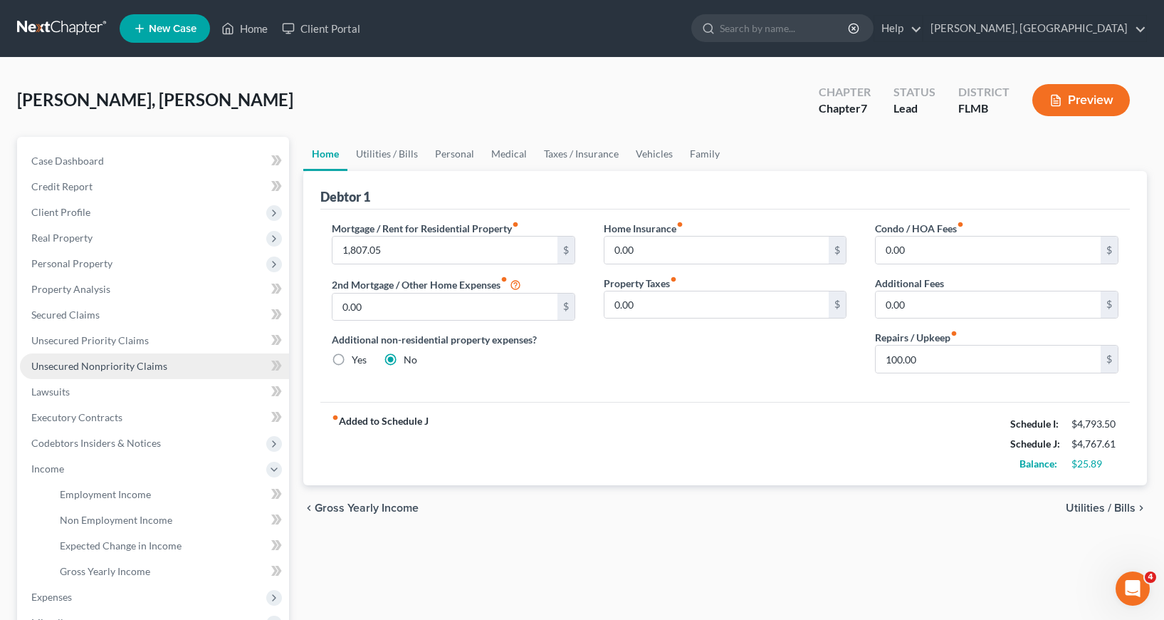
click at [87, 369] on span "Unsecured Nonpriority Claims" at bounding box center [99, 366] width 136 height 12
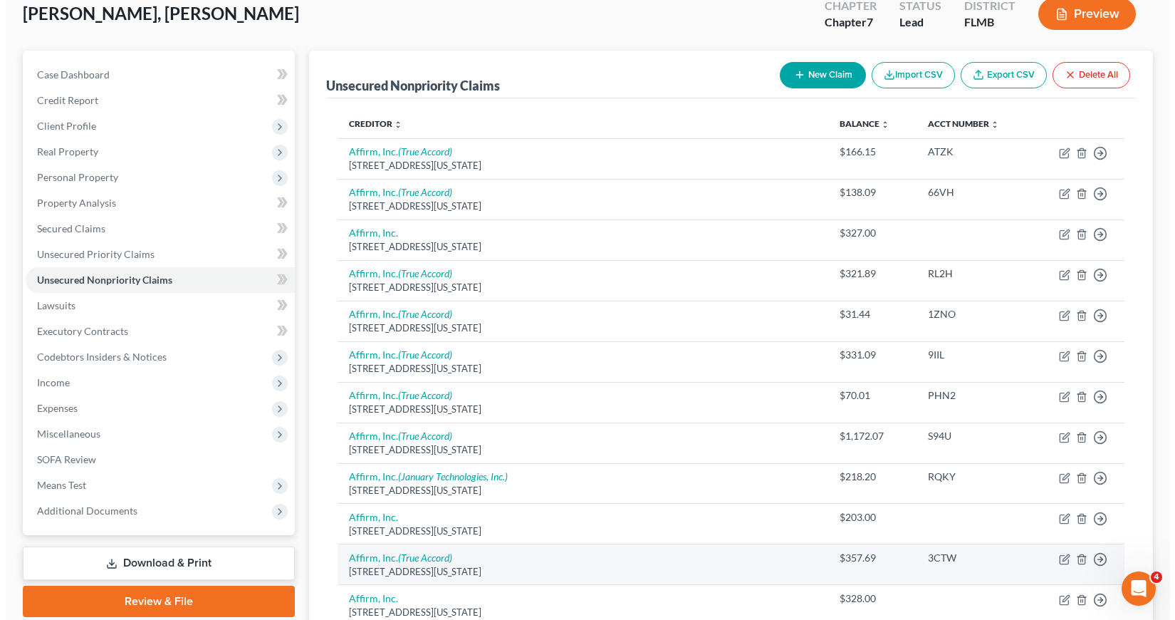
scroll to position [51, 0]
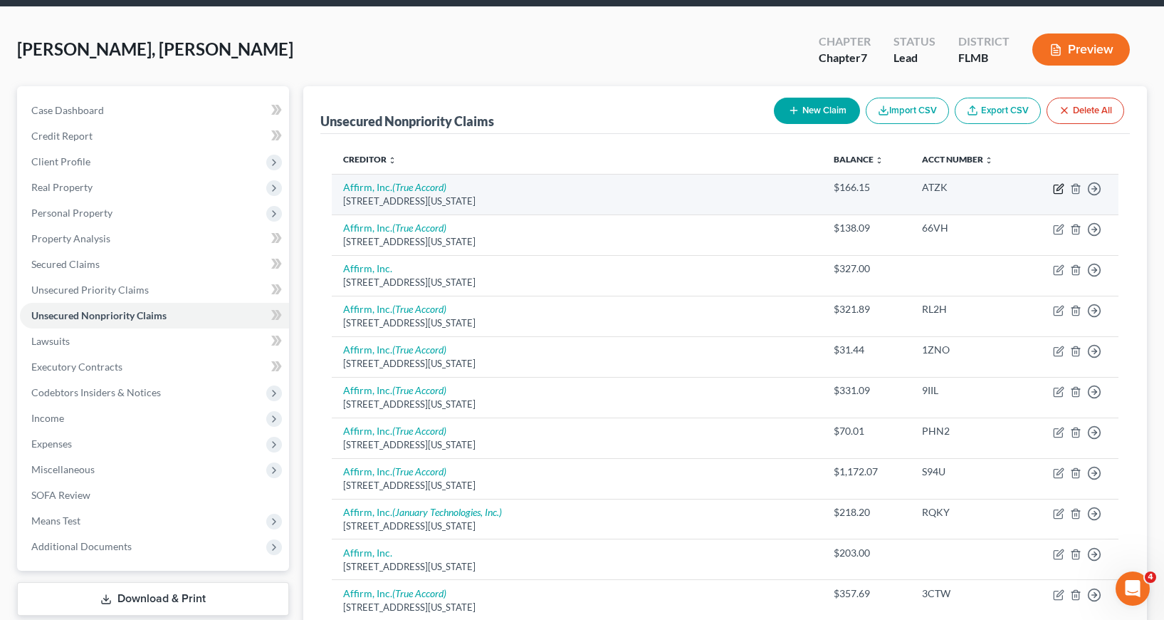
click at [1058, 189] on icon "button" at bounding box center [1060, 187] width 6 height 6
select select "4"
select select "14"
select select "0"
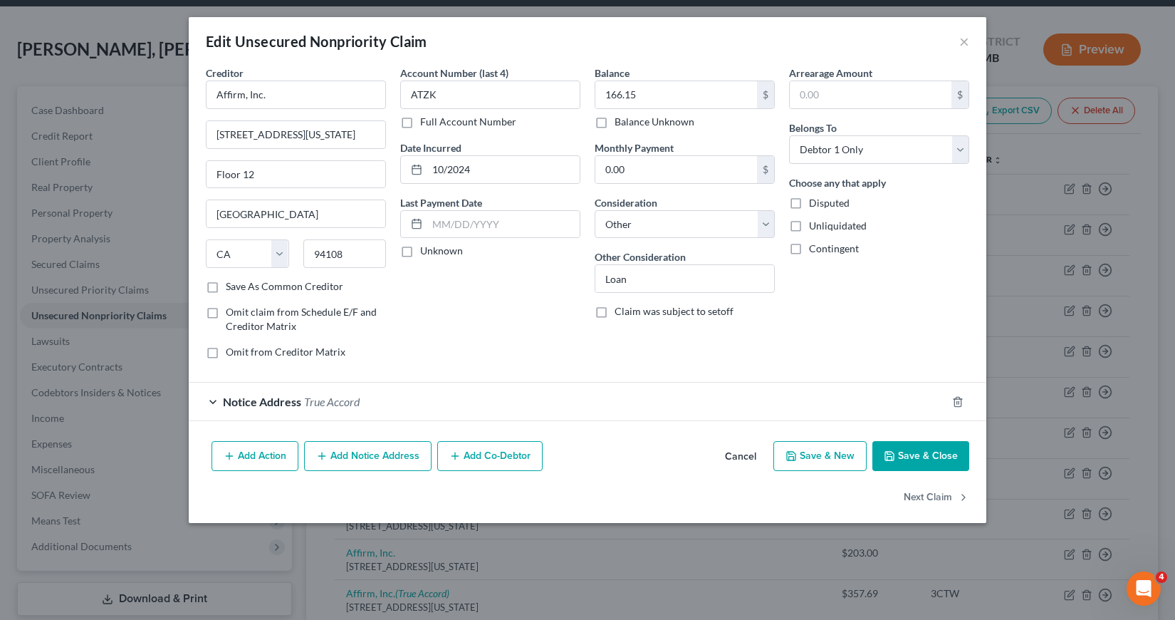
click at [210, 402] on div "Notice Address True Accord" at bounding box center [568, 401] width 758 height 38
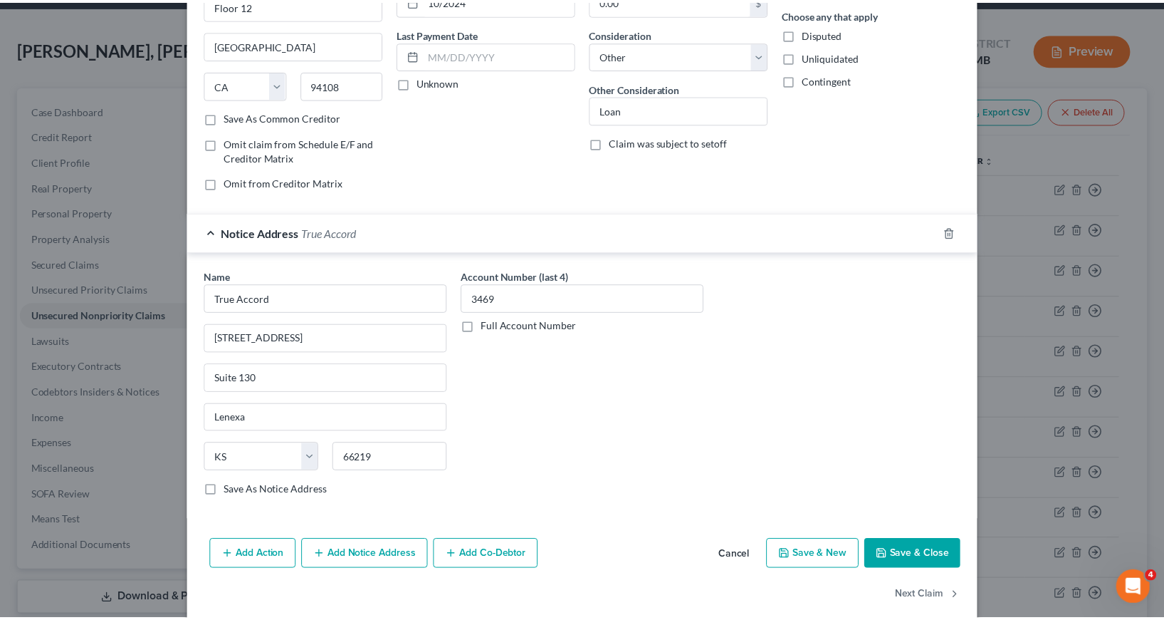
scroll to position [188, 0]
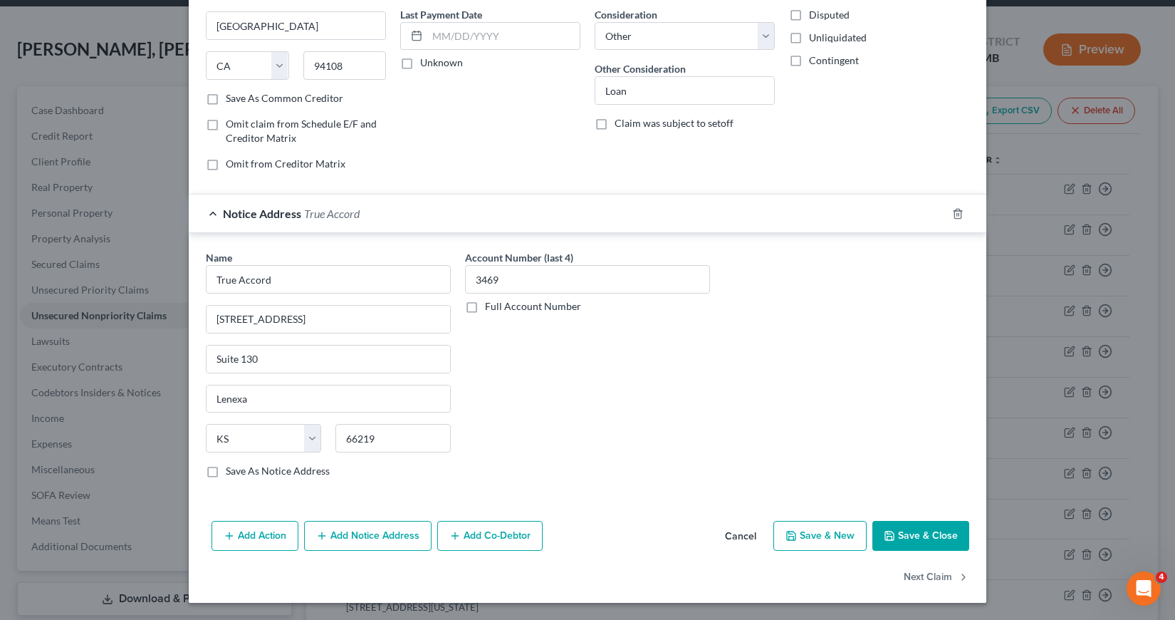
click at [931, 528] on button "Save & Close" at bounding box center [920, 536] width 97 height 30
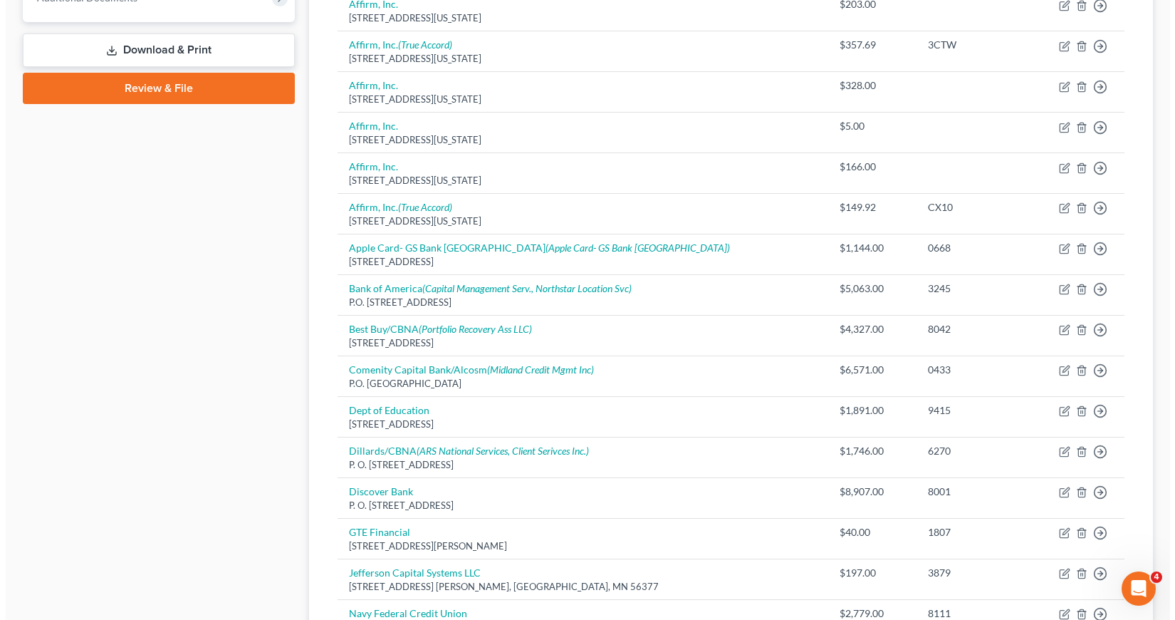
scroll to position [620, 0]
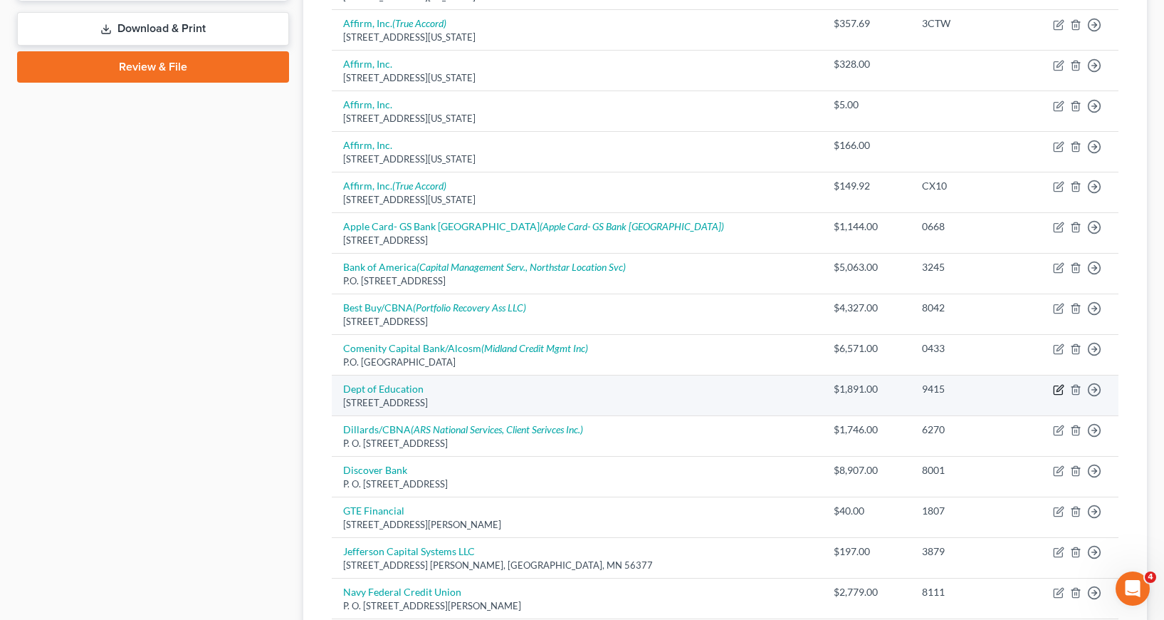
click at [1060, 392] on icon "button" at bounding box center [1058, 389] width 11 height 11
select select "30"
select select "17"
select select "0"
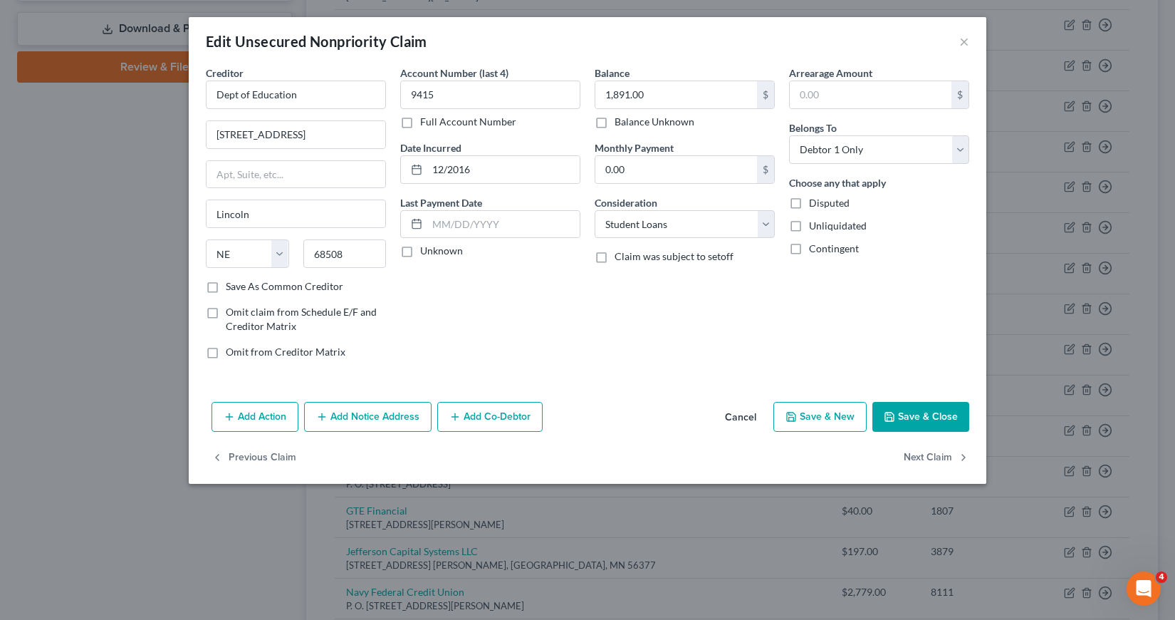
click at [369, 419] on button "Add Notice Address" at bounding box center [367, 417] width 127 height 30
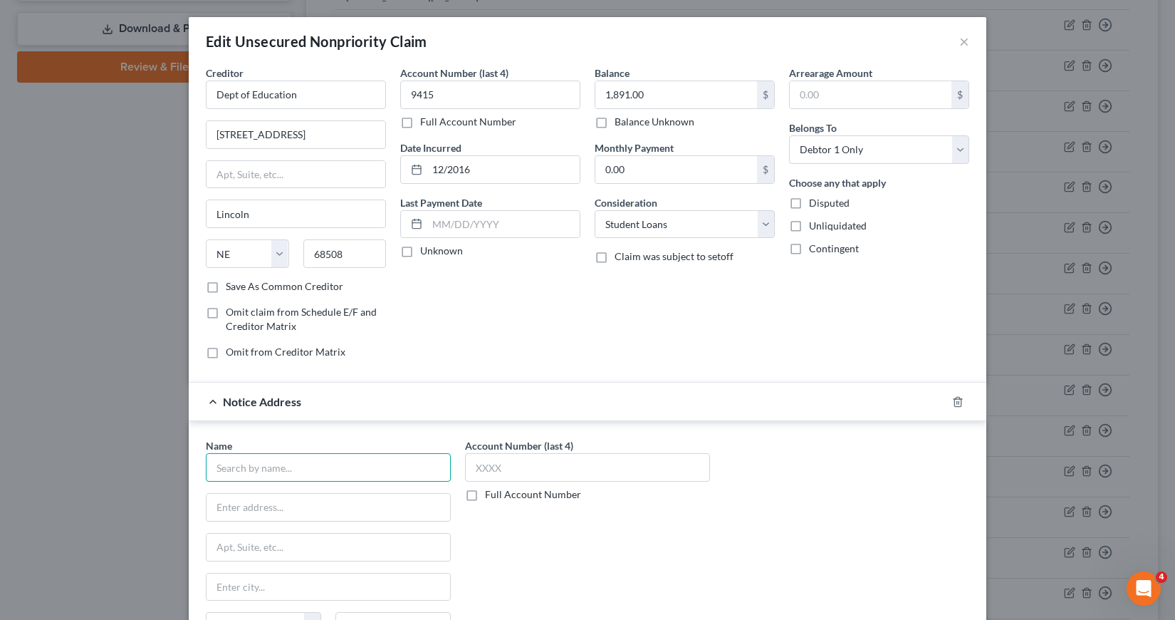
click at [244, 466] on input "text" at bounding box center [328, 467] width 245 height 28
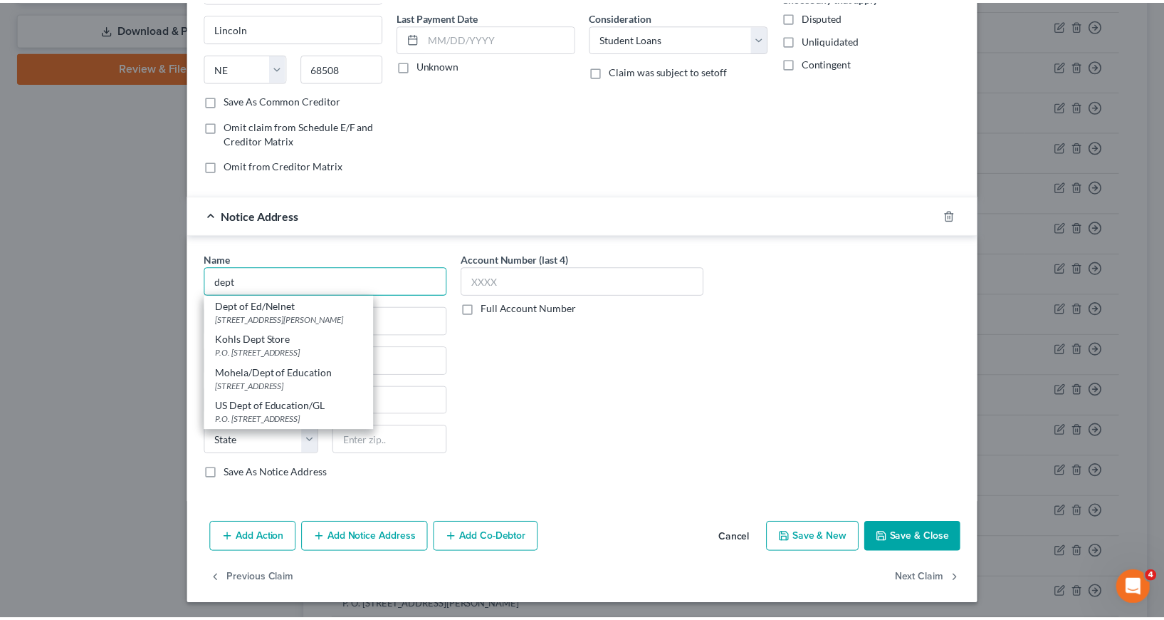
scroll to position [188, 0]
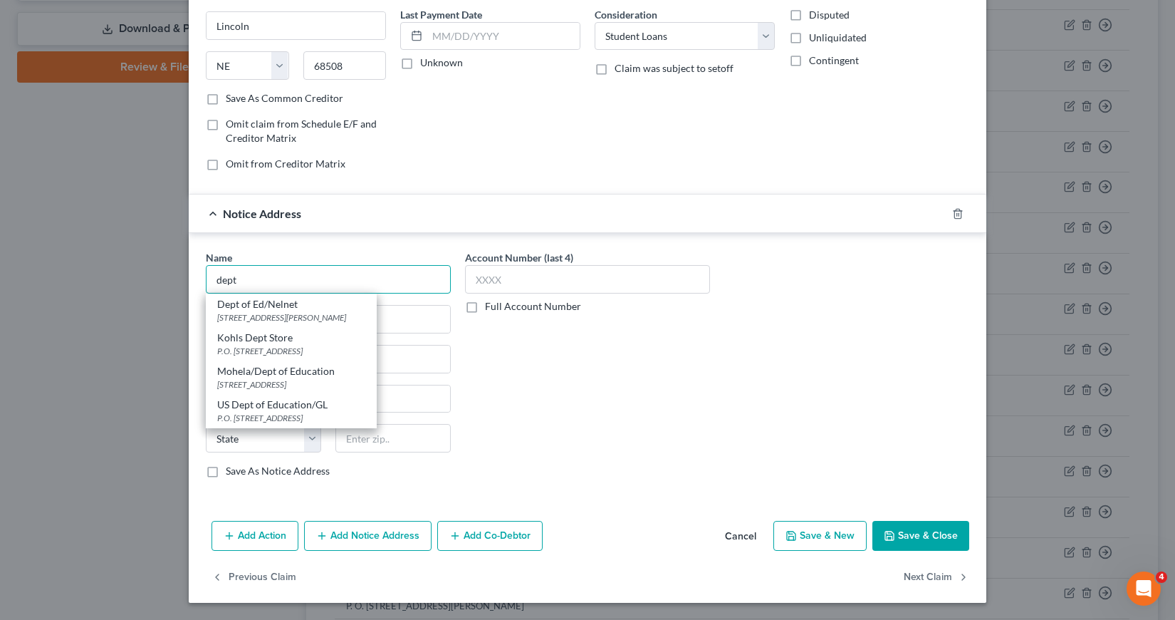
click at [241, 276] on input "dept" at bounding box center [328, 279] width 245 height 28
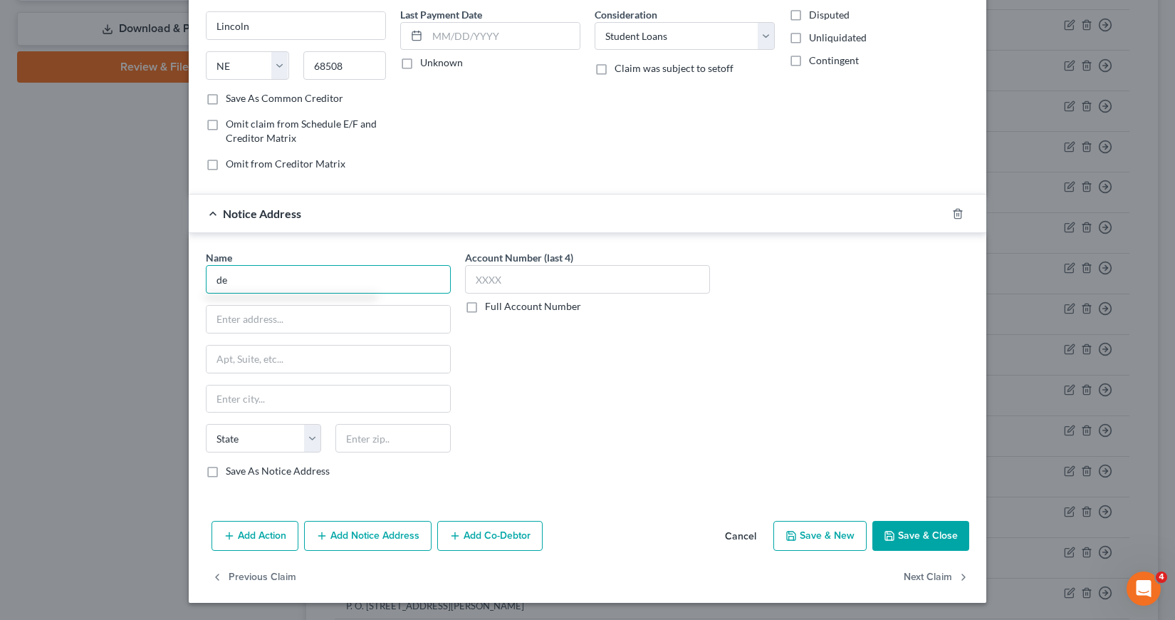
type input "d"
click at [908, 539] on button "Save & Close" at bounding box center [920, 536] width 97 height 30
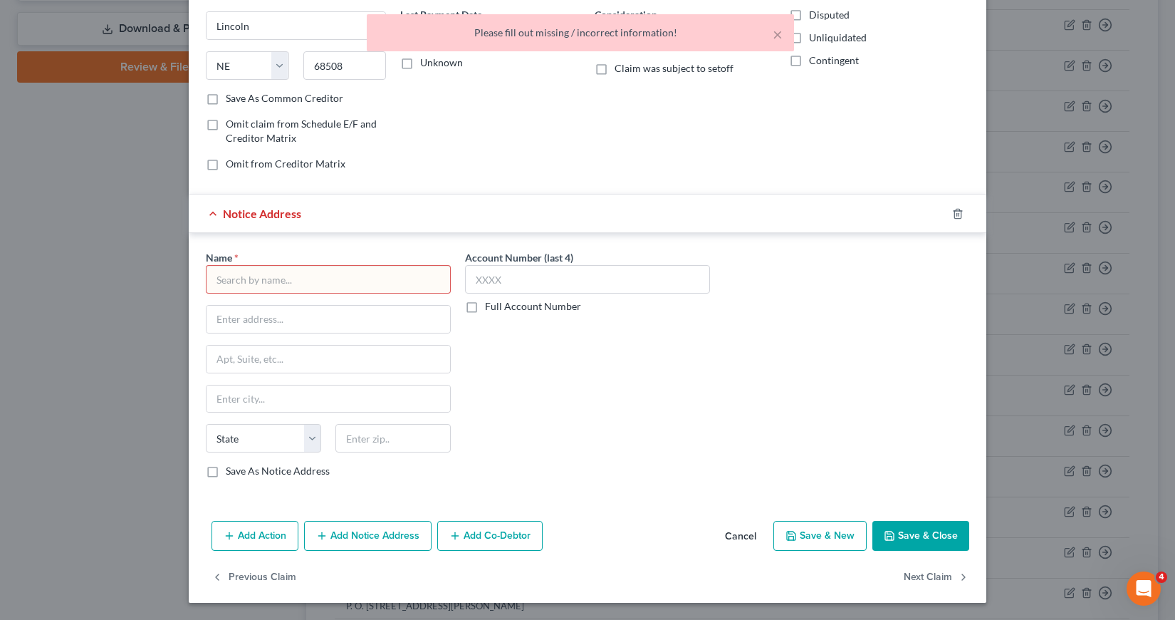
click at [735, 535] on button "Cancel" at bounding box center [741, 536] width 54 height 28
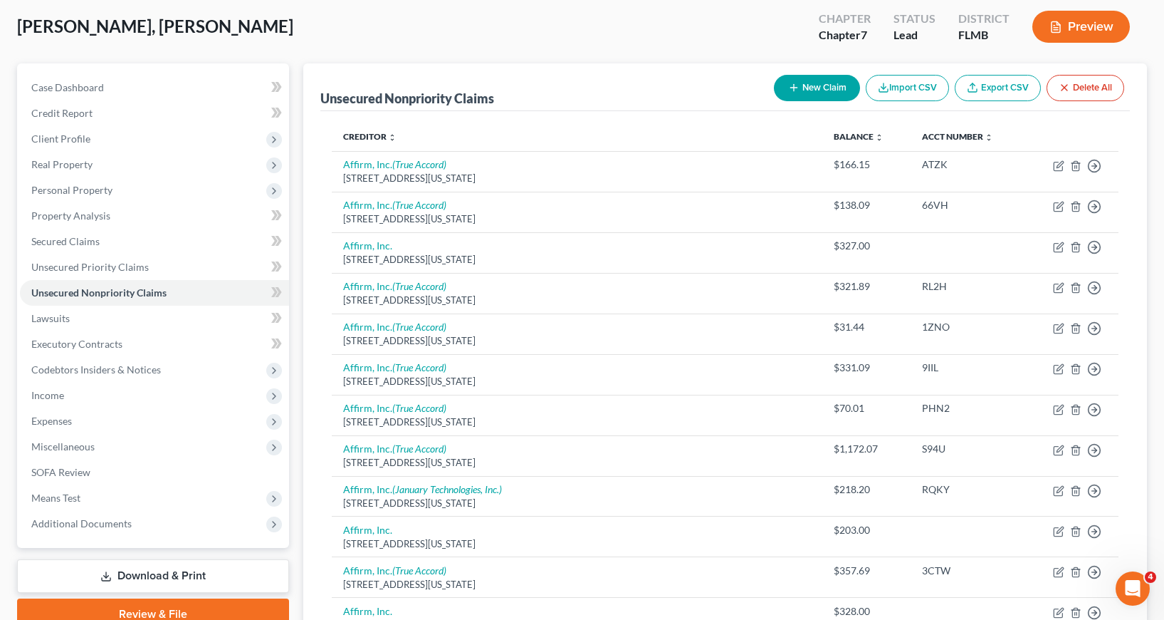
scroll to position [51, 0]
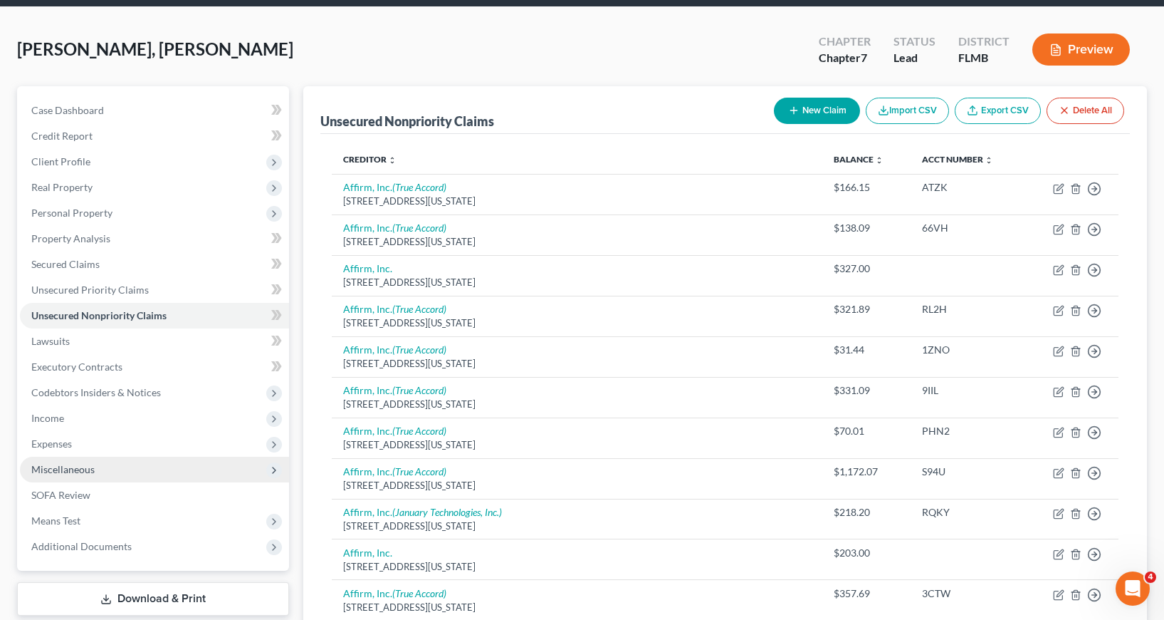
click at [82, 471] on span "Miscellaneous" at bounding box center [62, 469] width 63 height 12
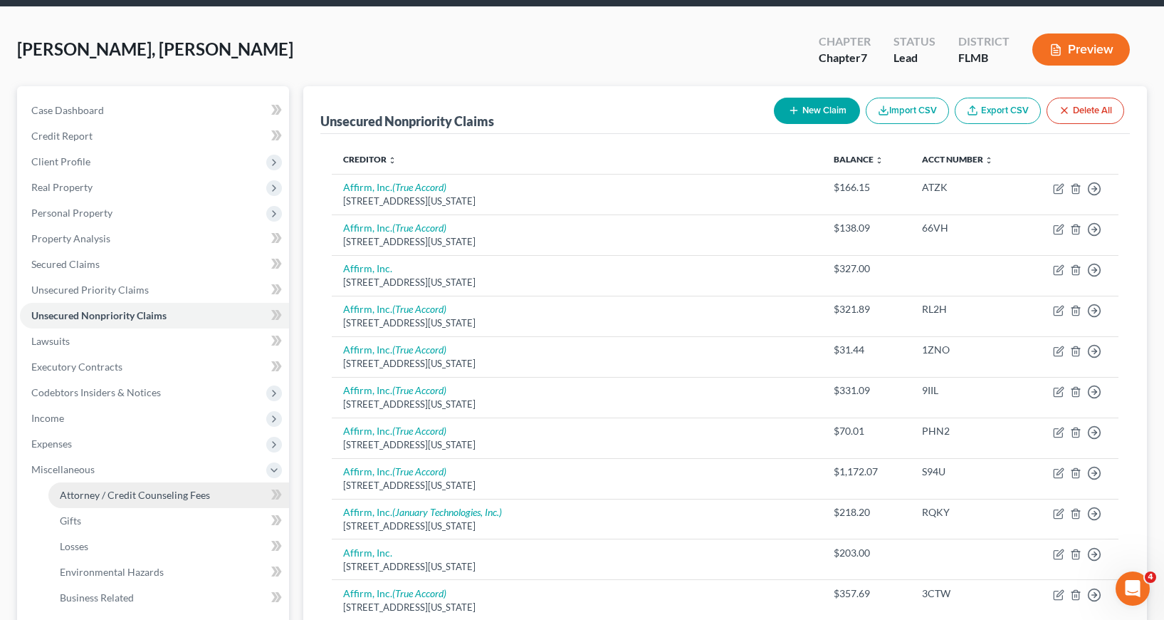
click at [116, 494] on span "Attorney / Credit Counseling Fees" at bounding box center [135, 495] width 150 height 12
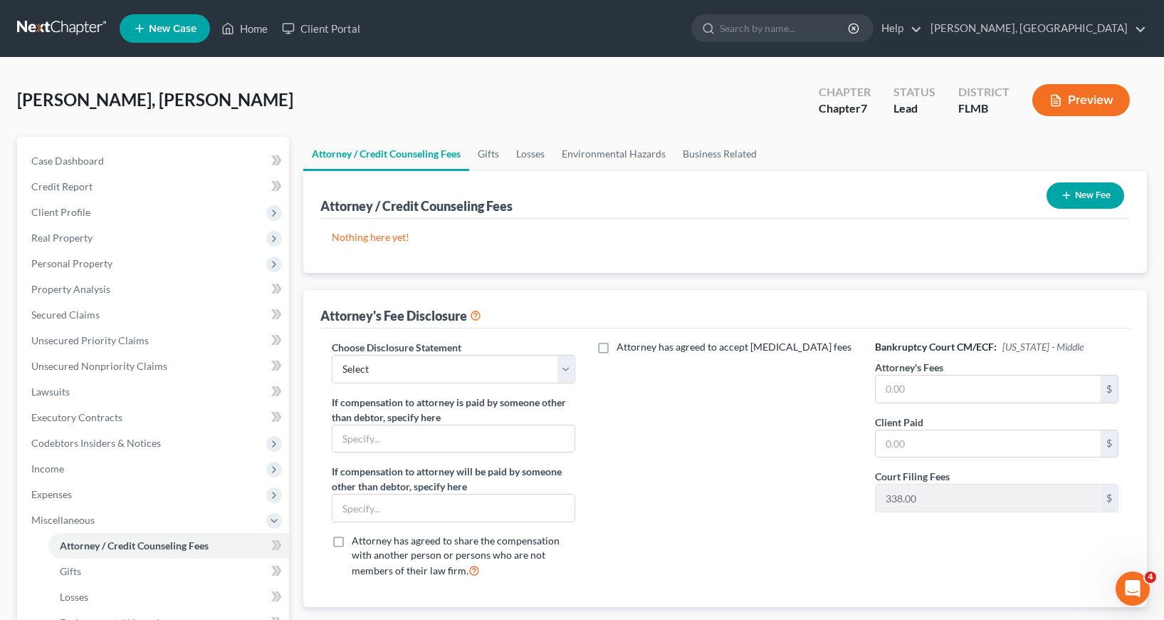
click at [1067, 194] on icon "button" at bounding box center [1066, 194] width 11 height 11
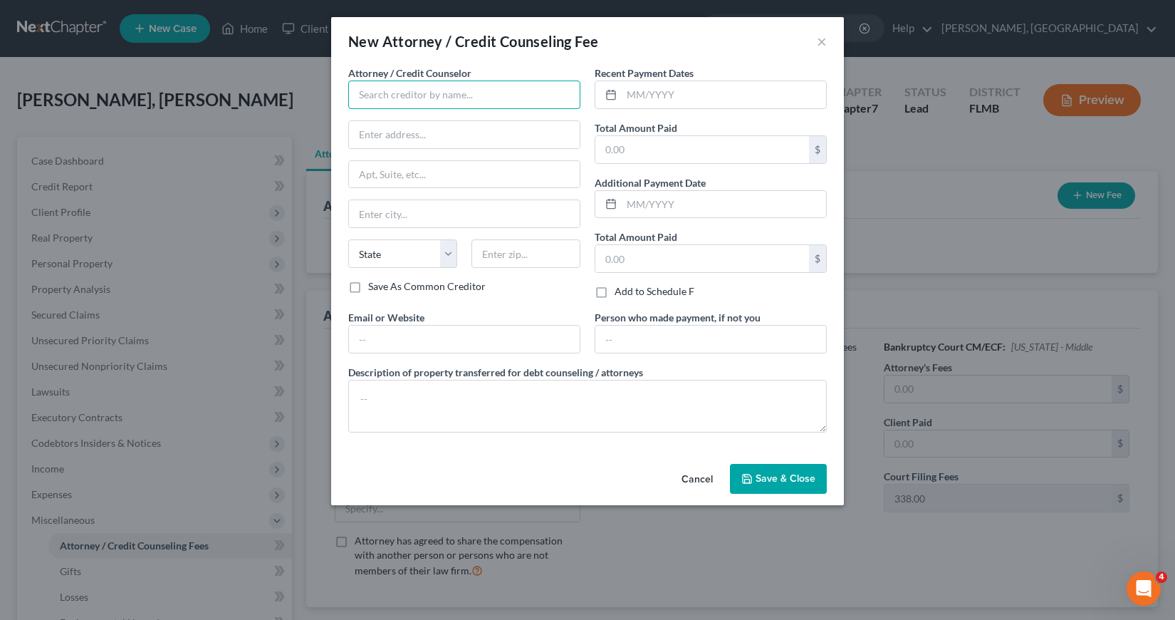
click at [371, 94] on input "text" at bounding box center [464, 94] width 232 height 28
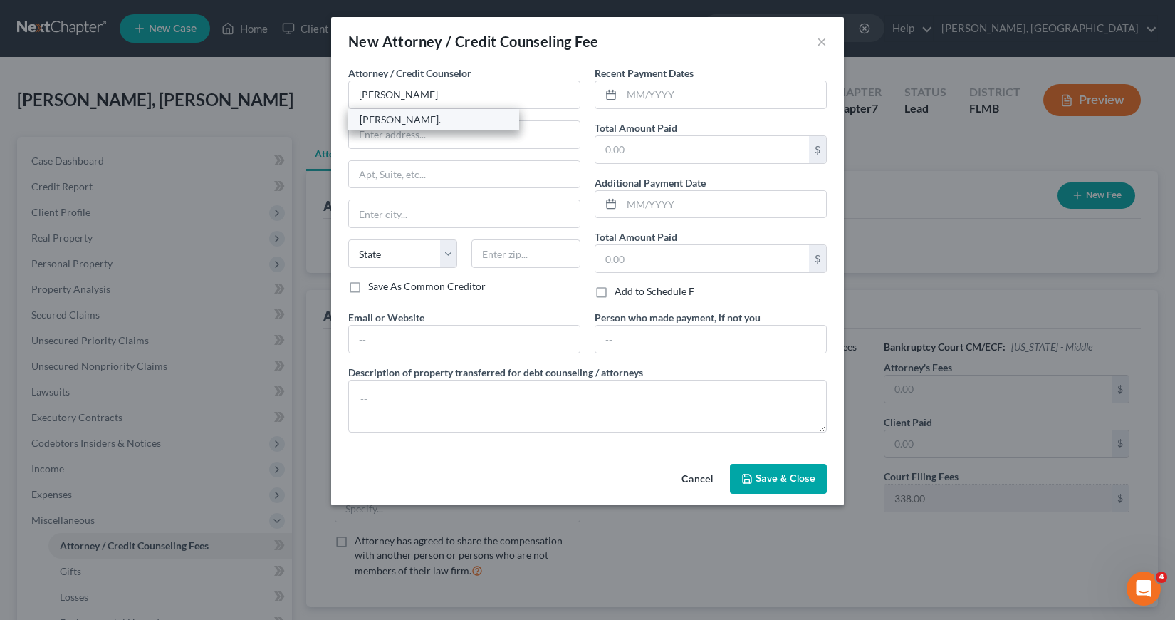
click at [447, 122] on div "[PERSON_NAME]." at bounding box center [434, 120] width 148 height 14
type input "[PERSON_NAME]."
type input "[STREET_ADDRESS][PERSON_NAME][PERSON_NAME]"
type input "[GEOGRAPHIC_DATA]"
select select "9"
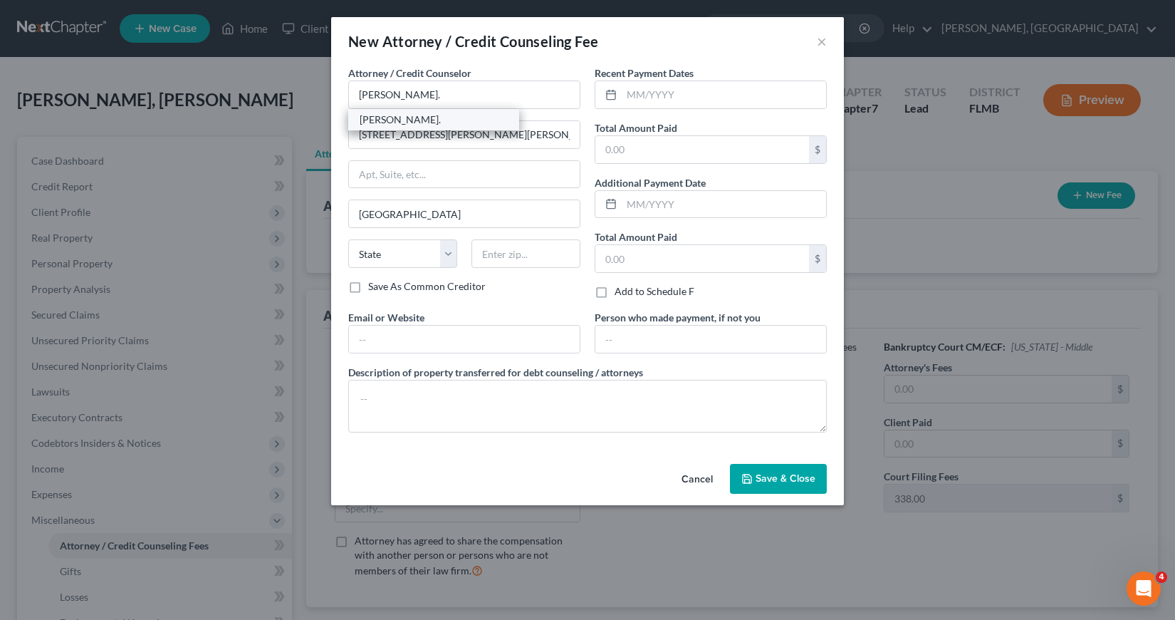
type input "33603"
click at [625, 98] on input "text" at bounding box center [724, 94] width 204 height 27
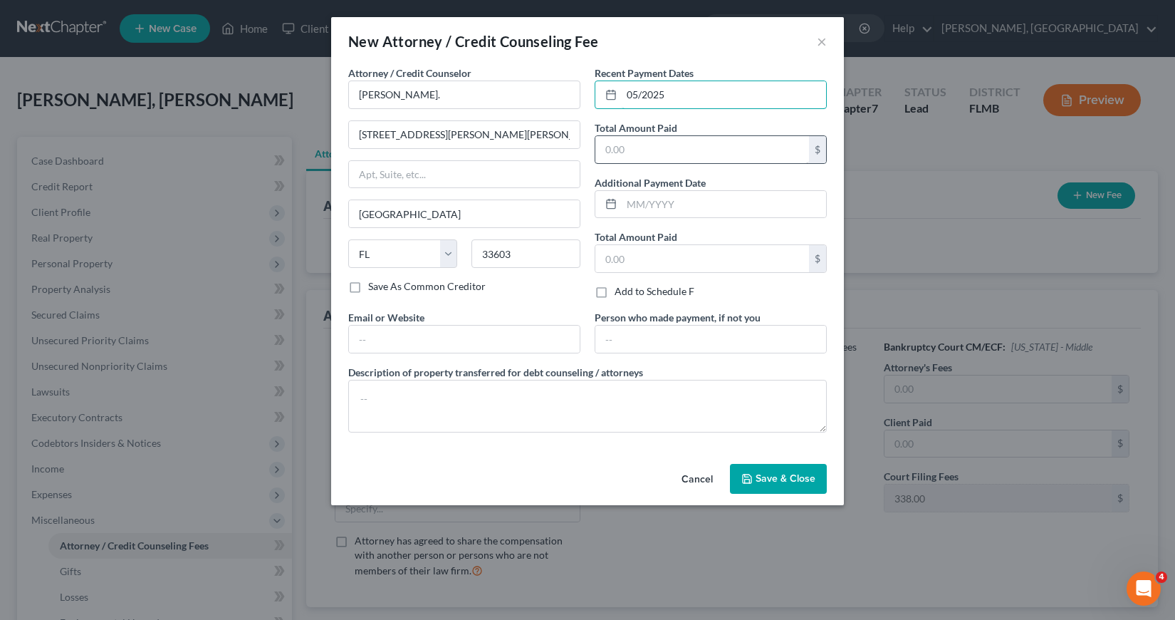
type input "05/2025"
click at [607, 152] on input "text" at bounding box center [702, 149] width 214 height 27
type input "1,300"
click at [776, 473] on span "Save & Close" at bounding box center [786, 478] width 60 height 12
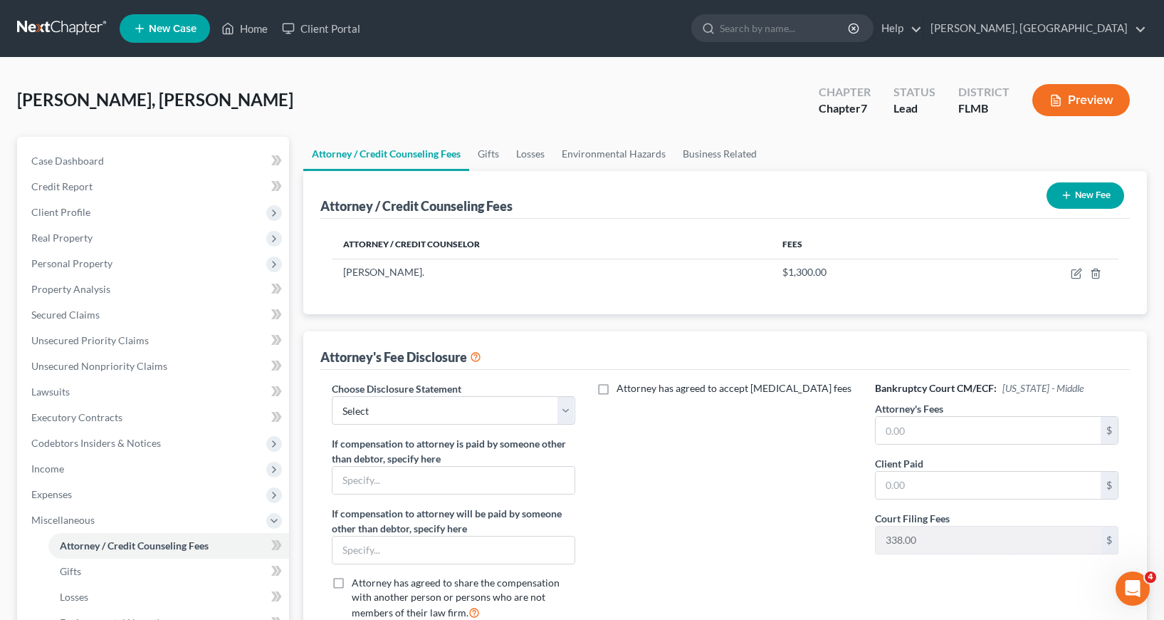
click at [1071, 189] on button "New Fee" at bounding box center [1086, 195] width 78 height 26
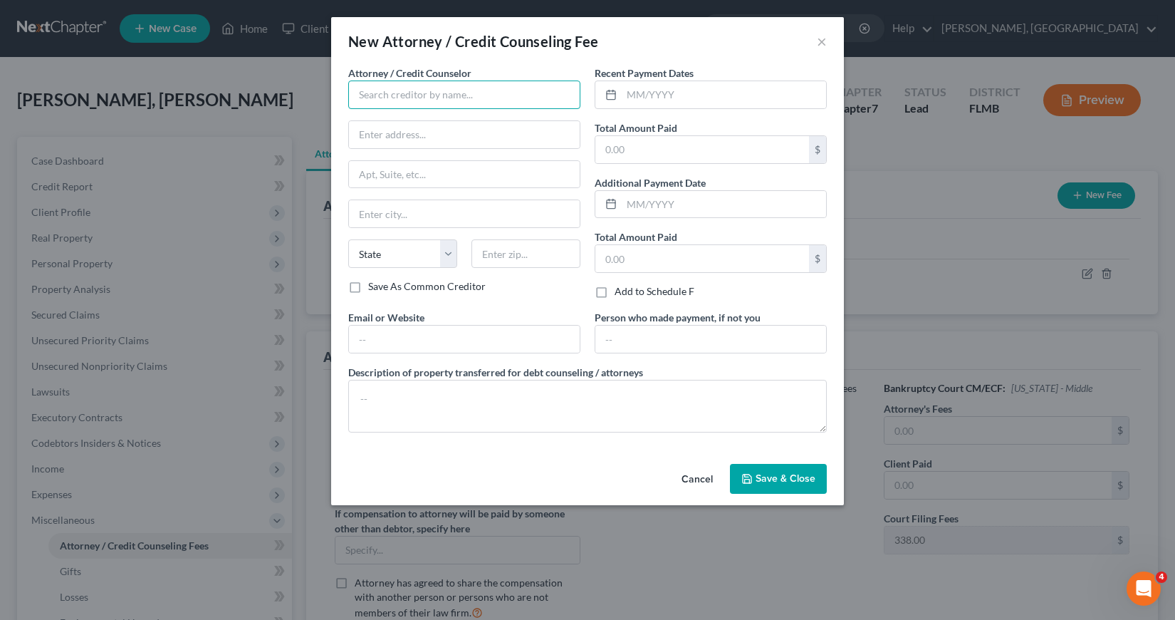
click at [370, 96] on input "text" at bounding box center [464, 94] width 232 height 28
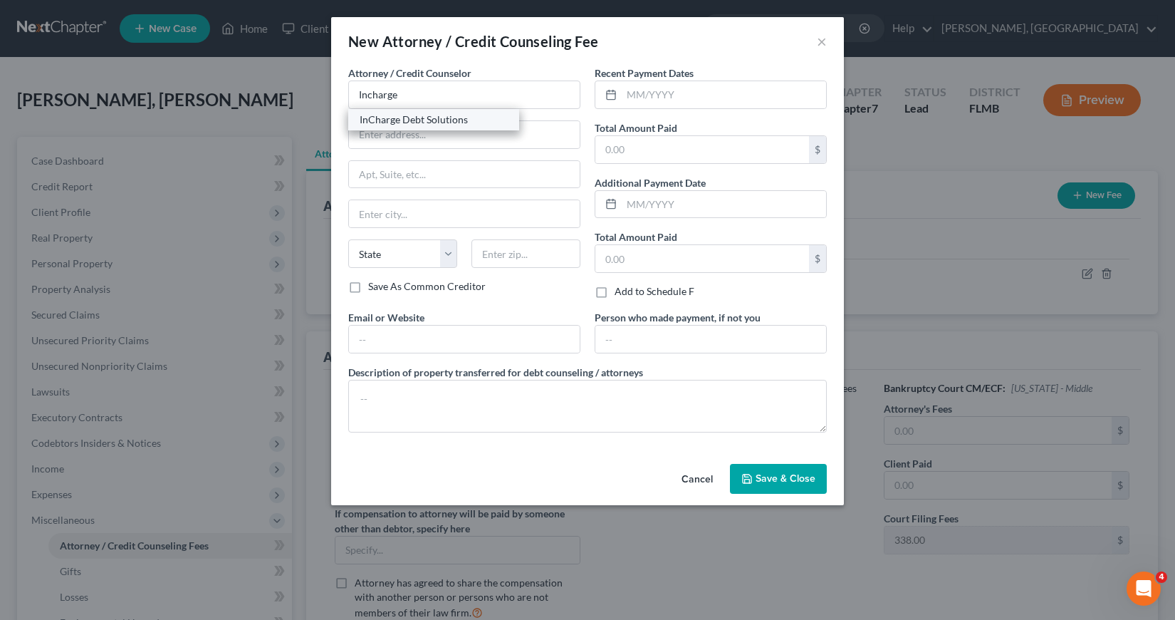
click at [400, 124] on div "InCharge Debt Solutions" at bounding box center [434, 120] width 148 height 14
type input "InCharge Debt Solutions"
drag, startPoint x: 627, startPoint y: 94, endPoint x: 622, endPoint y: 108, distance: 14.2
click at [627, 95] on input "text" at bounding box center [724, 94] width 204 height 27
type input "05/2025"
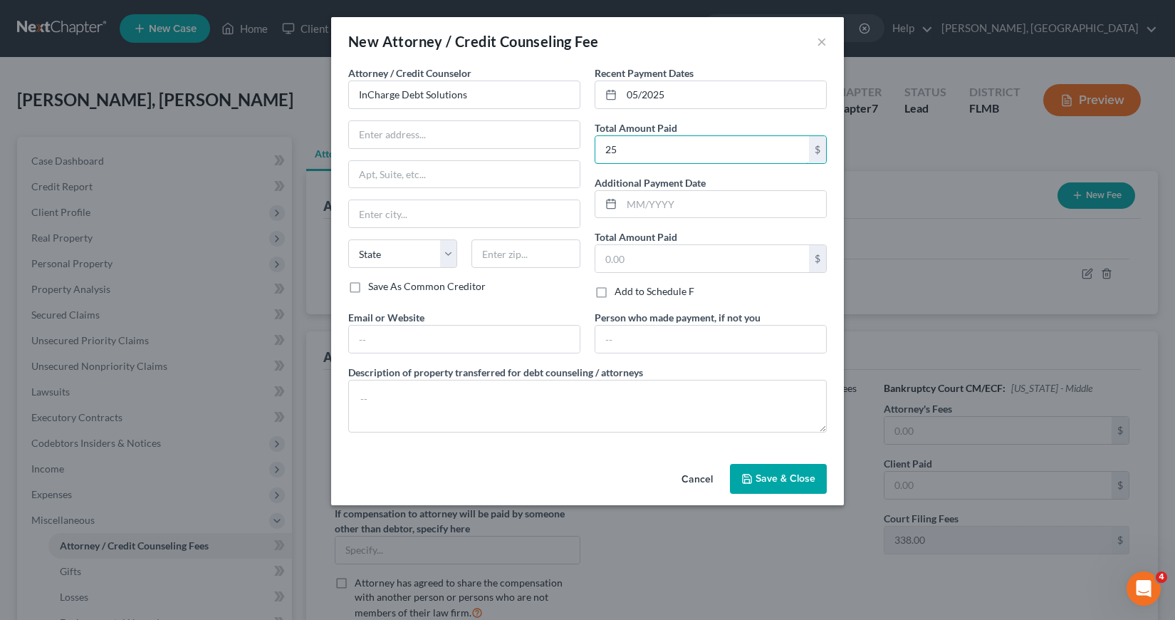
type input "25"
click at [754, 474] on button "Save & Close" at bounding box center [778, 479] width 97 height 30
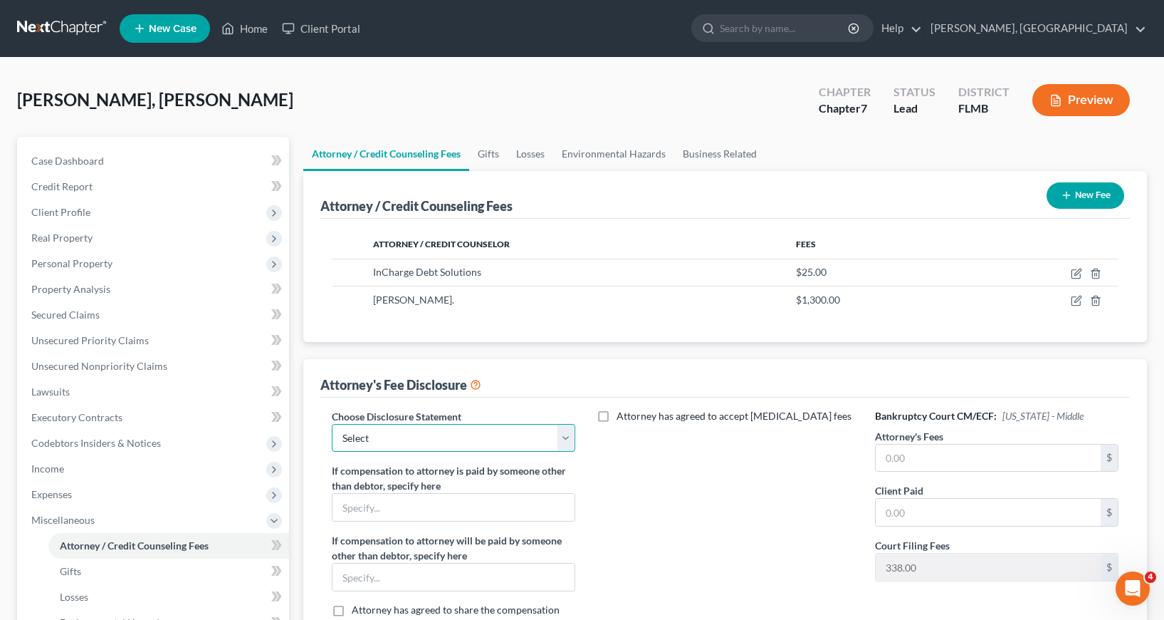
click at [565, 437] on select "Select Attorney" at bounding box center [454, 438] width 244 height 28
select select "0"
click at [332, 424] on select "Select Attorney" at bounding box center [454, 438] width 244 height 28
click at [887, 454] on input "text" at bounding box center [988, 457] width 225 height 27
type input "1,300"
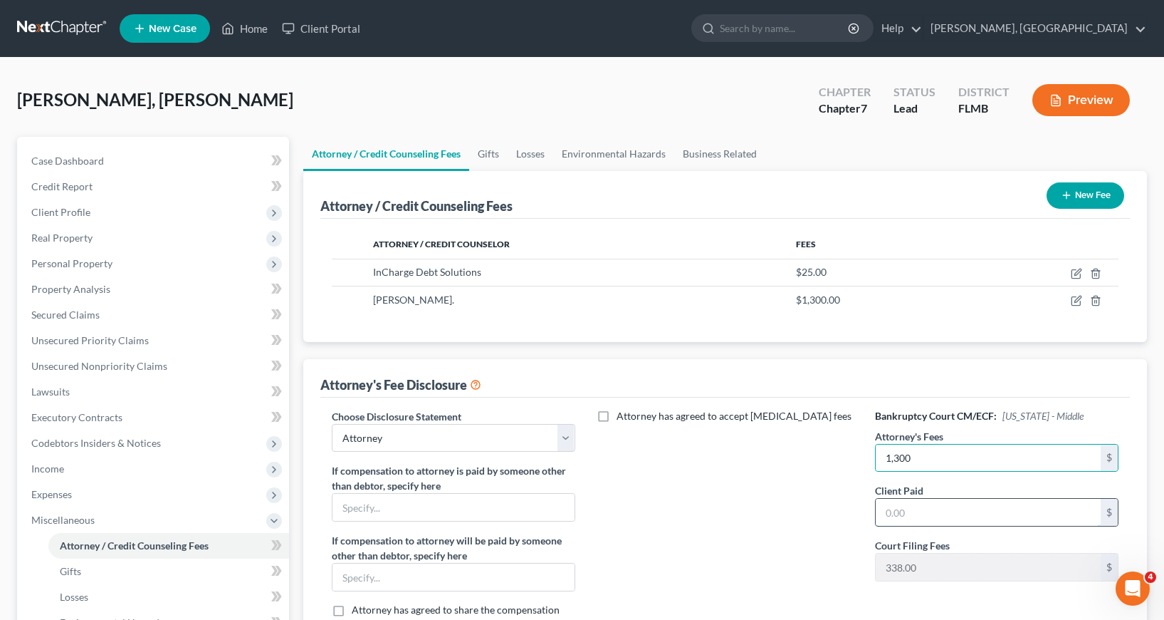
click at [882, 511] on input "text" at bounding box center [988, 511] width 225 height 27
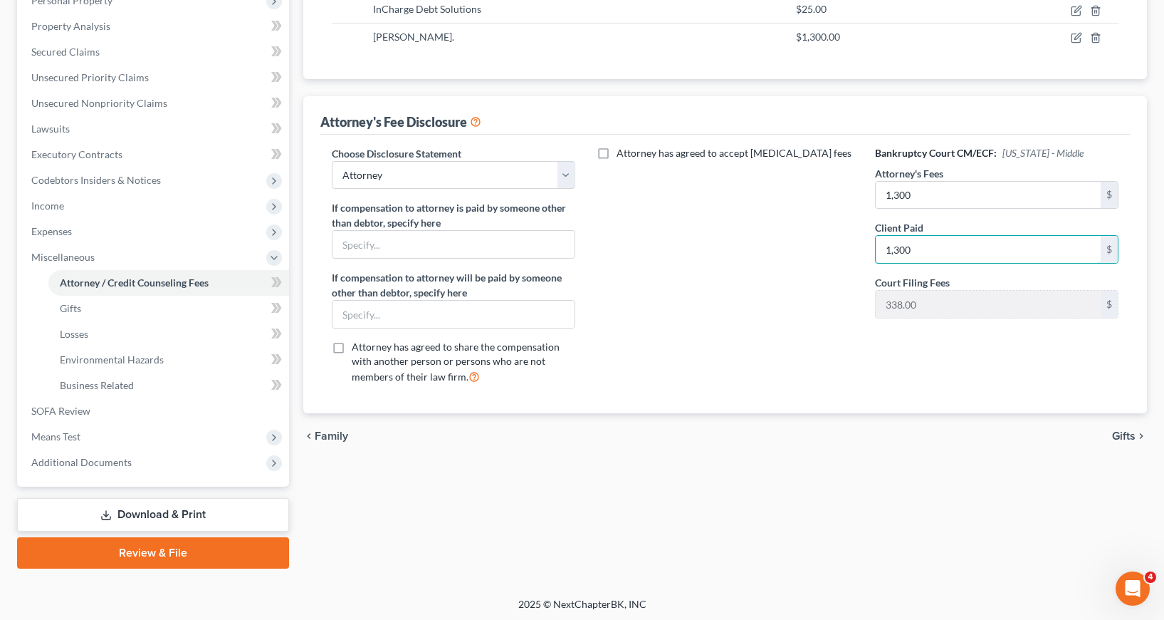
scroll to position [266, 0]
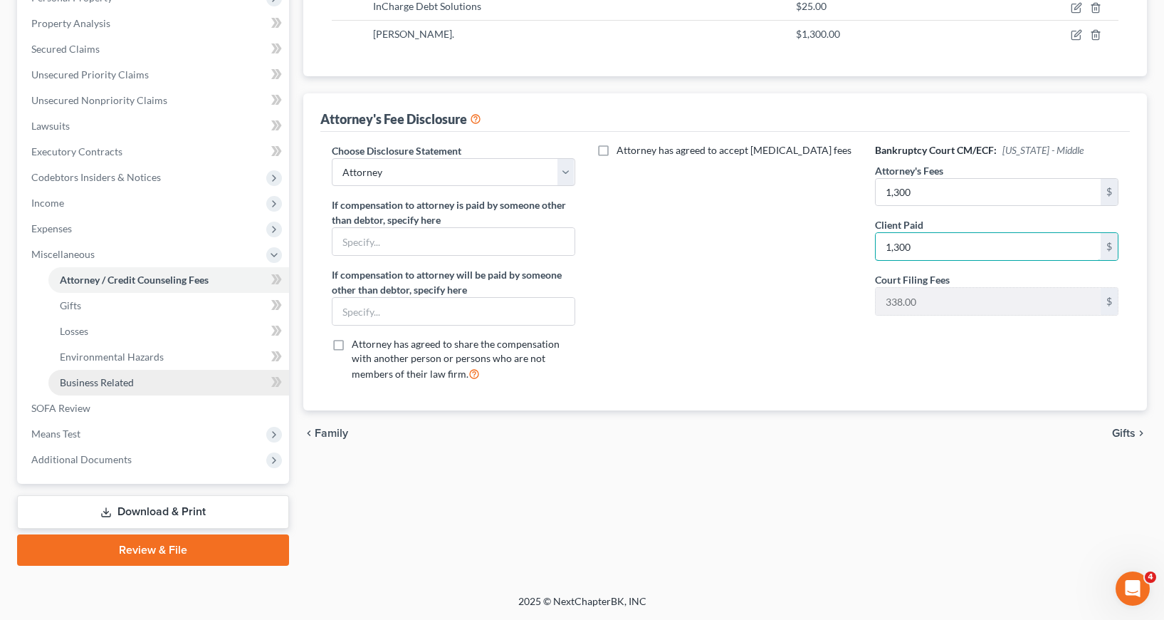
type input "1,300"
click at [114, 381] on span "Business Related" at bounding box center [97, 382] width 74 height 12
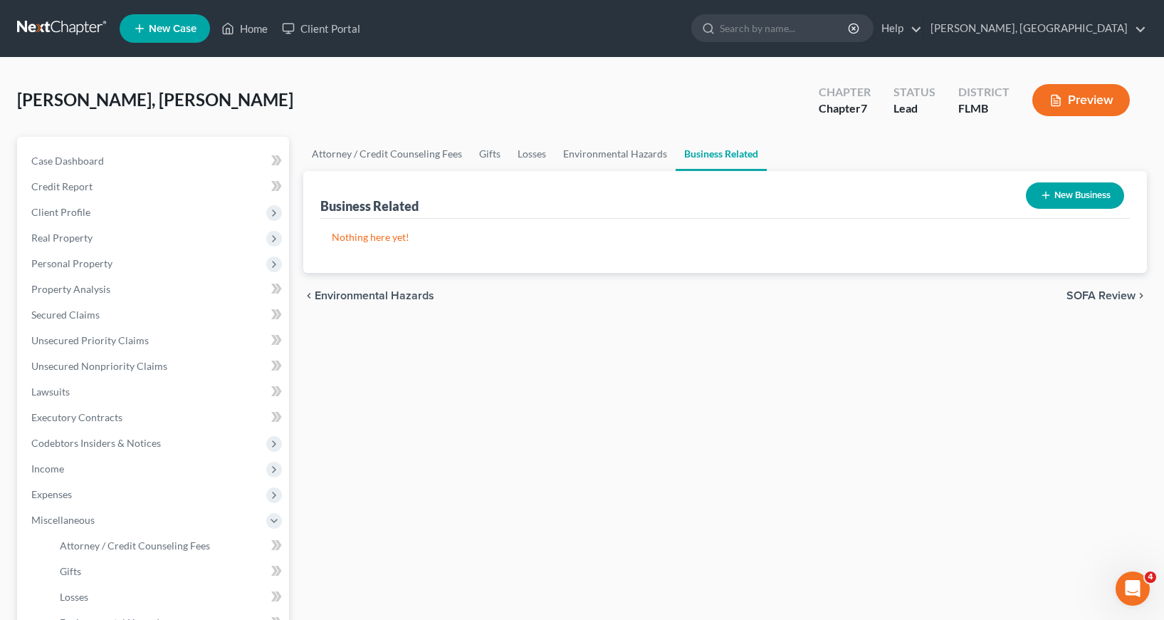
click at [1050, 187] on button "New Business" at bounding box center [1075, 195] width 98 height 26
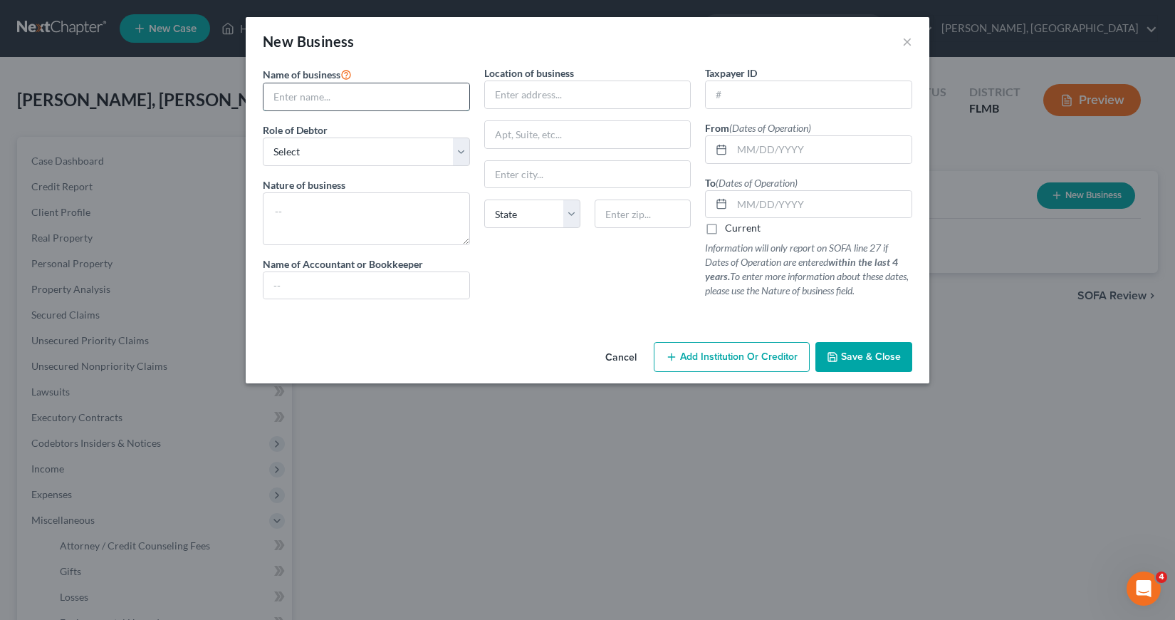
click at [276, 93] on input "text" at bounding box center [366, 96] width 206 height 27
type input "Pro Services 23"
click at [460, 153] on select "Select A member of a limited liability company (LLC) or limited liability partn…" at bounding box center [366, 151] width 207 height 28
select select "member"
click at [263, 137] on select "Select A member of a limited liability company (LLC) or limited liability partn…" at bounding box center [366, 151] width 207 height 28
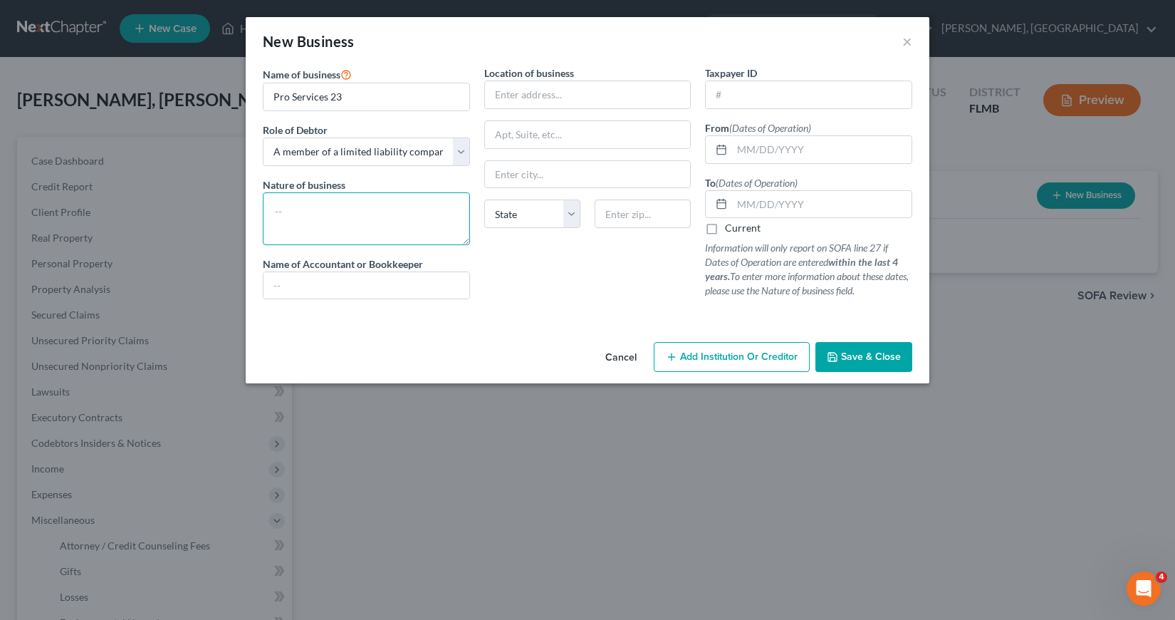
click at [278, 212] on textarea at bounding box center [366, 218] width 207 height 53
type textarea "Notary and Tax Services"
click at [498, 91] on input "text" at bounding box center [588, 94] width 206 height 27
type input "[STREET_ADDRESS]"
click at [519, 174] on input "text" at bounding box center [588, 174] width 206 height 27
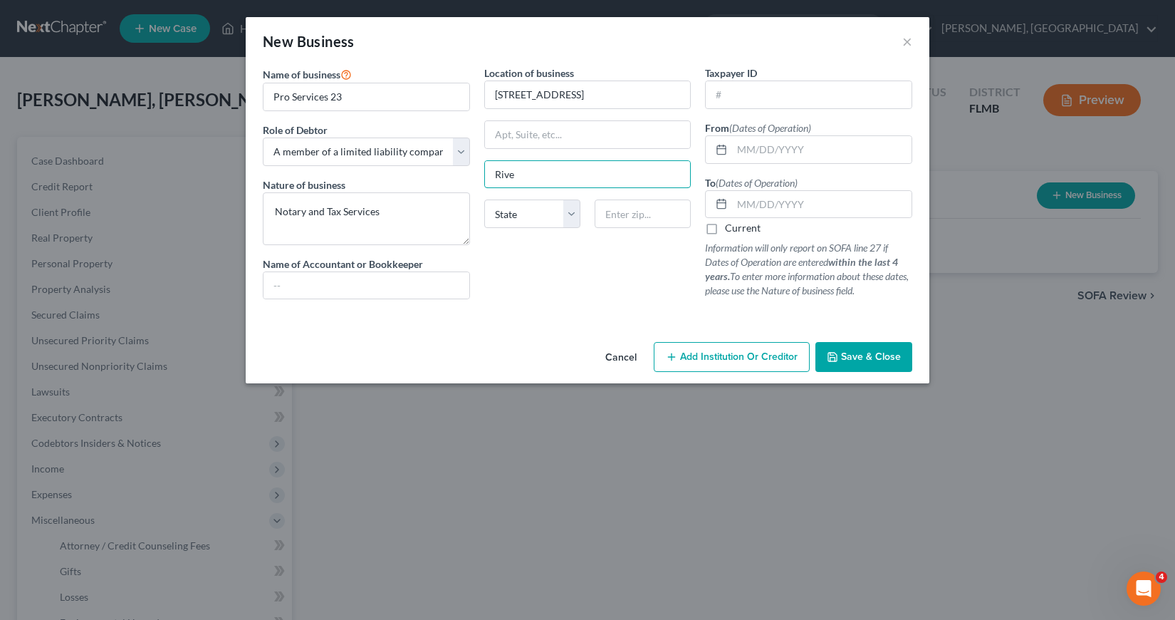
type input "Riverview"
click at [521, 222] on select "State [US_STATE] AK AR AZ CA CO CT DE DC [GEOGRAPHIC_DATA] [GEOGRAPHIC_DATA] GU…" at bounding box center [532, 213] width 96 height 28
select select "9"
click at [484, 199] on select "State [US_STATE] AK AR AZ CA CO CT DE DC [GEOGRAPHIC_DATA] [GEOGRAPHIC_DATA] GU…" at bounding box center [532, 213] width 96 height 28
click at [607, 212] on input "text" at bounding box center [643, 213] width 96 height 28
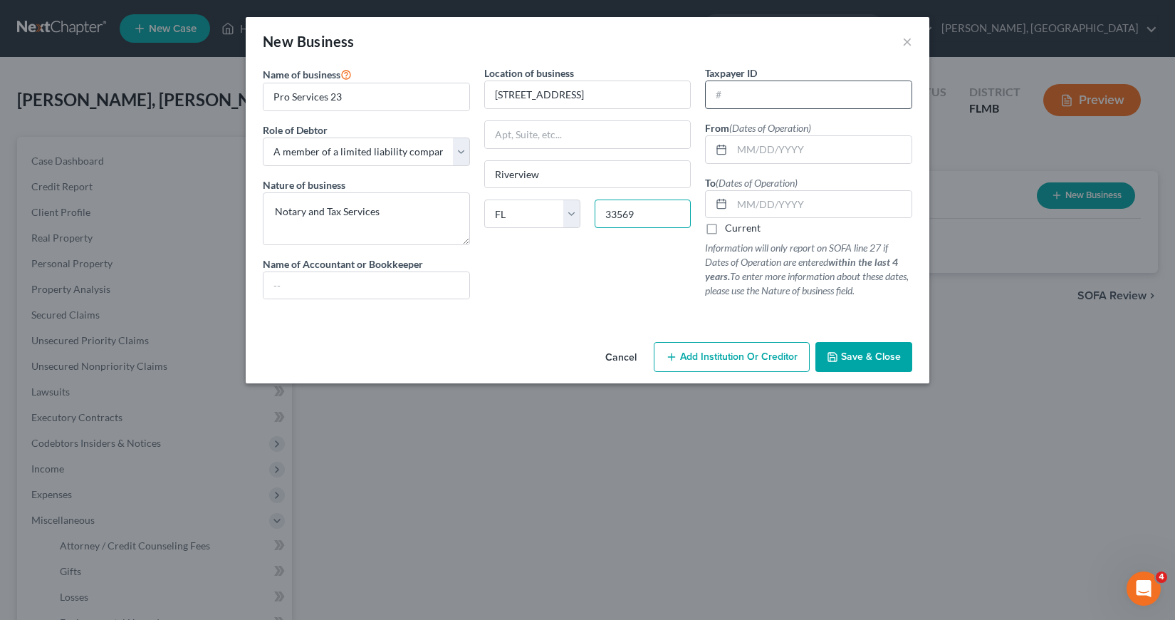
type input "33569"
click at [715, 93] on input "text" at bounding box center [809, 94] width 206 height 27
click at [739, 151] on input "text" at bounding box center [821, 149] width 179 height 27
click at [723, 94] on input "[US_EMPLOYER_IDENTIFICATION_NUMBER]" at bounding box center [809, 94] width 206 height 27
click at [722, 93] on input "[US_EMPLOYER_IDENTIFICATION_NUMBER]" at bounding box center [809, 94] width 206 height 27
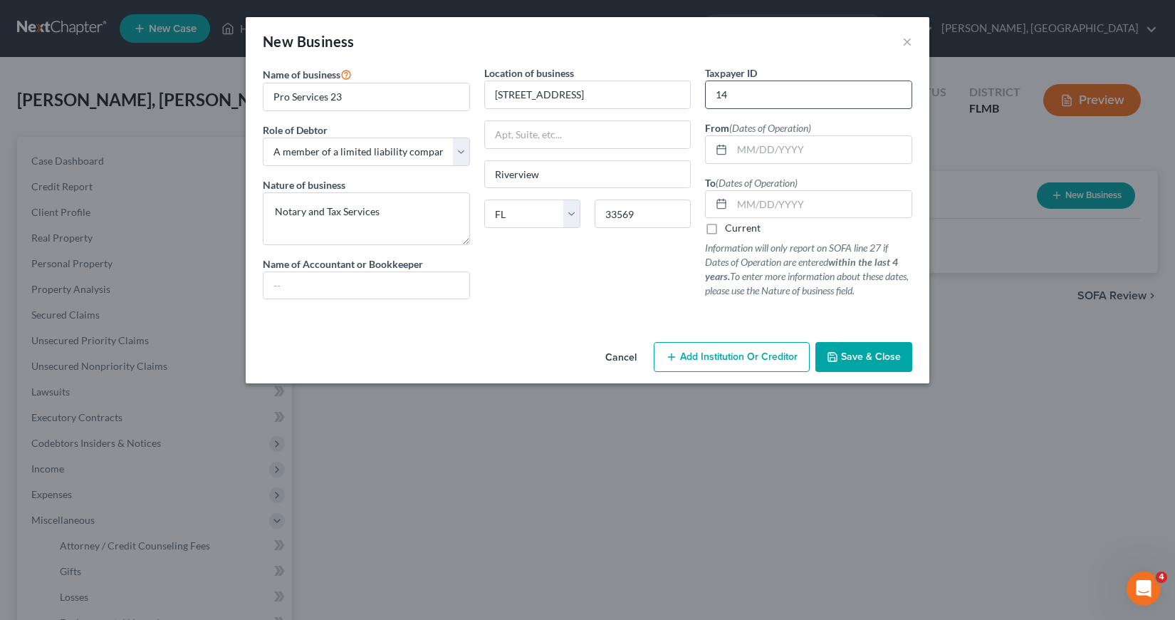
type input "1"
type input "[US_EMPLOYER_IDENTIFICATION_NUMBER]"
click at [737, 149] on input "text" at bounding box center [821, 149] width 179 height 27
type input "[DATE]"
click at [725, 231] on label "Current" at bounding box center [743, 228] width 36 height 14
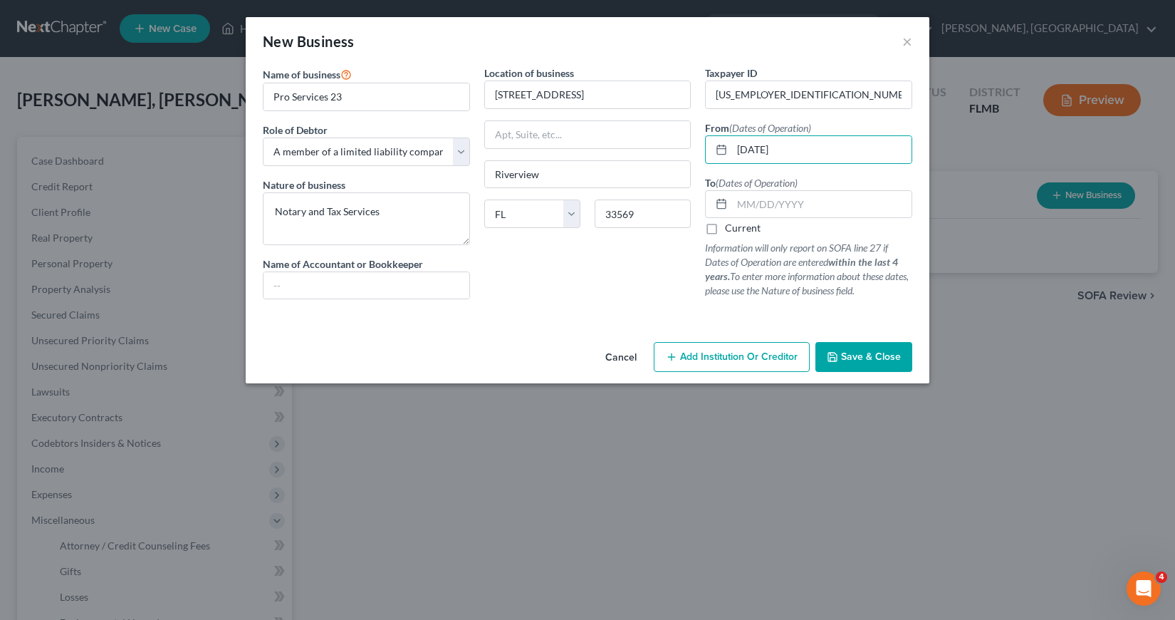
click at [731, 230] on input "Current" at bounding box center [735, 225] width 9 height 9
checkbox input "true"
click at [853, 357] on span "Save & Close" at bounding box center [871, 356] width 60 height 12
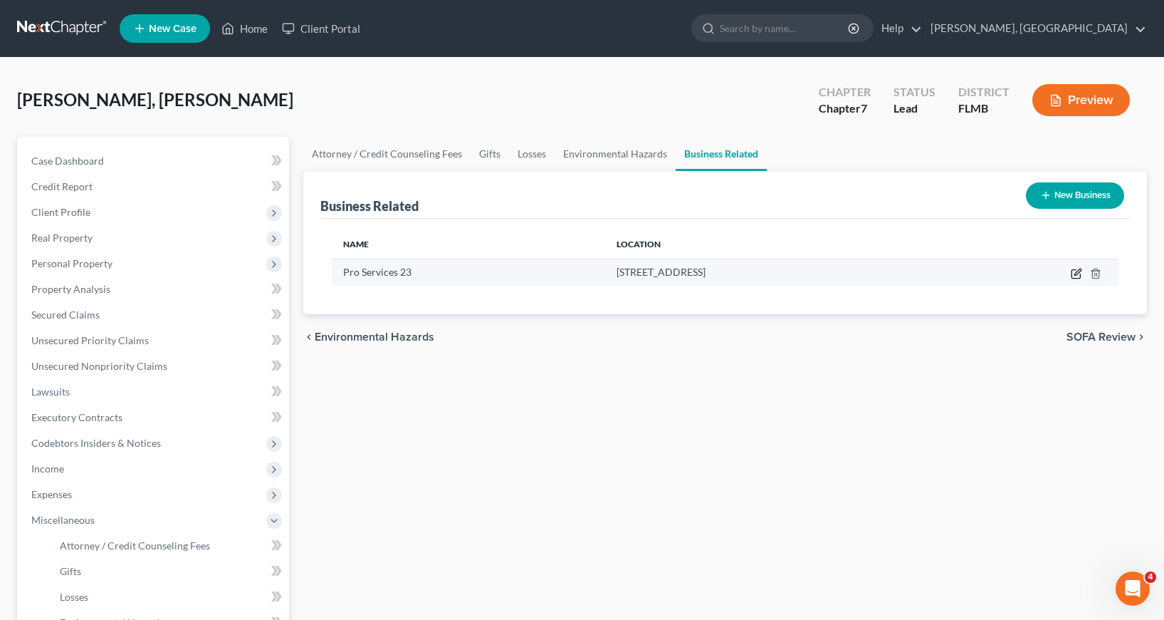
click at [1075, 272] on icon "button" at bounding box center [1076, 273] width 11 height 11
select select "member"
select select "9"
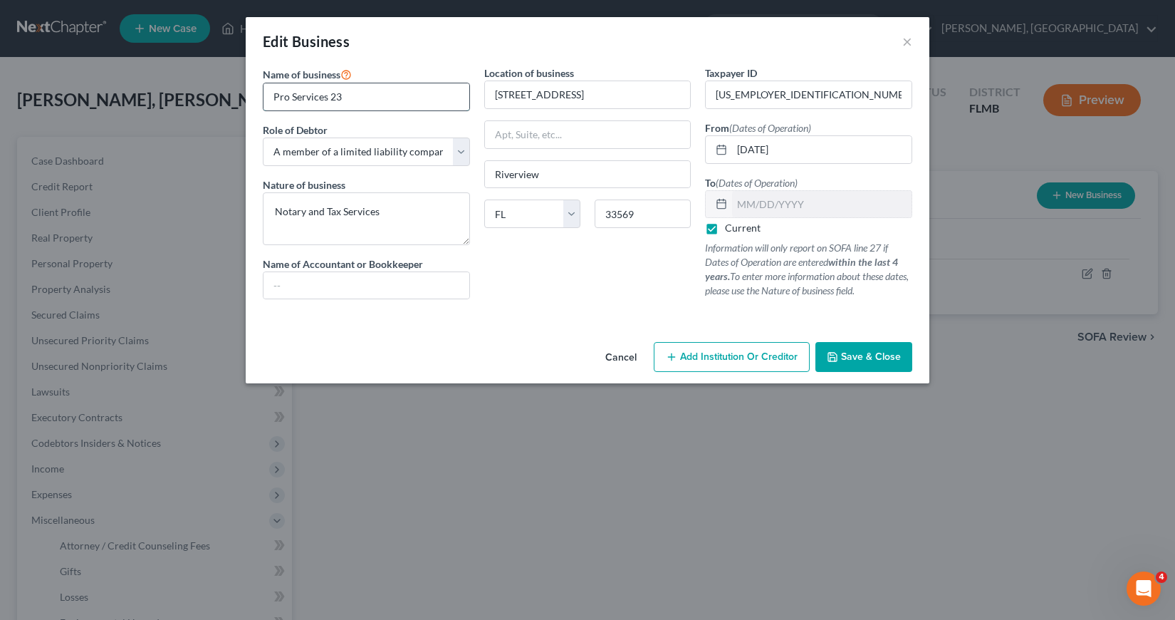
click at [344, 95] on input "Pro Services 23" at bounding box center [366, 96] width 206 height 27
type input "Pro Services 23 LLC"
click at [870, 357] on span "Save & Close" at bounding box center [871, 356] width 60 height 12
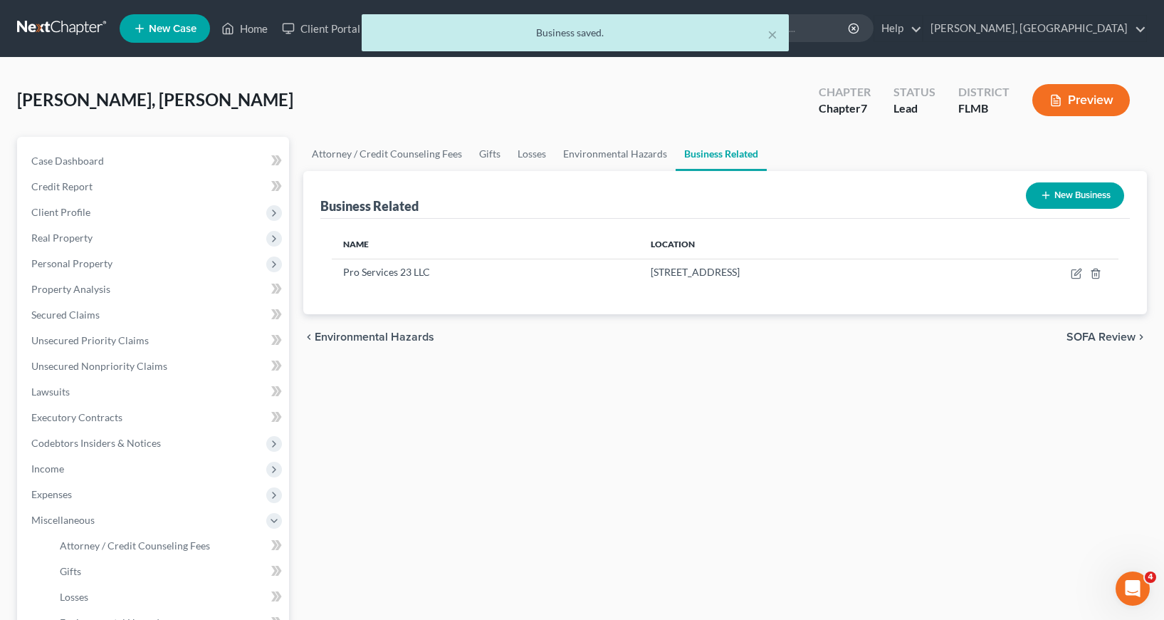
click at [1061, 193] on button "New Business" at bounding box center [1075, 195] width 98 height 26
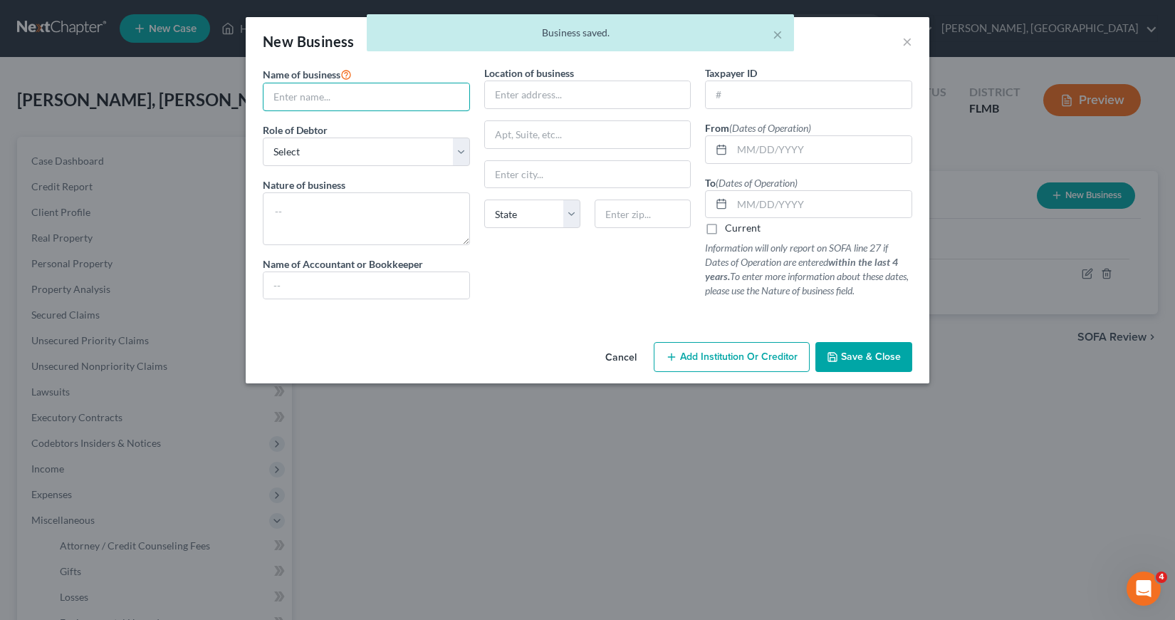
drag, startPoint x: 276, startPoint y: 93, endPoint x: 278, endPoint y: 79, distance: 14.3
click at [276, 93] on input "text" at bounding box center [366, 96] width 206 height 27
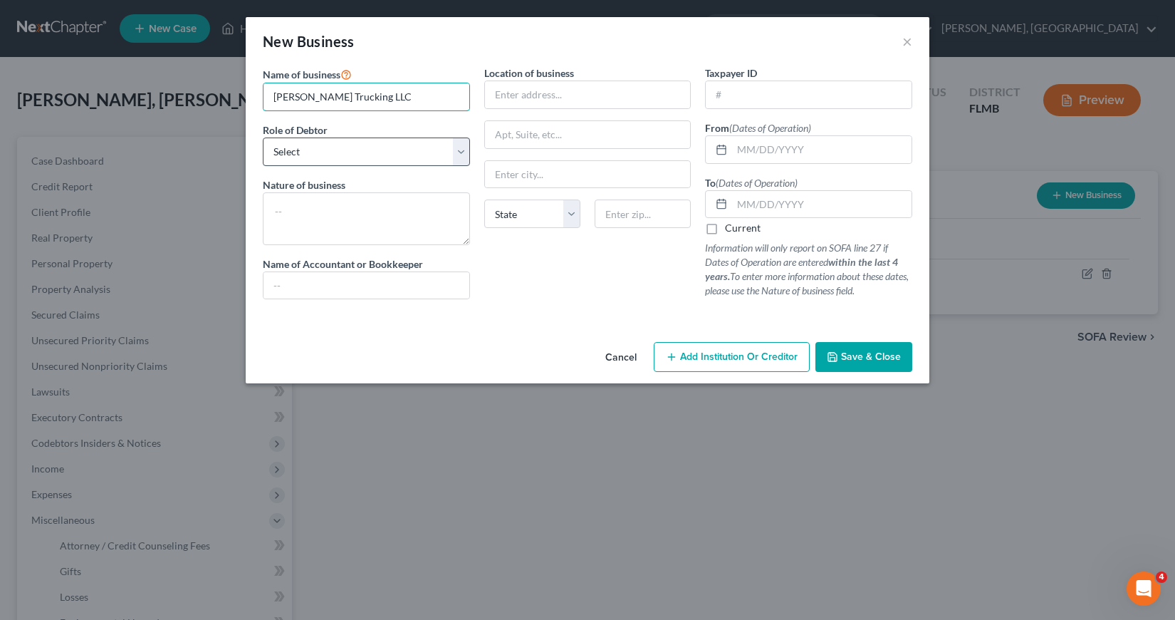
type input "[PERSON_NAME] Trucking LLC"
click at [457, 150] on select "Select A member of a limited liability company (LLC) or limited liability partn…" at bounding box center [366, 151] width 207 height 28
select select "member"
click at [263, 137] on select "Select A member of a limited liability company (LLC) or limited liability partn…" at bounding box center [366, 151] width 207 height 28
click at [296, 203] on textarea at bounding box center [366, 218] width 207 height 53
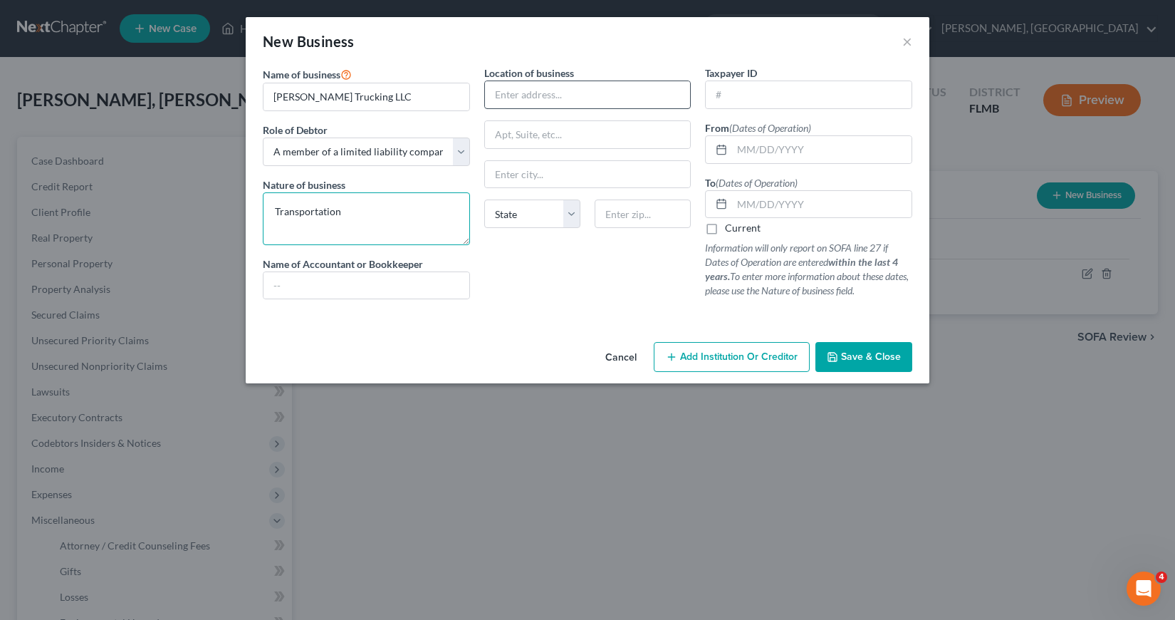
type textarea "Transportation"
click at [494, 91] on input "text" at bounding box center [588, 94] width 206 height 27
type input "[STREET_ADDRESS]"
click at [508, 176] on input "text" at bounding box center [588, 174] width 206 height 27
type input "Riverview"
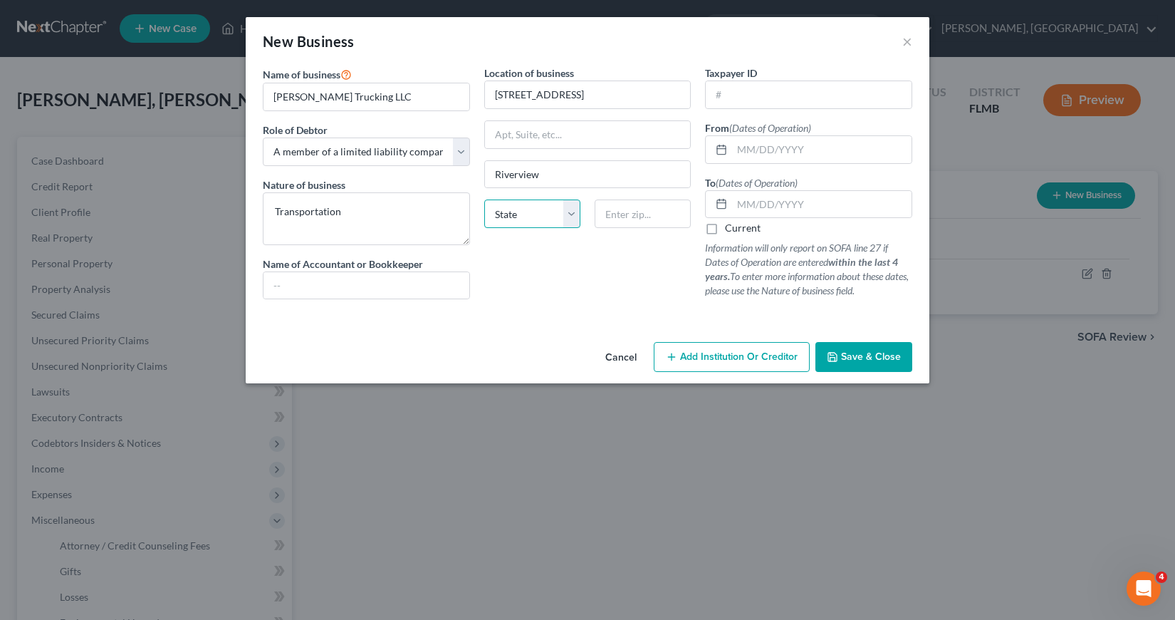
click at [520, 211] on select "State [US_STATE] AK AR AZ CA CO CT DE DC [GEOGRAPHIC_DATA] [GEOGRAPHIC_DATA] GU…" at bounding box center [532, 213] width 96 height 28
select select "9"
click at [484, 199] on select "State [US_STATE] AK AR AZ CA CO CT DE DC [GEOGRAPHIC_DATA] [GEOGRAPHIC_DATA] GU…" at bounding box center [532, 213] width 96 height 28
click at [604, 212] on input "text" at bounding box center [643, 213] width 96 height 28
type input "33569"
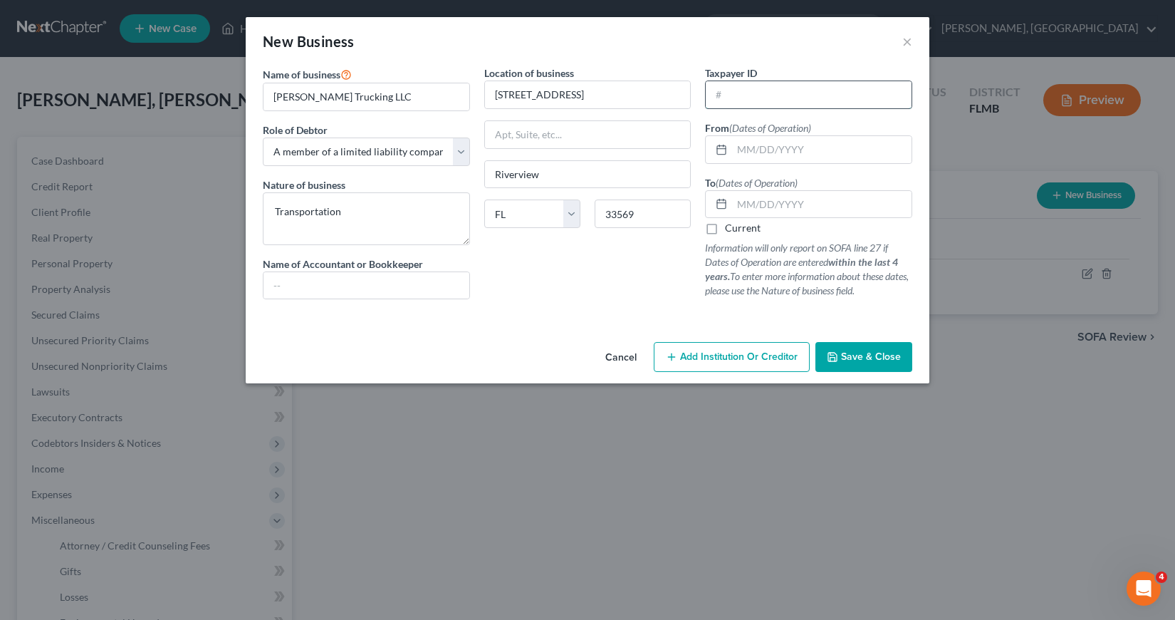
click at [709, 85] on input "text" at bounding box center [809, 94] width 206 height 27
click at [799, 145] on input "[DATE]" at bounding box center [821, 149] width 179 height 27
click at [862, 359] on span "Save & Close" at bounding box center [871, 356] width 60 height 12
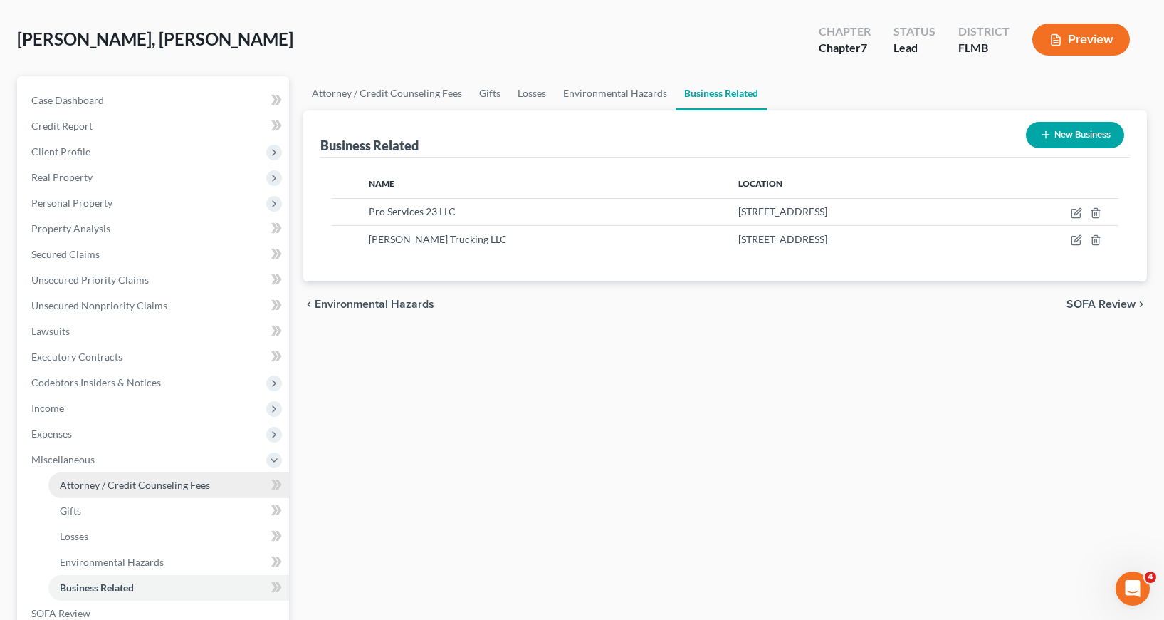
scroll to position [142, 0]
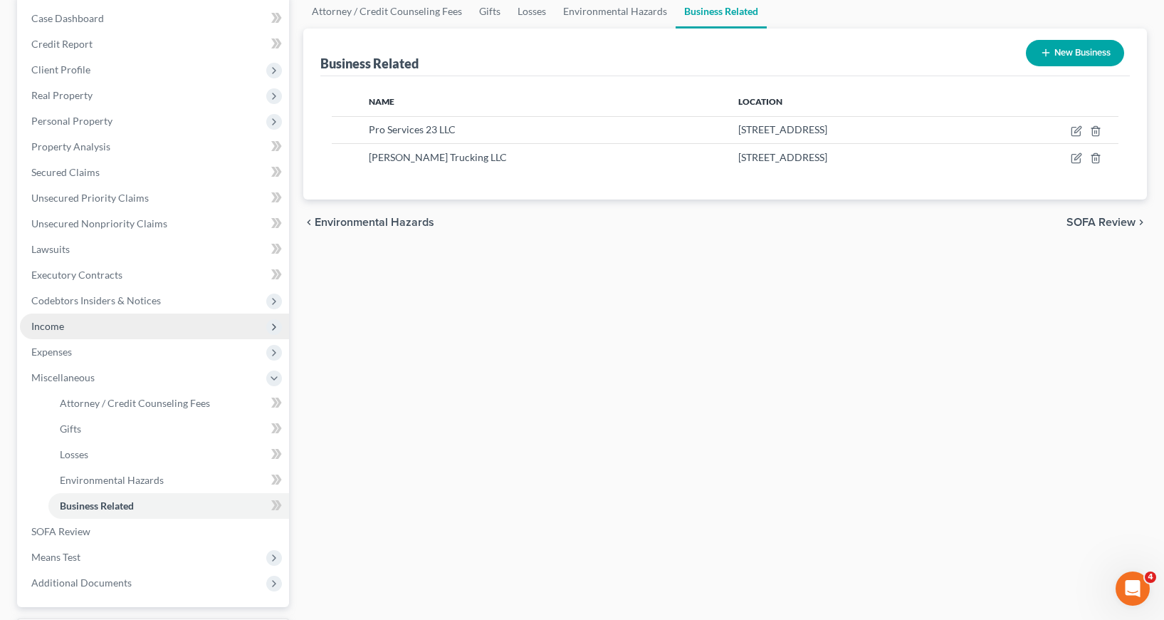
click at [44, 328] on span "Income" at bounding box center [47, 326] width 33 height 12
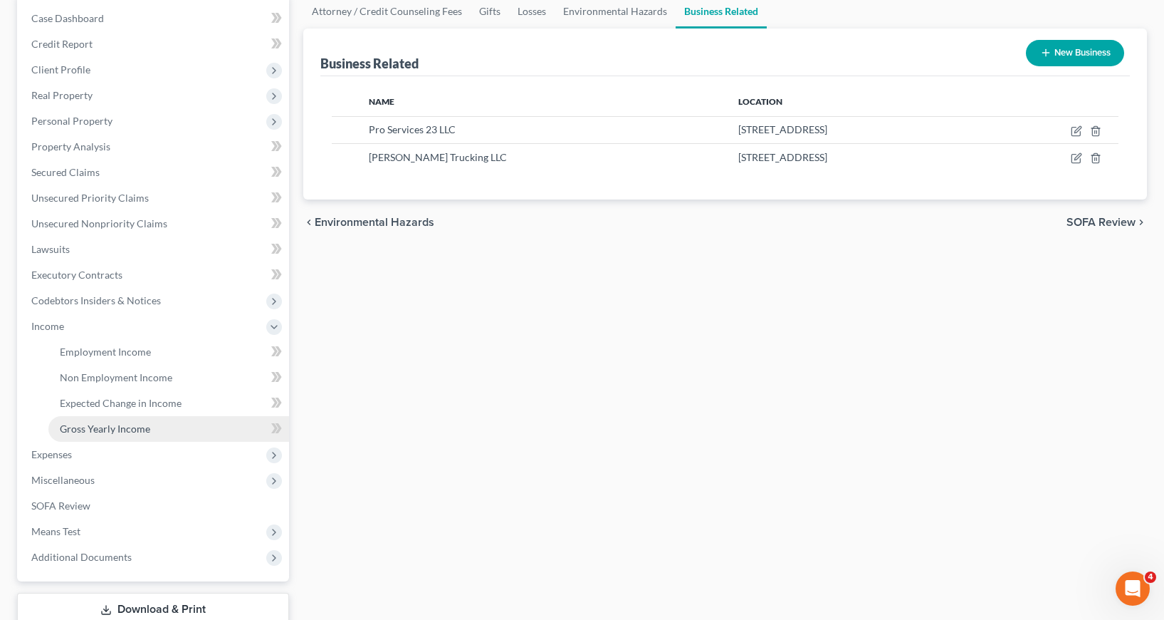
click at [113, 429] on span "Gross Yearly Income" at bounding box center [105, 428] width 90 height 12
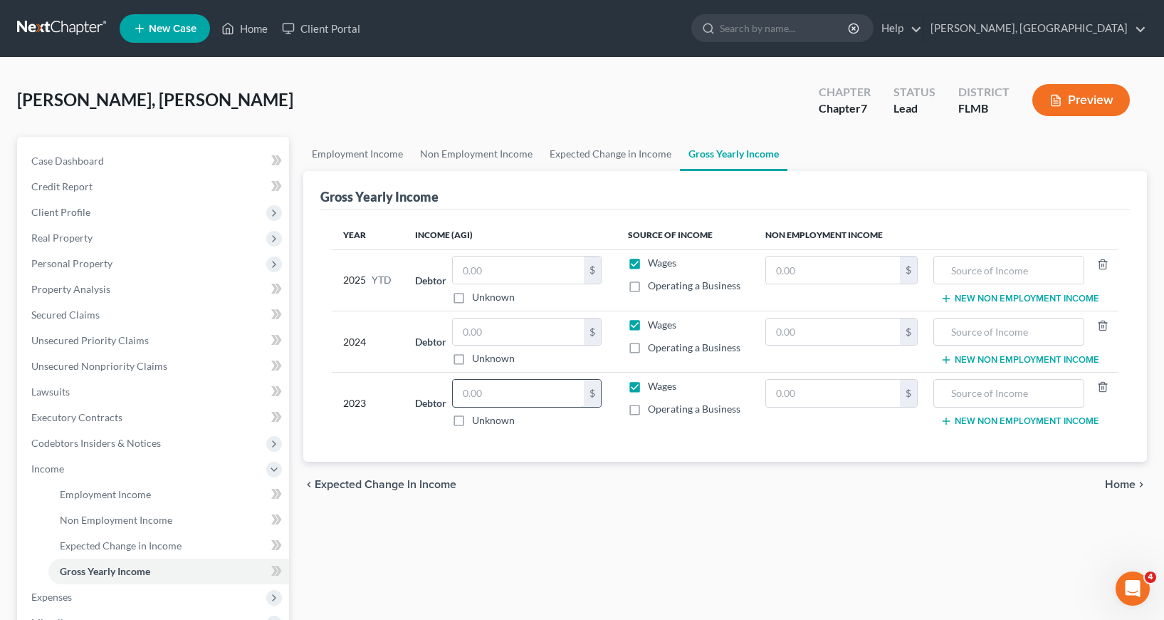
click at [461, 393] on input "text" at bounding box center [518, 393] width 131 height 27
click at [648, 410] on label "Operating a Business" at bounding box center [694, 409] width 93 height 14
click at [654, 410] on input "Operating a Business" at bounding box center [658, 406] width 9 height 9
click at [648, 385] on label "Wages" at bounding box center [662, 386] width 28 height 14
click at [654, 385] on input "Wages" at bounding box center [658, 383] width 9 height 9
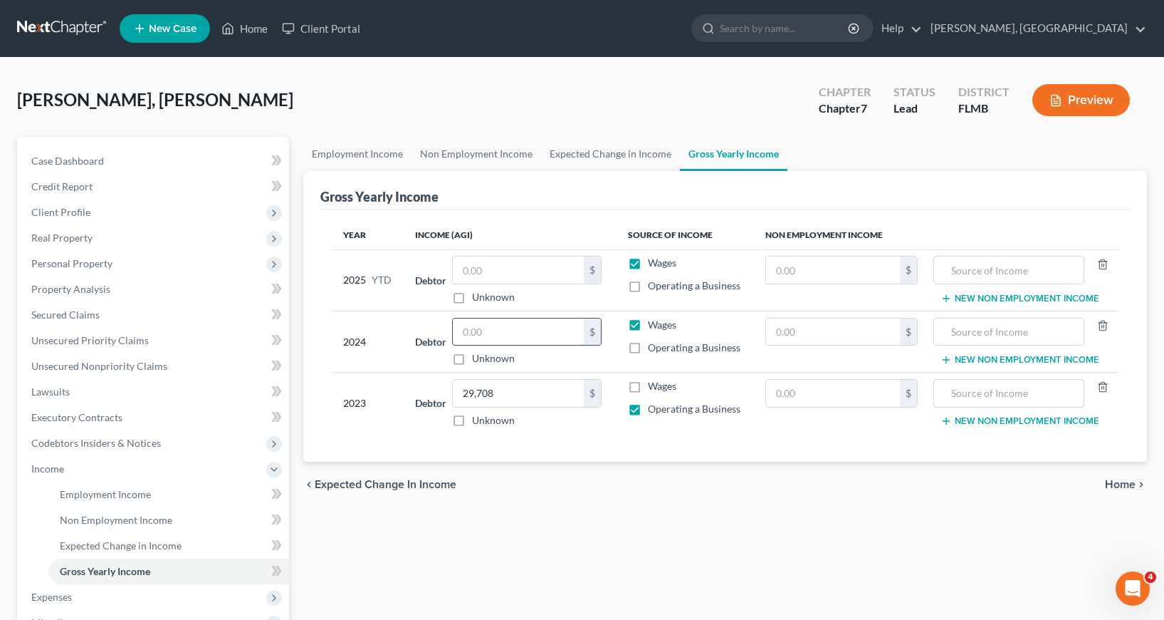
click at [466, 330] on input "text" at bounding box center [518, 331] width 131 height 27
click at [648, 348] on label "Operating a Business" at bounding box center [694, 347] width 93 height 14
click at [654, 348] on input "Operating a Business" at bounding box center [658, 344] width 9 height 9
click at [648, 324] on label "Wages" at bounding box center [662, 325] width 28 height 14
click at [654, 324] on input "Wages" at bounding box center [658, 322] width 9 height 9
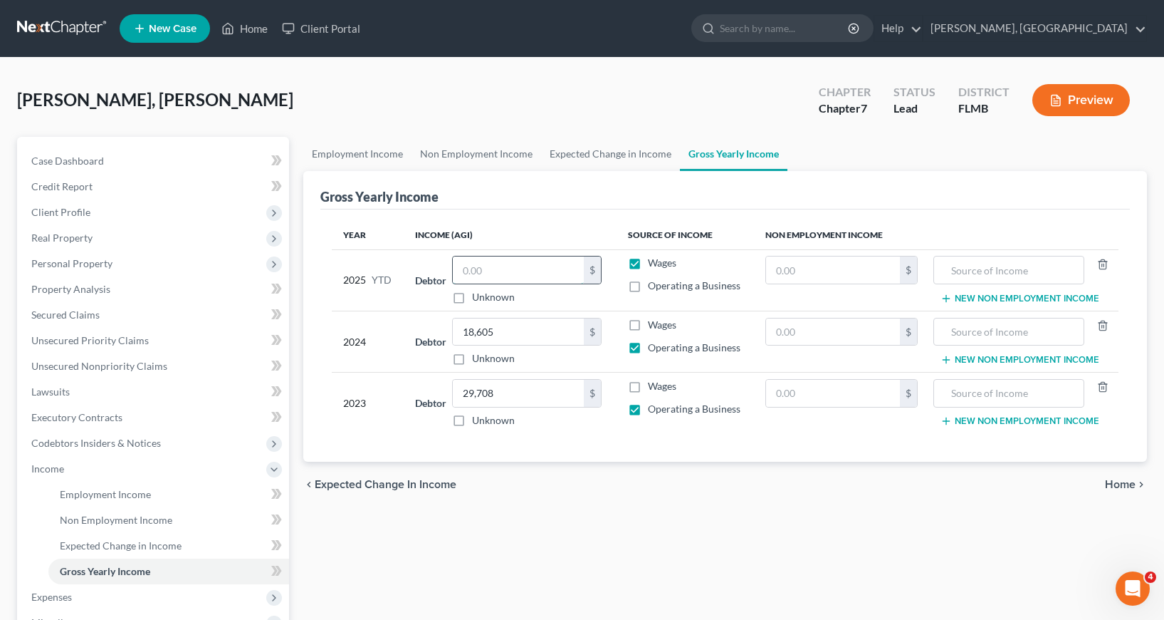
click at [461, 266] on input "text" at bounding box center [518, 269] width 131 height 27
drag, startPoint x: 635, startPoint y: 261, endPoint x: 636, endPoint y: 279, distance: 18.6
click at [648, 261] on label "Wages" at bounding box center [662, 263] width 28 height 14
click at [654, 261] on input "Wages" at bounding box center [658, 260] width 9 height 9
click at [648, 284] on label "Operating a Business" at bounding box center [694, 285] width 93 height 14
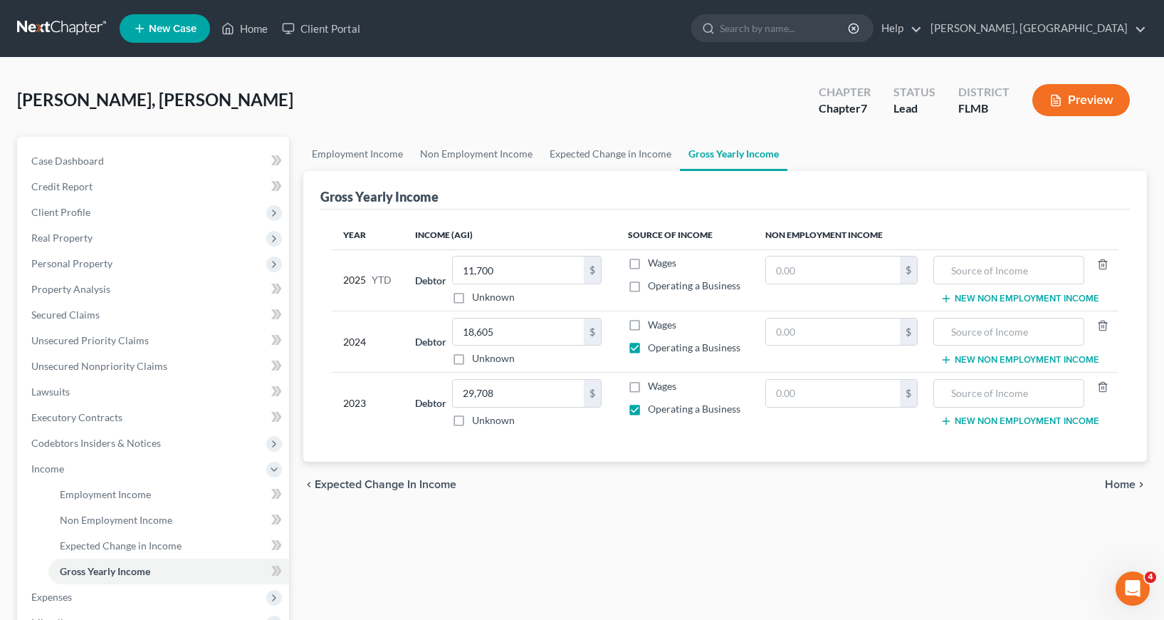
click at [654, 284] on input "Operating a Business" at bounding box center [658, 282] width 9 height 9
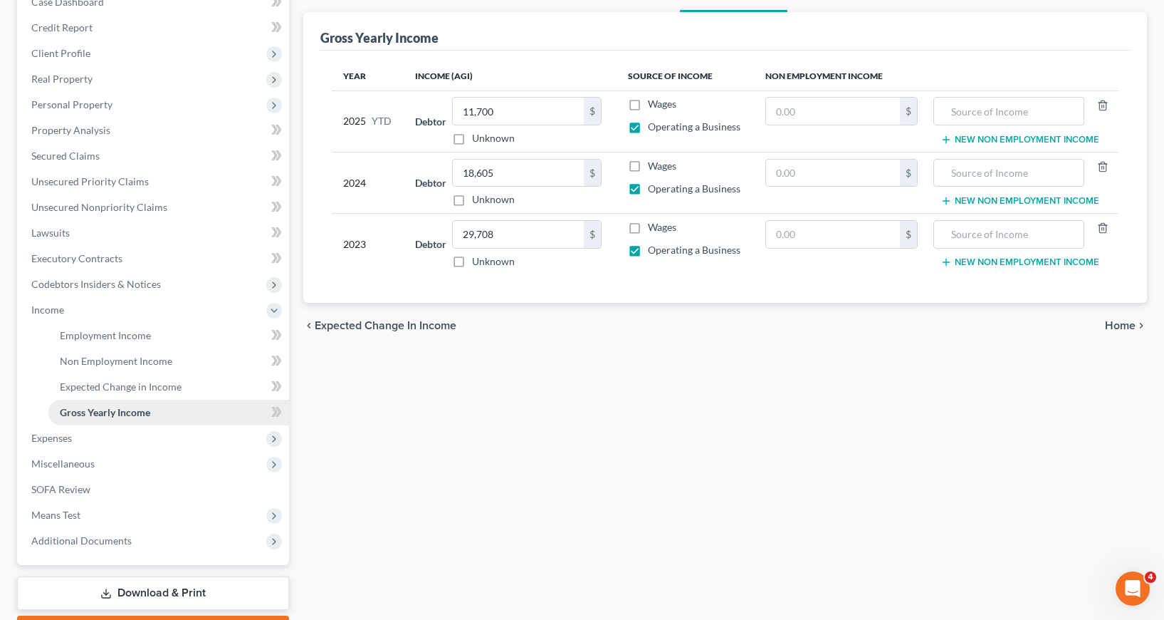
scroll to position [214, 0]
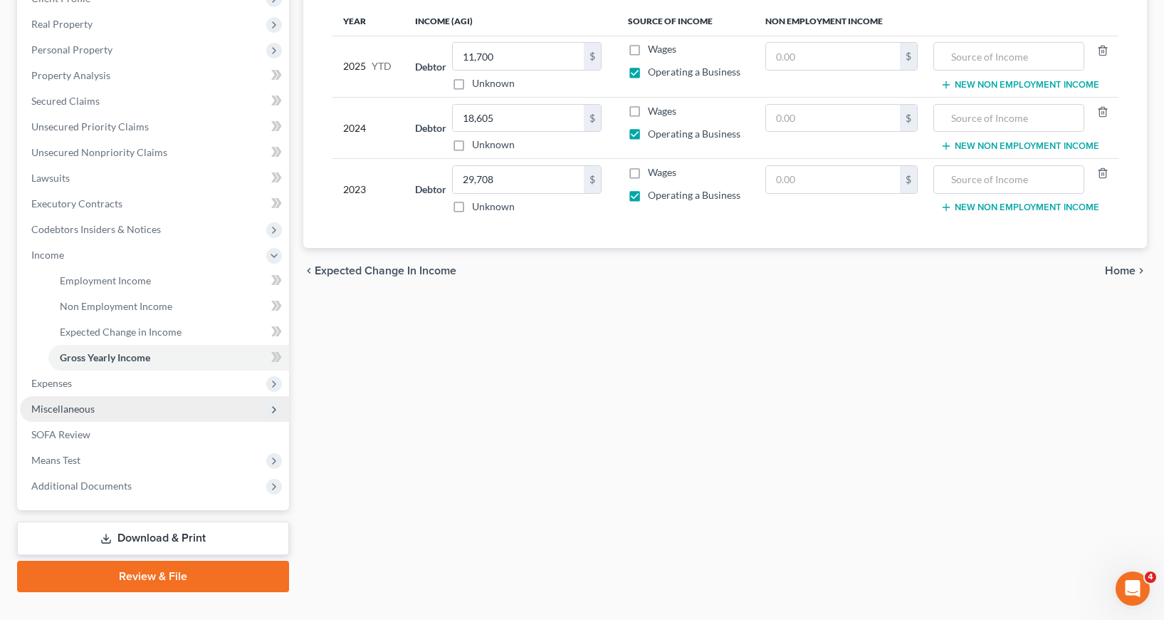
click at [80, 407] on span "Miscellaneous" at bounding box center [62, 408] width 63 height 12
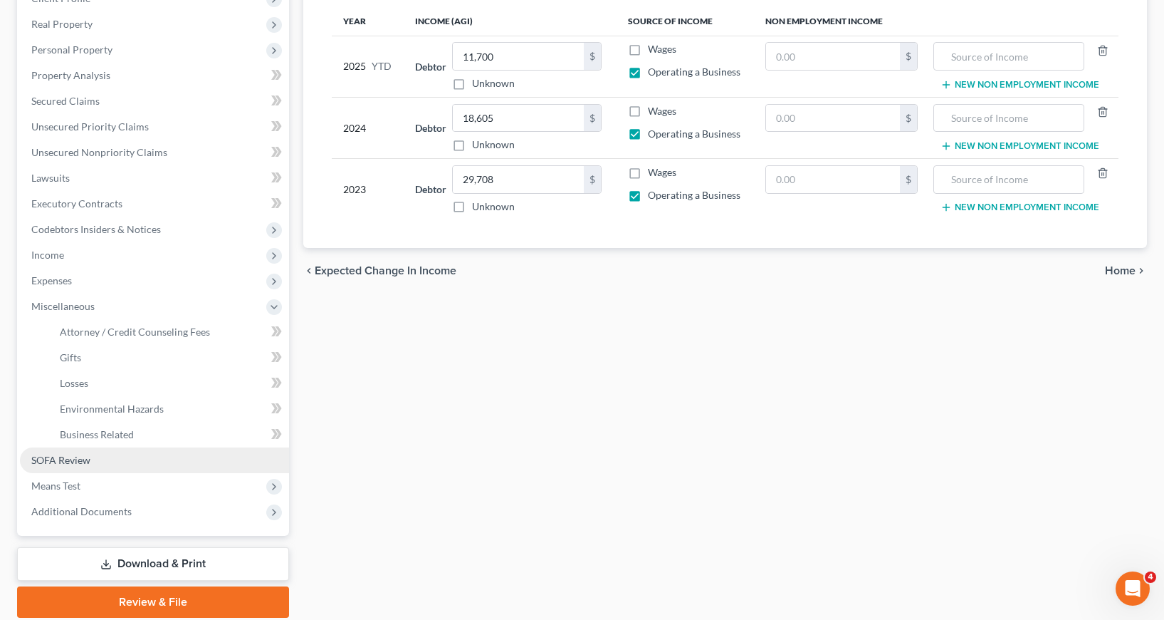
click at [72, 460] on span "SOFA Review" at bounding box center [60, 460] width 59 height 12
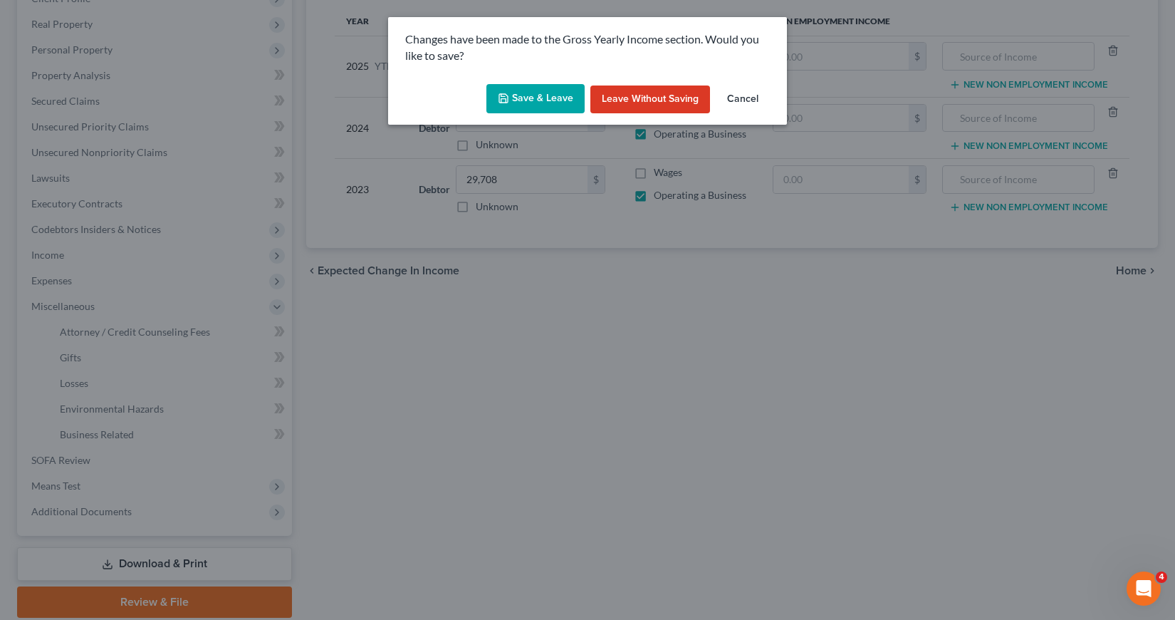
click at [546, 97] on button "Save & Leave" at bounding box center [535, 99] width 98 height 30
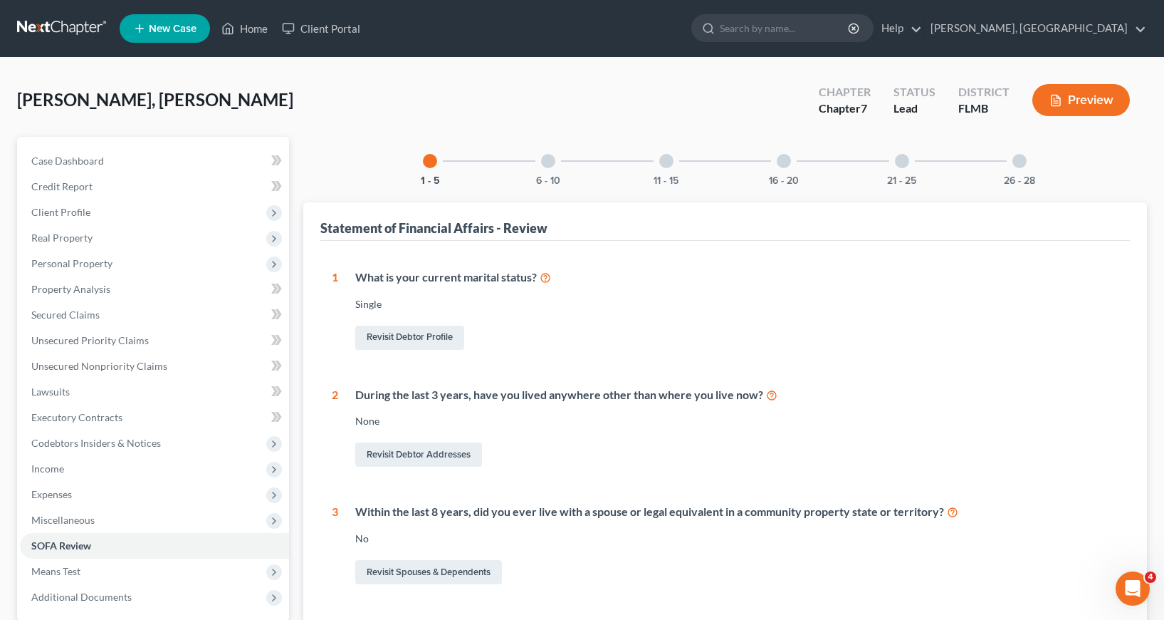
click at [549, 162] on div at bounding box center [548, 161] width 14 height 14
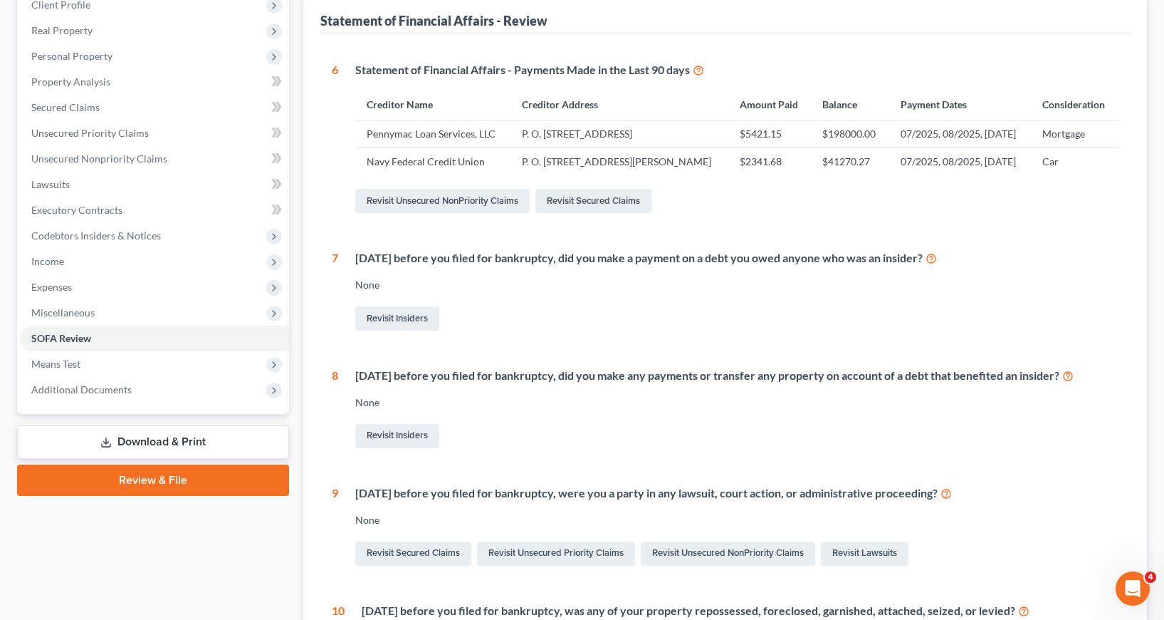
scroll to position [182, 0]
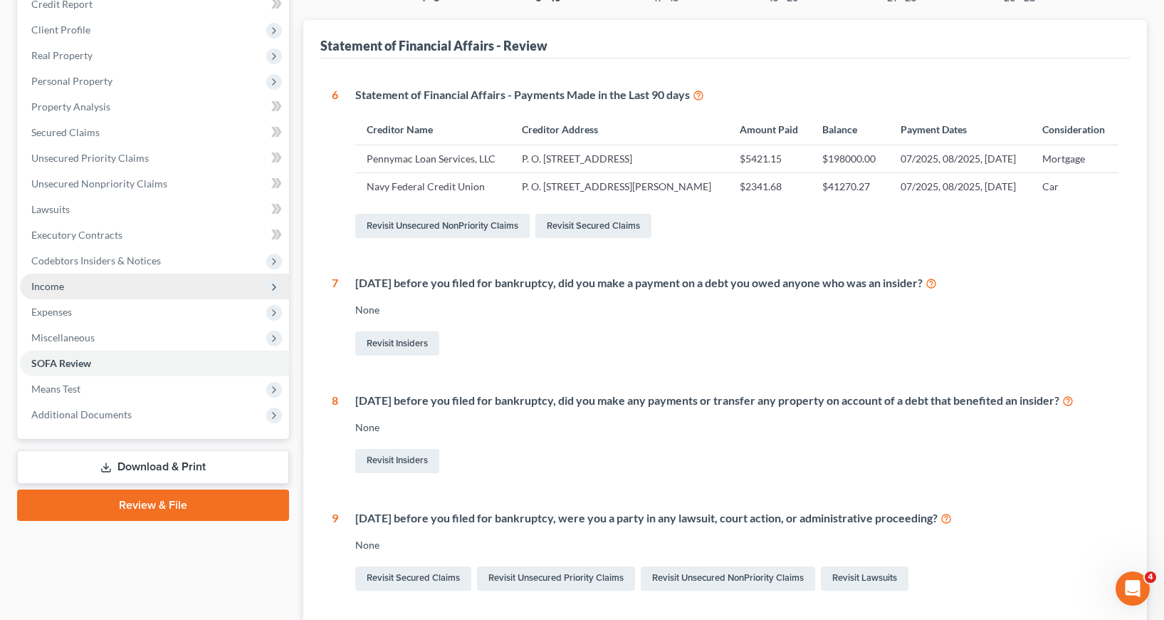
click at [46, 288] on span "Income" at bounding box center [47, 286] width 33 height 12
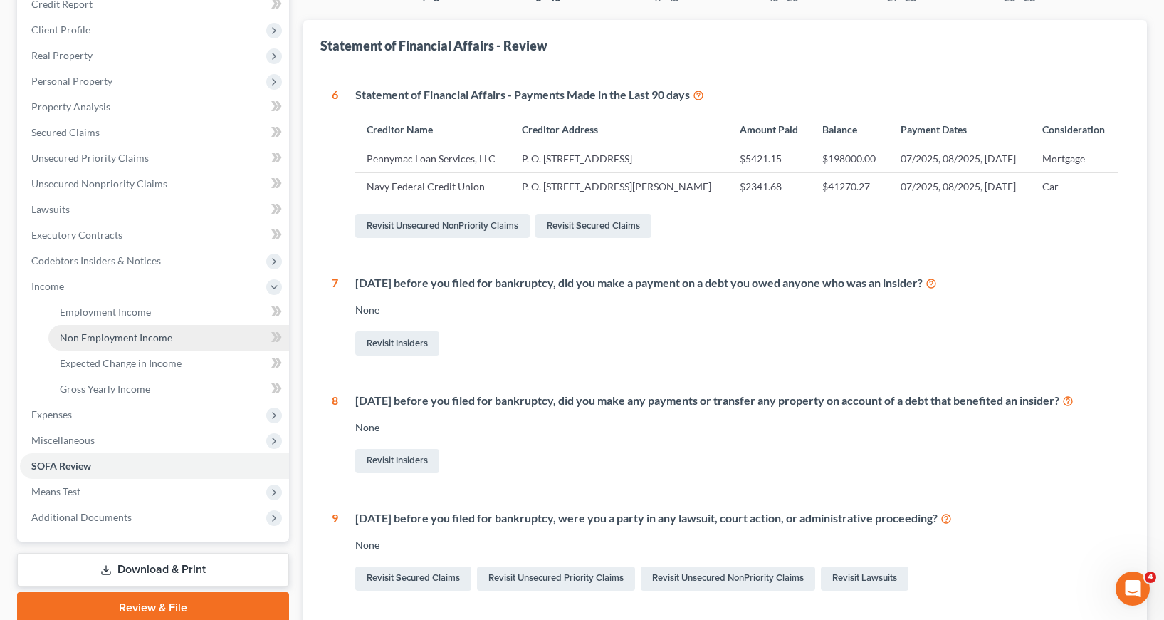
click at [108, 336] on span "Non Employment Income" at bounding box center [116, 337] width 113 height 12
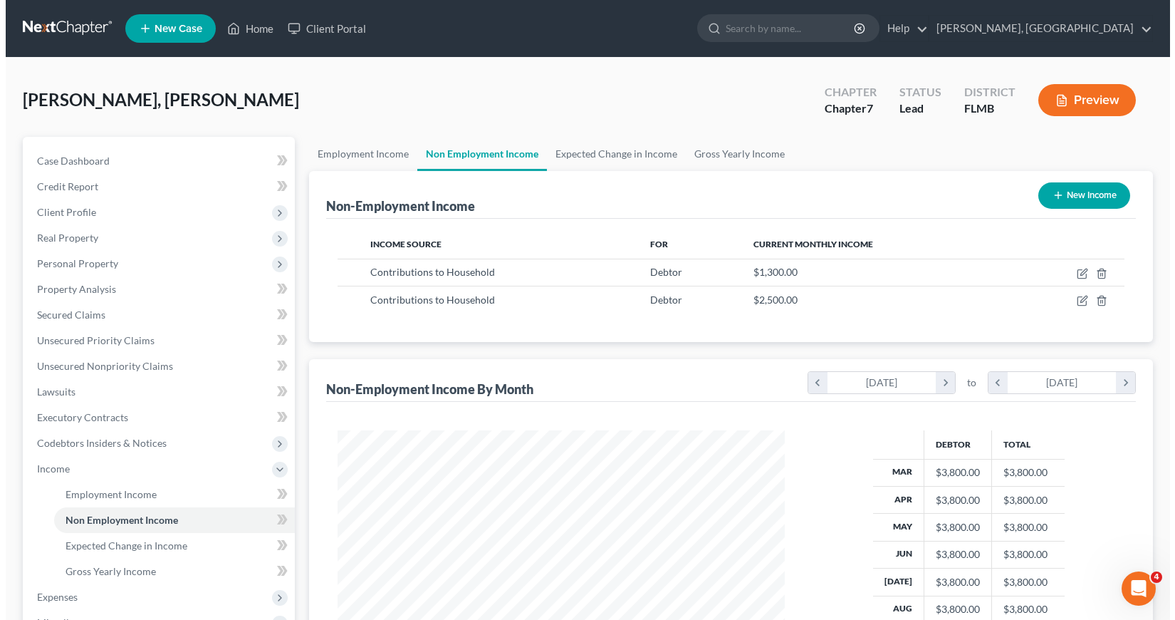
scroll to position [256, 476]
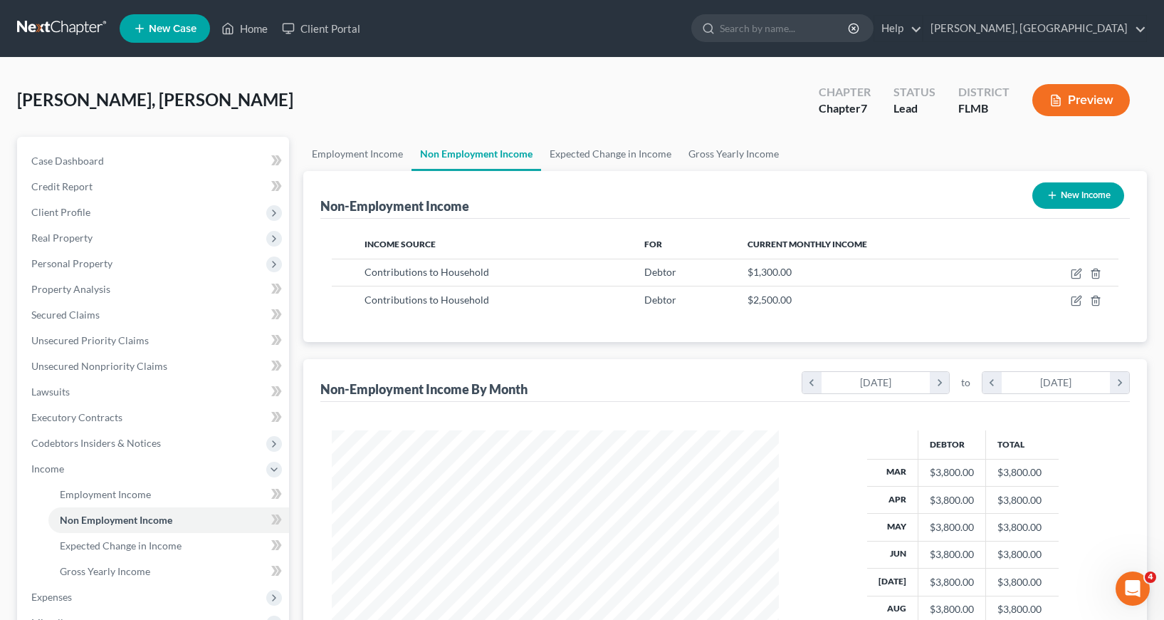
click at [1060, 196] on button "New Income" at bounding box center [1079, 195] width 92 height 26
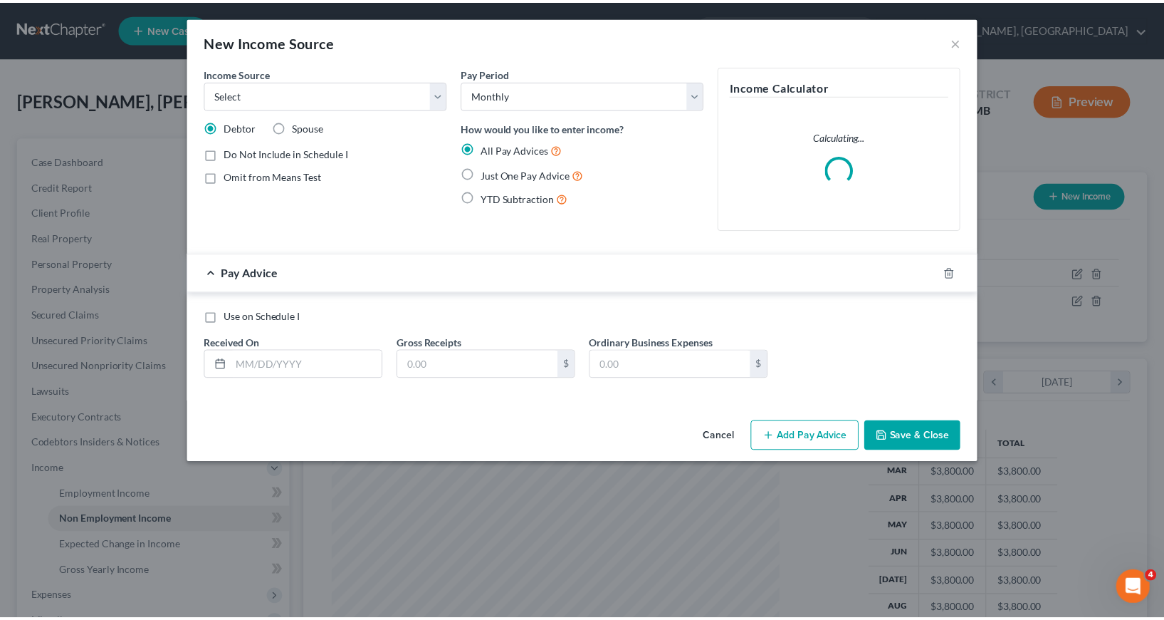
scroll to position [256, 480]
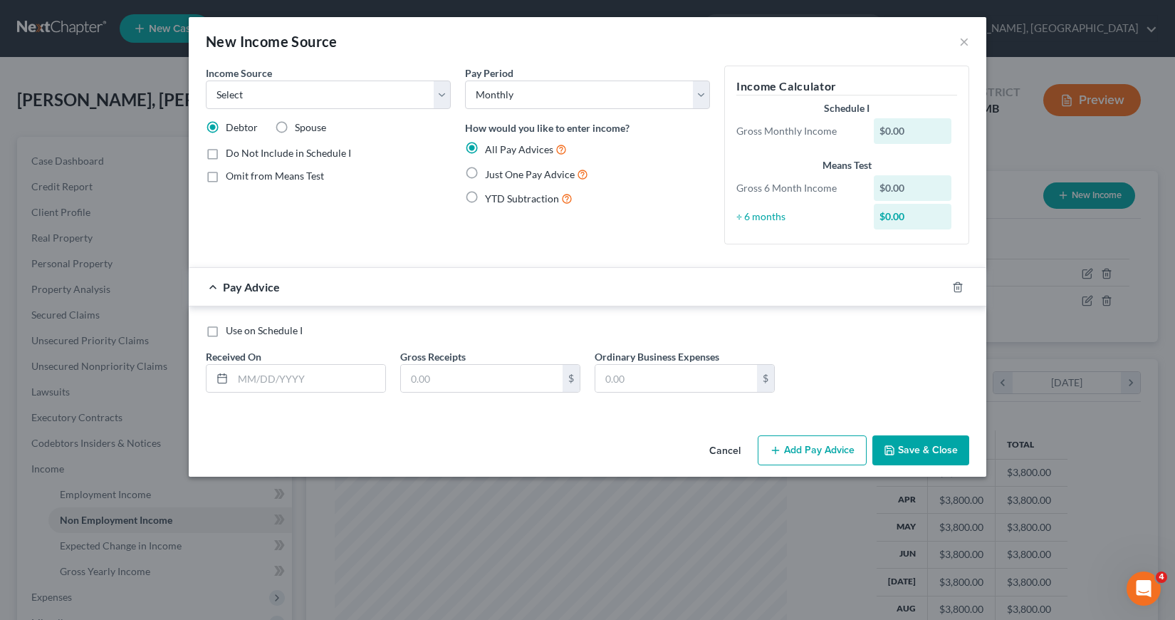
click at [733, 443] on button "Cancel" at bounding box center [725, 451] width 54 height 28
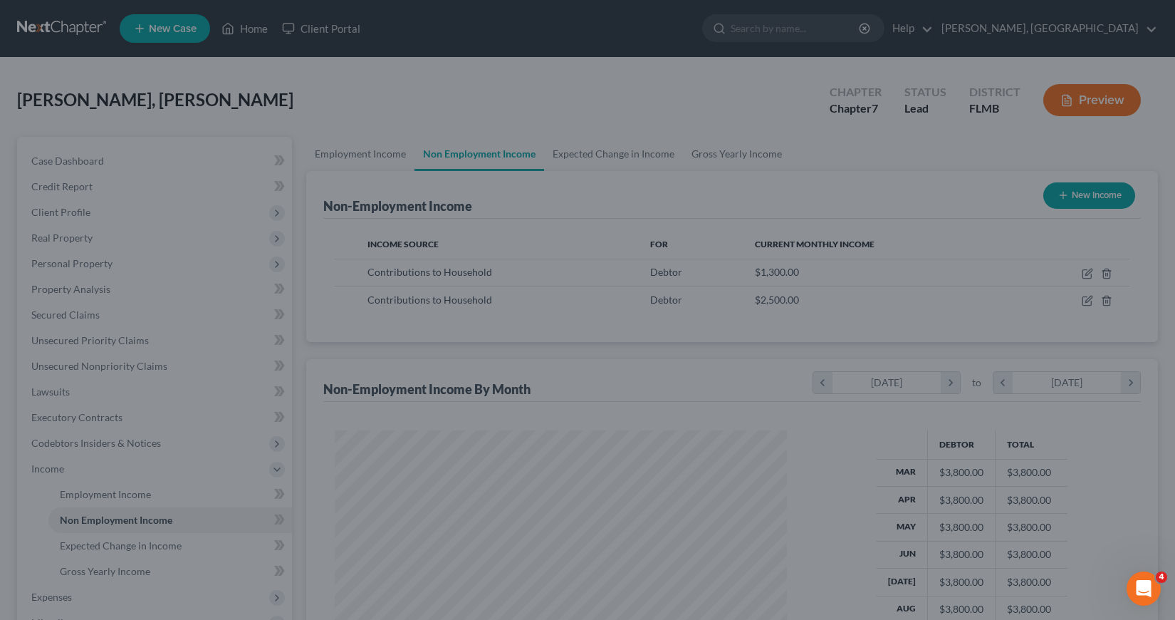
scroll to position [711874, 711653]
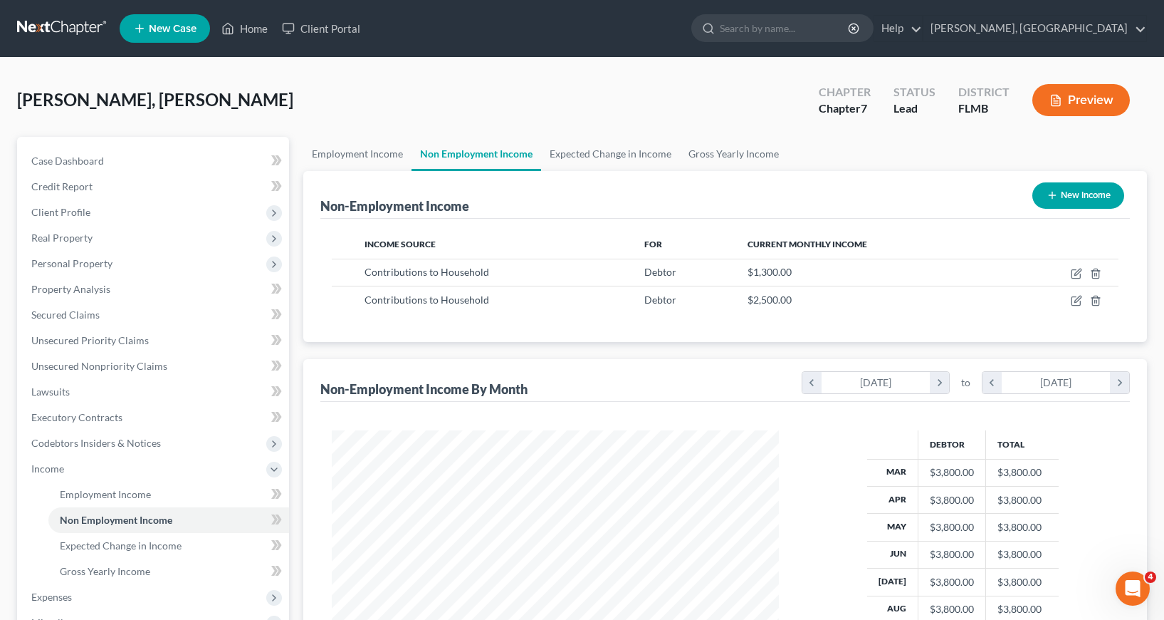
click at [1077, 194] on button "New Income" at bounding box center [1079, 195] width 92 height 26
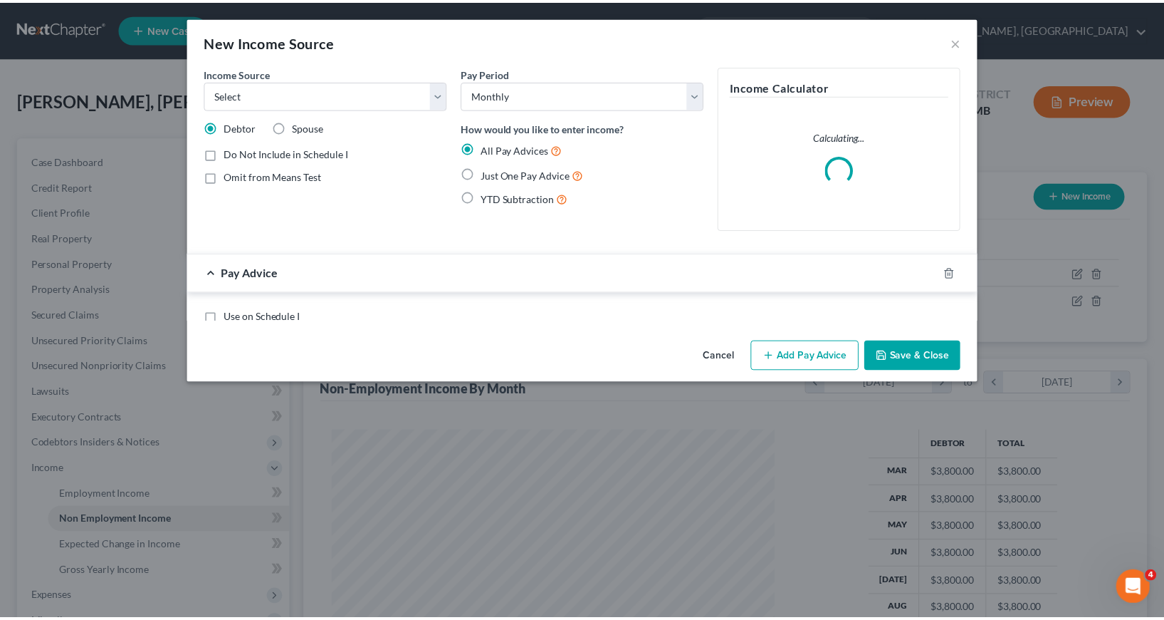
scroll to position [256, 480]
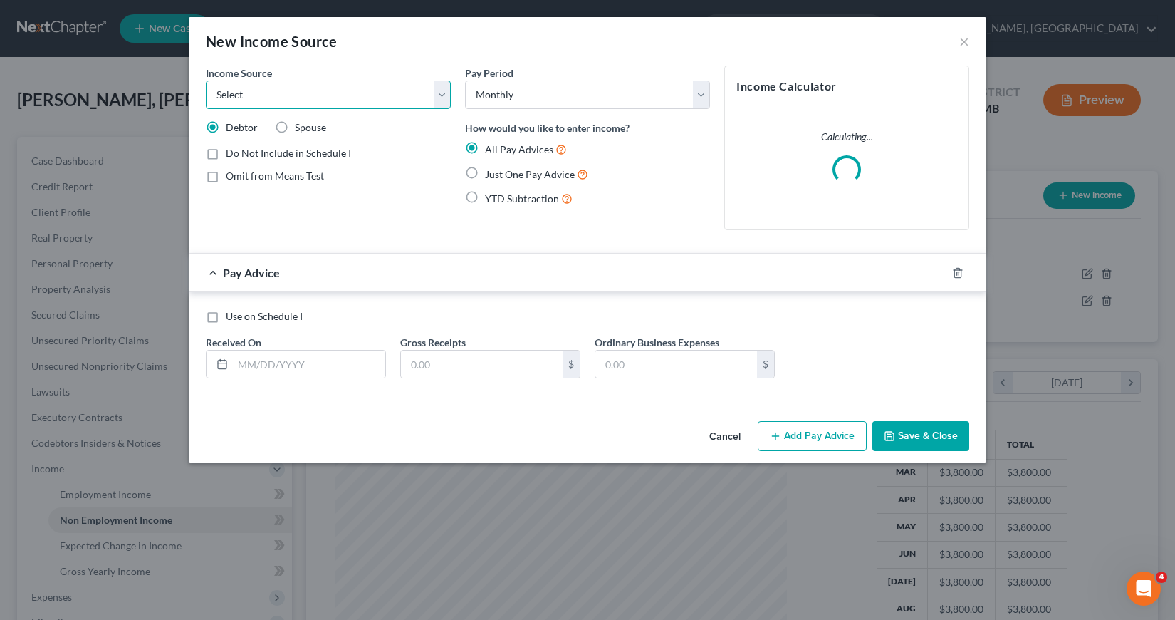
drag, startPoint x: 444, startPoint y: 92, endPoint x: 443, endPoint y: 100, distance: 8.0
click at [444, 92] on select "Select Unemployment Disability (from employer) Pension Retirement Social Securi…" at bounding box center [328, 94] width 245 height 28
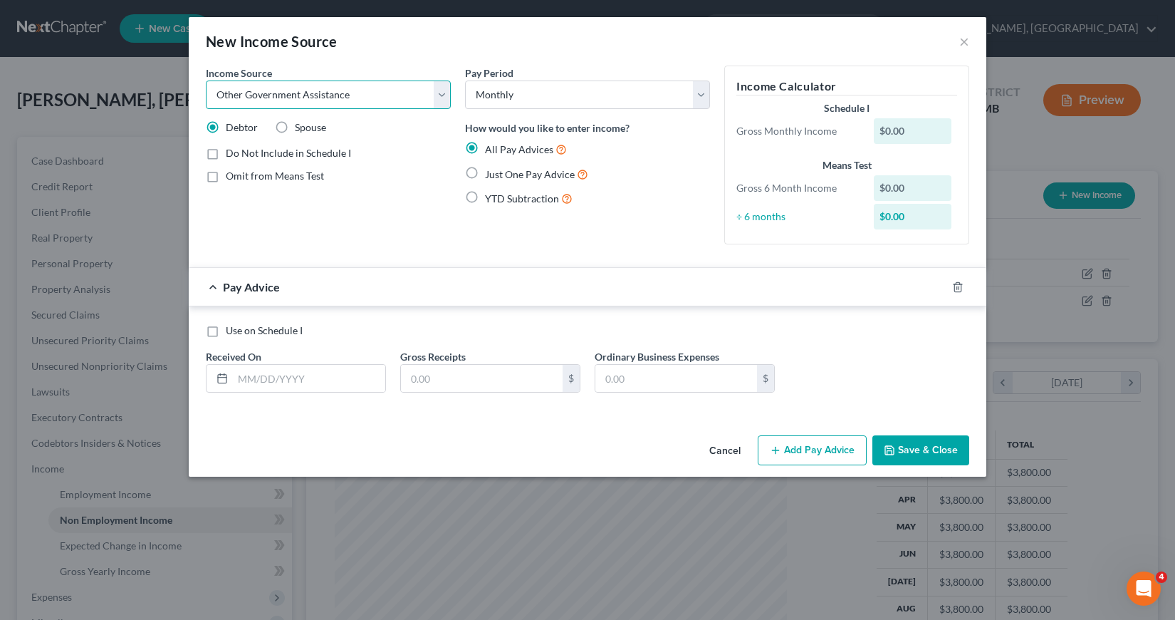
click at [206, 80] on select "Select Unemployment Disability (from employer) Pension Retirement Social Securi…" at bounding box center [328, 94] width 245 height 28
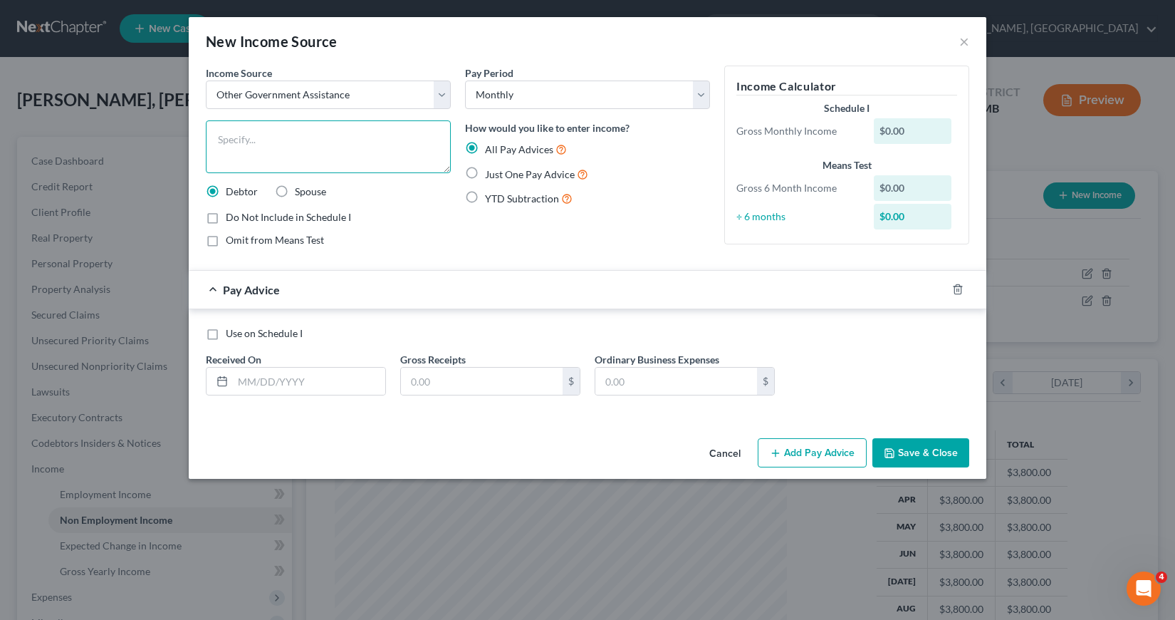
click at [224, 136] on textarea at bounding box center [328, 146] width 245 height 53
click at [241, 381] on input "text" at bounding box center [309, 380] width 152 height 27
click at [485, 173] on label "Just One Pay Advice" at bounding box center [536, 174] width 103 height 16
click at [491, 173] on input "Just One Pay Advice" at bounding box center [495, 170] width 9 height 9
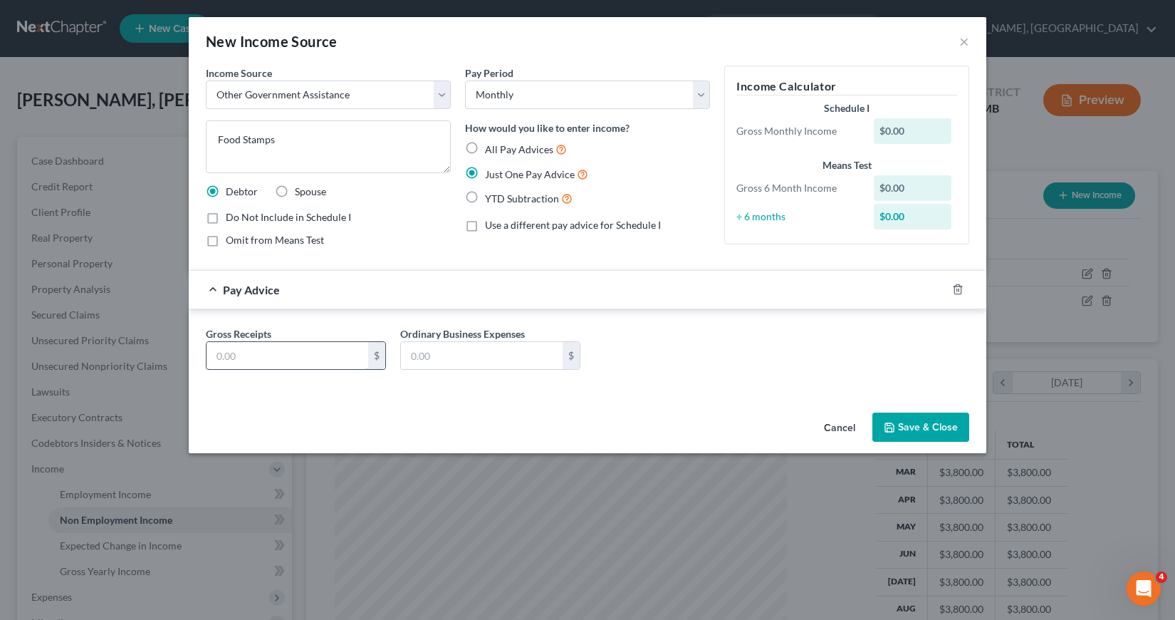
click at [286, 346] on input "text" at bounding box center [288, 355] width 162 height 27
click at [883, 424] on button "Save & Close" at bounding box center [920, 427] width 97 height 30
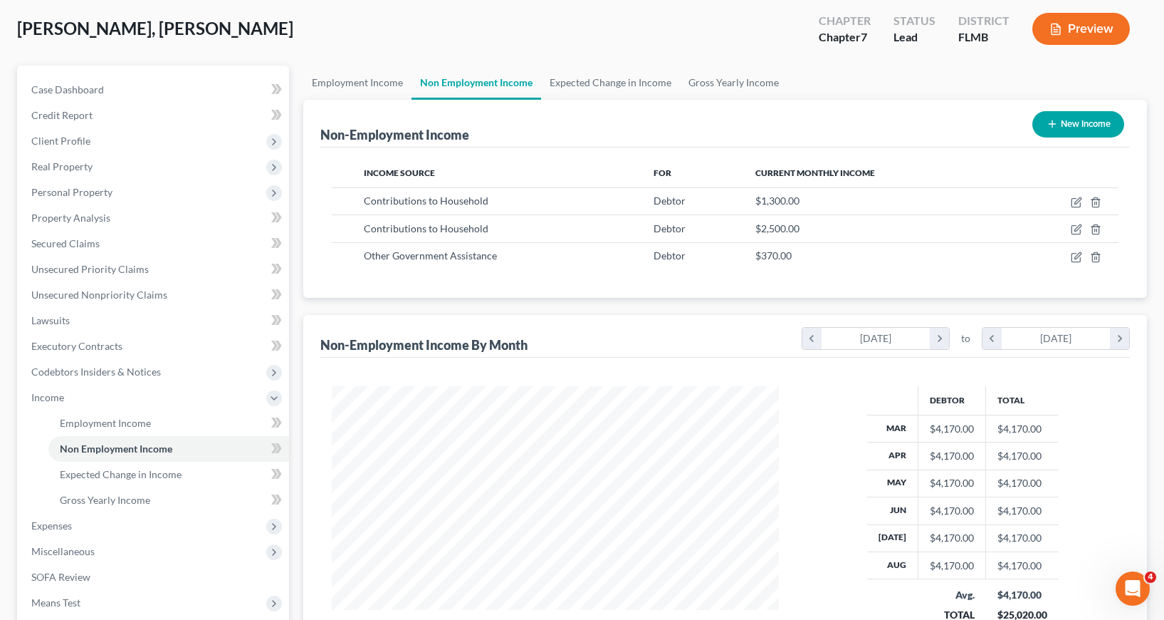
scroll to position [142, 0]
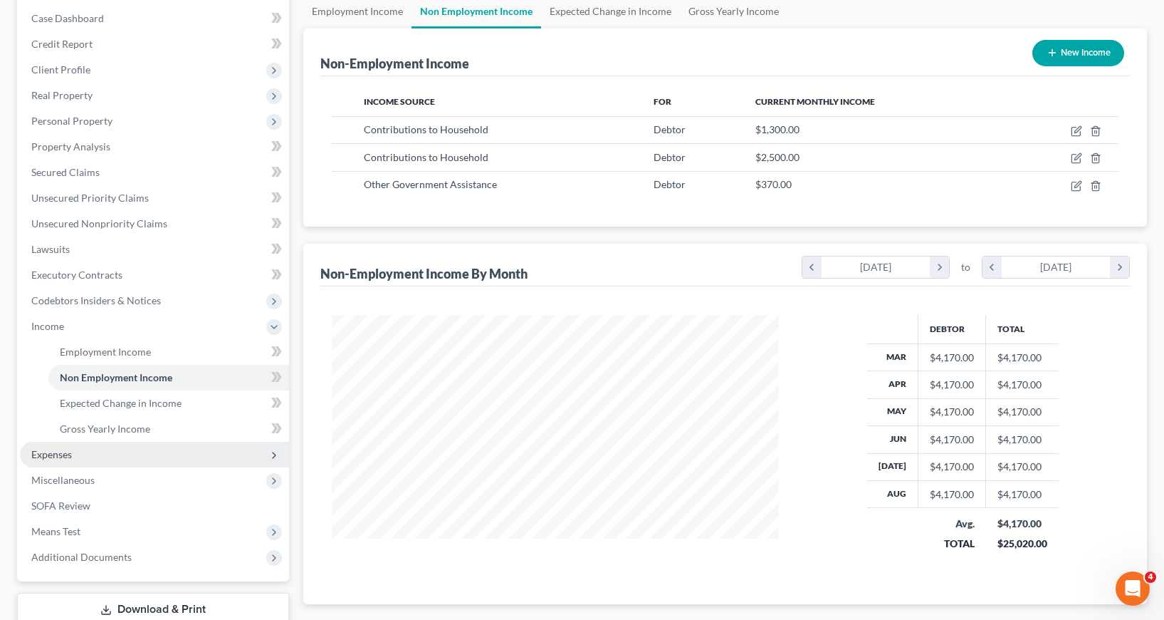
click at [60, 451] on span "Expenses" at bounding box center [51, 454] width 41 height 12
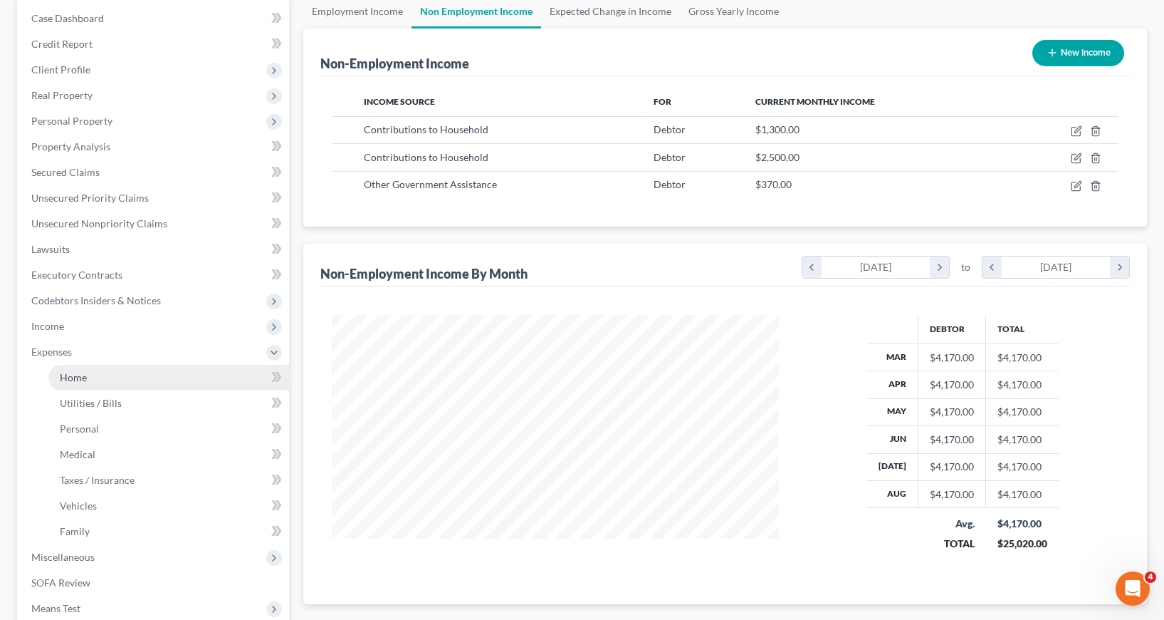
click at [72, 375] on span "Home" at bounding box center [73, 377] width 27 height 12
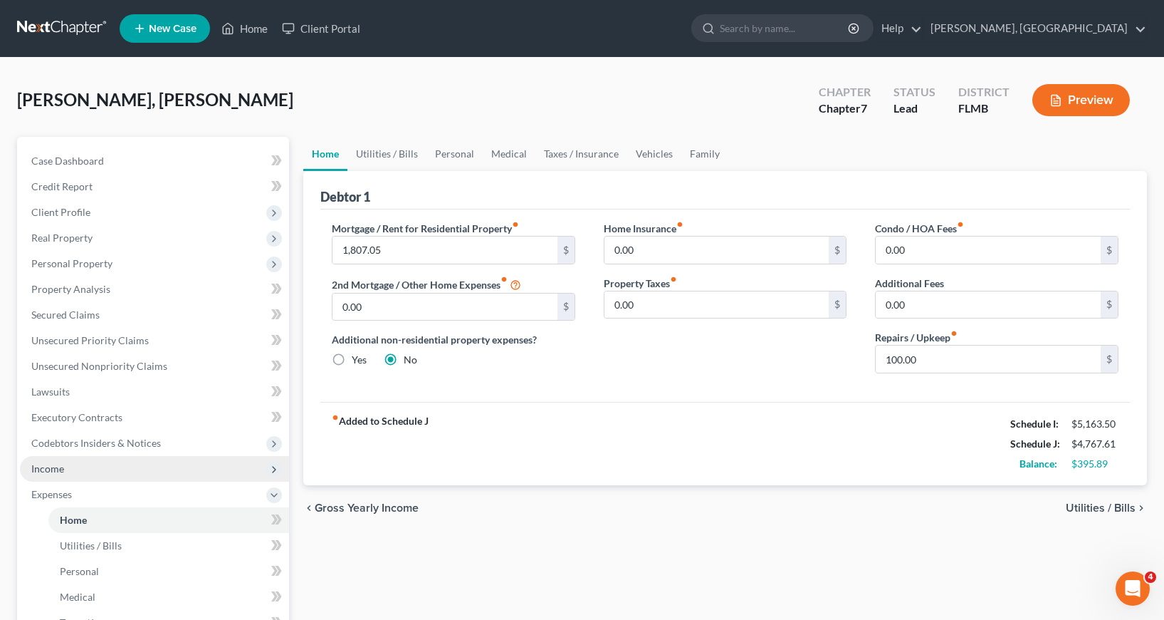
click at [57, 468] on span "Income" at bounding box center [47, 468] width 33 height 12
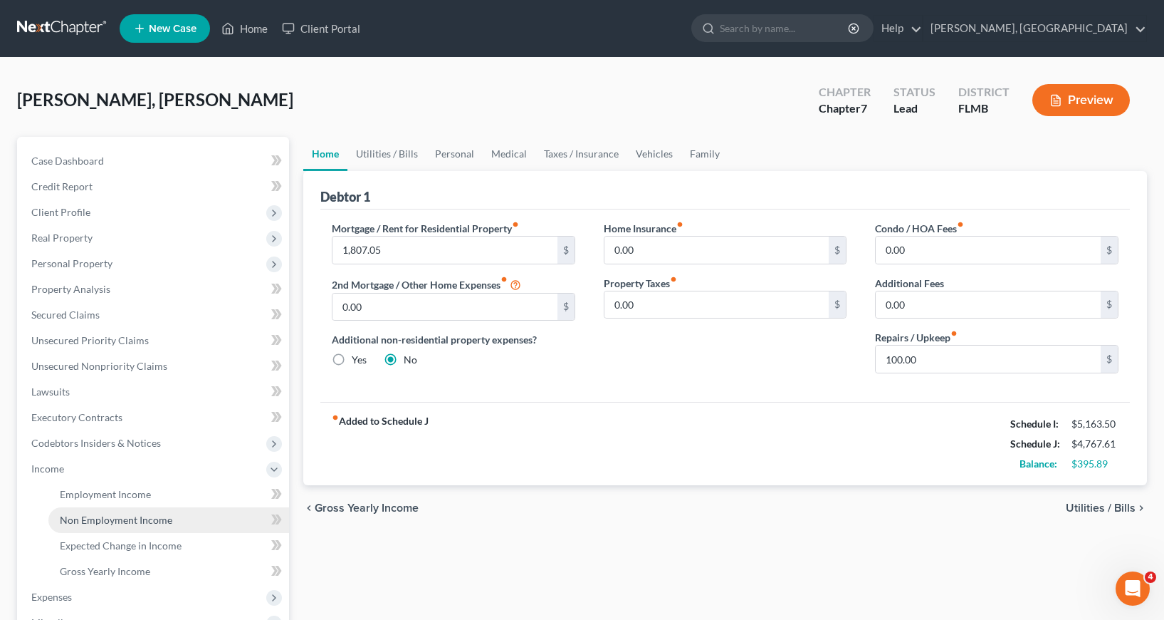
click at [127, 519] on span "Non Employment Income" at bounding box center [116, 519] width 113 height 12
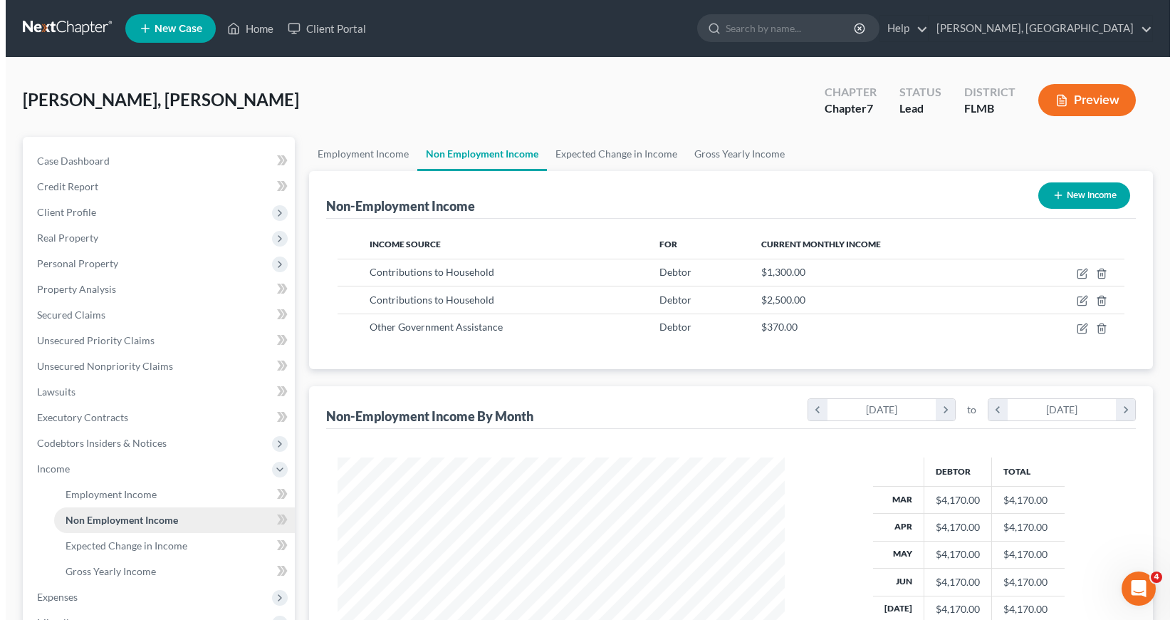
scroll to position [256, 476]
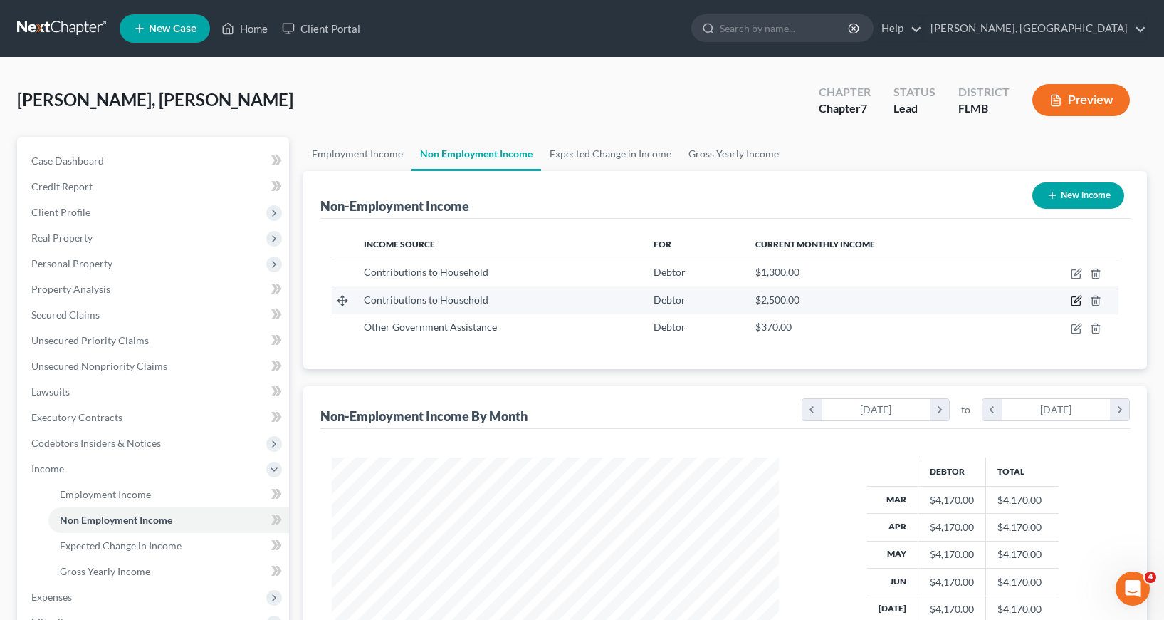
click at [1077, 301] on icon "button" at bounding box center [1076, 300] width 11 height 11
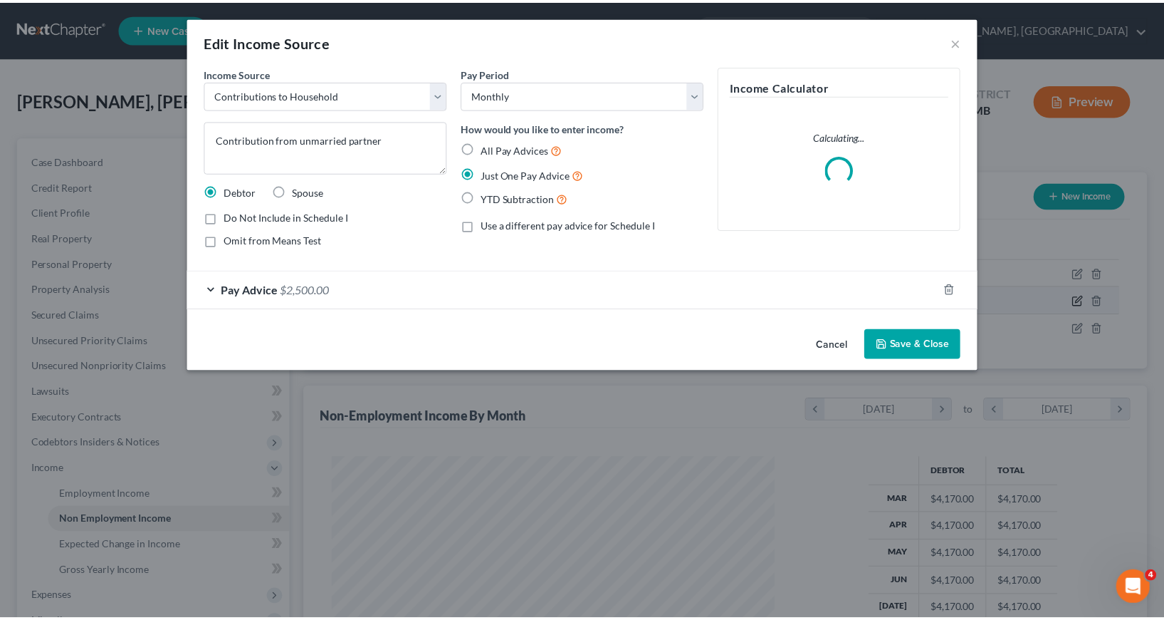
scroll to position [256, 480]
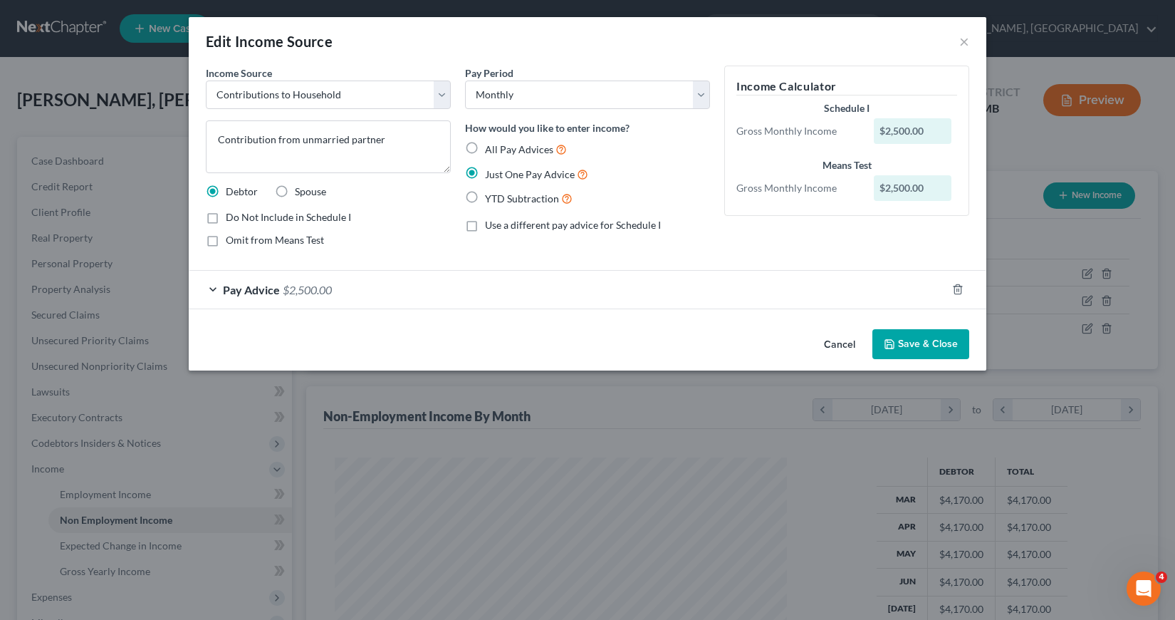
click at [209, 289] on div "Pay Advice $2,500.00" at bounding box center [568, 290] width 758 height 38
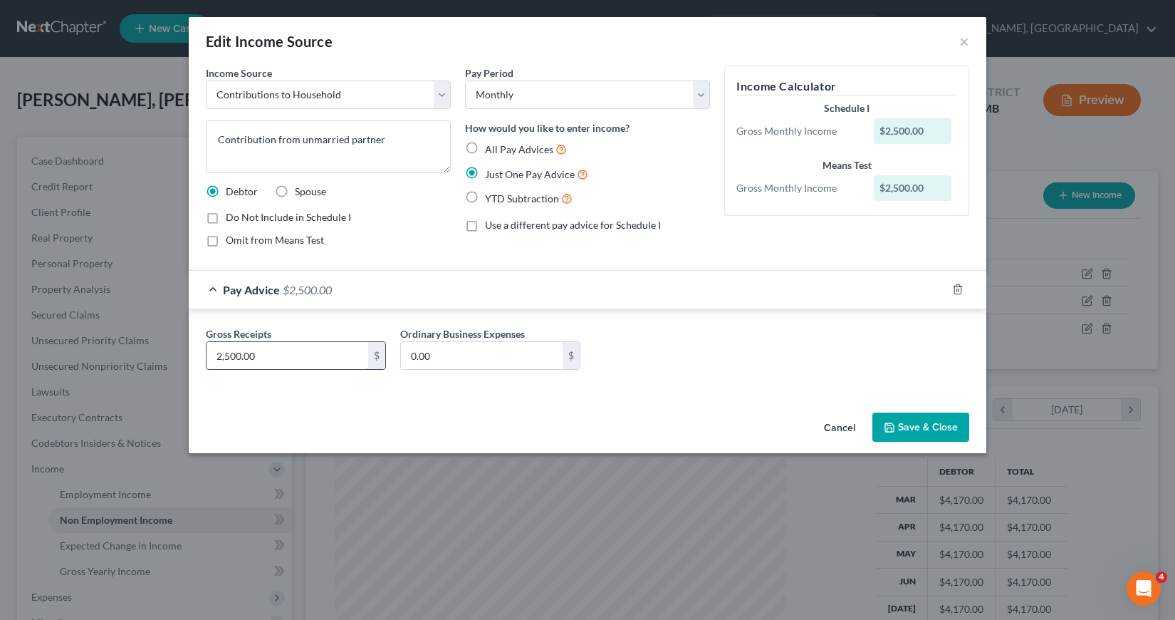
click at [214, 356] on input "2,500.00" at bounding box center [288, 355] width 162 height 27
click at [293, 397] on div "Income Source * Select Unemployment Disability (from employer) Pension Retireme…" at bounding box center [588, 236] width 798 height 341
click at [920, 425] on button "Save & Close" at bounding box center [920, 427] width 97 height 30
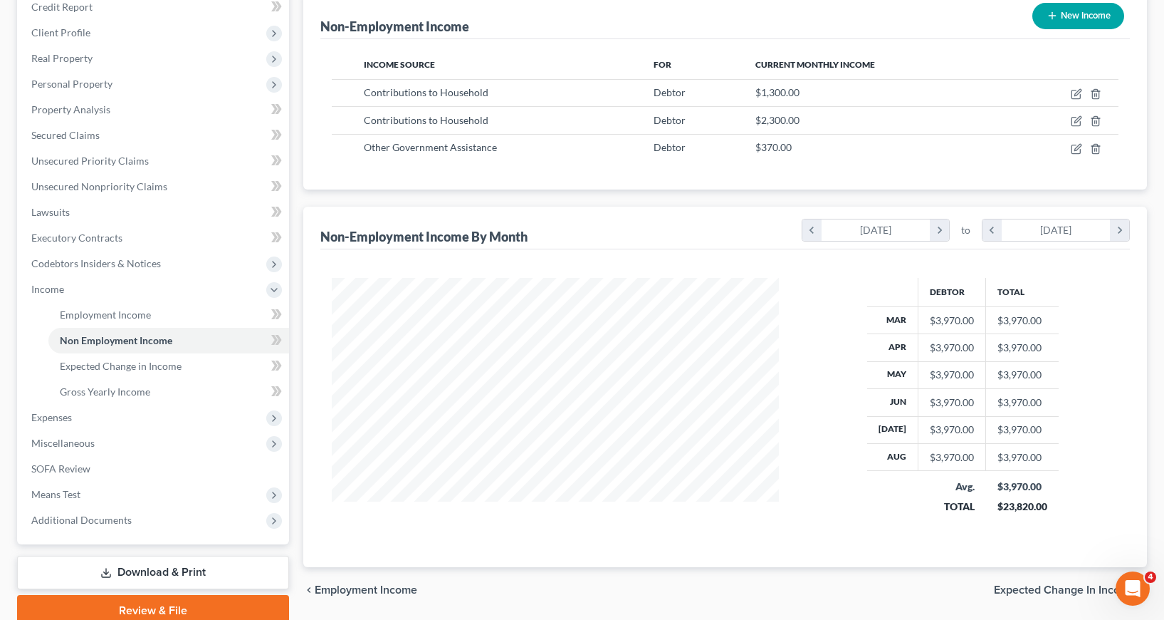
scroll to position [214, 0]
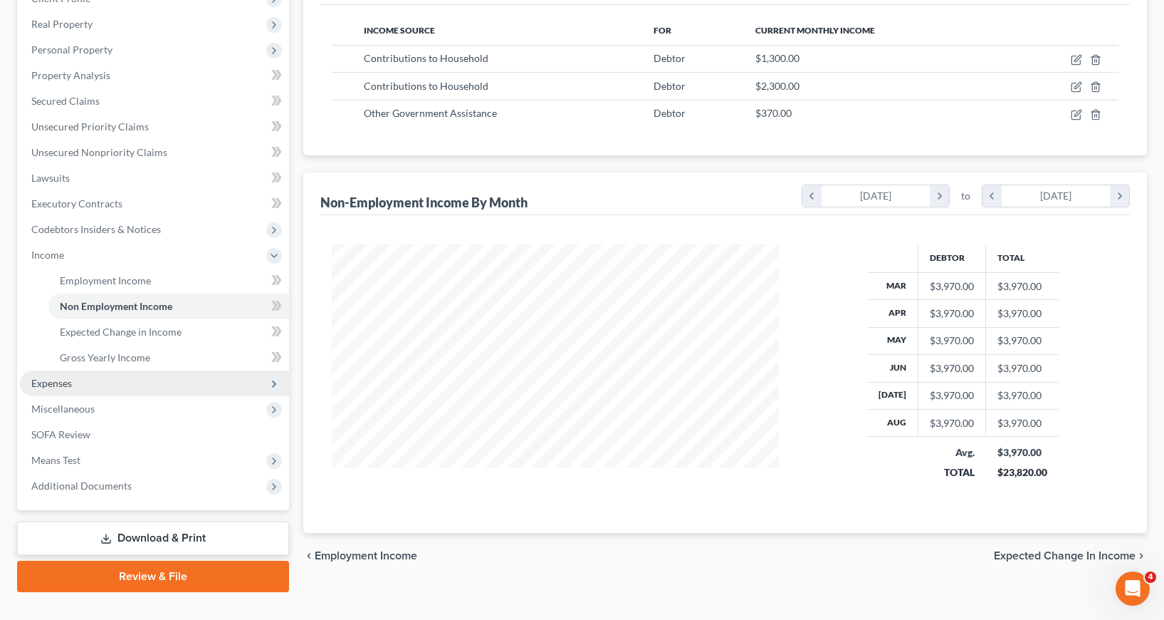
click at [44, 385] on span "Expenses" at bounding box center [51, 383] width 41 height 12
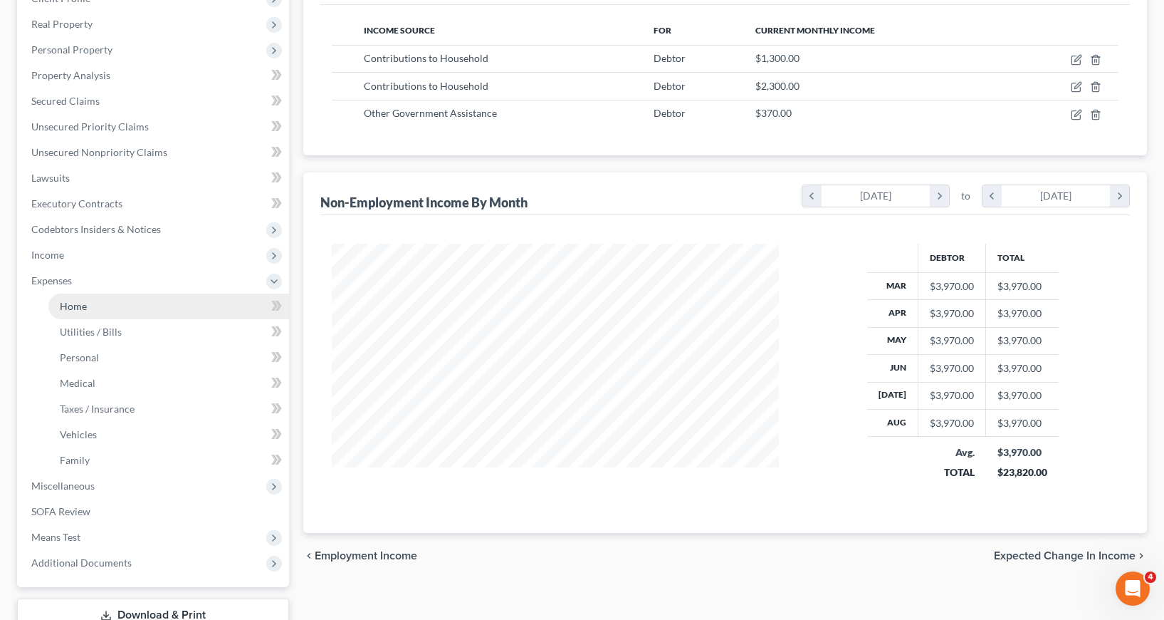
click at [73, 311] on span "Home" at bounding box center [73, 306] width 27 height 12
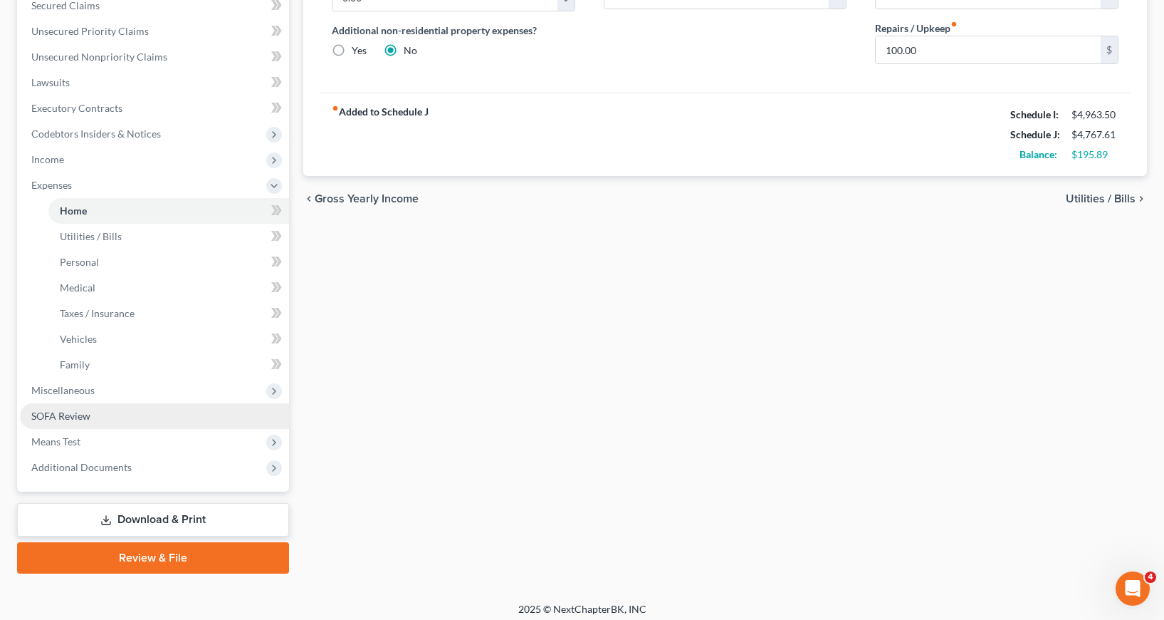
scroll to position [317, 0]
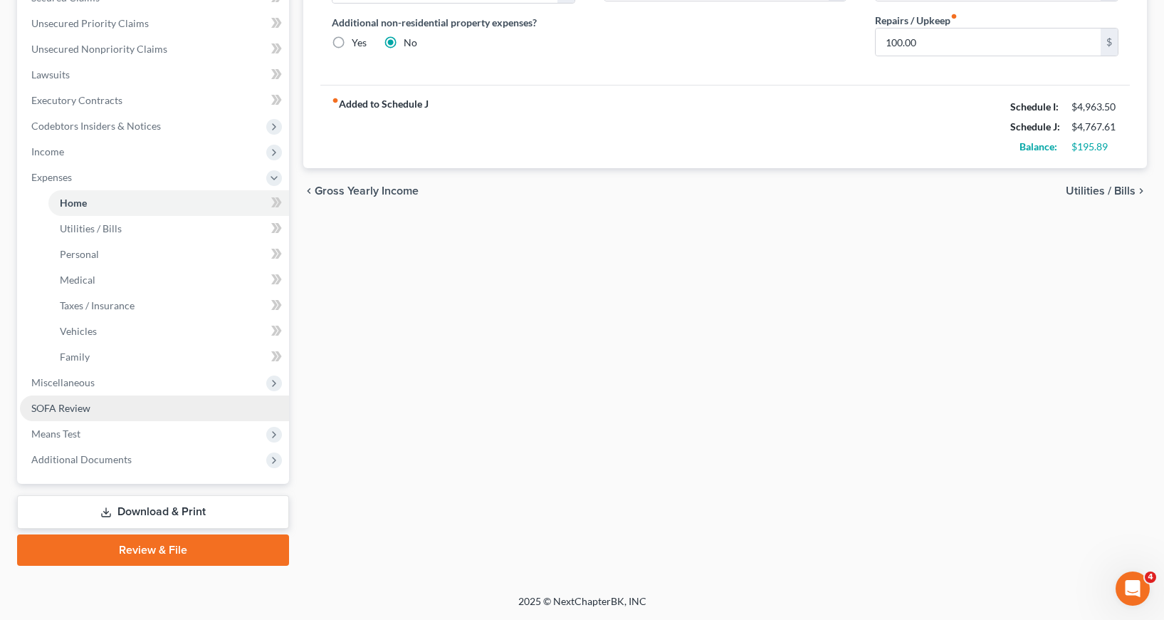
click at [73, 402] on span "SOFA Review" at bounding box center [60, 408] width 59 height 12
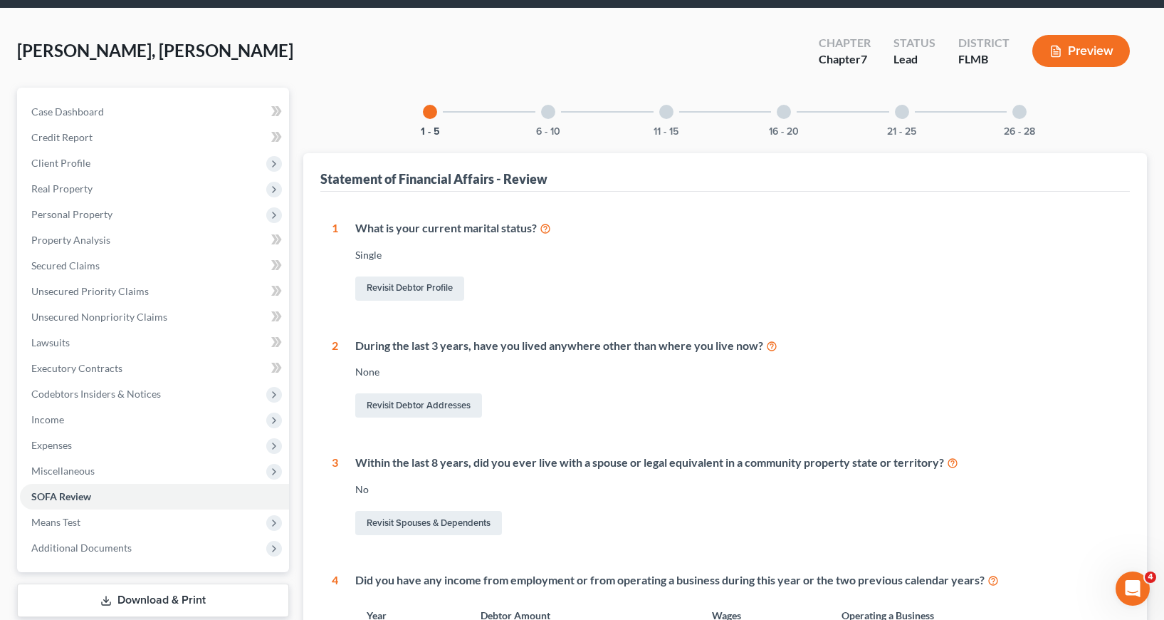
scroll to position [24, 0]
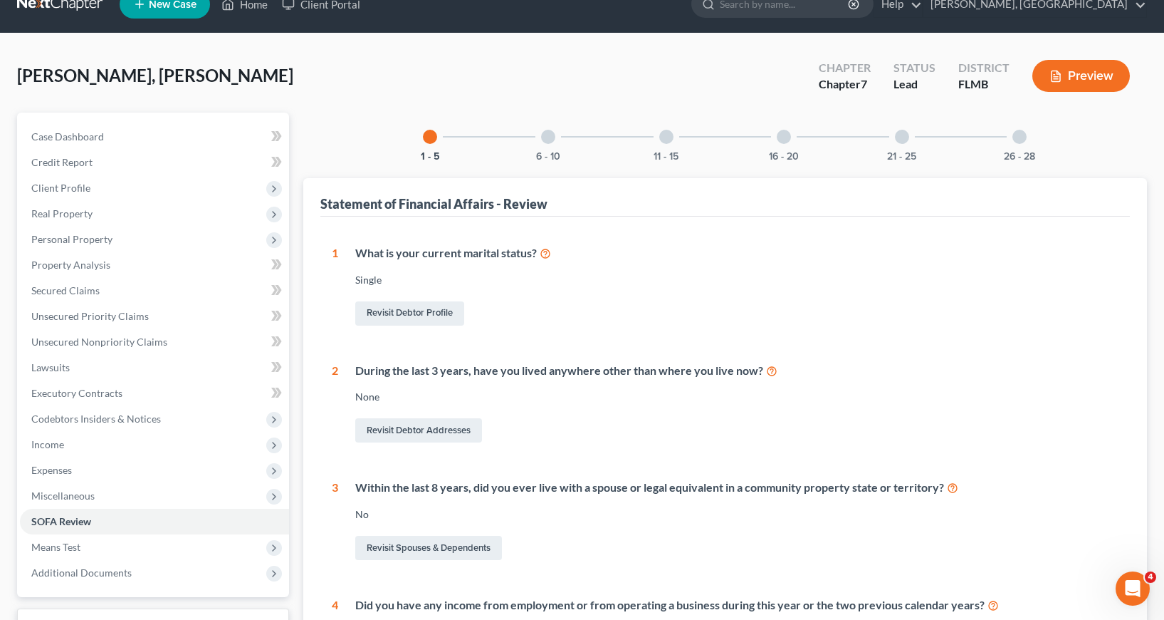
click at [549, 137] on div at bounding box center [548, 137] width 14 height 14
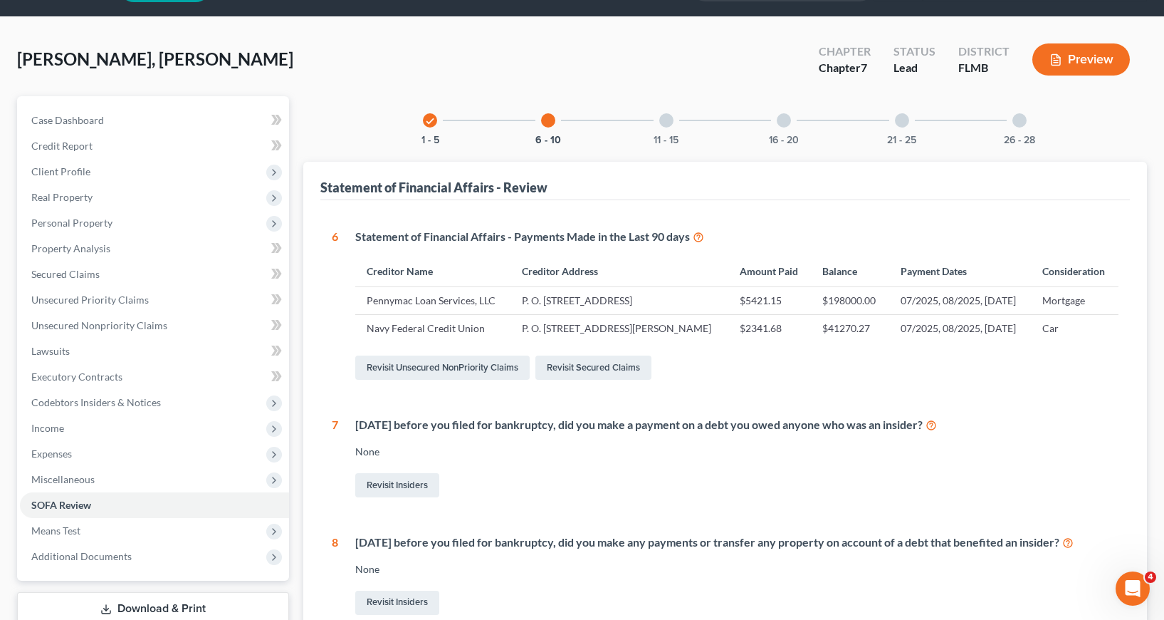
scroll to position [40, 0]
click at [667, 120] on div at bounding box center [666, 121] width 14 height 14
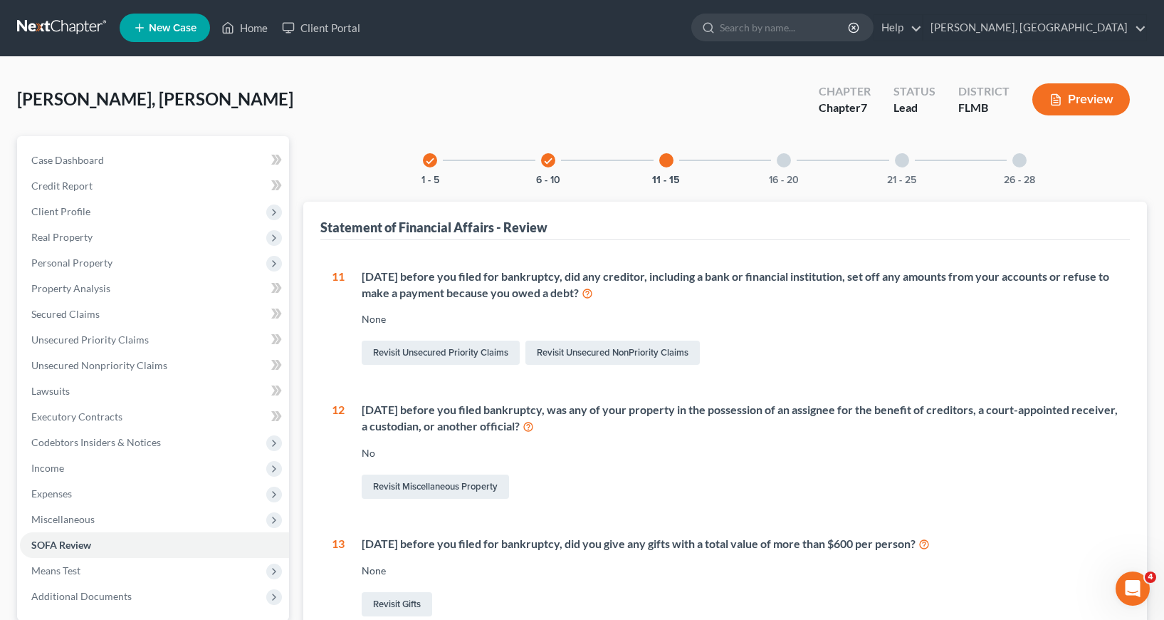
scroll to position [0, 0]
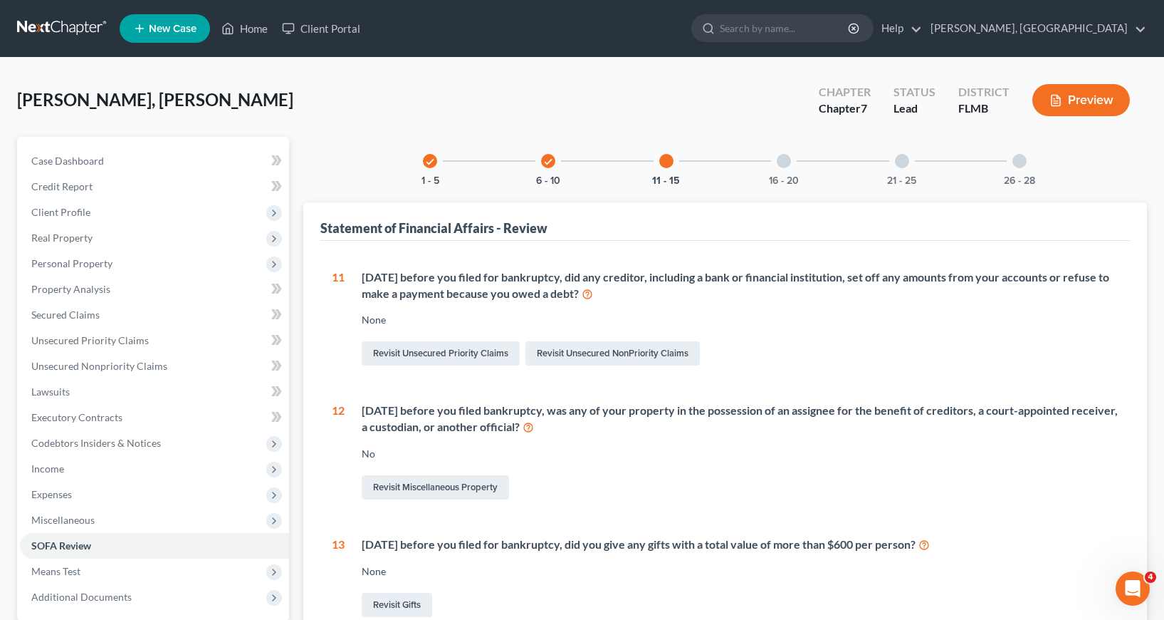
click at [785, 160] on div at bounding box center [784, 161] width 14 height 14
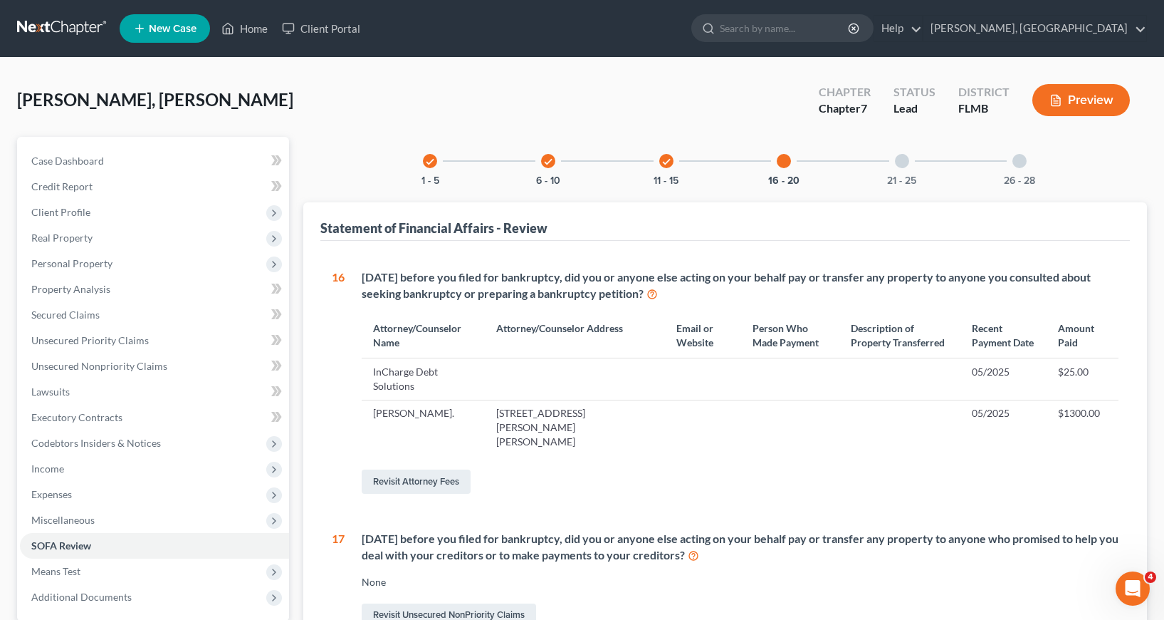
click at [904, 157] on div at bounding box center [902, 161] width 14 height 14
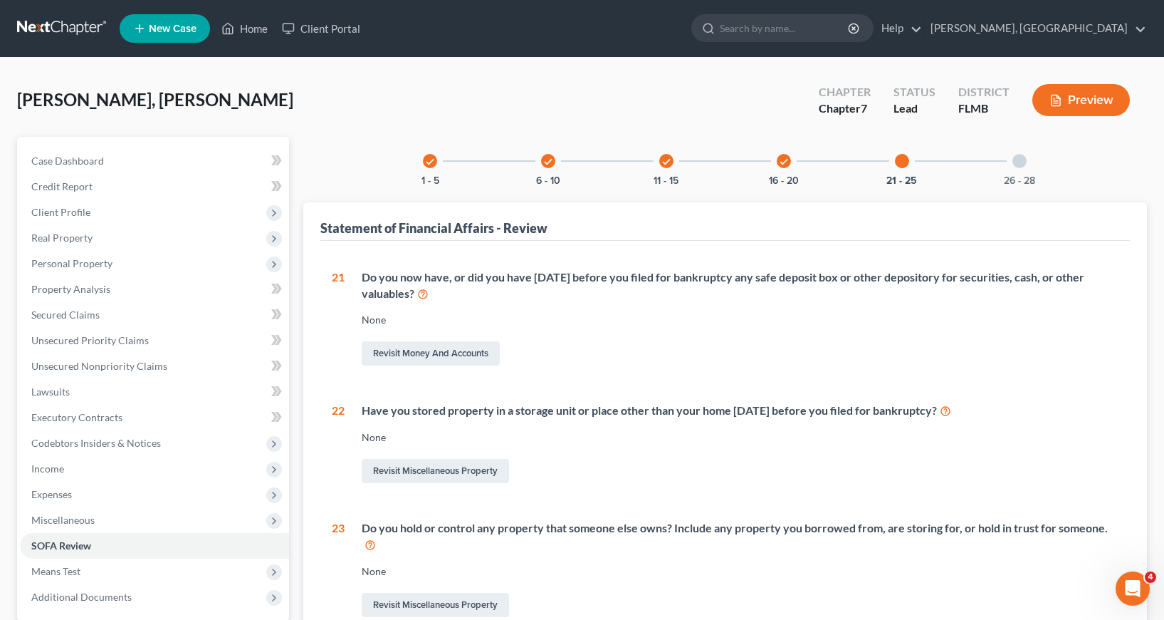
click at [1020, 161] on div at bounding box center [1020, 161] width 14 height 14
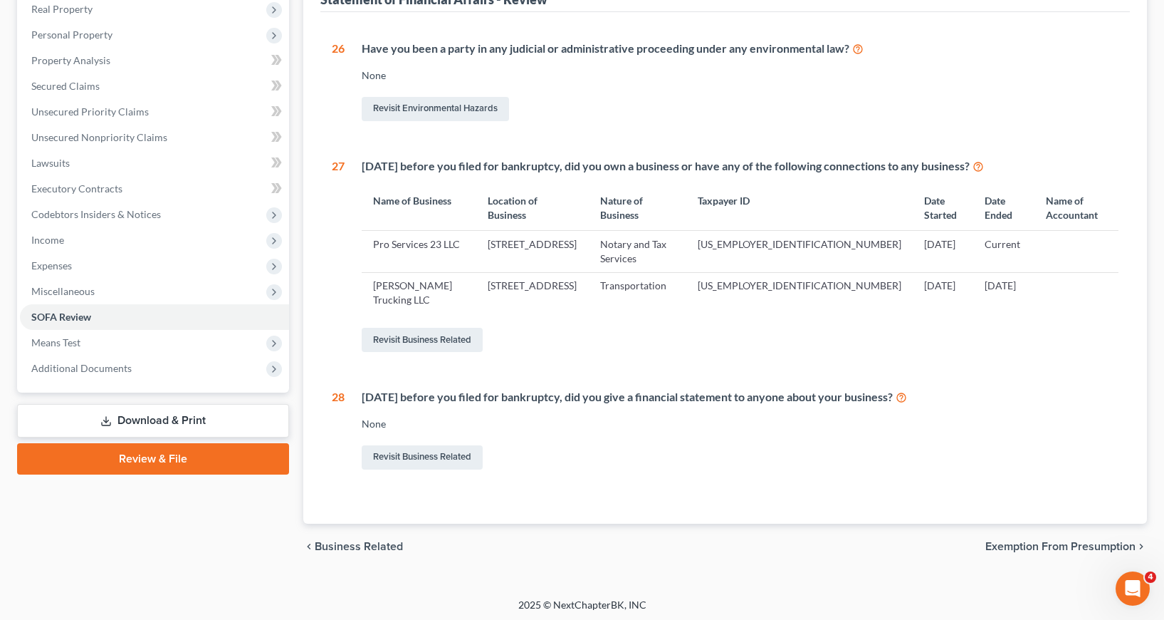
scroll to position [232, 0]
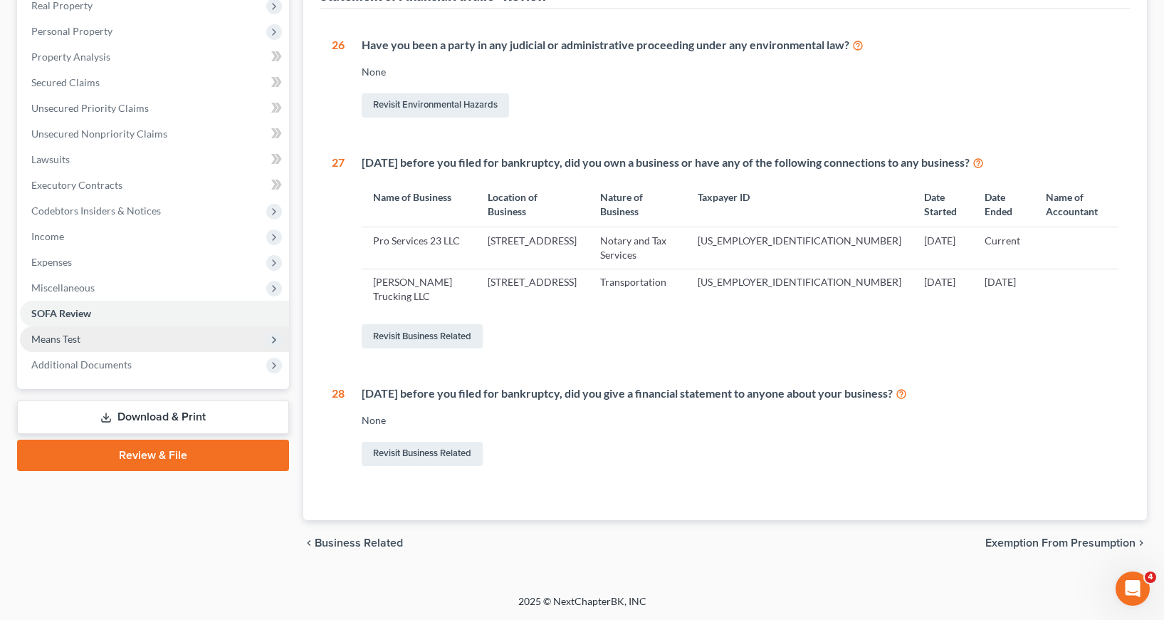
click at [42, 339] on span "Means Test" at bounding box center [55, 339] width 49 height 12
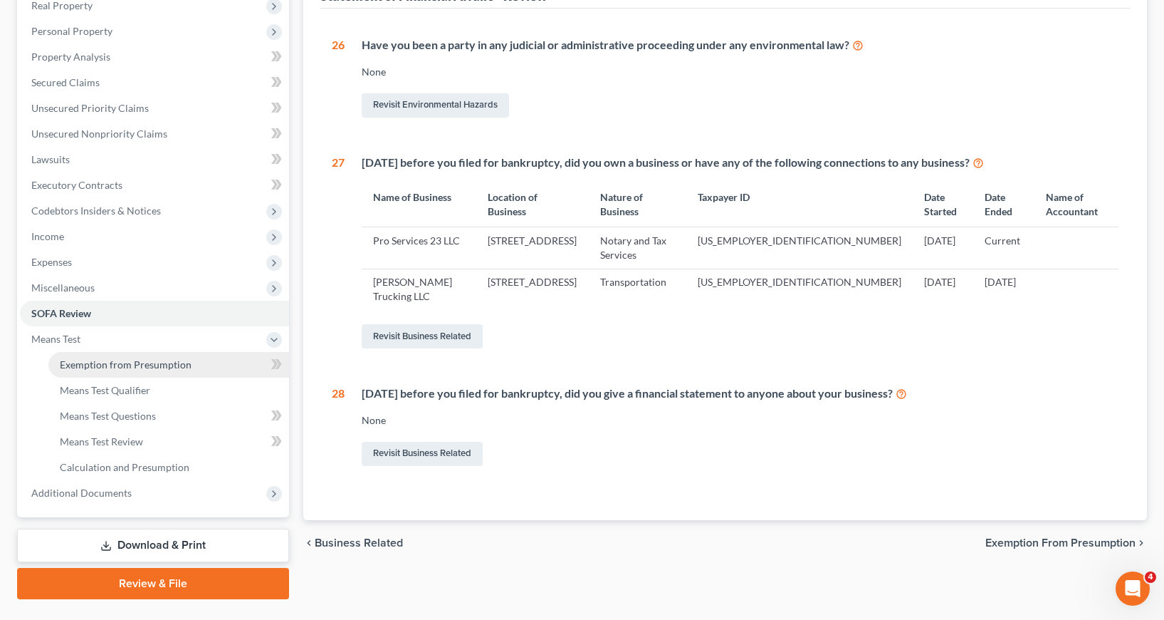
click at [116, 364] on span "Exemption from Presumption" at bounding box center [126, 364] width 132 height 12
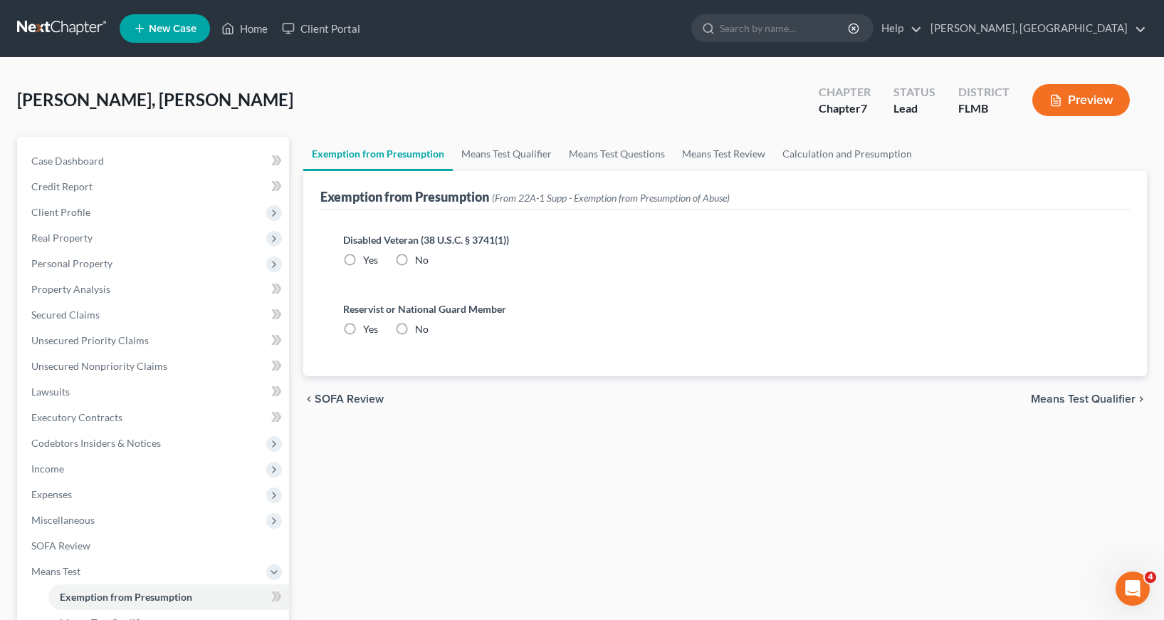
click at [415, 259] on label "No" at bounding box center [422, 260] width 14 height 14
click at [421, 259] on input "No" at bounding box center [425, 257] width 9 height 9
click at [415, 326] on label "No" at bounding box center [422, 329] width 14 height 14
click at [421, 326] on input "No" at bounding box center [425, 326] width 9 height 9
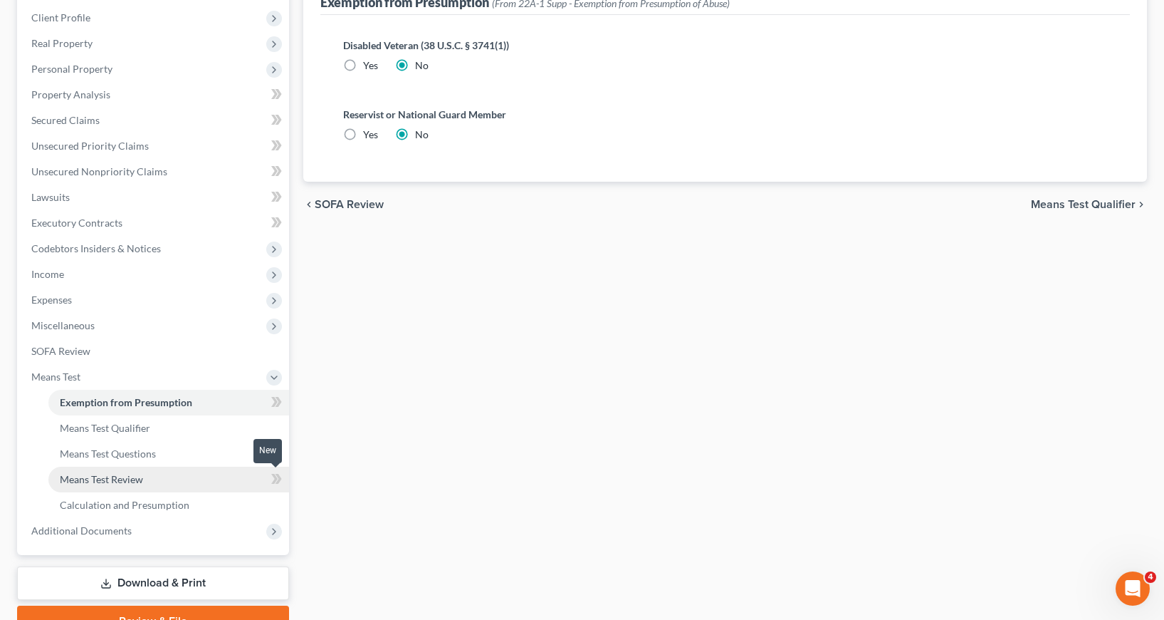
scroll to position [266, 0]
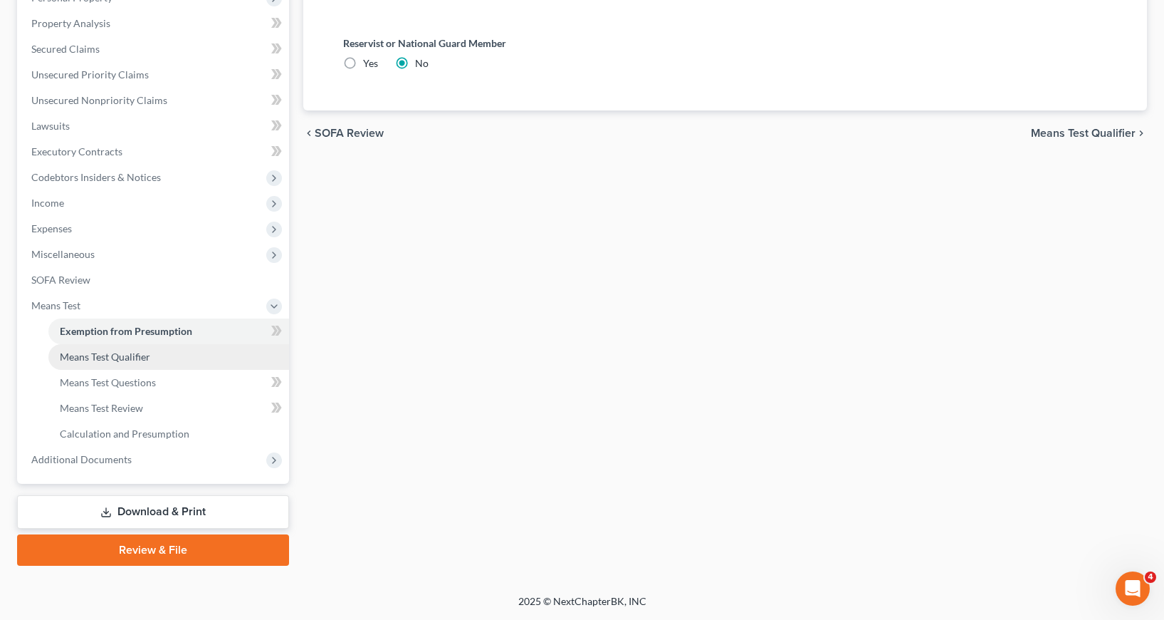
click at [135, 360] on span "Means Test Qualifier" at bounding box center [105, 356] width 90 height 12
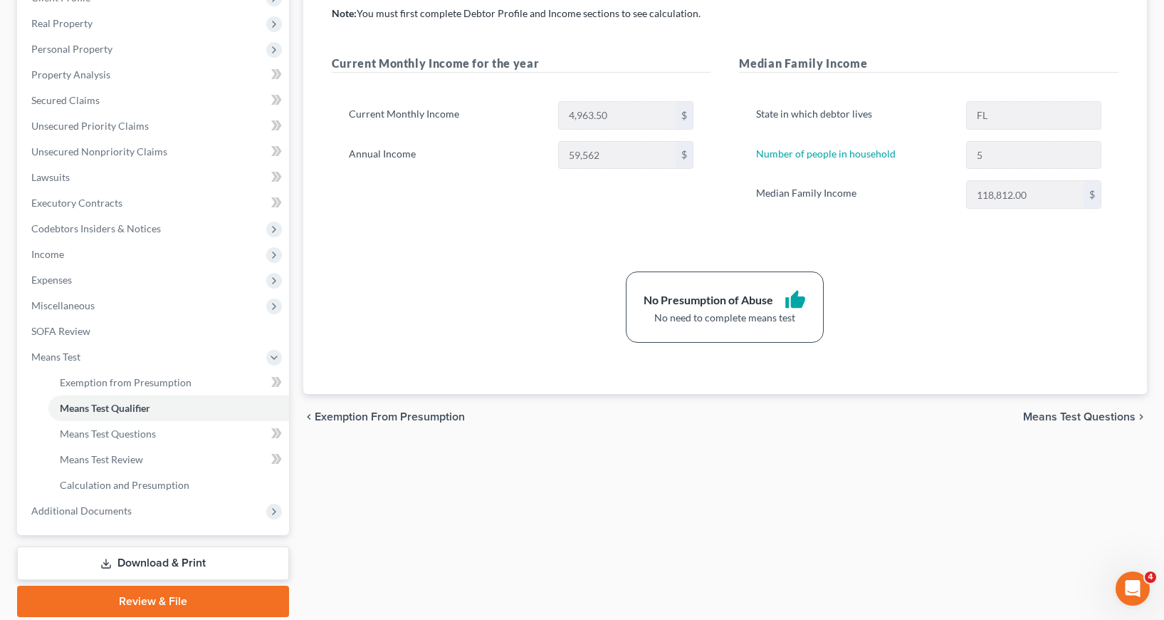
scroll to position [266, 0]
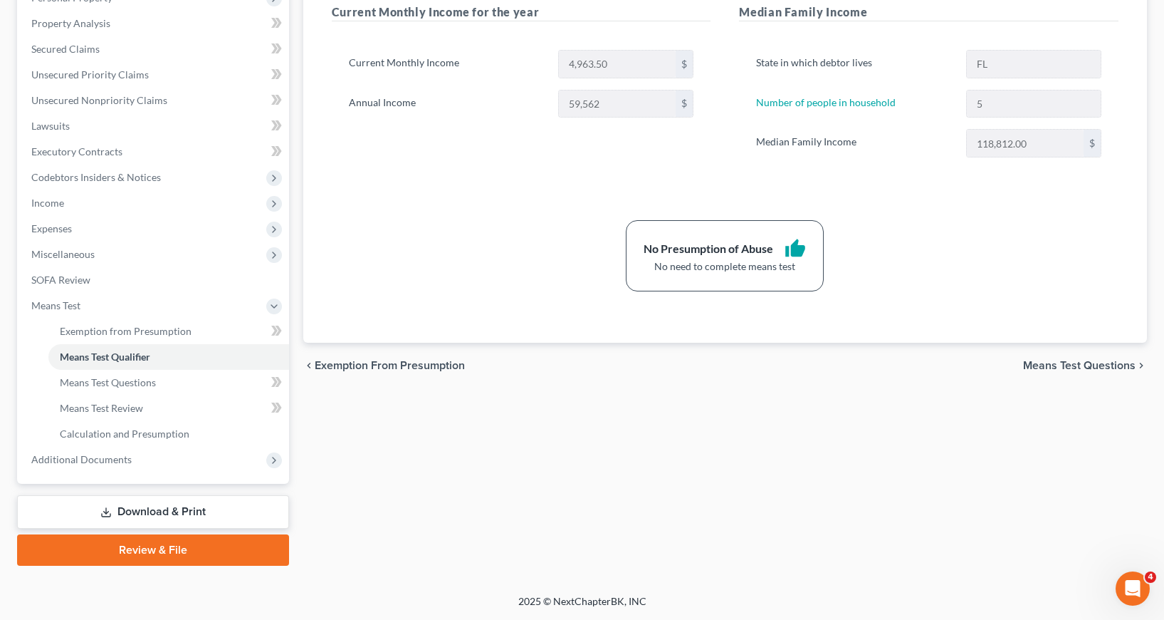
click at [152, 513] on link "Download & Print" at bounding box center [153, 511] width 272 height 33
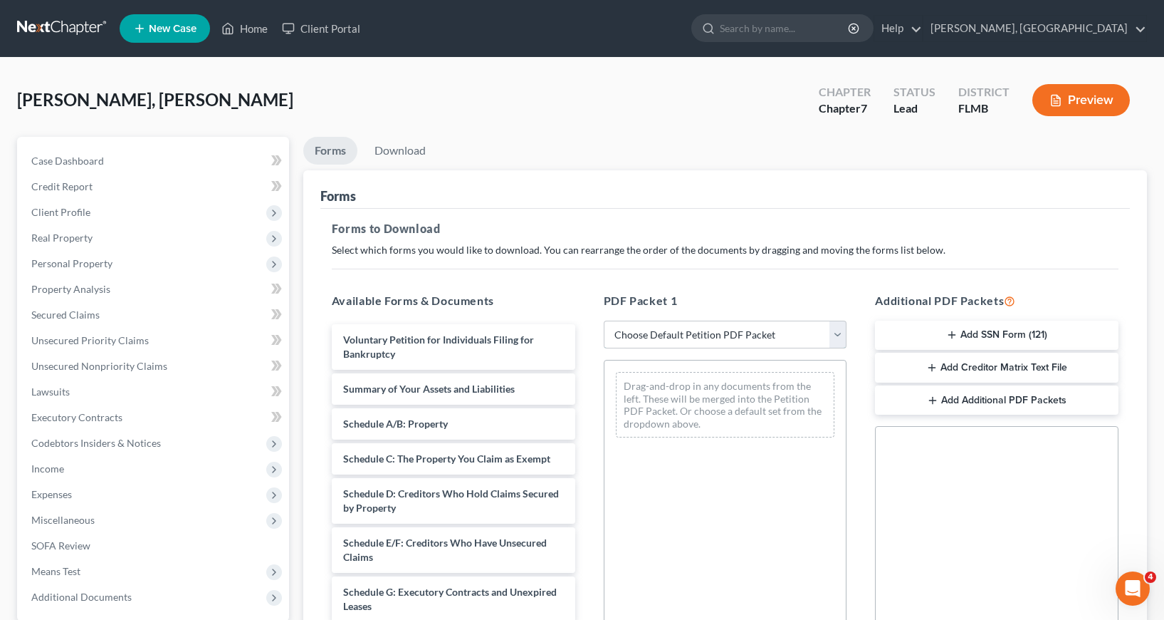
click at [839, 333] on select "Choose Default Petition PDF Packet Complete Bankruptcy Petition (all forms and …" at bounding box center [726, 334] width 244 height 28
click at [604, 320] on select "Choose Default Petition PDF Packet Complete Bankruptcy Petition (all forms and …" at bounding box center [726, 334] width 244 height 28
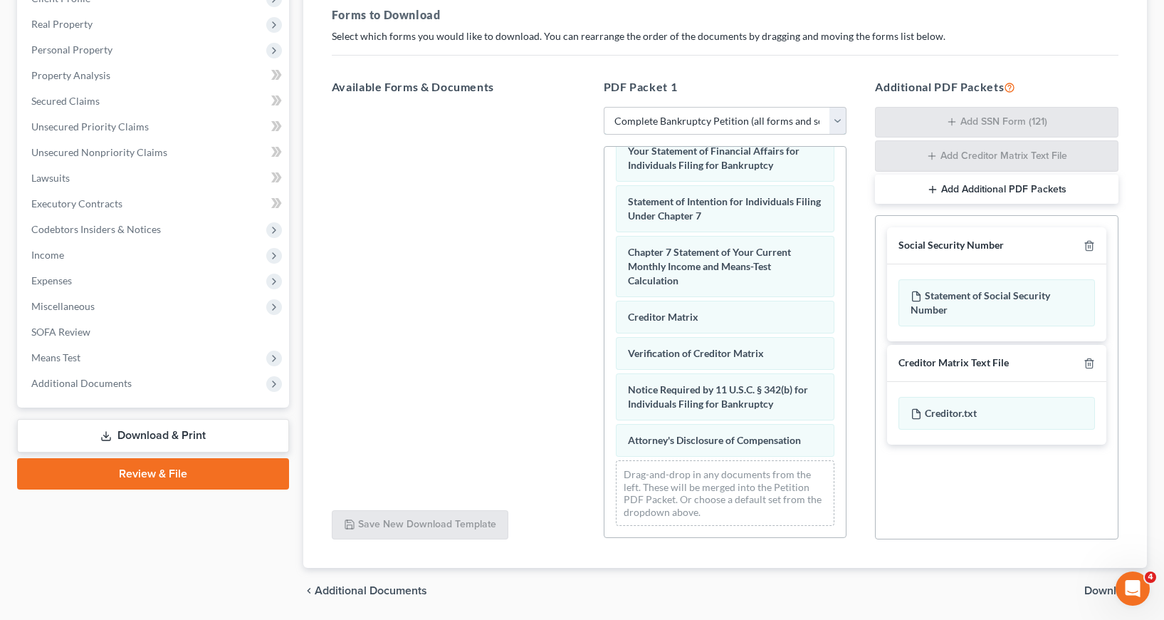
scroll to position [261, 0]
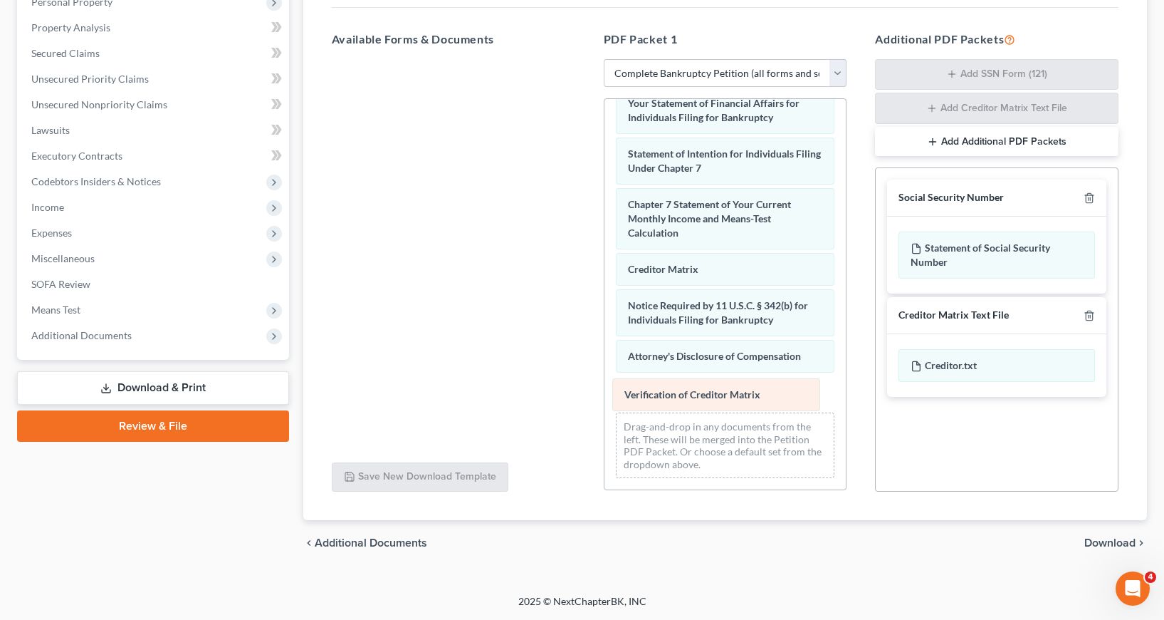
drag, startPoint x: 686, startPoint y: 302, endPoint x: 682, endPoint y: 391, distance: 89.1
click at [682, 391] on div "Verification of Creditor Matrix Voluntary Petition for Individuals Filing for B…" at bounding box center [726, 40] width 242 height 899
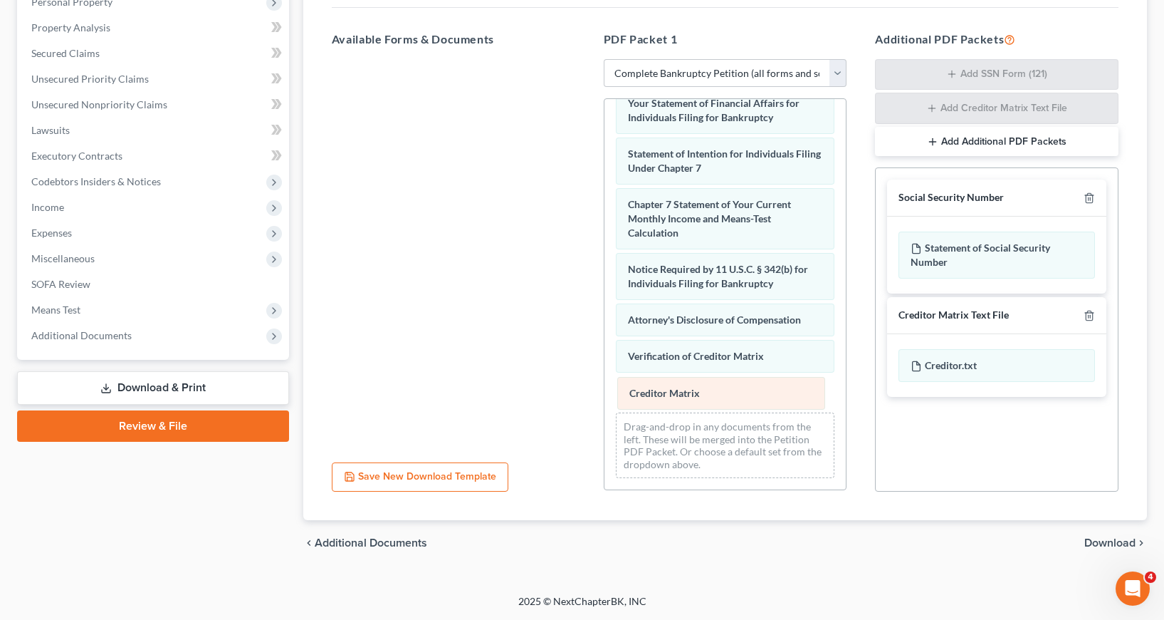
drag, startPoint x: 675, startPoint y: 262, endPoint x: 677, endPoint y: 386, distance: 123.9
click at [677, 386] on div "Creditor Matrix Voluntary Petition for Individuals Filing for Bankruptcy Summar…" at bounding box center [726, 40] width 242 height 899
click at [1122, 545] on span "Download" at bounding box center [1110, 542] width 51 height 11
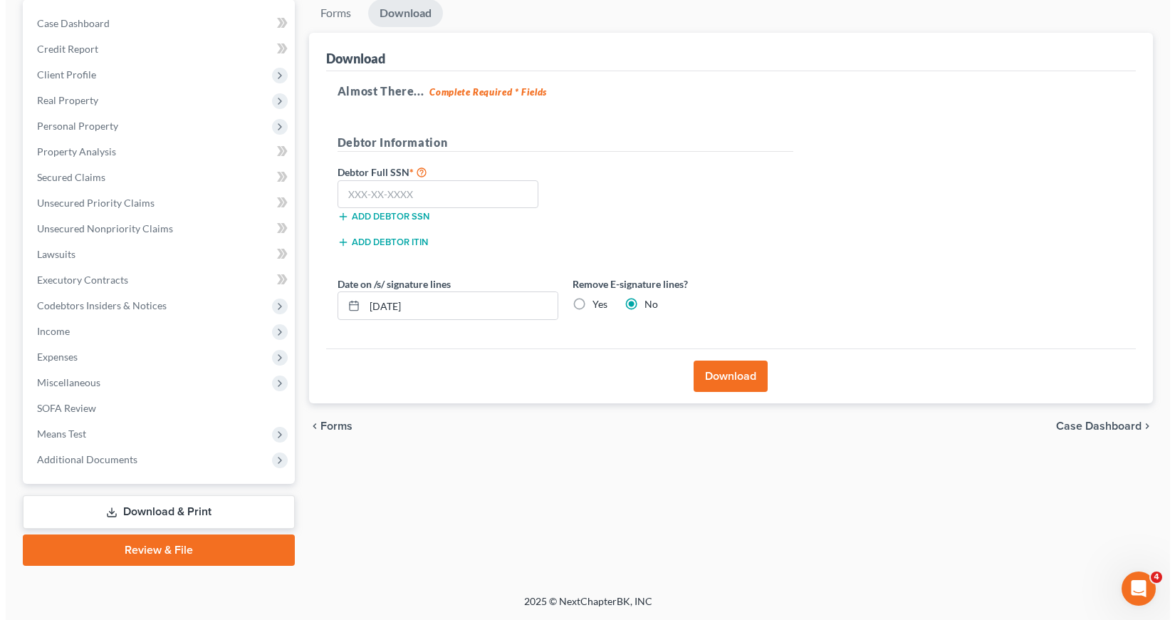
scroll to position [137, 0]
click at [344, 191] on input "text" at bounding box center [433, 194] width 202 height 28
click at [410, 308] on input "[DATE]" at bounding box center [455, 305] width 193 height 27
click at [345, 308] on icon at bounding box center [348, 305] width 11 height 11
click at [386, 303] on input "[DATE]" at bounding box center [455, 305] width 193 height 27
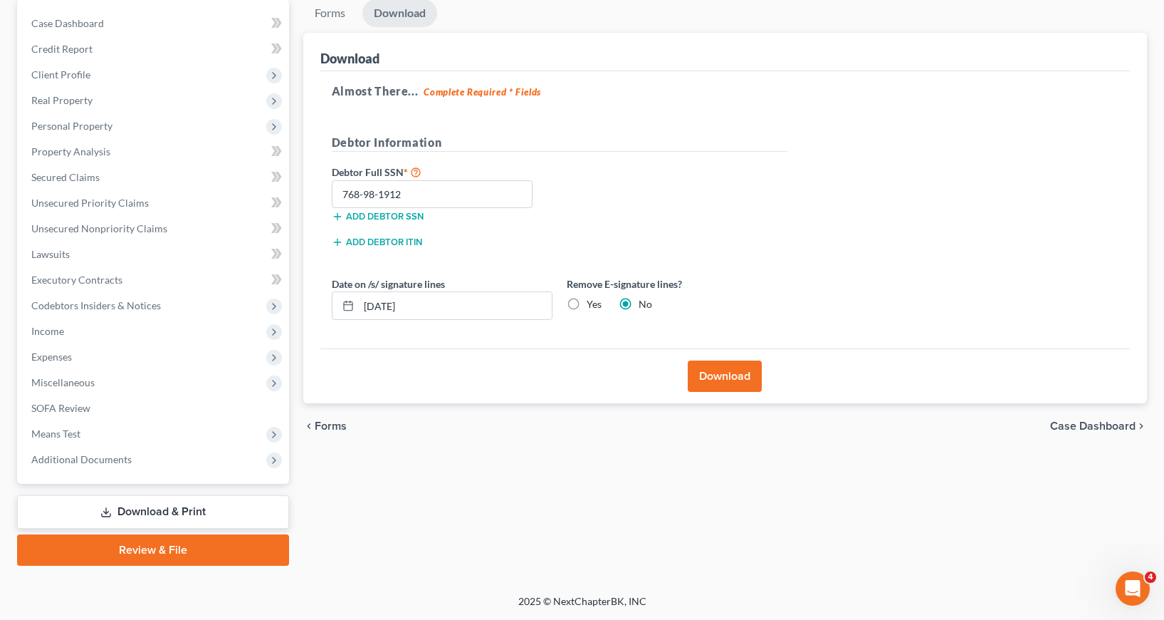
click at [587, 302] on label "Yes" at bounding box center [594, 304] width 15 height 14
click at [592, 302] on input "Yes" at bounding box center [596, 301] width 9 height 9
click at [723, 375] on button "Download" at bounding box center [725, 375] width 74 height 31
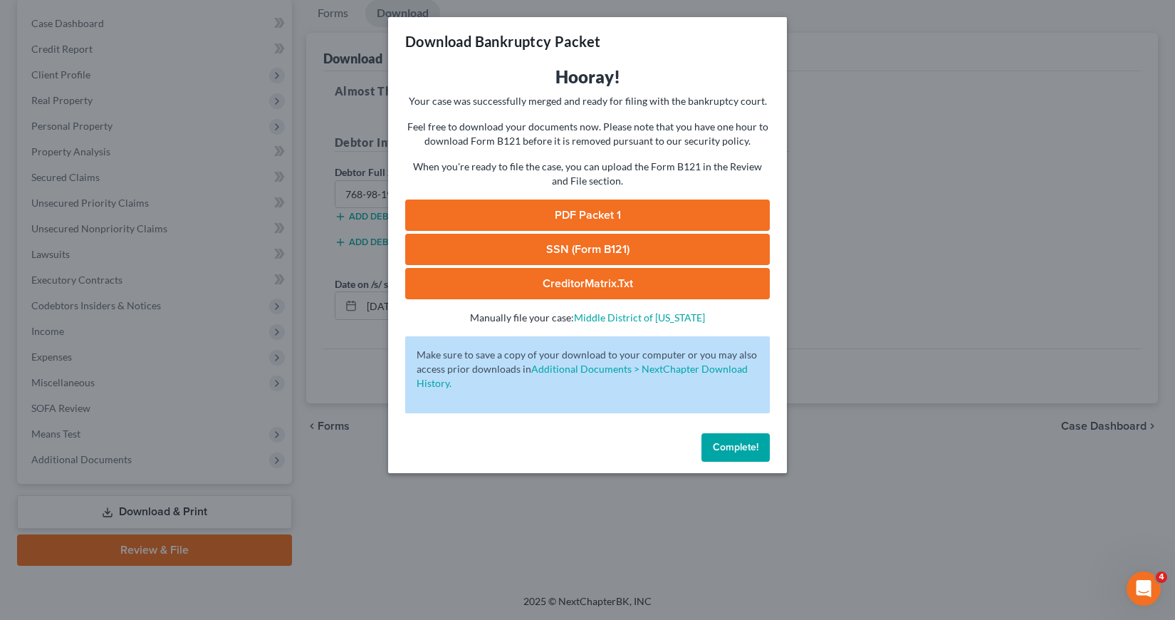
click at [596, 246] on link "SSN (Form B121)" at bounding box center [587, 249] width 365 height 31
click at [571, 207] on link "PDF Packet 1" at bounding box center [587, 214] width 365 height 31
